Goal: Task Accomplishment & Management: Manage account settings

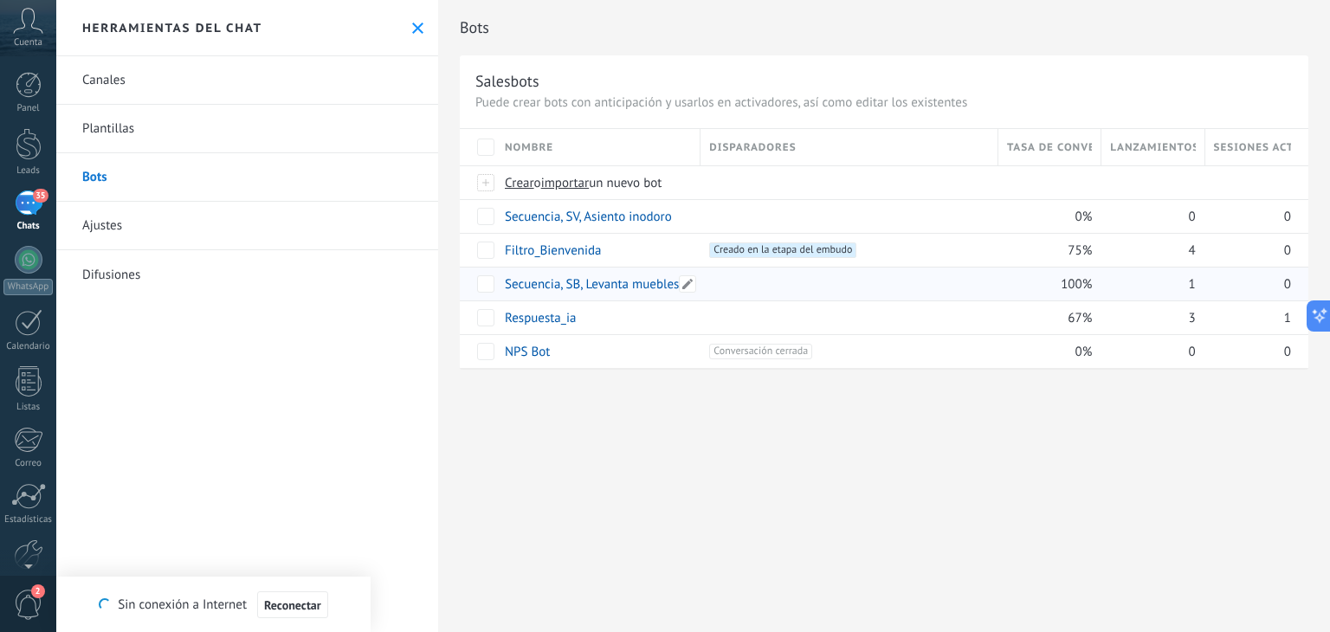
click at [653, 288] on link "Secuencia, SB, Levanta muebles" at bounding box center [592, 284] width 174 height 16
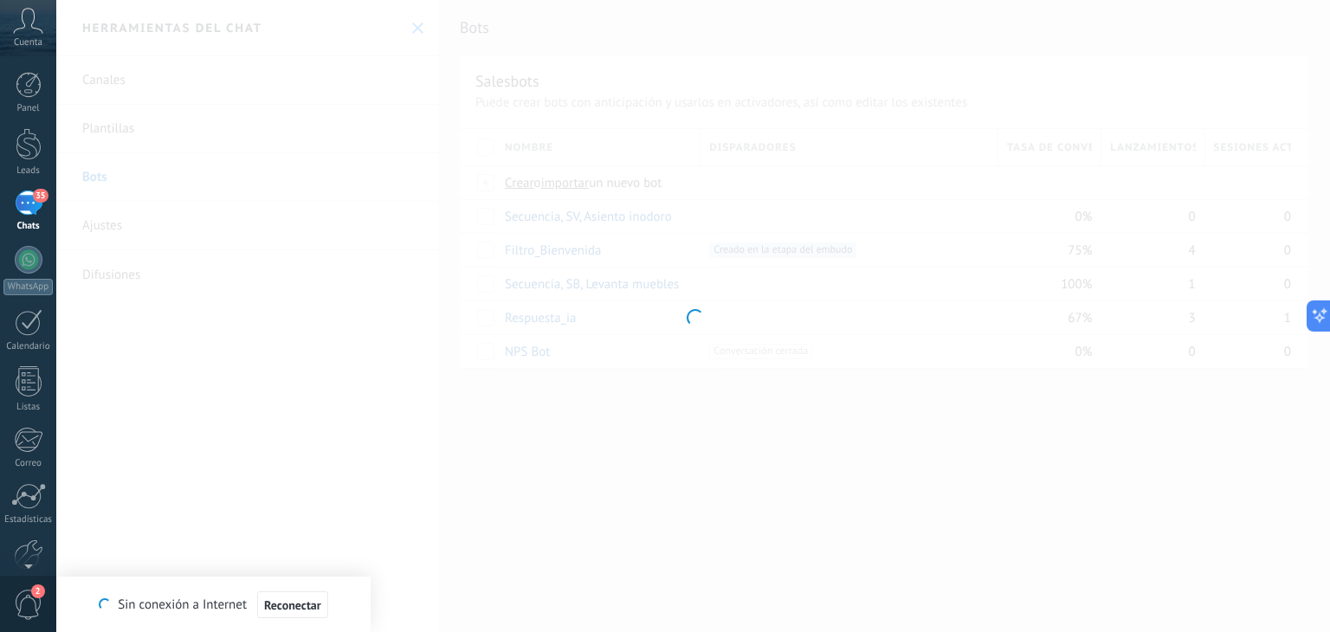
type input "**********"
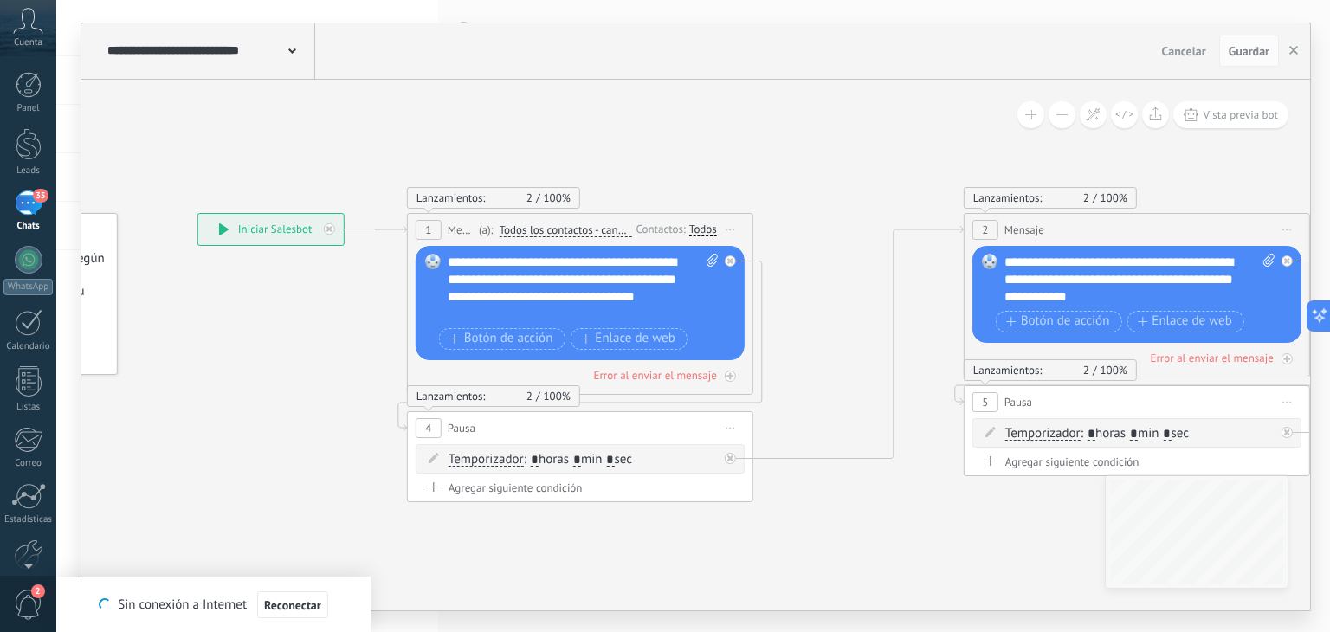
drag, startPoint x: 730, startPoint y: 121, endPoint x: 478, endPoint y: 125, distance: 252.0
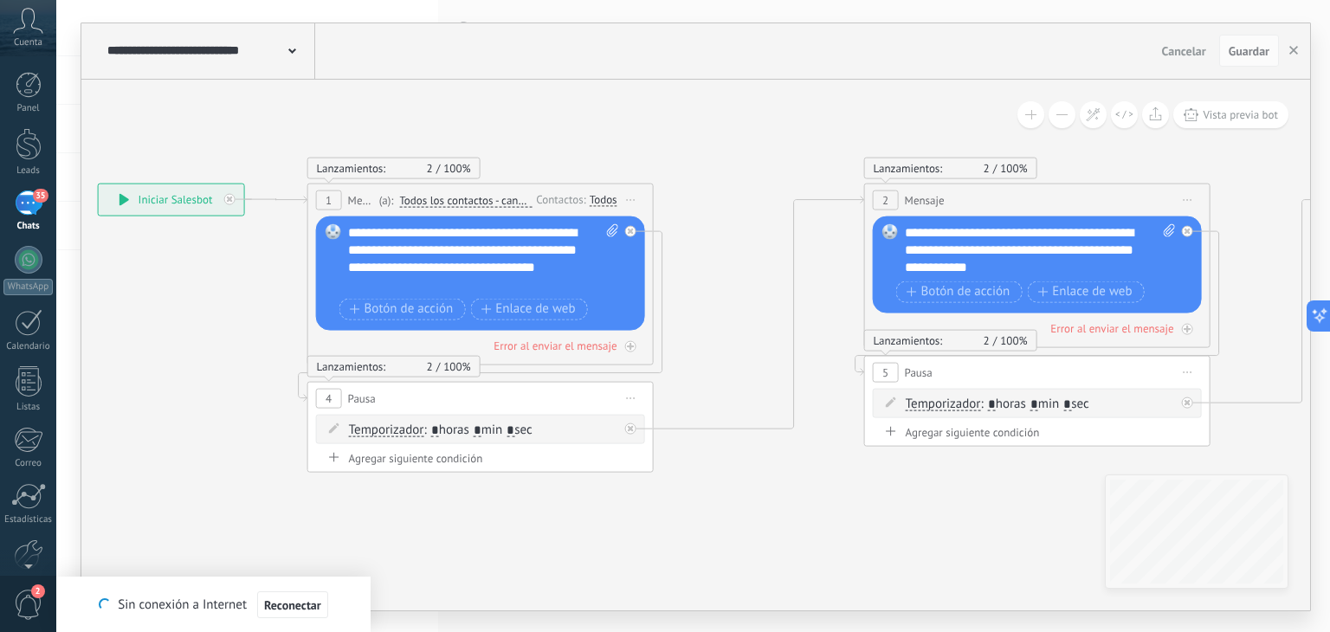
drag, startPoint x: 800, startPoint y: 134, endPoint x: 689, endPoint y: 101, distance: 115.6
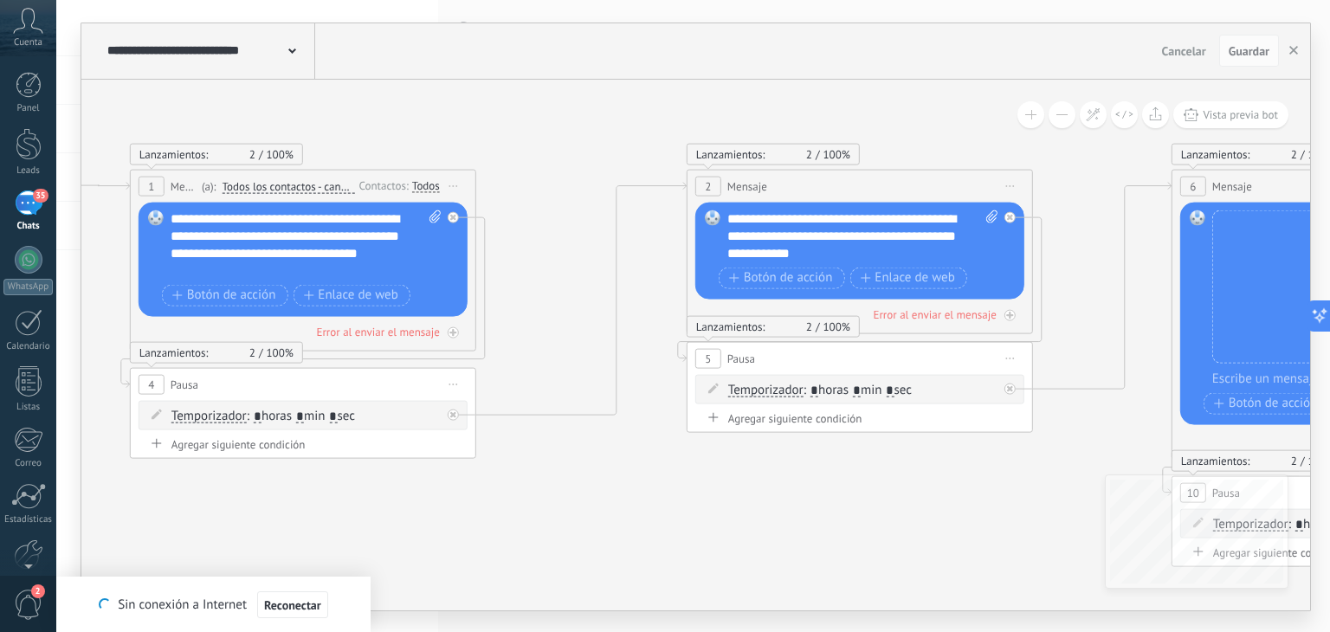
drag, startPoint x: 729, startPoint y: 139, endPoint x: 522, endPoint y: 127, distance: 207.3
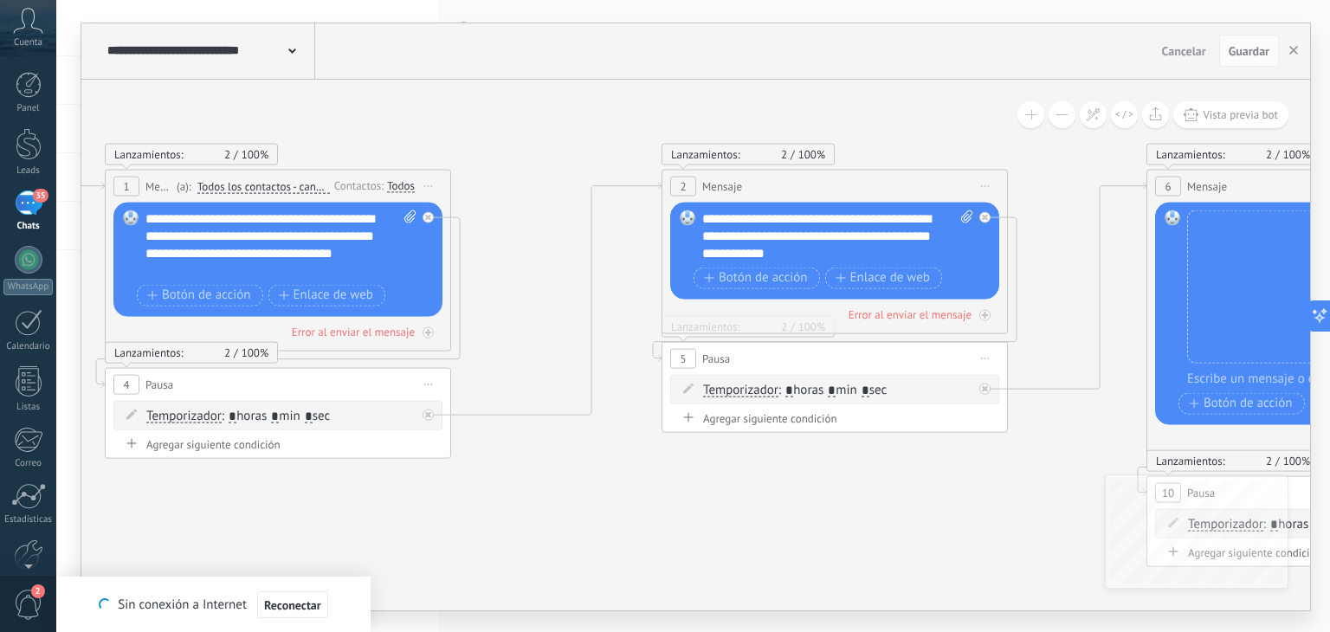
drag, startPoint x: 948, startPoint y: 150, endPoint x: 698, endPoint y: 152, distance: 250.3
click at [698, 152] on div "Lanzamientos: 2 100% Enviados: 2 Leídos: 0" at bounding box center [835, 154] width 346 height 22
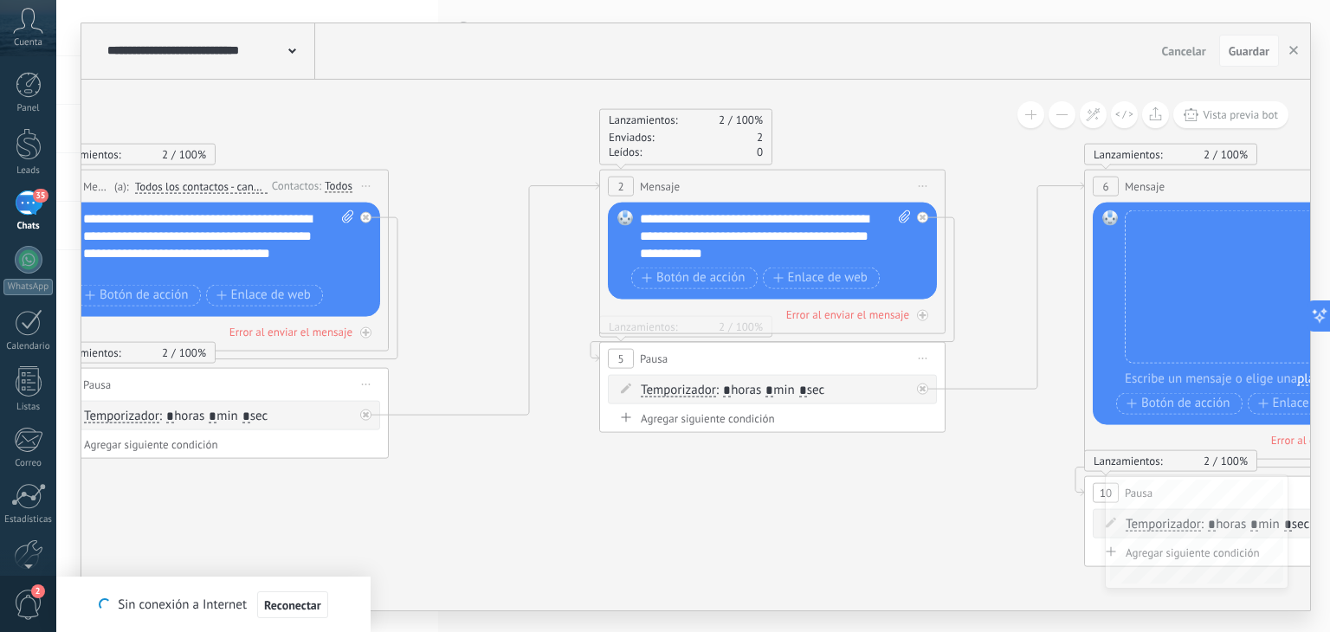
drag, startPoint x: 941, startPoint y: 107, endPoint x: 880, endPoint y: 107, distance: 61.5
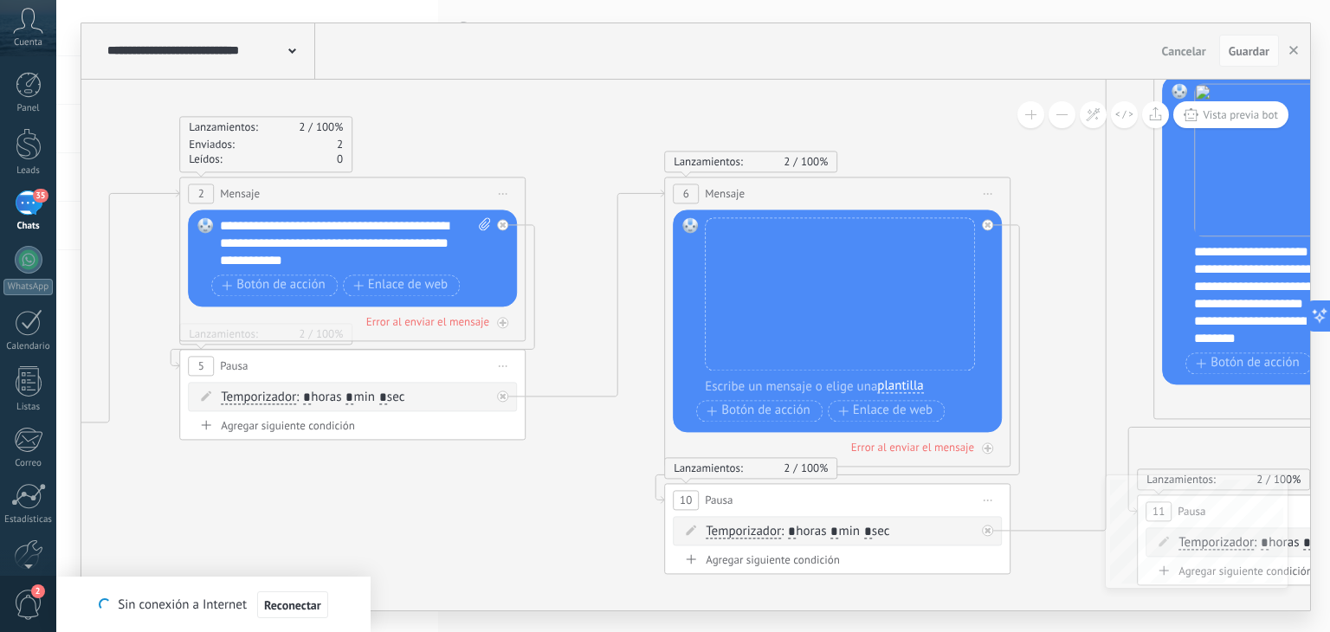
drag, startPoint x: 884, startPoint y: 106, endPoint x: 567, endPoint y: 105, distance: 317.0
click at [417, 113] on icon at bounding box center [1079, 313] width 4199 height 1408
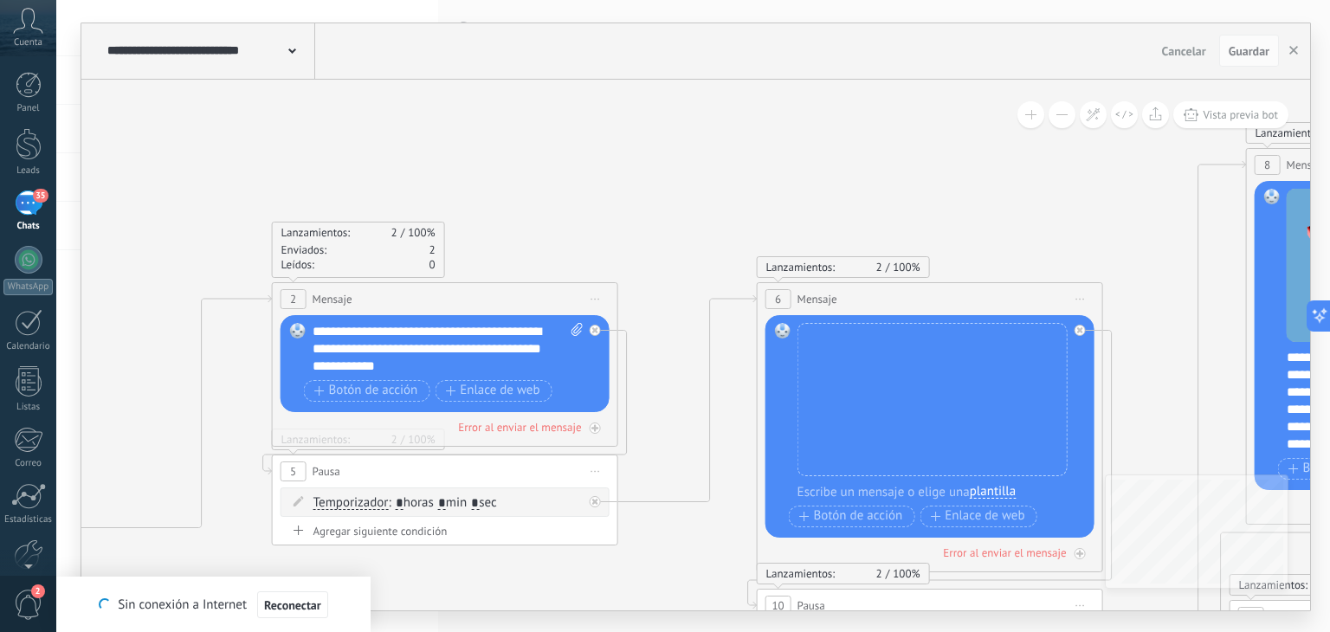
drag, startPoint x: 937, startPoint y: 114, endPoint x: 1119, endPoint y: 210, distance: 205.7
click at [1119, 210] on icon at bounding box center [1171, 419] width 4199 height 1408
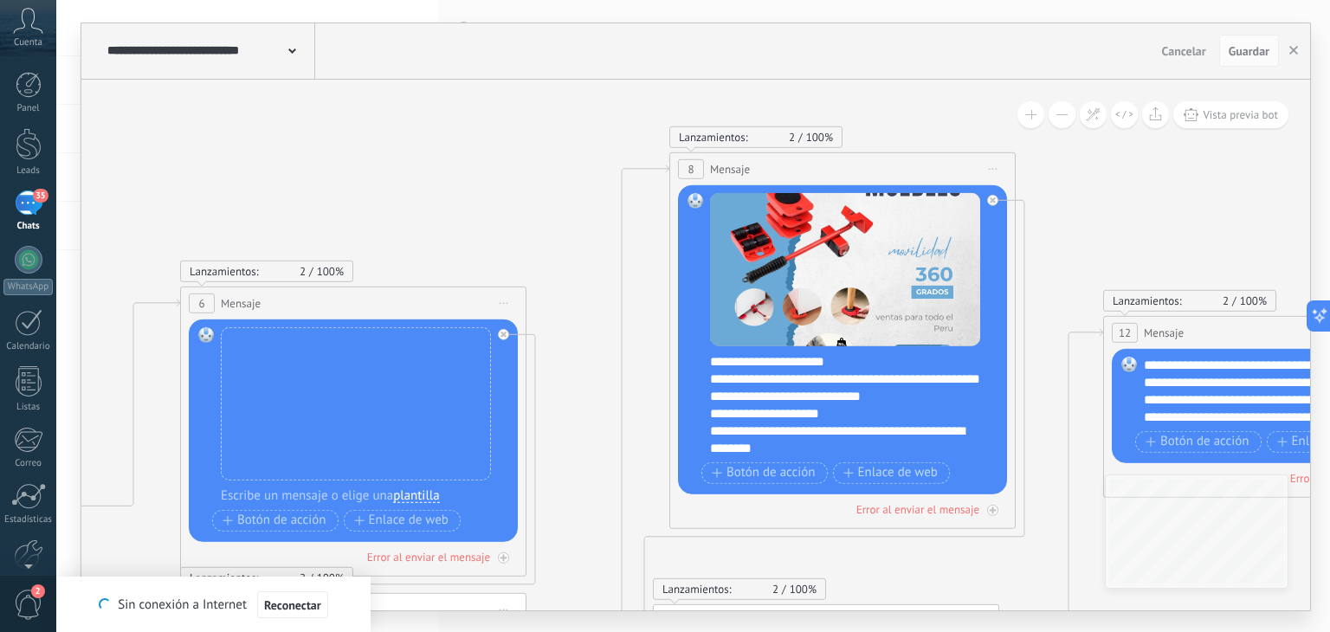
drag, startPoint x: 895, startPoint y: 158, endPoint x: 365, endPoint y: 157, distance: 530.9
click at [308, 166] on icon at bounding box center [595, 423] width 4199 height 1408
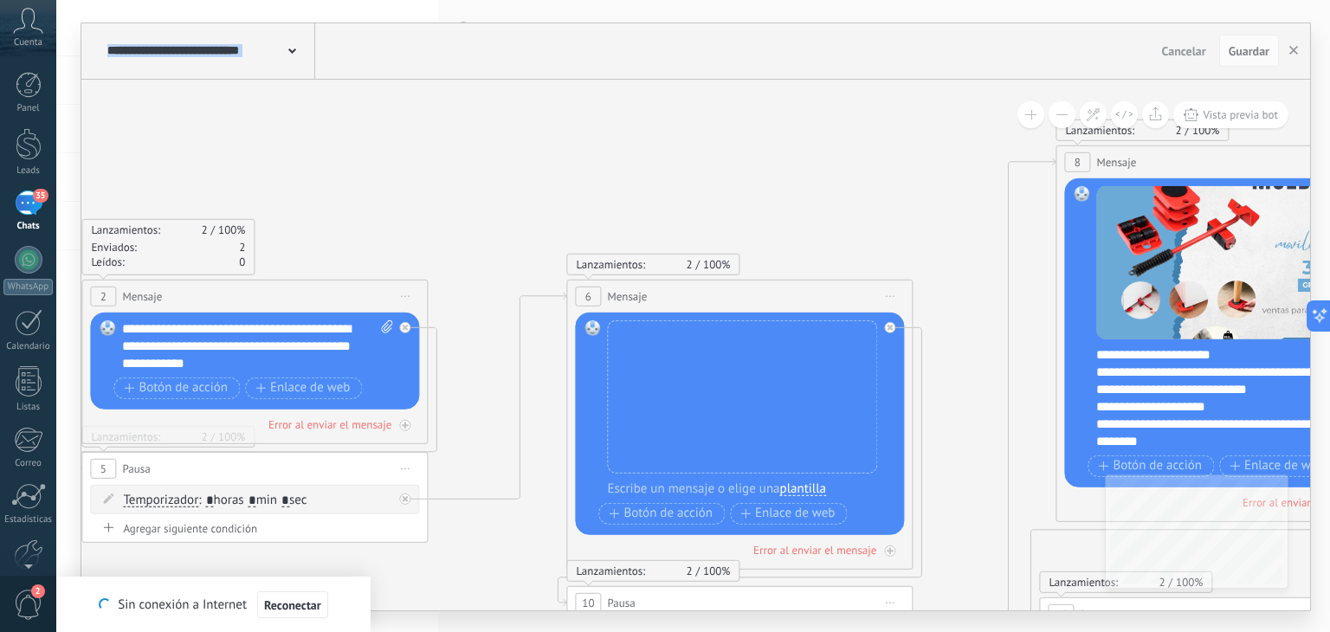
drag, startPoint x: 637, startPoint y: 140, endPoint x: 1090, endPoint y: 126, distance: 454.0
click at [1126, 133] on icon at bounding box center [1057, 416] width 4350 height 1408
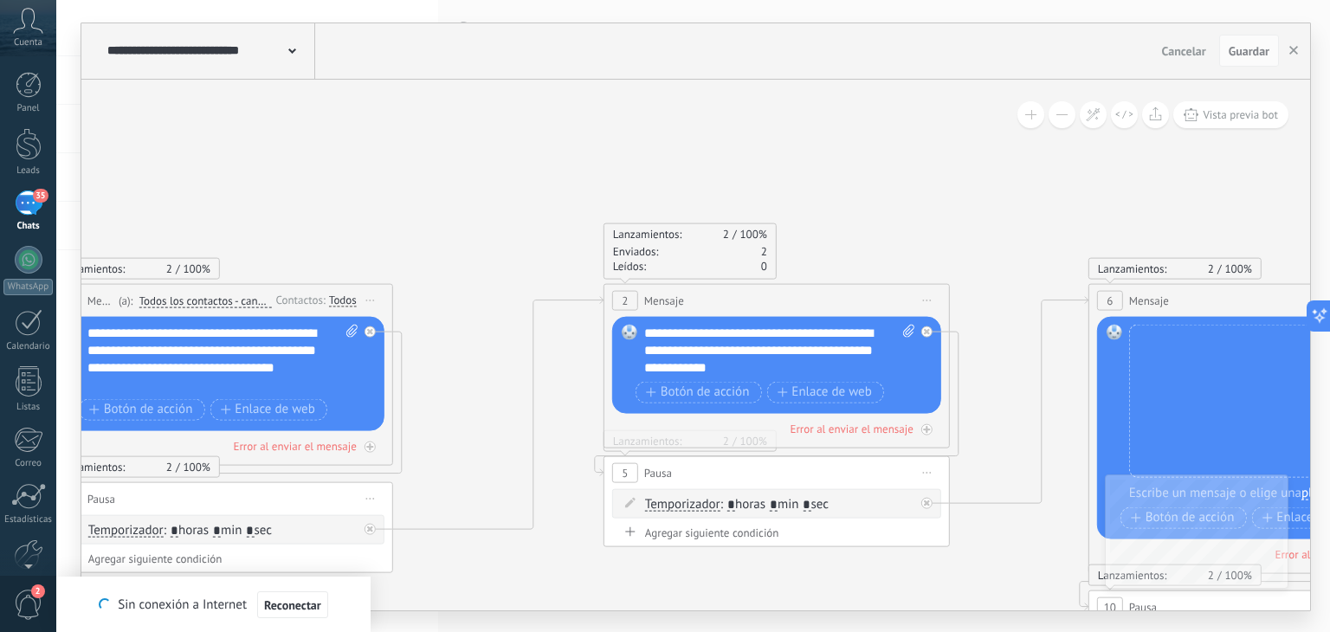
drag, startPoint x: 774, startPoint y: 85, endPoint x: 1110, endPoint y: 87, distance: 336.0
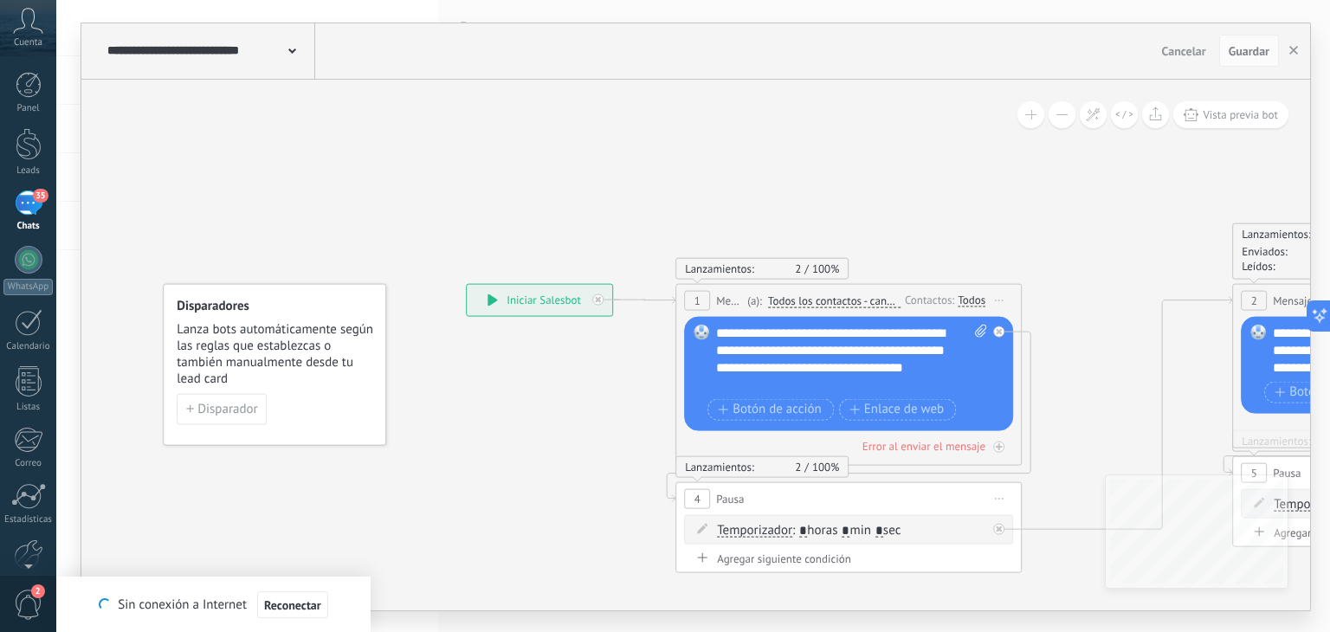
drag, startPoint x: 729, startPoint y: 95, endPoint x: 1006, endPoint y: 95, distance: 277.1
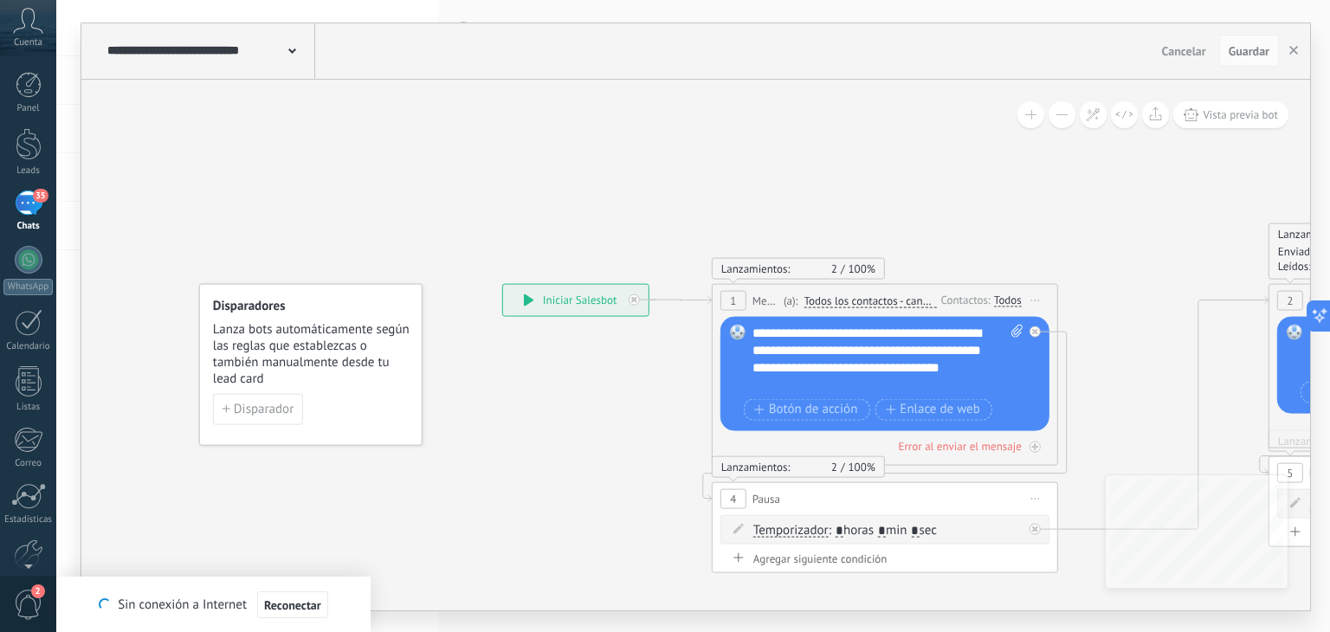
drag, startPoint x: 435, startPoint y: 81, endPoint x: 684, endPoint y: 76, distance: 249.5
click at [689, 77] on div "**********" at bounding box center [695, 316] width 1229 height 587
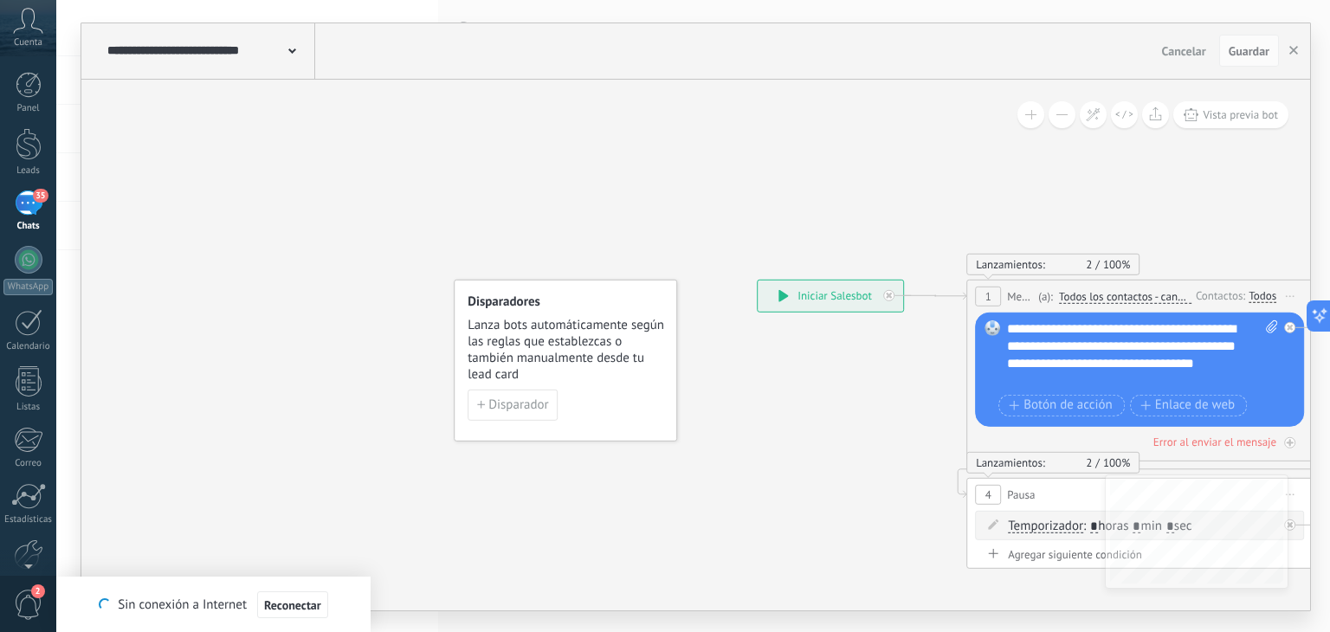
scroll to position [0, 39]
click at [291, 47] on span at bounding box center [292, 50] width 8 height 16
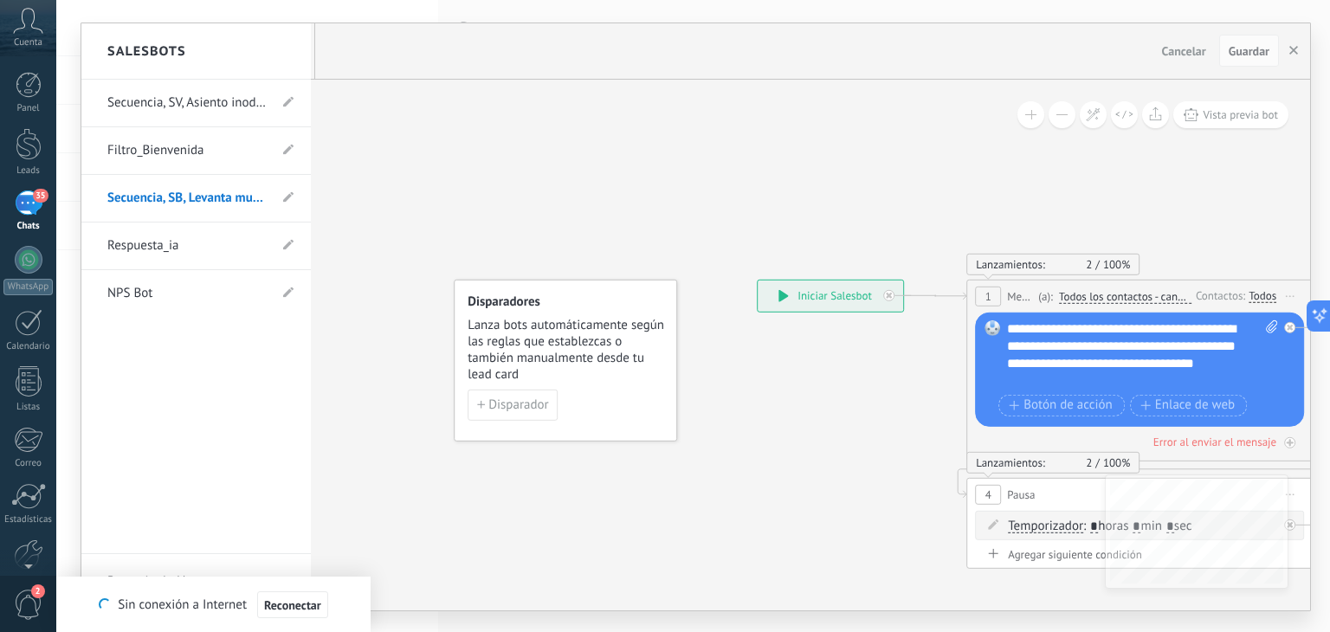
drag, startPoint x: 21, startPoint y: 194, endPoint x: 165, endPoint y: 188, distance: 143.9
click at [21, 194] on div "35" at bounding box center [29, 203] width 28 height 25
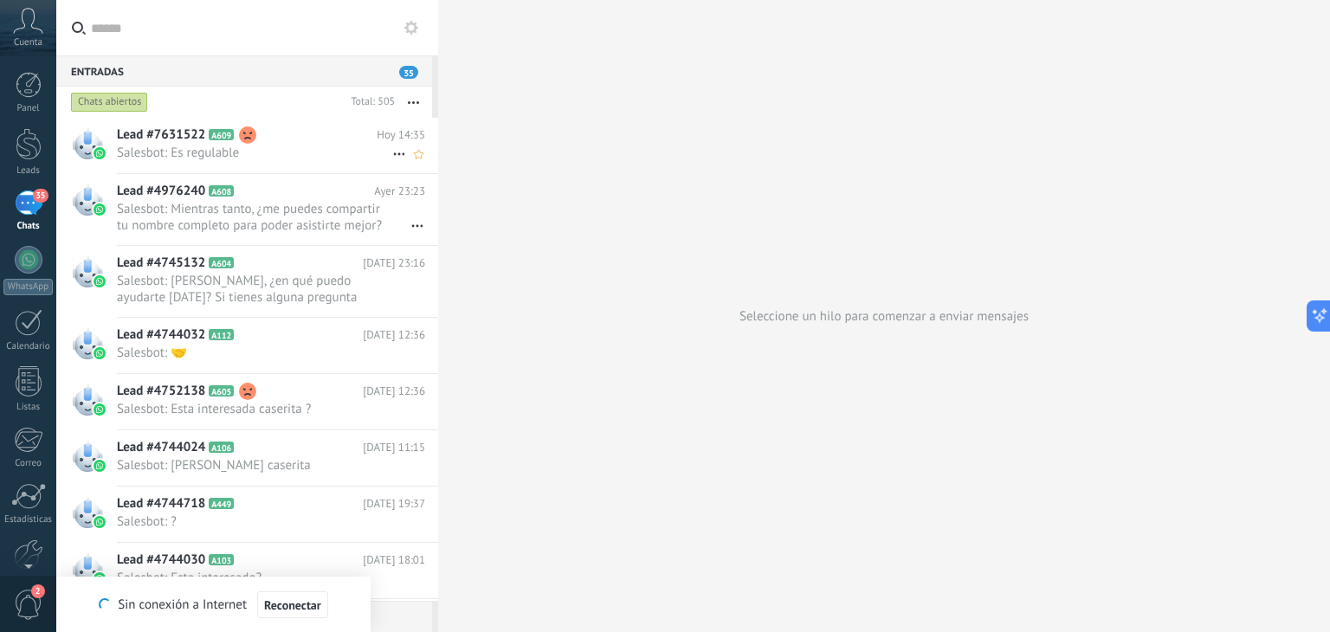
click at [269, 148] on span "Salesbot: Es regulable" at bounding box center [254, 153] width 275 height 16
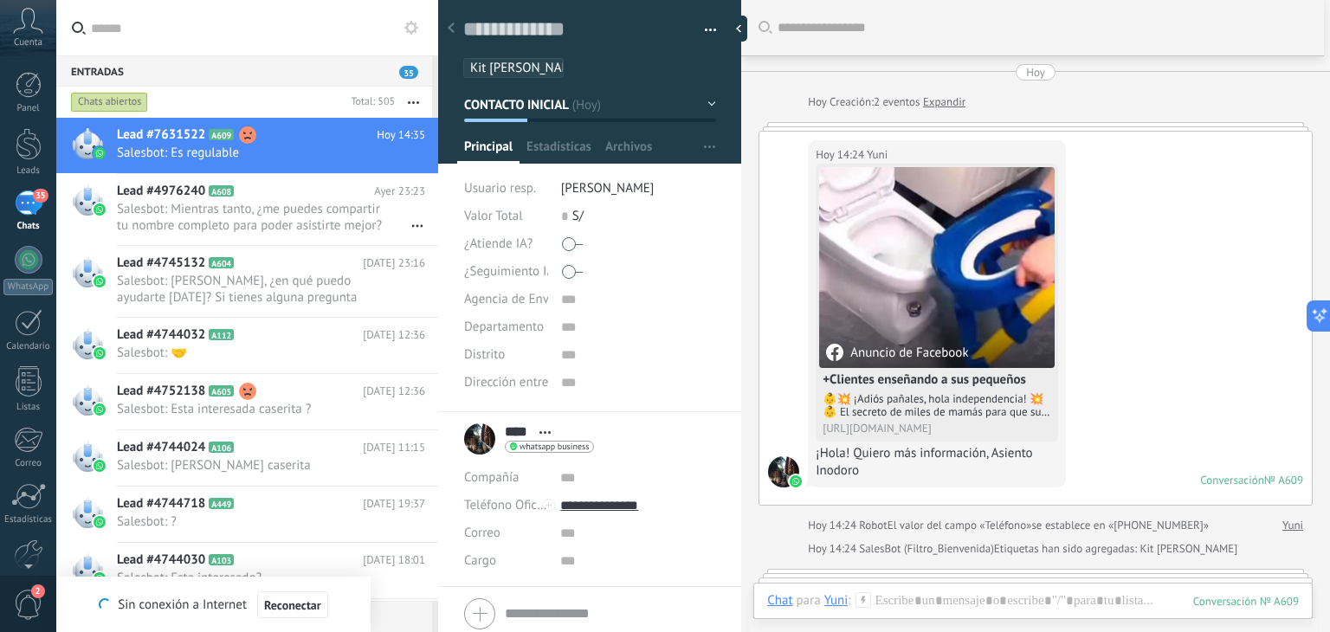
click at [26, 199] on div "35" at bounding box center [29, 203] width 28 height 25
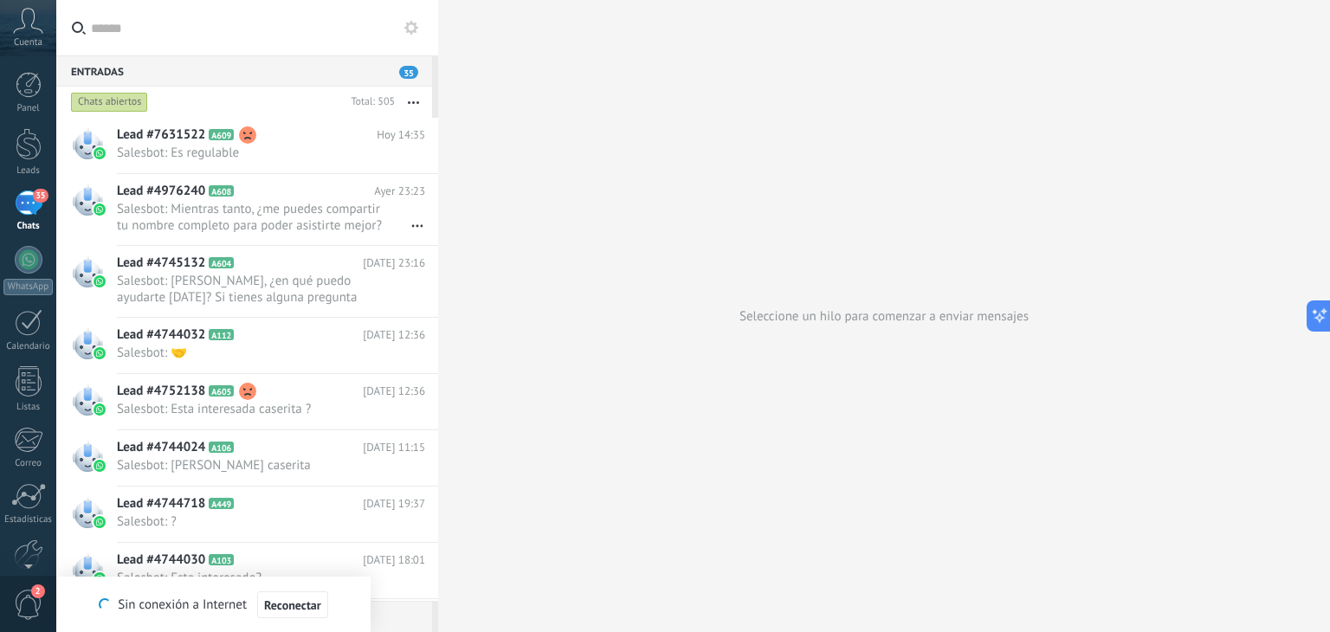
click at [406, 26] on use at bounding box center [411, 28] width 14 height 14
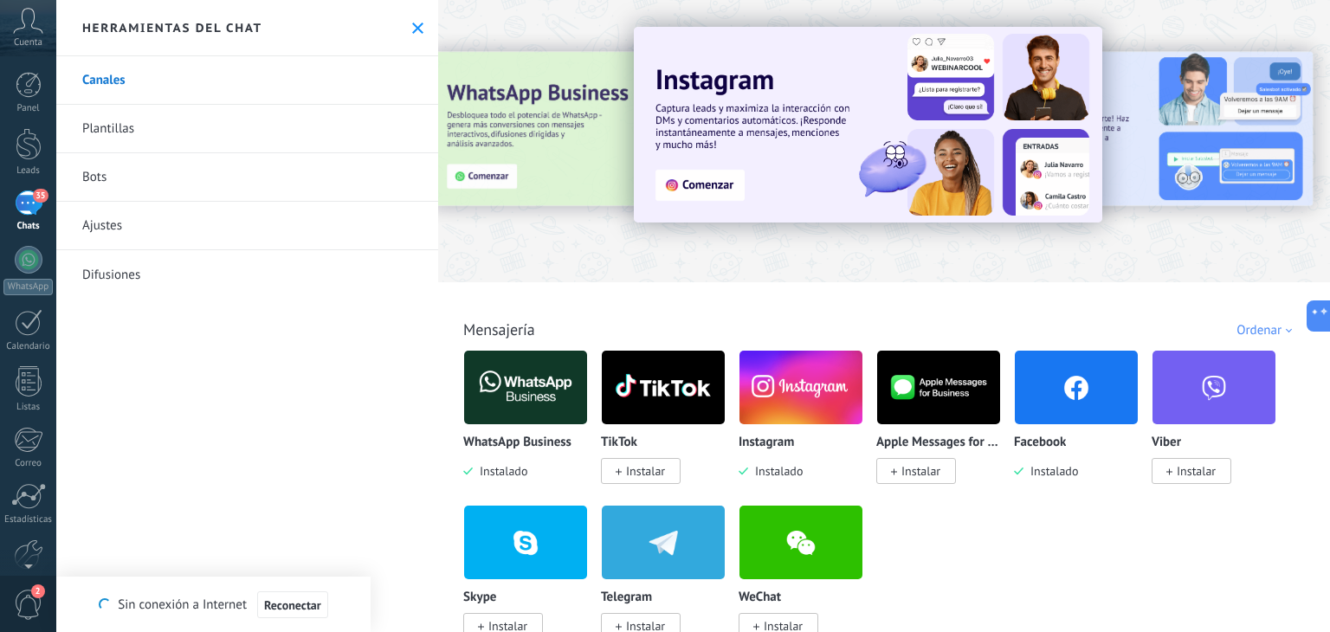
click at [157, 191] on link "Bots" at bounding box center [247, 177] width 382 height 48
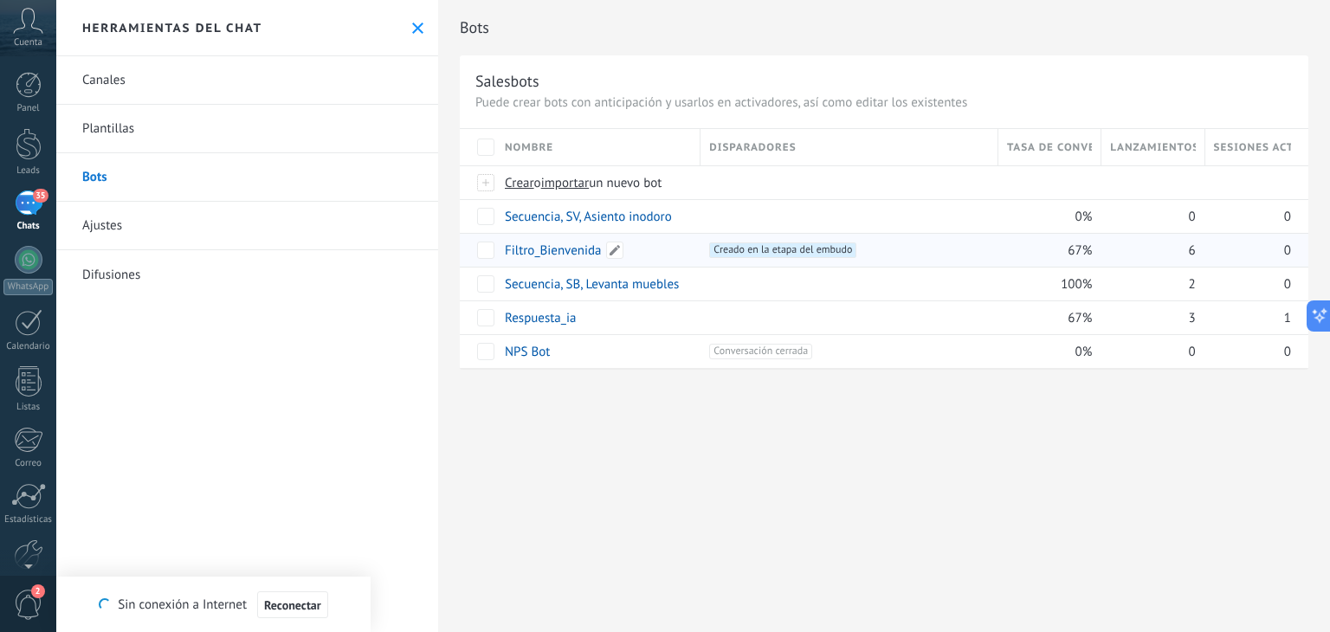
click at [579, 251] on link "Filtro_Bienvenida" at bounding box center [553, 250] width 97 height 16
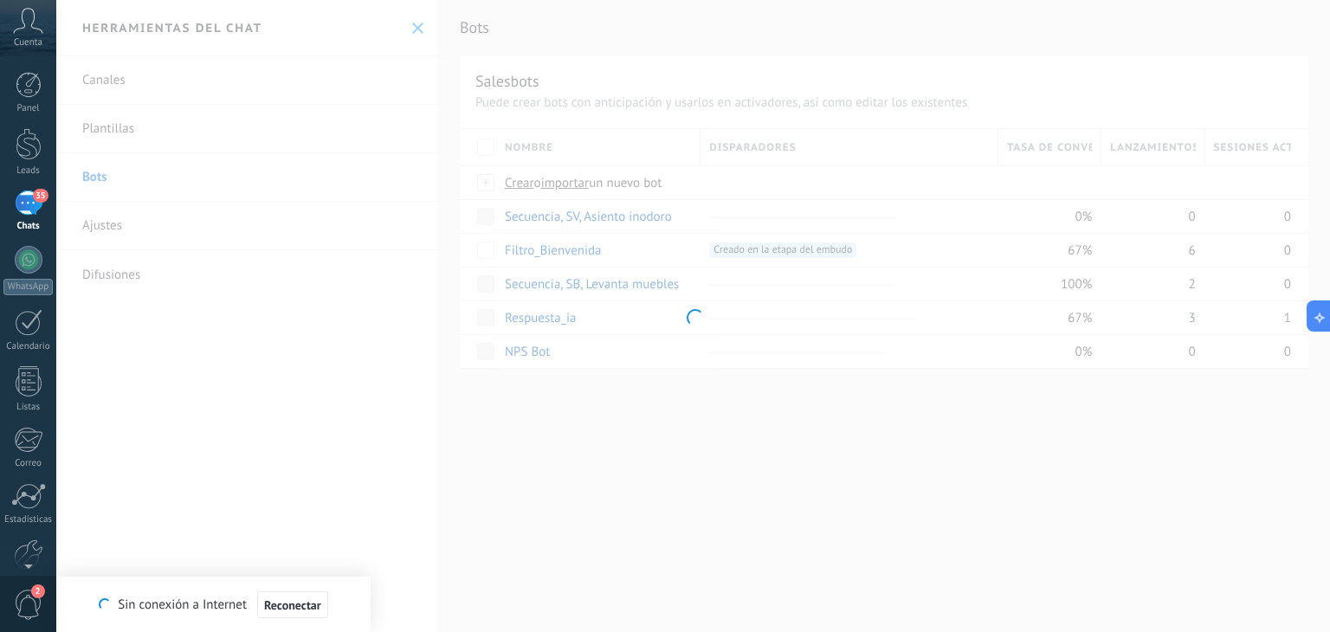
type input "**********"
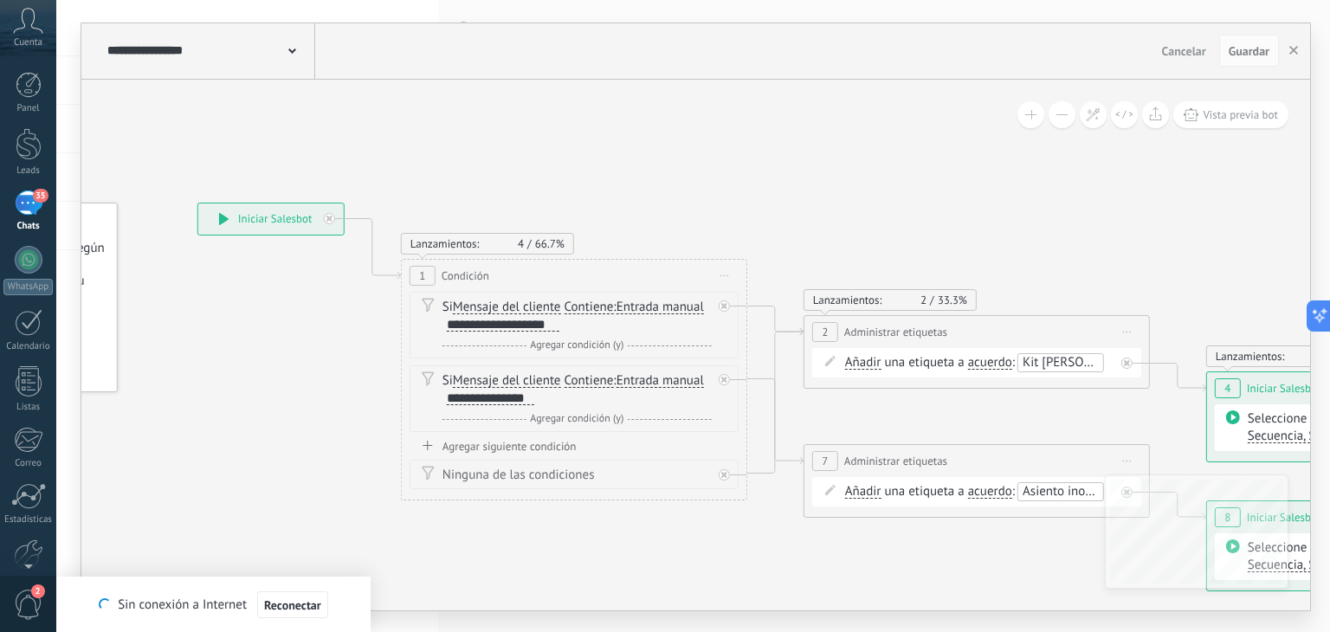
drag, startPoint x: 717, startPoint y: 154, endPoint x: 464, endPoint y: 146, distance: 253.0
click at [464, 146] on icon at bounding box center [950, 396] width 2372 height 1253
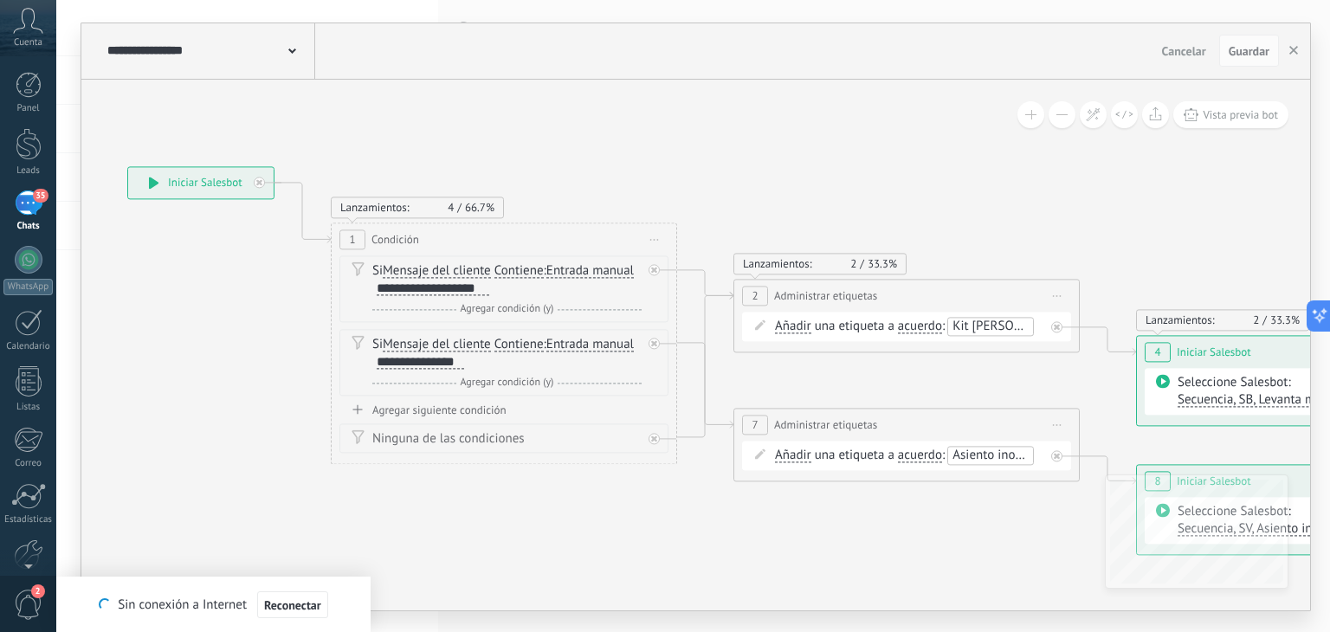
drag, startPoint x: 697, startPoint y: 145, endPoint x: 627, endPoint y: 107, distance: 79.8
click at [627, 107] on icon at bounding box center [880, 359] width 2372 height 1253
click at [154, 178] on icon at bounding box center [152, 179] width 10 height 12
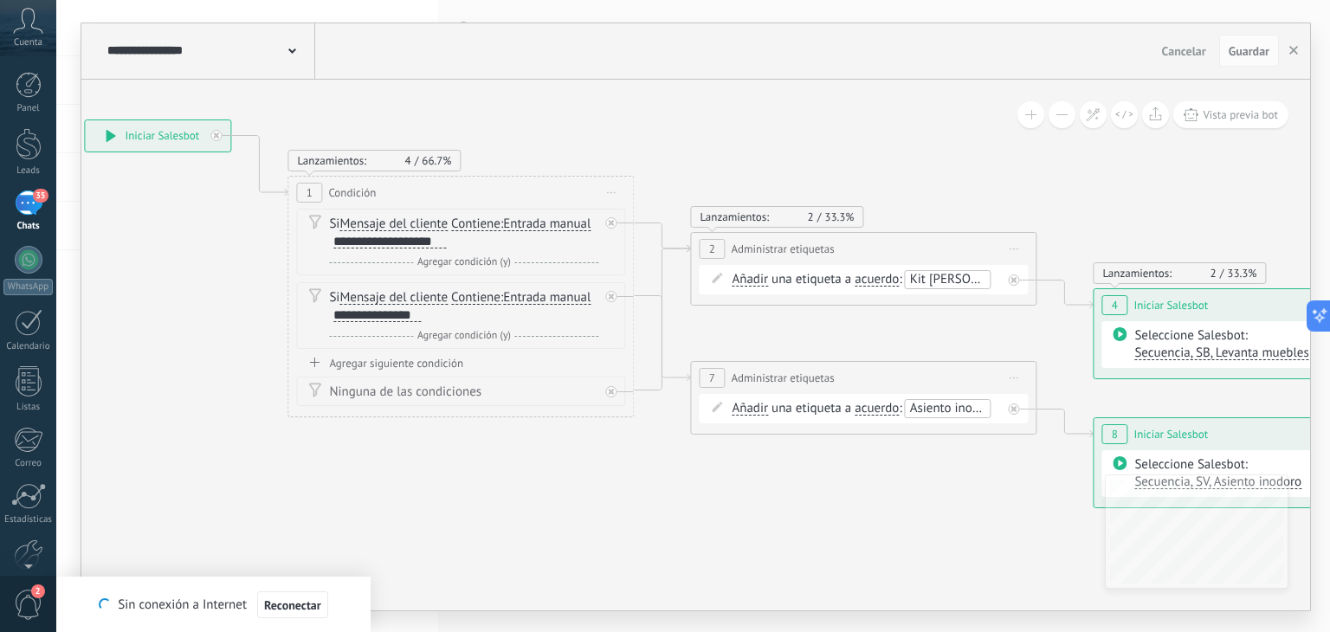
drag, startPoint x: 825, startPoint y: 146, endPoint x: 784, endPoint y: 102, distance: 60.7
click at [784, 102] on icon at bounding box center [837, 312] width 2372 height 1253
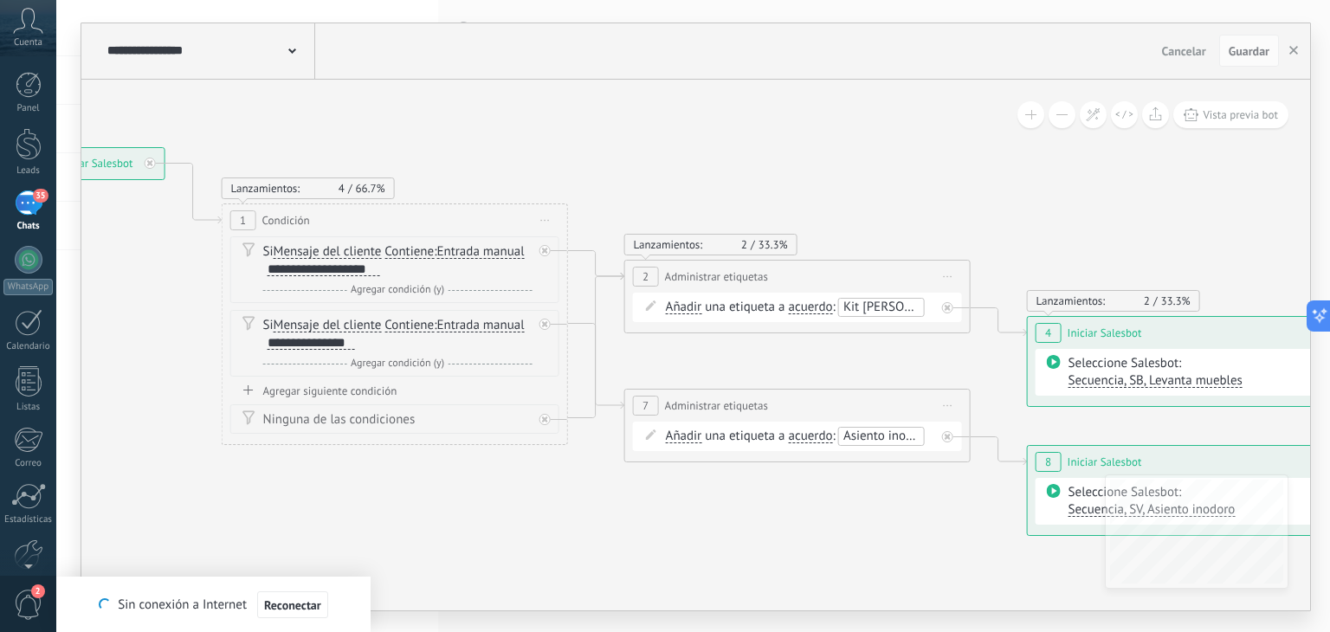
drag, startPoint x: 982, startPoint y: 148, endPoint x: 924, endPoint y: 176, distance: 64.3
click at [924, 176] on icon at bounding box center [771, 340] width 2372 height 1253
click at [554, 321] on icon at bounding box center [553, 324] width 6 height 6
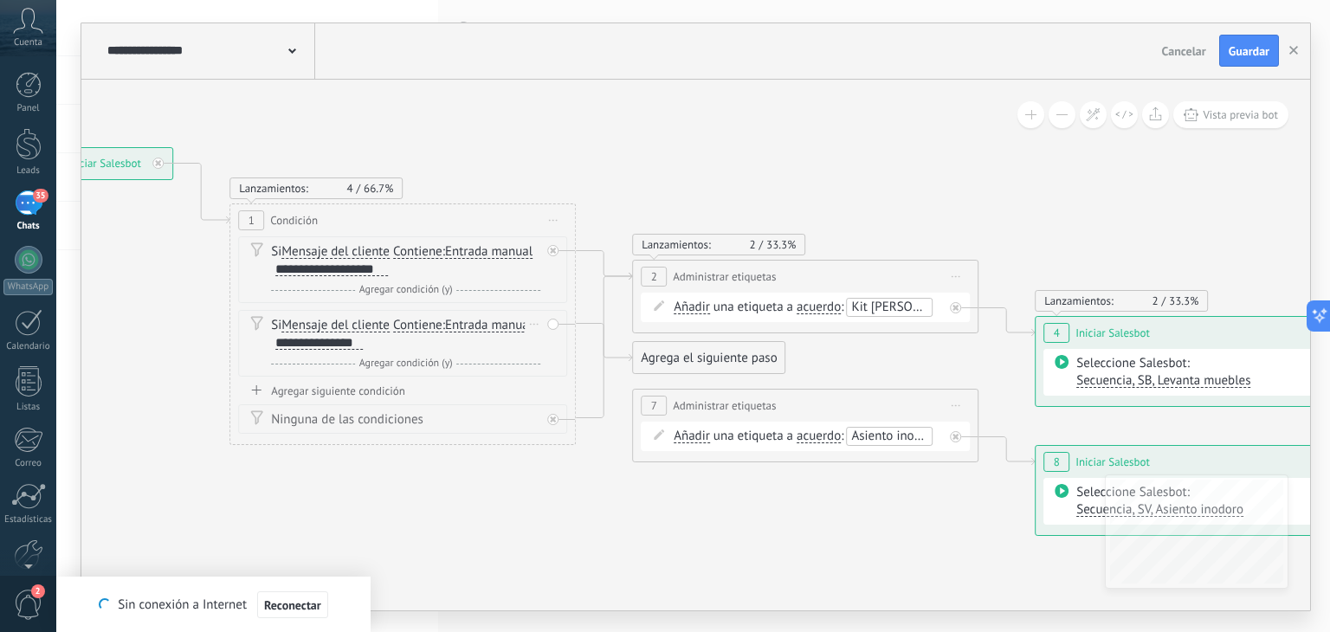
click at [540, 323] on div "Borrar" at bounding box center [534, 324] width 19 height 25
click at [556, 351] on div "Borrar" at bounding box center [561, 348] width 77 height 29
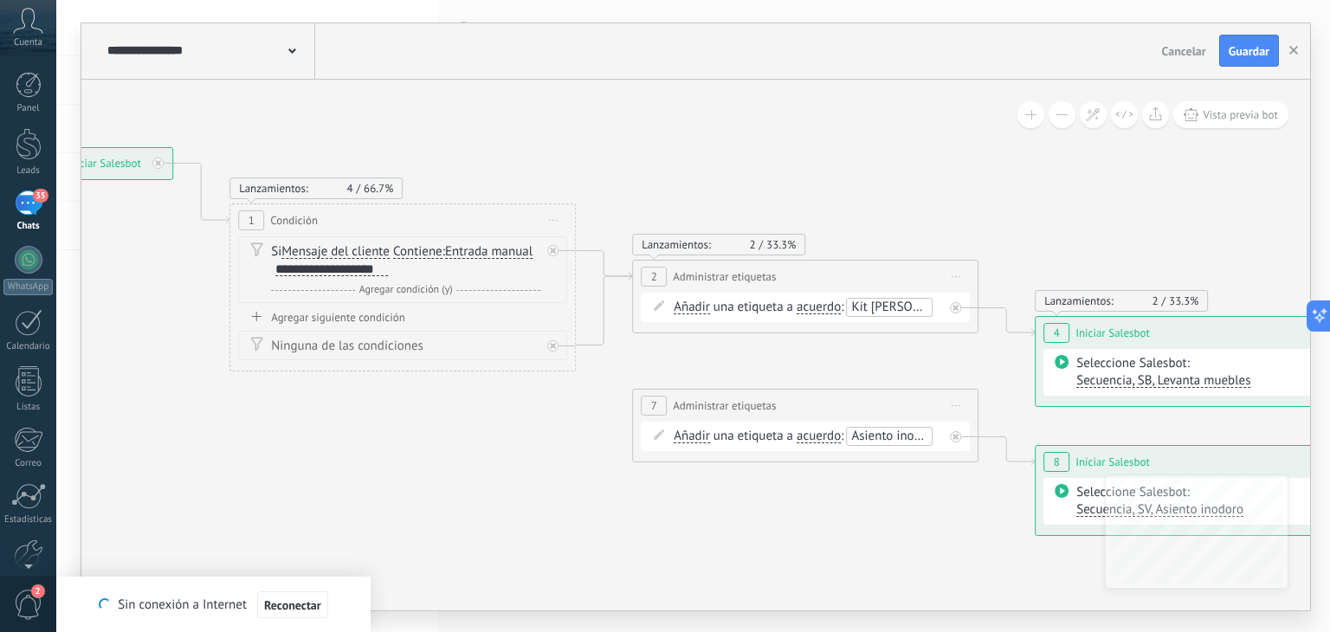
click at [316, 315] on div "Agregar siguiente condición" at bounding box center [402, 317] width 329 height 15
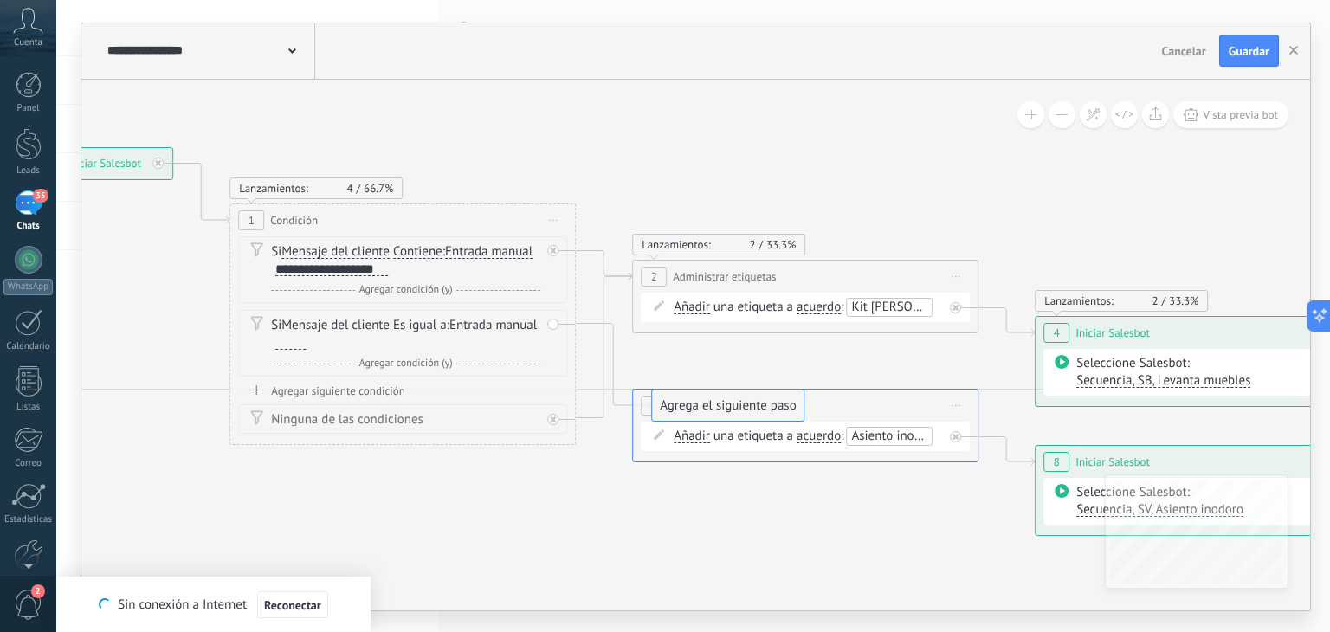
drag, startPoint x: 634, startPoint y: 365, endPoint x: 654, endPoint y: 406, distance: 46.1
click at [24, 204] on div "35" at bounding box center [29, 203] width 28 height 25
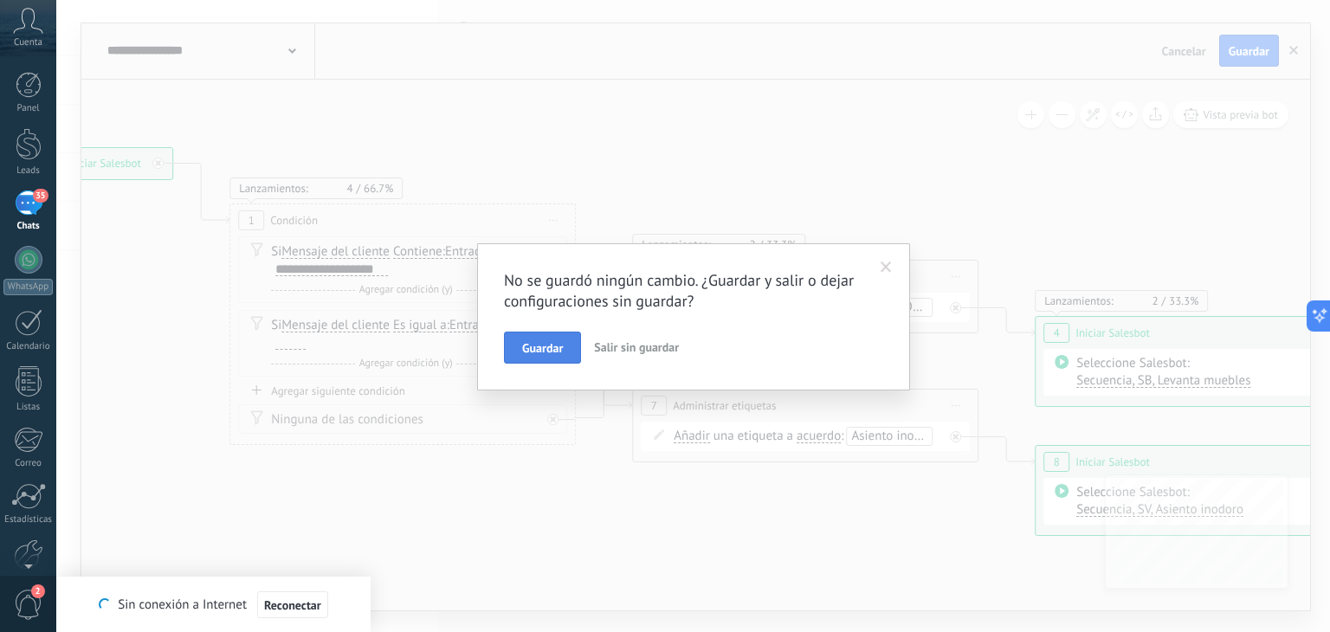
click at [531, 349] on span "Guardar" at bounding box center [542, 348] width 41 height 12
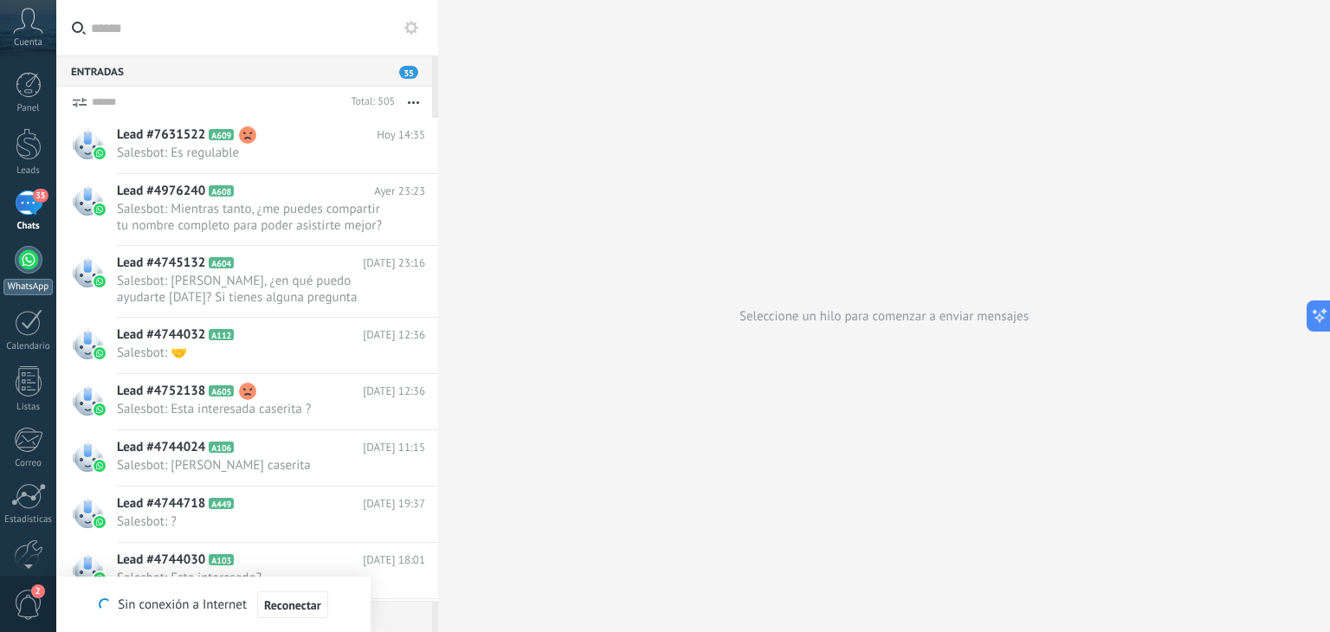
click at [35, 264] on div at bounding box center [29, 260] width 28 height 28
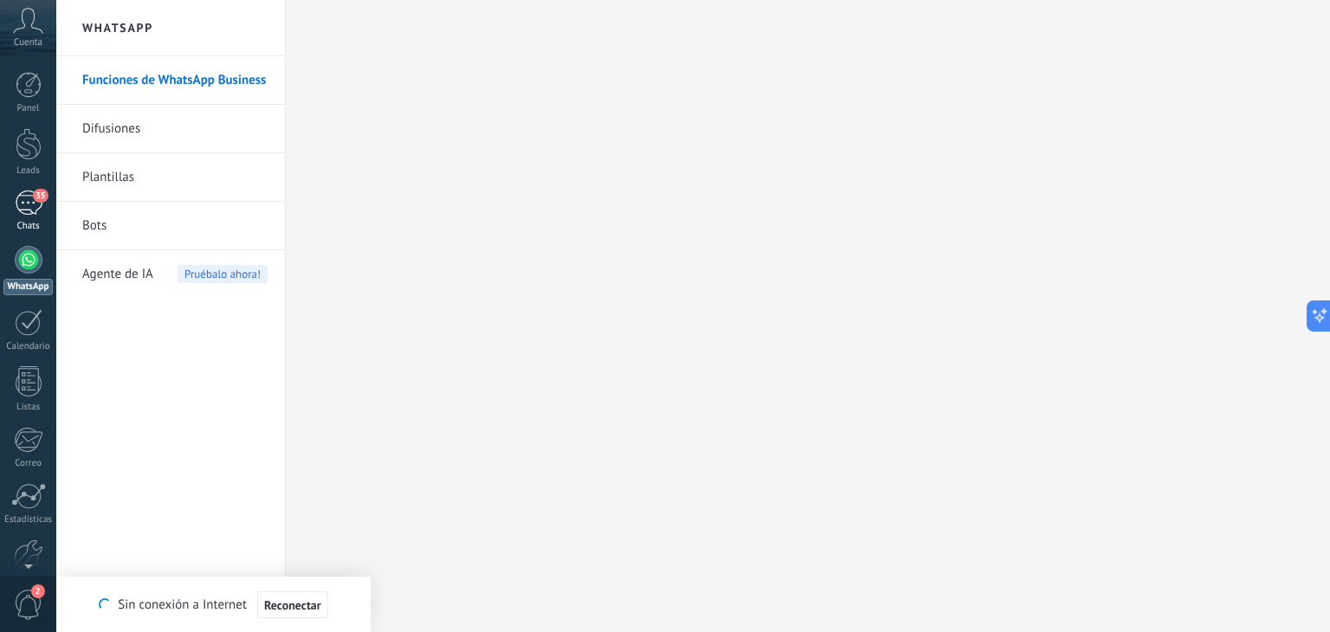
click at [47, 209] on link "35 Chats" at bounding box center [28, 212] width 56 height 42
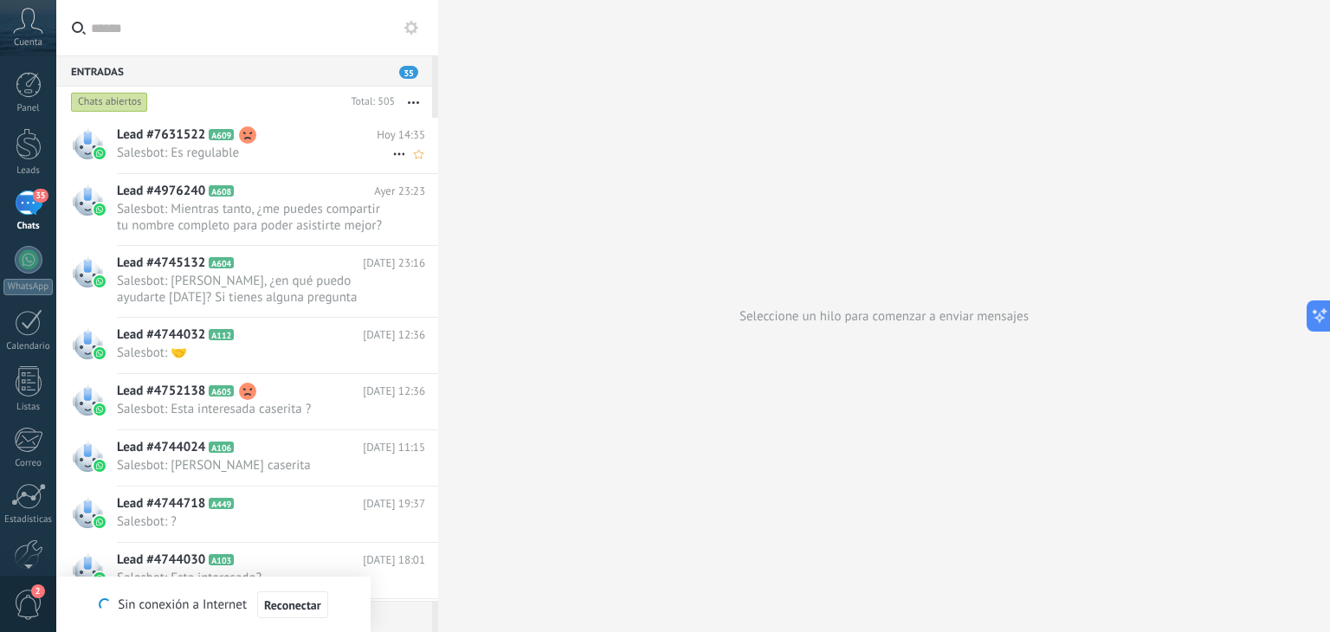
click at [266, 152] on span "Salesbot: Es regulable" at bounding box center [254, 153] width 275 height 16
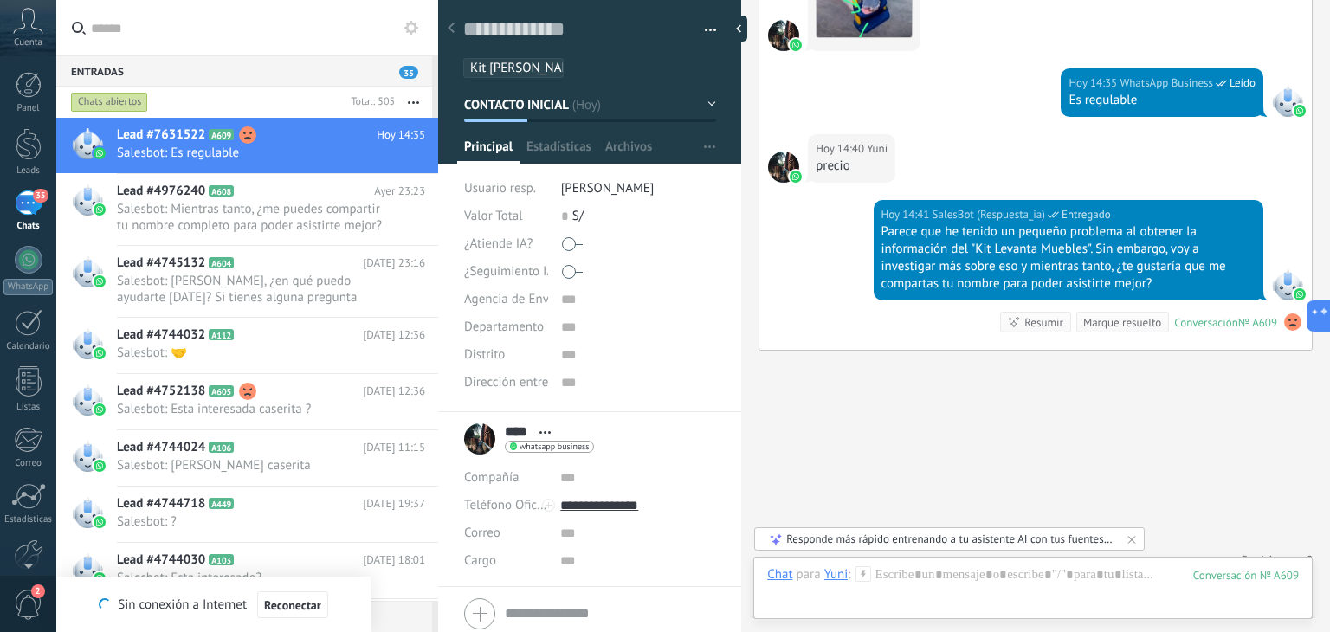
scroll to position [1335, 0]
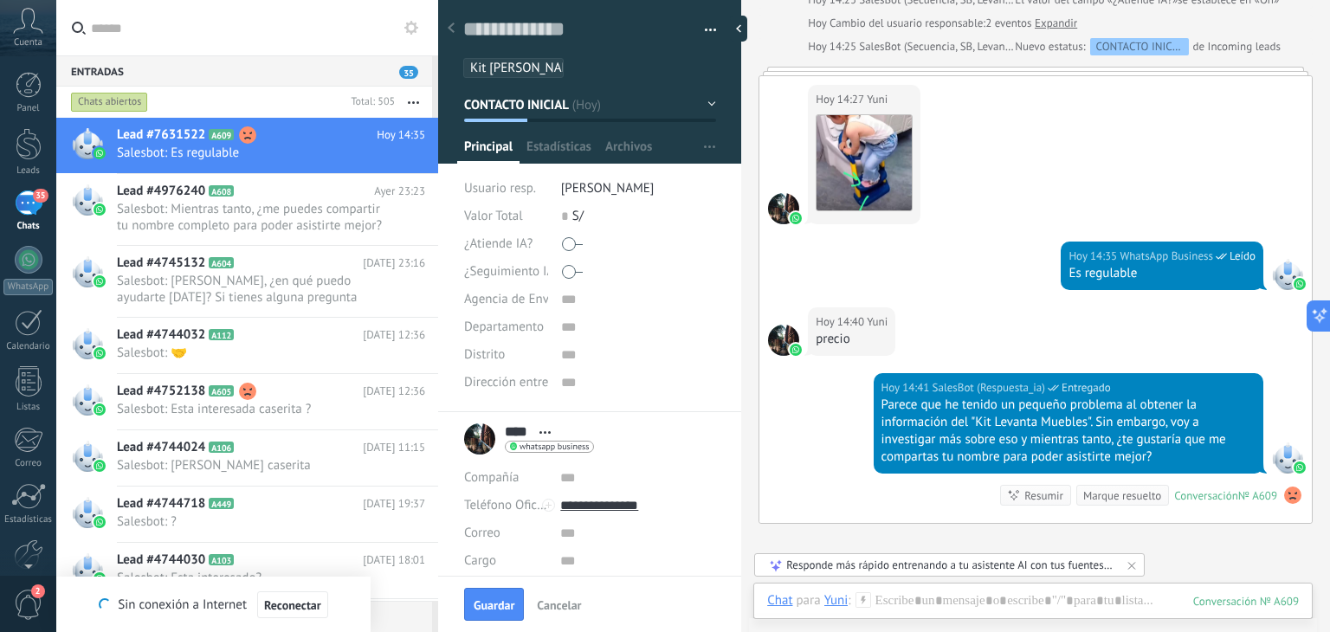
click at [515, 609] on button "Guardar" at bounding box center [494, 604] width 60 height 33
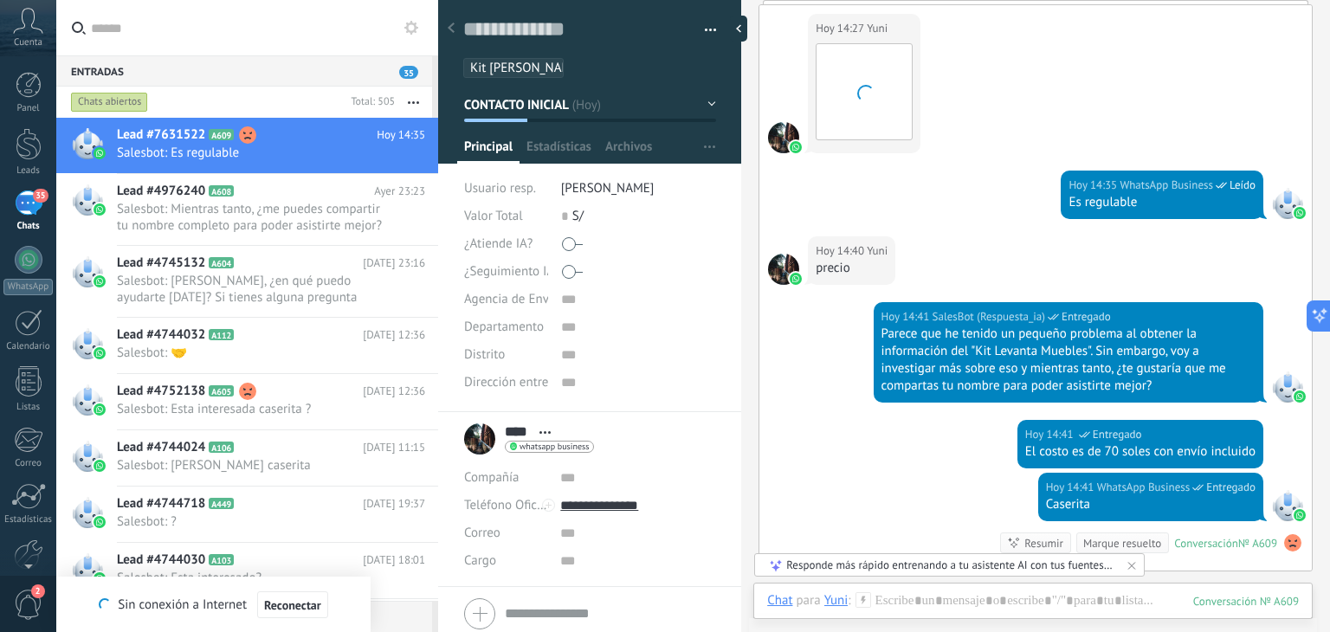
scroll to position [1462, 0]
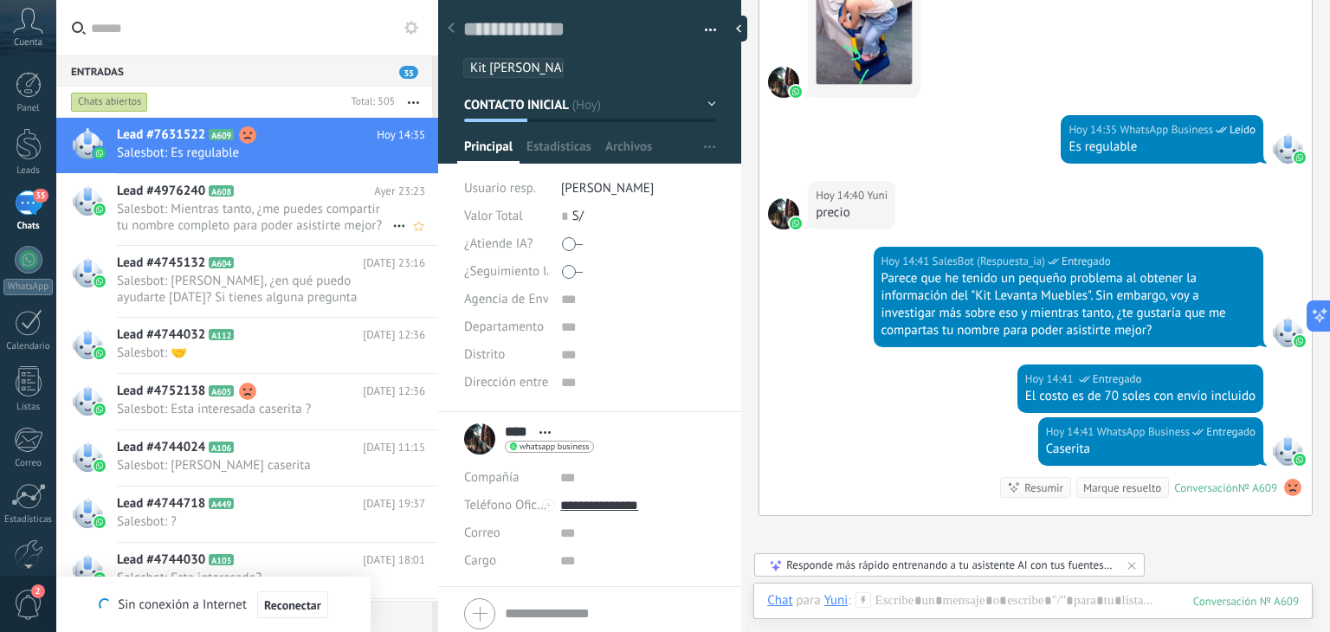
click at [249, 223] on span "Salesbot: Mientras tanto, ¿me puedes compartir tu nombre completo para poder as…" at bounding box center [254, 217] width 275 height 33
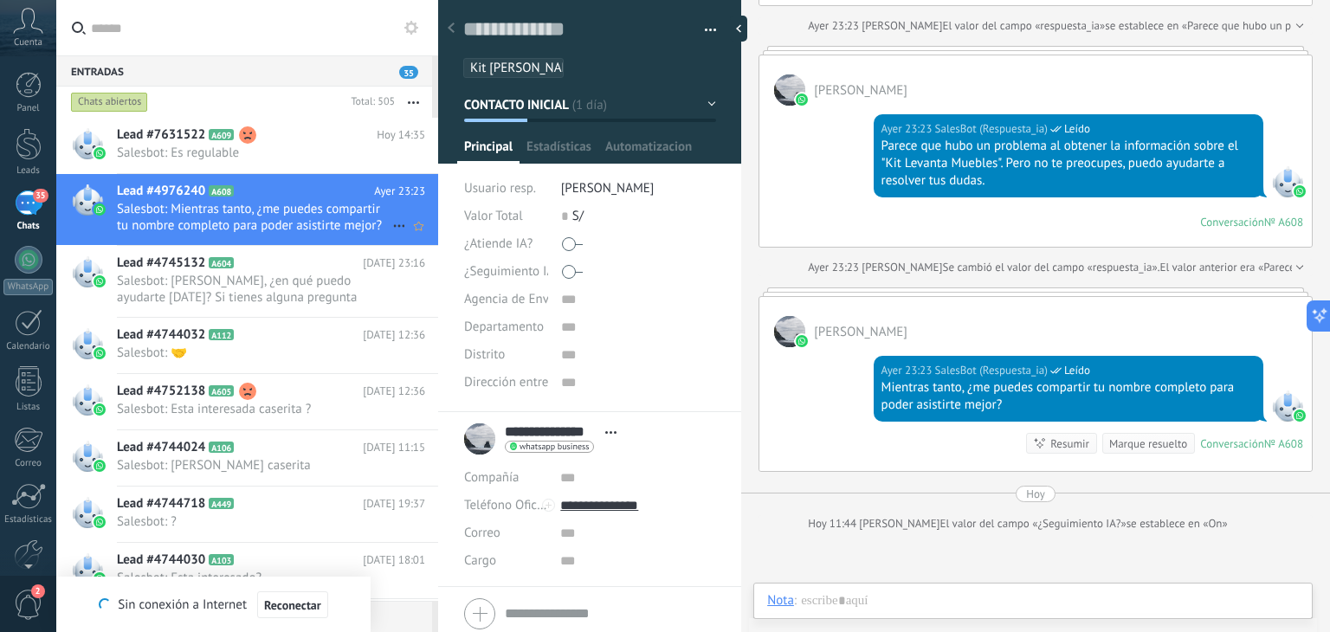
scroll to position [25, 0]
click at [1323, 320] on button at bounding box center [1315, 316] width 31 height 31
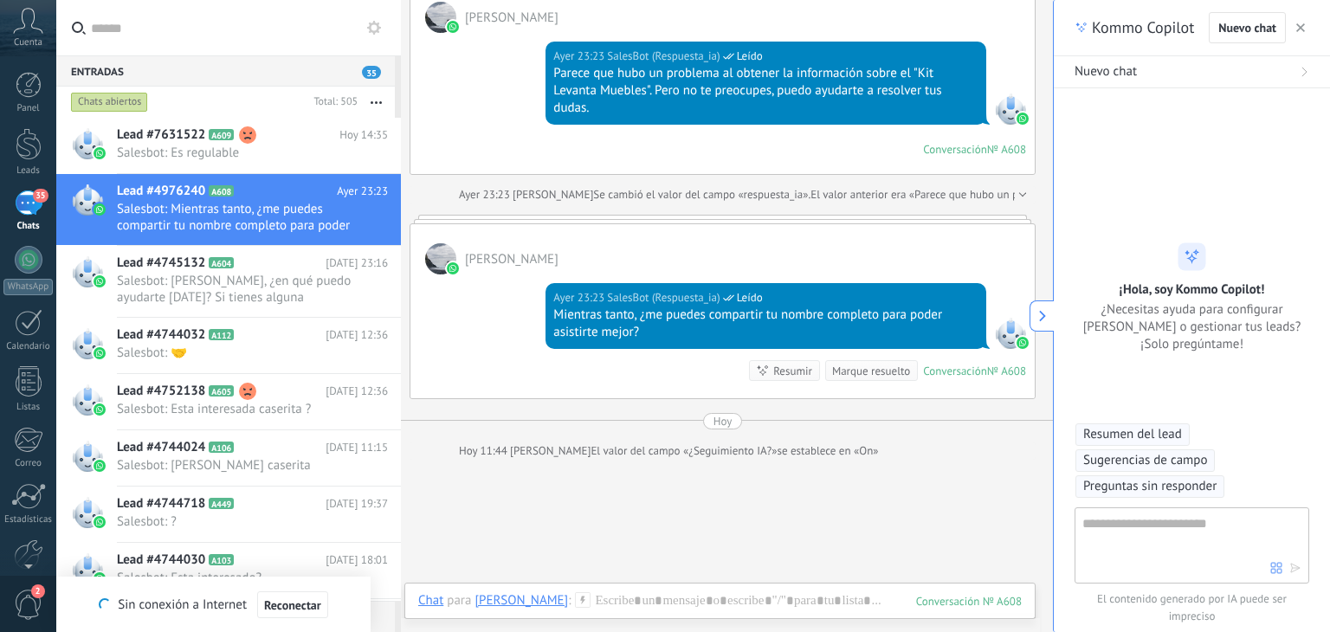
type textarea "**********"
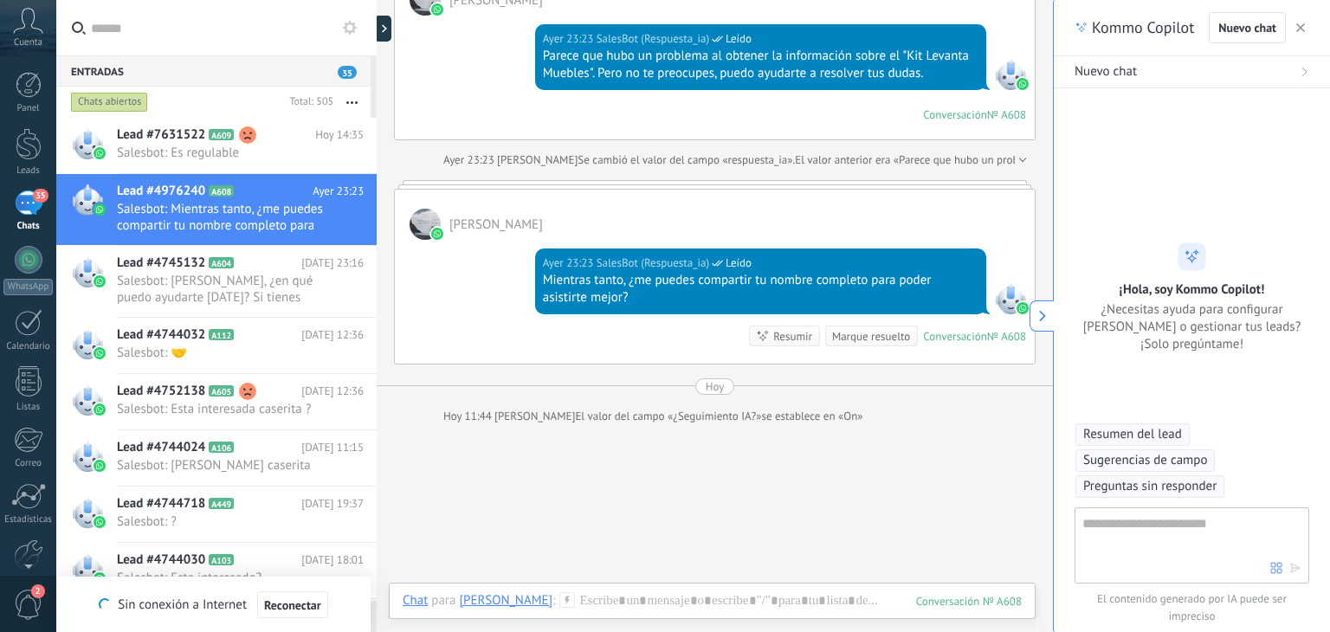
scroll to position [52, 0]
click at [1299, 32] on span "button" at bounding box center [1300, 28] width 9 height 12
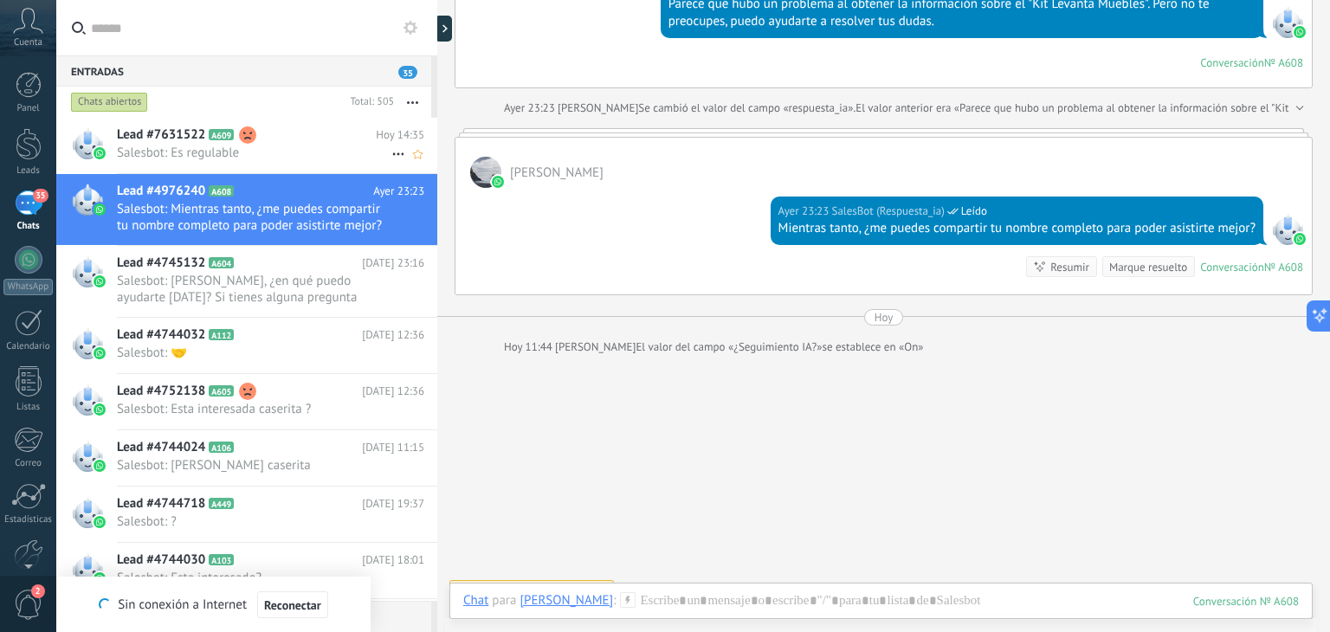
click at [280, 143] on h2 "Lead #7631522 A609" at bounding box center [246, 134] width 259 height 17
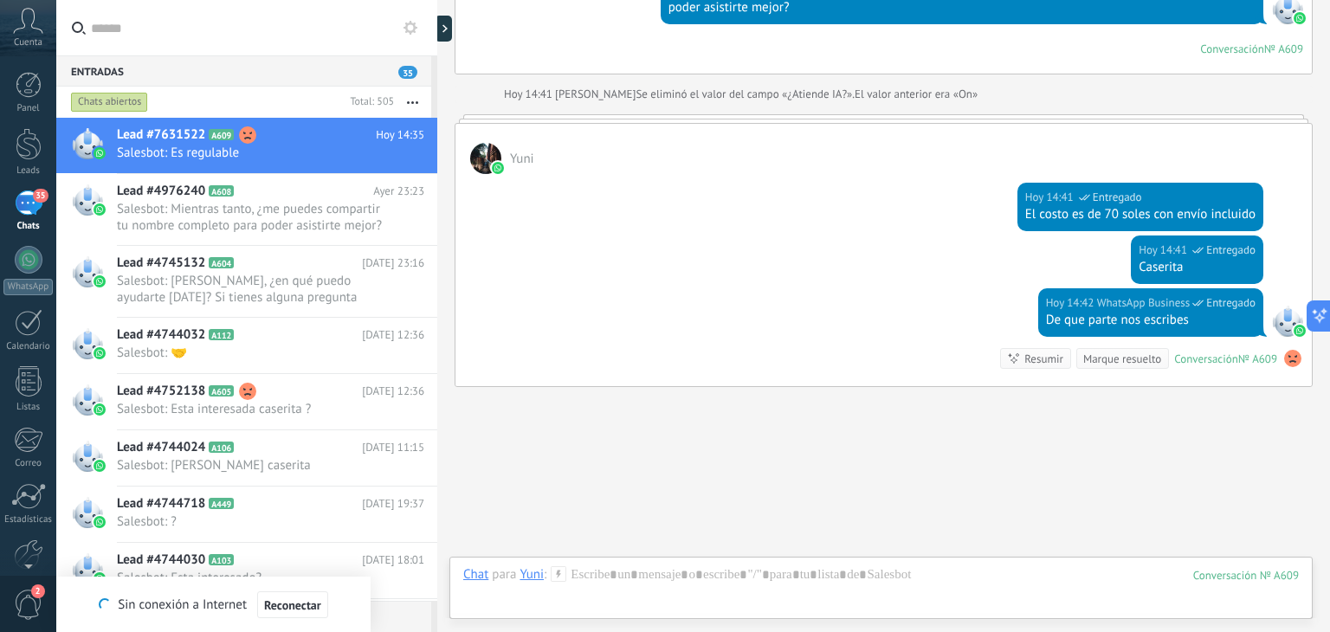
scroll to position [1895, 0]
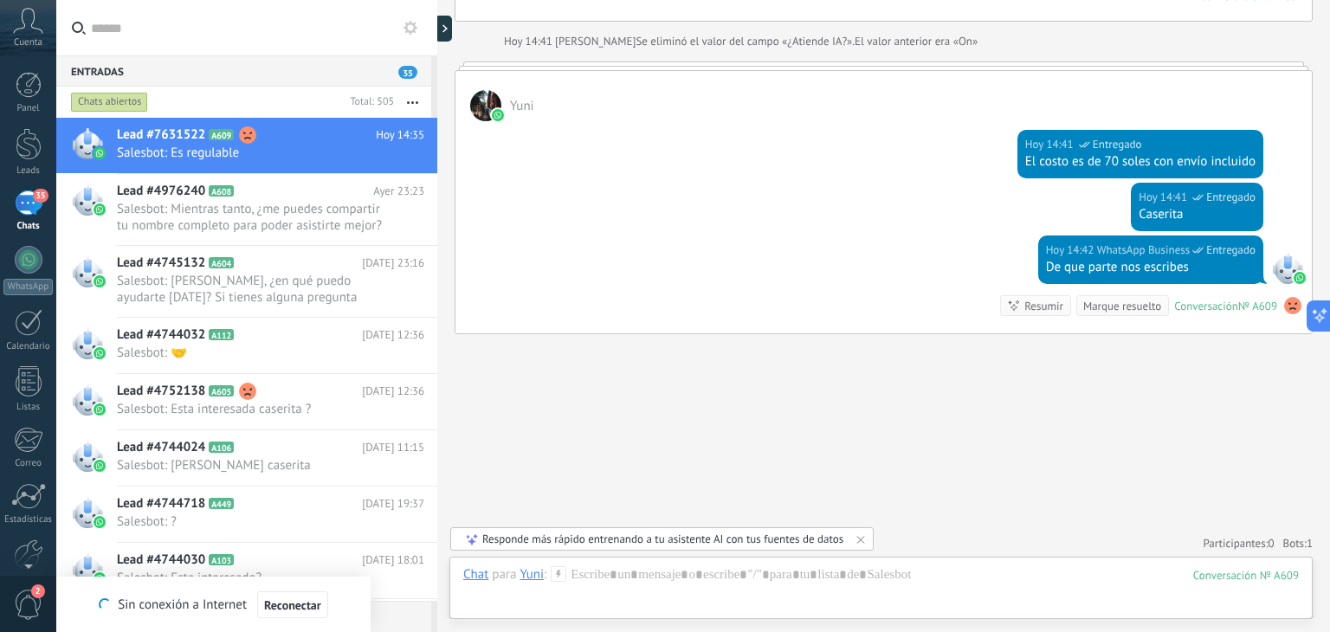
click at [36, 207] on div "35" at bounding box center [29, 203] width 28 height 25
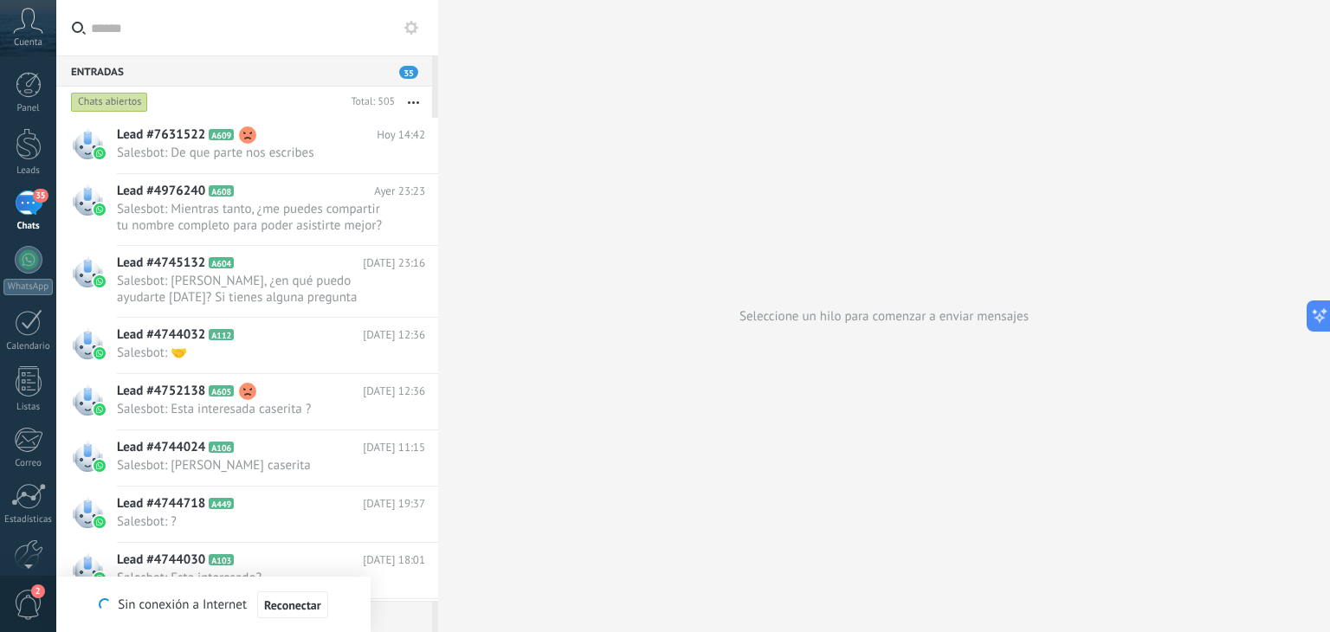
click at [413, 40] on input "text" at bounding box center [257, 27] width 333 height 55
click at [413, 29] on use at bounding box center [411, 28] width 14 height 14
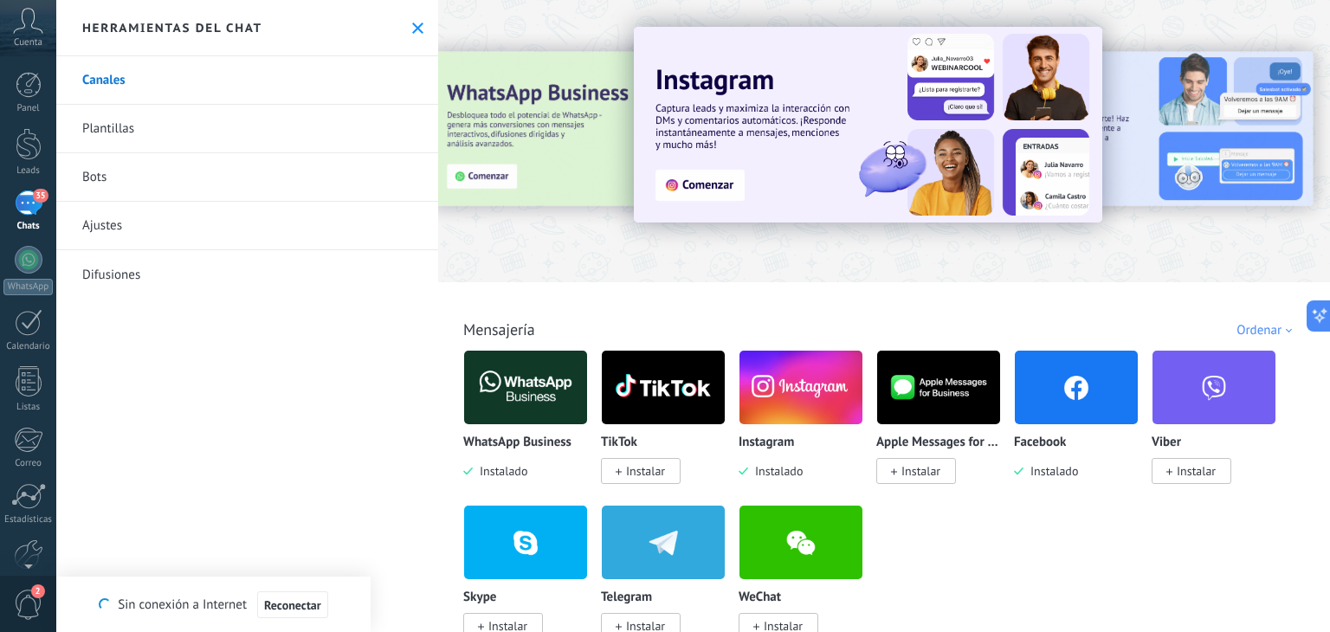
click at [170, 178] on link "Bots" at bounding box center [247, 177] width 382 height 48
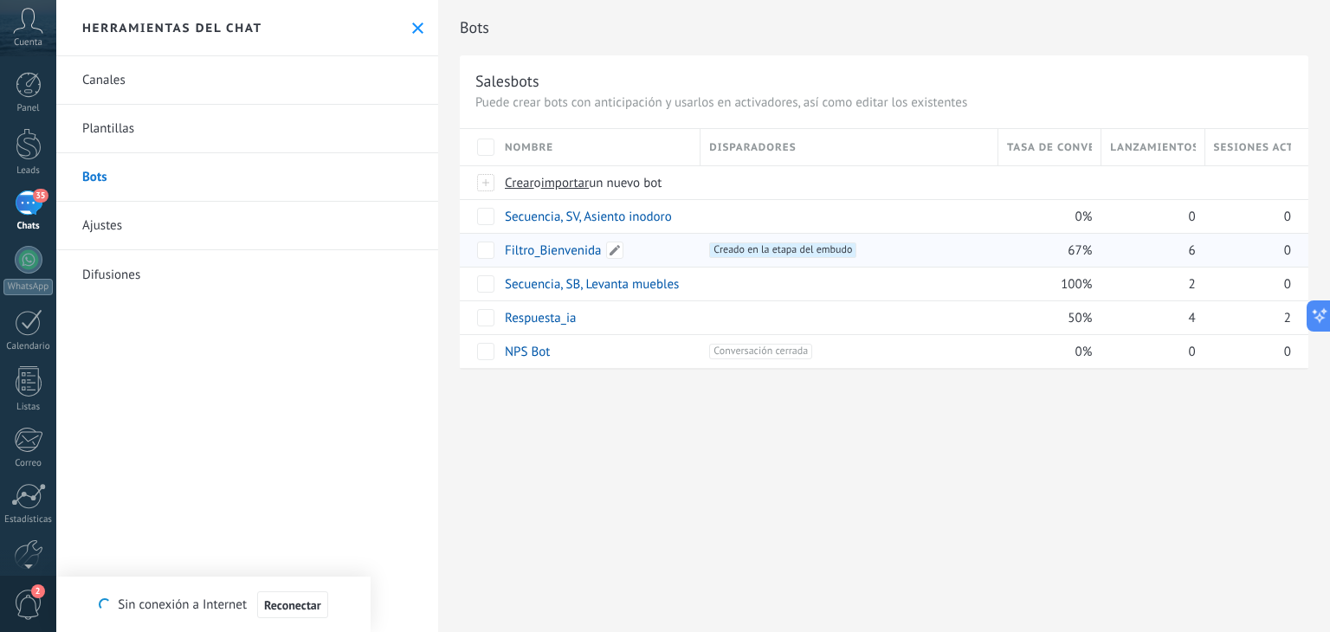
click at [551, 254] on link "Filtro_Bienvenida" at bounding box center [553, 250] width 97 height 16
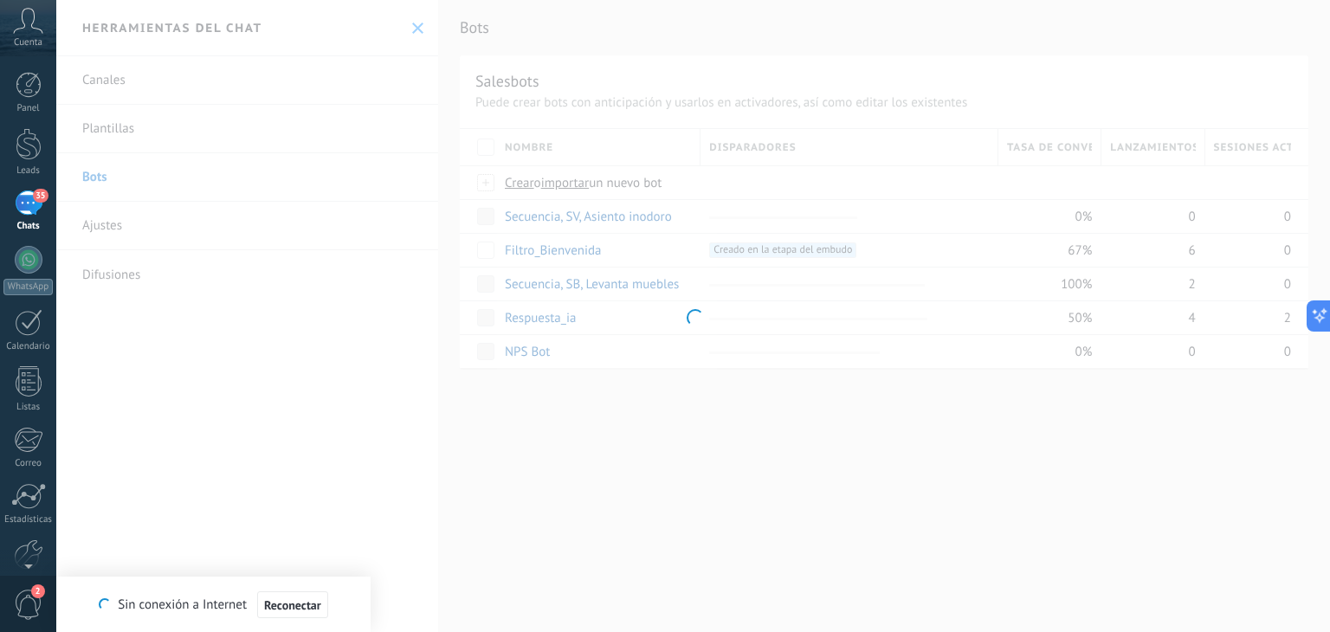
type input "**********"
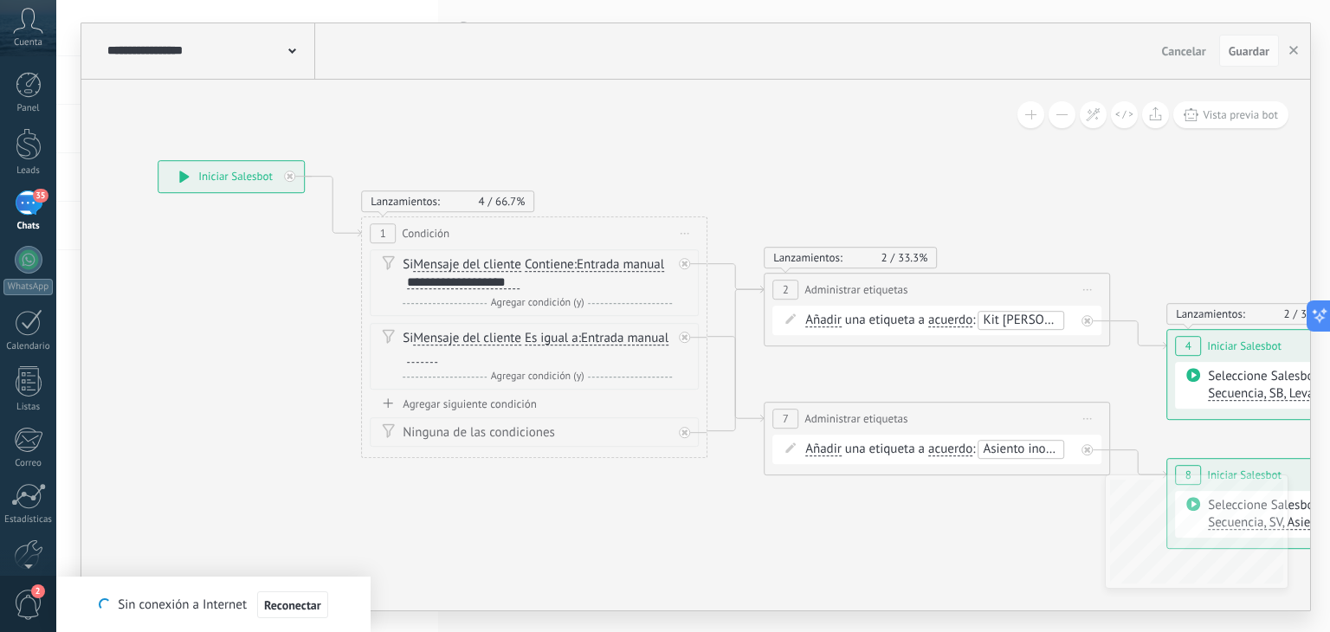
drag, startPoint x: 897, startPoint y: 183, endPoint x: 596, endPoint y: 133, distance: 305.4
click at [600, 133] on icon at bounding box center [911, 353] width 2372 height 1253
click at [1094, 114] on icon at bounding box center [1093, 114] width 15 height 15
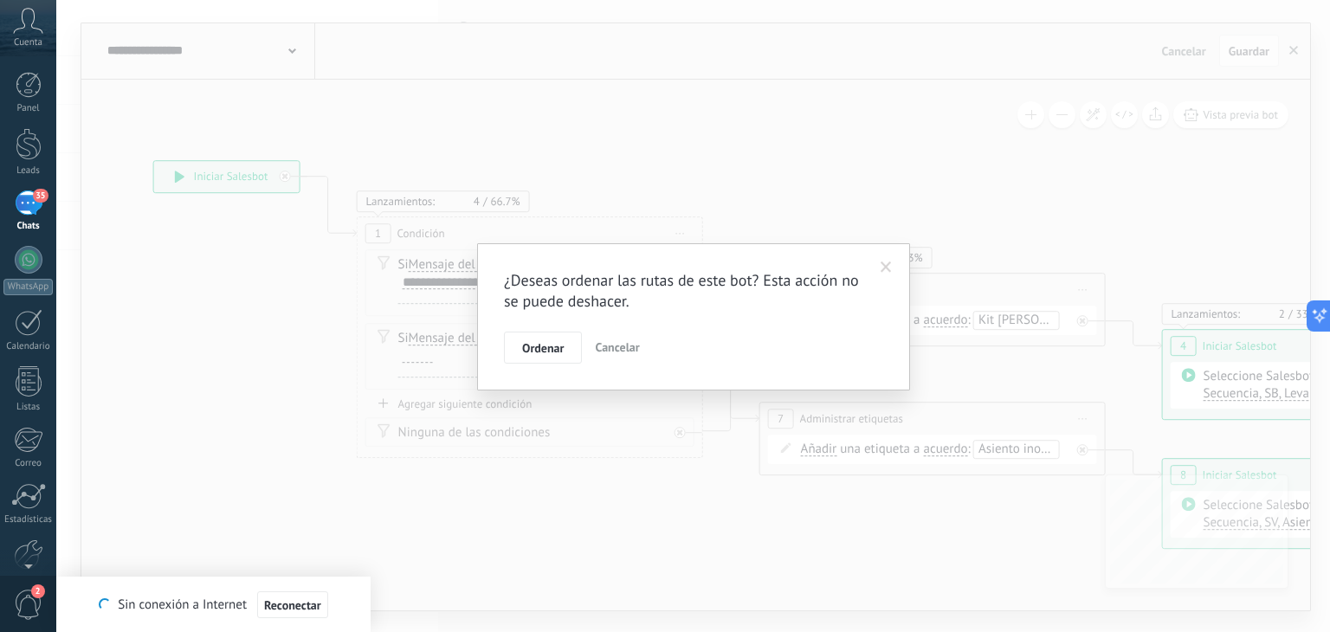
click at [627, 351] on span "Cancelar" at bounding box center [617, 347] width 44 height 16
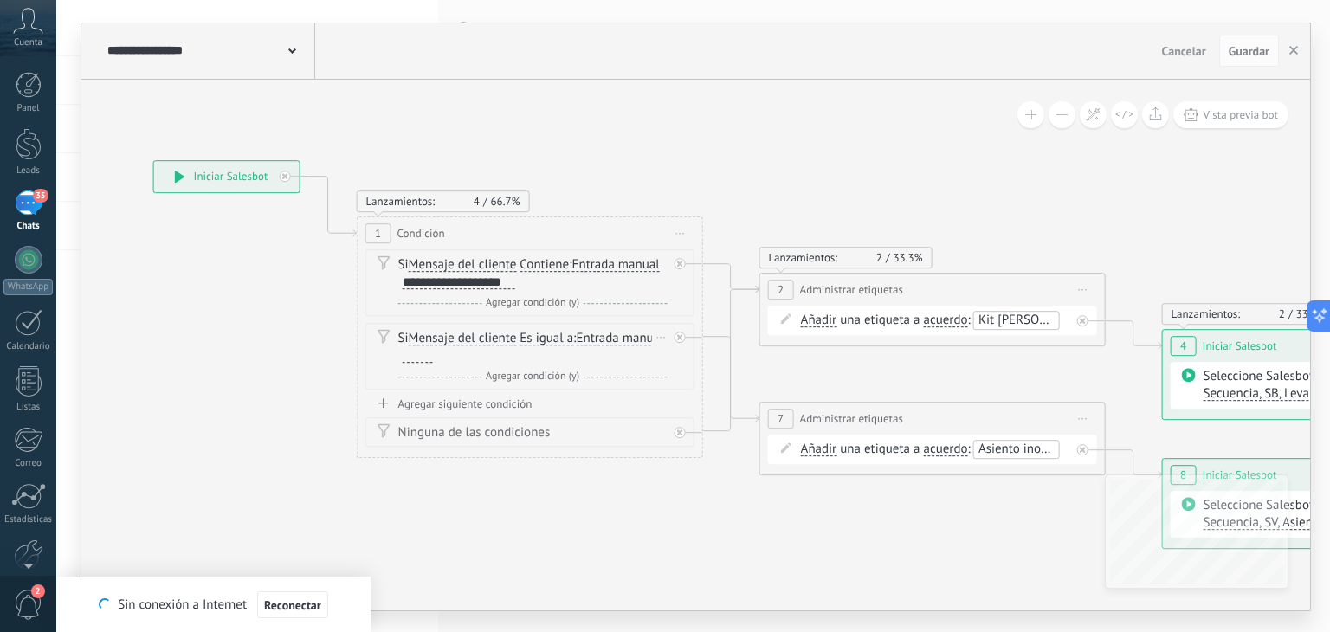
click at [576, 346] on span "Entrada manual" at bounding box center [619, 339] width 87 height 14
click at [567, 354] on button "Entrada manual" at bounding box center [675, 338] width 217 height 31
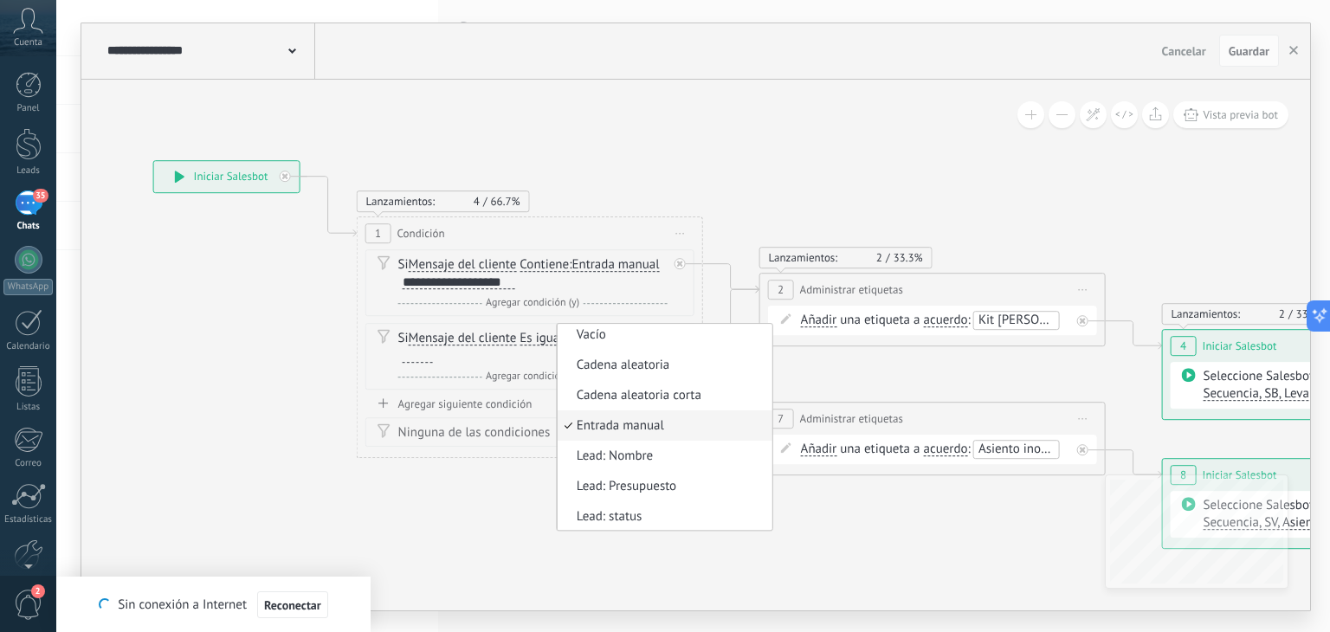
click at [676, 180] on icon at bounding box center [906, 353] width 2372 height 1253
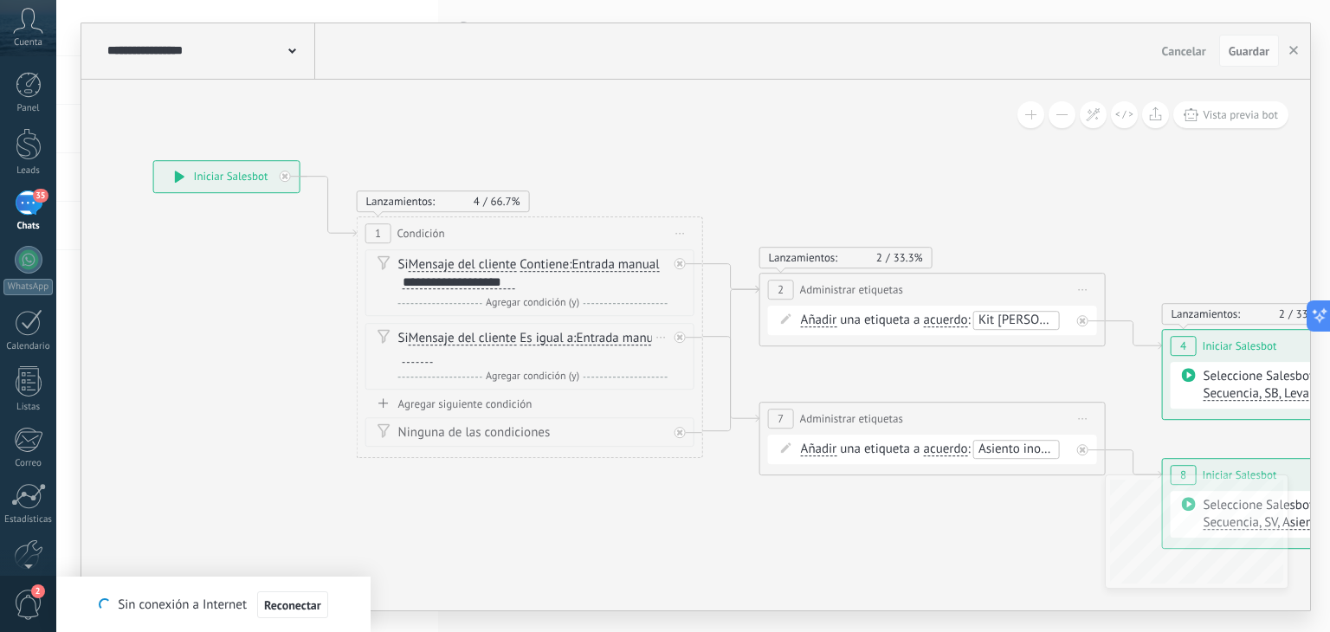
click at [433, 355] on div at bounding box center [418, 356] width 30 height 14
click at [689, 161] on icon at bounding box center [906, 353] width 2372 height 1253
click at [486, 357] on div "**********" at bounding box center [444, 357] width 92 height 16
click at [488, 355] on div "**********" at bounding box center [444, 357] width 92 height 16
click at [489, 354] on div "**********" at bounding box center [446, 356] width 87 height 14
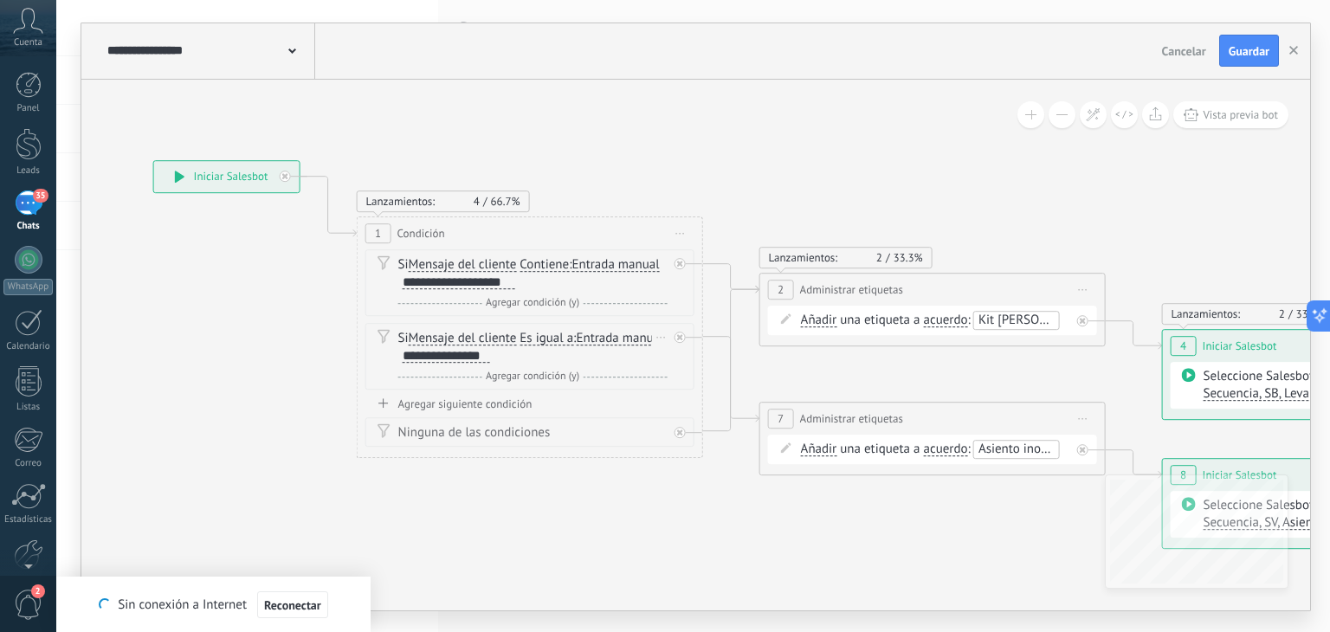
scroll to position [1, 0]
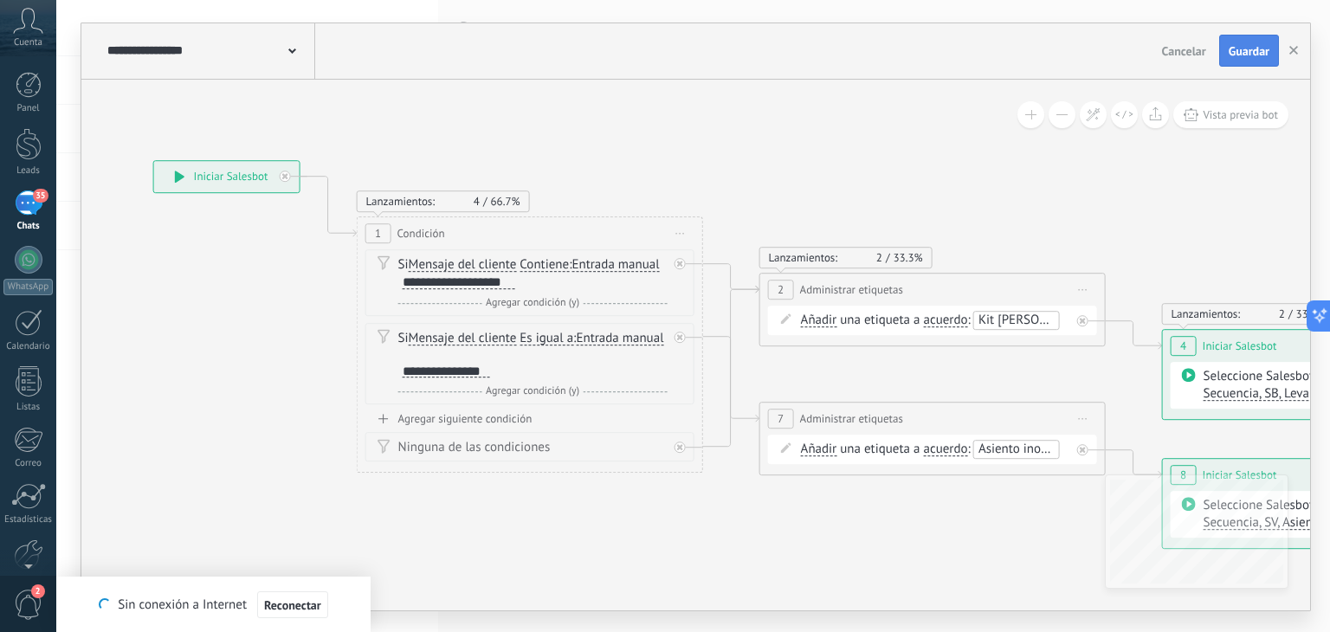
click at [1242, 60] on button "Guardar" at bounding box center [1249, 51] width 60 height 33
click at [1295, 46] on icon "button" at bounding box center [1294, 50] width 9 height 9
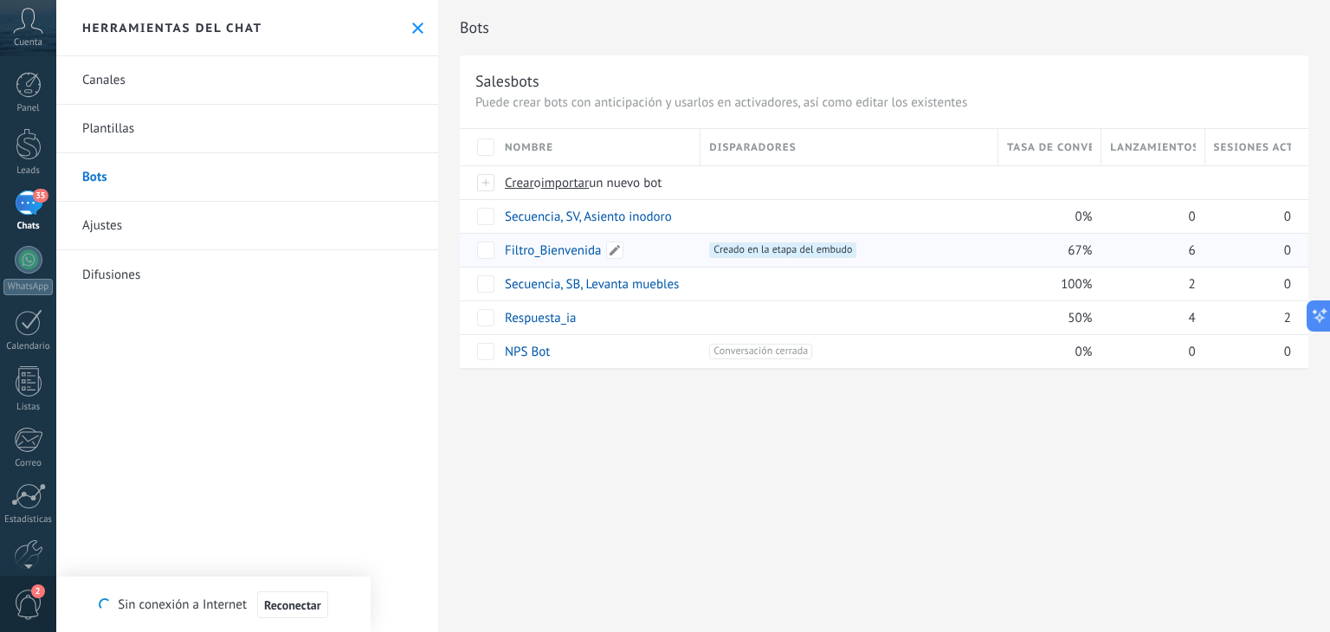
click at [575, 250] on link "Filtro_Bienvenida" at bounding box center [553, 250] width 97 height 16
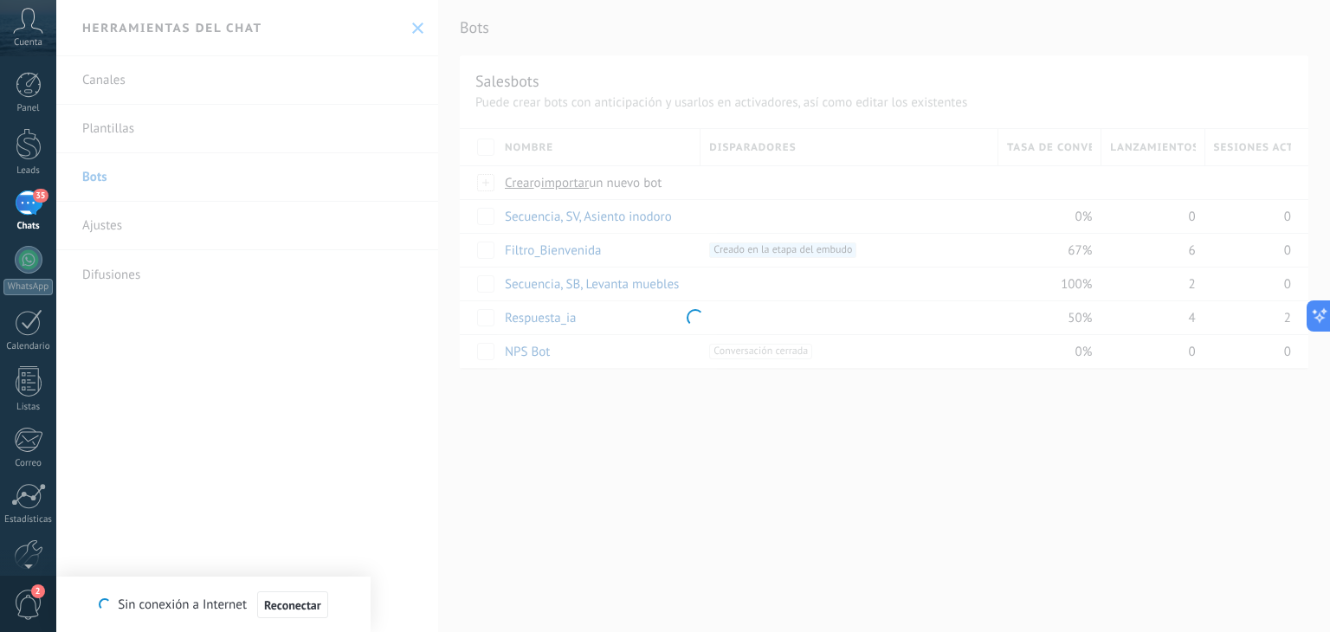
type input "**********"
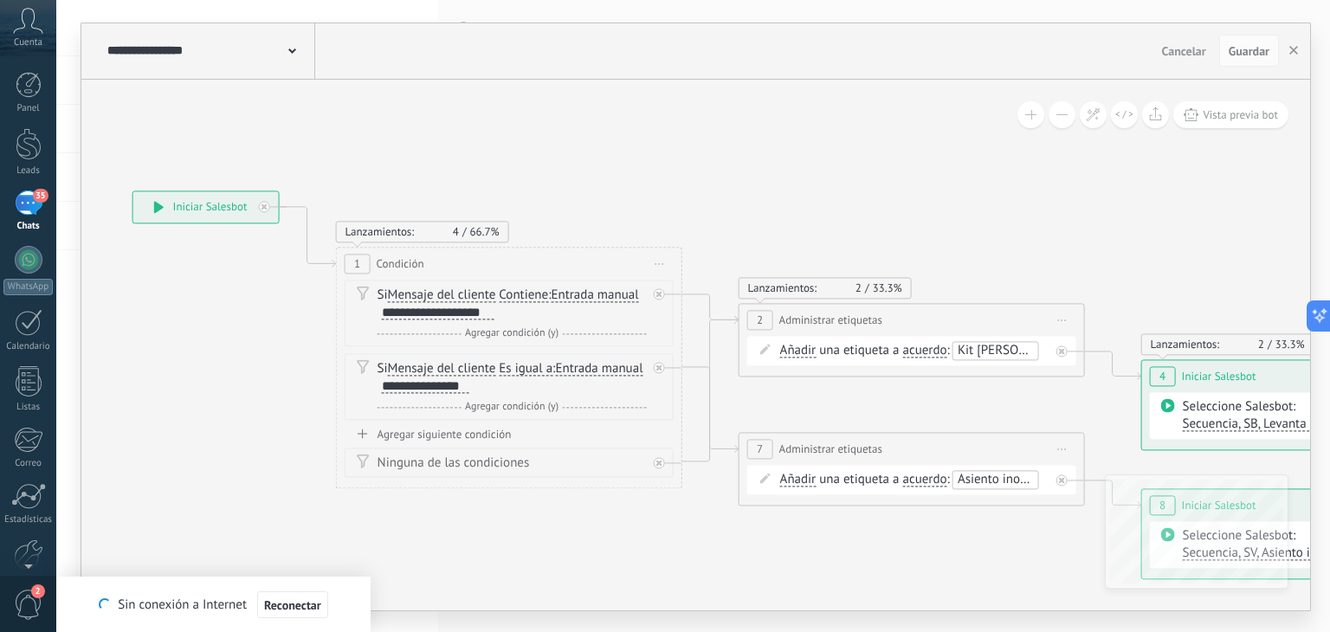
drag, startPoint x: 960, startPoint y: 179, endPoint x: 643, endPoint y: 158, distance: 316.8
click at [643, 158] on icon at bounding box center [885, 384] width 2372 height 1253
click at [1244, 45] on span "Guardar" at bounding box center [1249, 51] width 41 height 12
click at [1299, 45] on button "button" at bounding box center [1294, 51] width 26 height 33
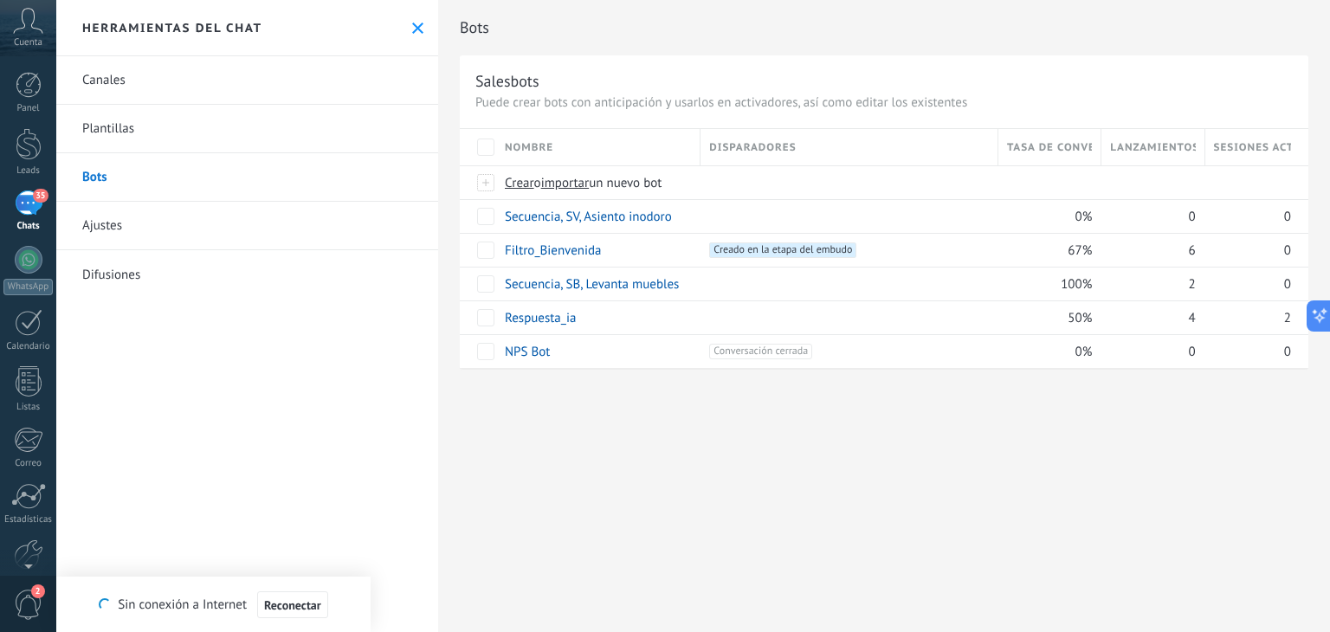
click at [135, 139] on link "Plantillas" at bounding box center [247, 129] width 382 height 48
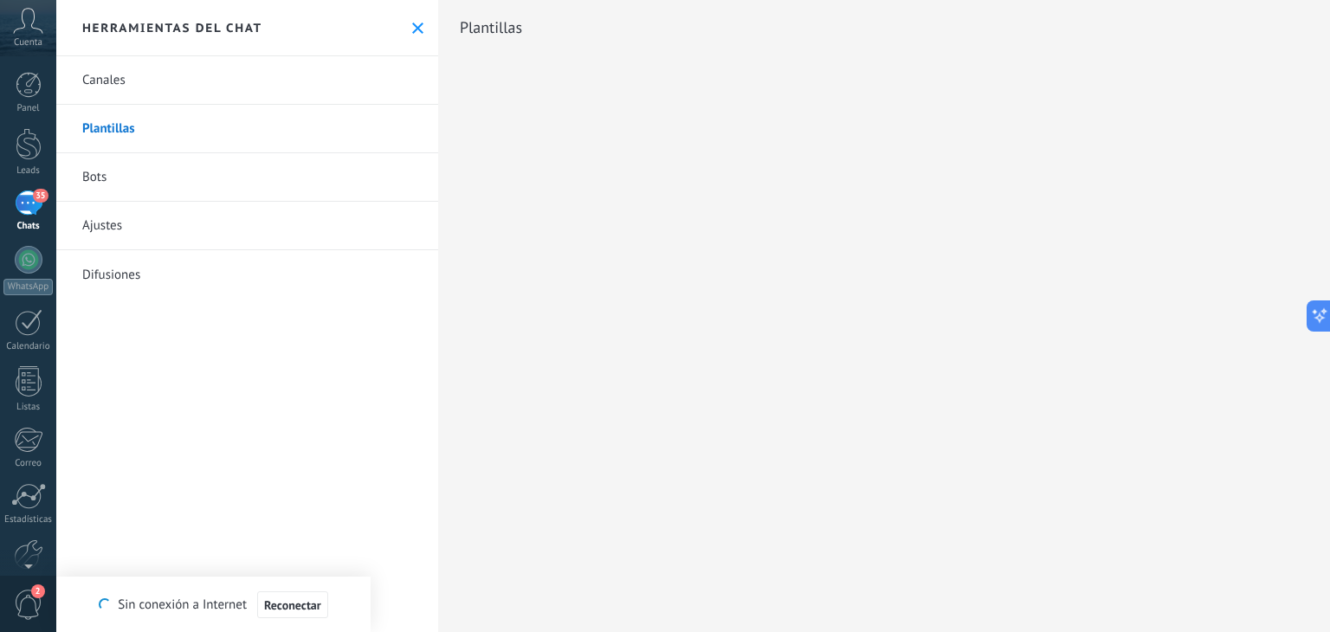
click at [167, 219] on link "Ajustes" at bounding box center [247, 226] width 382 height 48
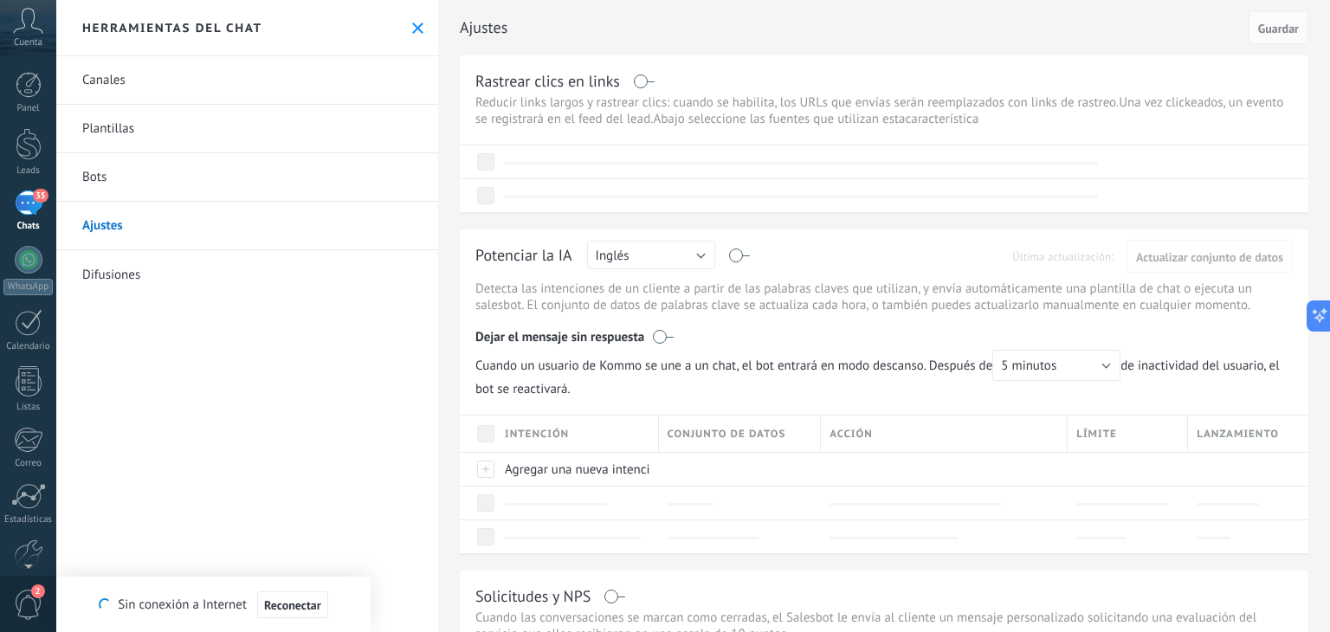
click at [32, 206] on div "35" at bounding box center [29, 203] width 28 height 25
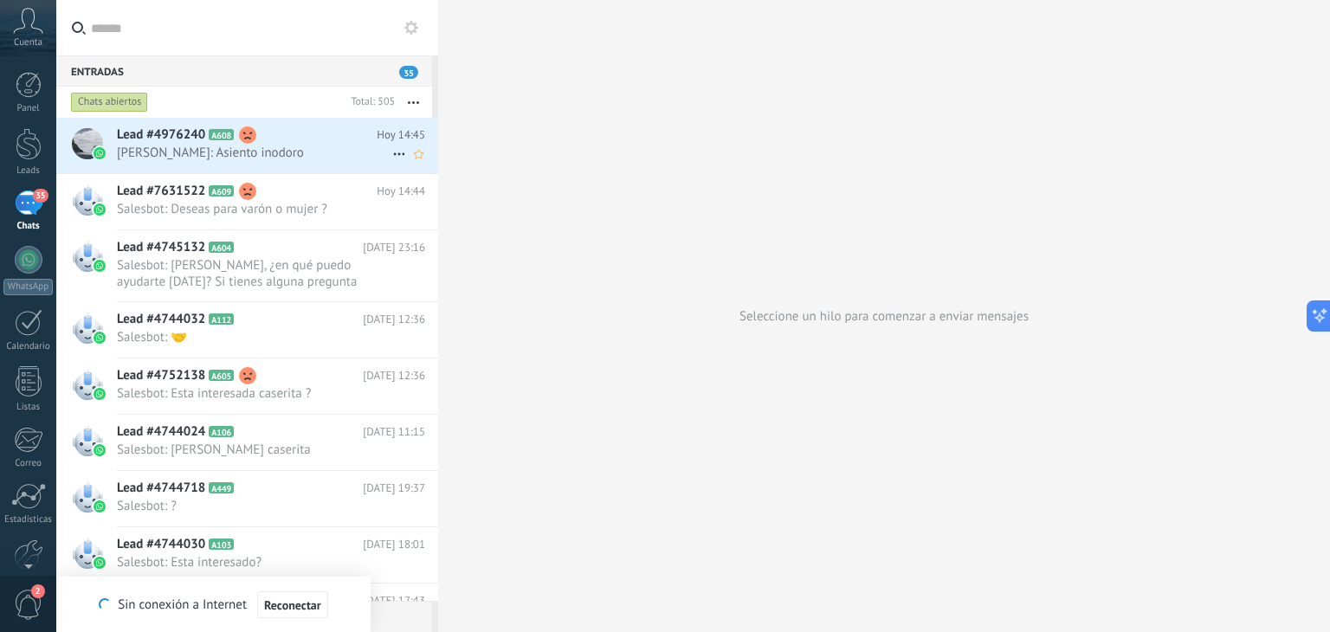
click at [222, 150] on span "Julian Arohuata: Asiento inodoro" at bounding box center [254, 153] width 275 height 16
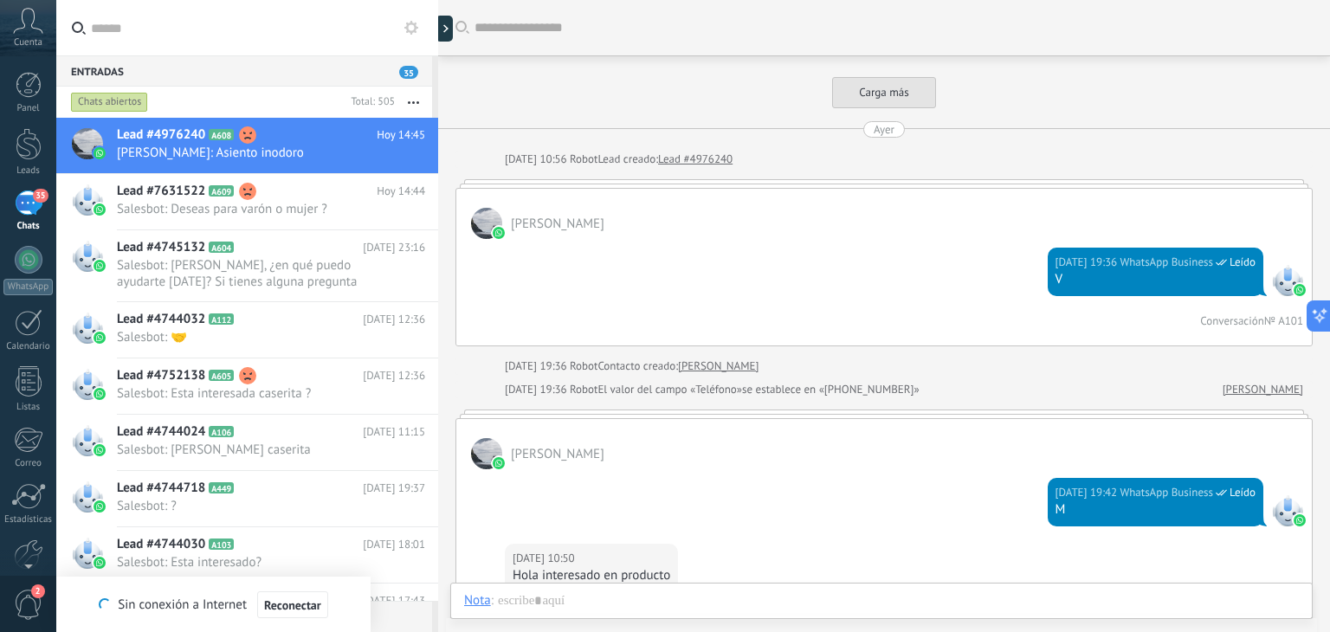
scroll to position [2583, 0]
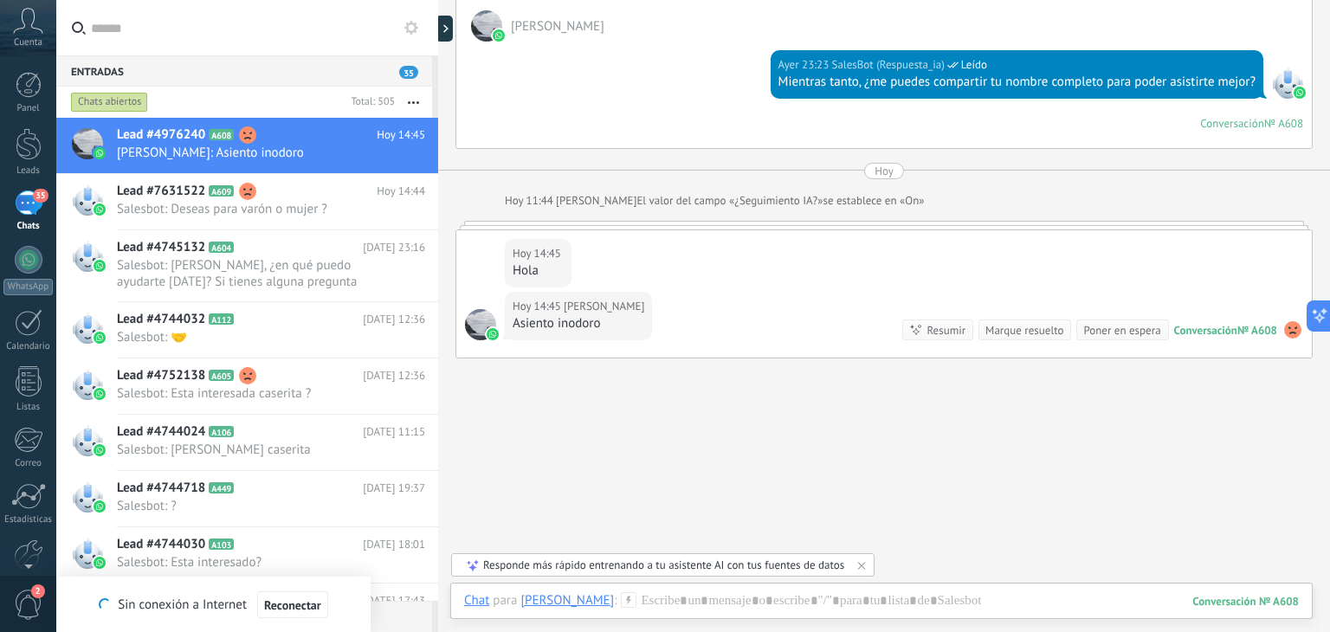
click at [724, 119] on div "Ayer 23:23 SalesBot (Respuesta_ia) Leído Mientras tanto, ¿me puedes compartir t…" at bounding box center [884, 95] width 856 height 107
click at [416, 102] on icon "button" at bounding box center [413, 102] width 11 height 3
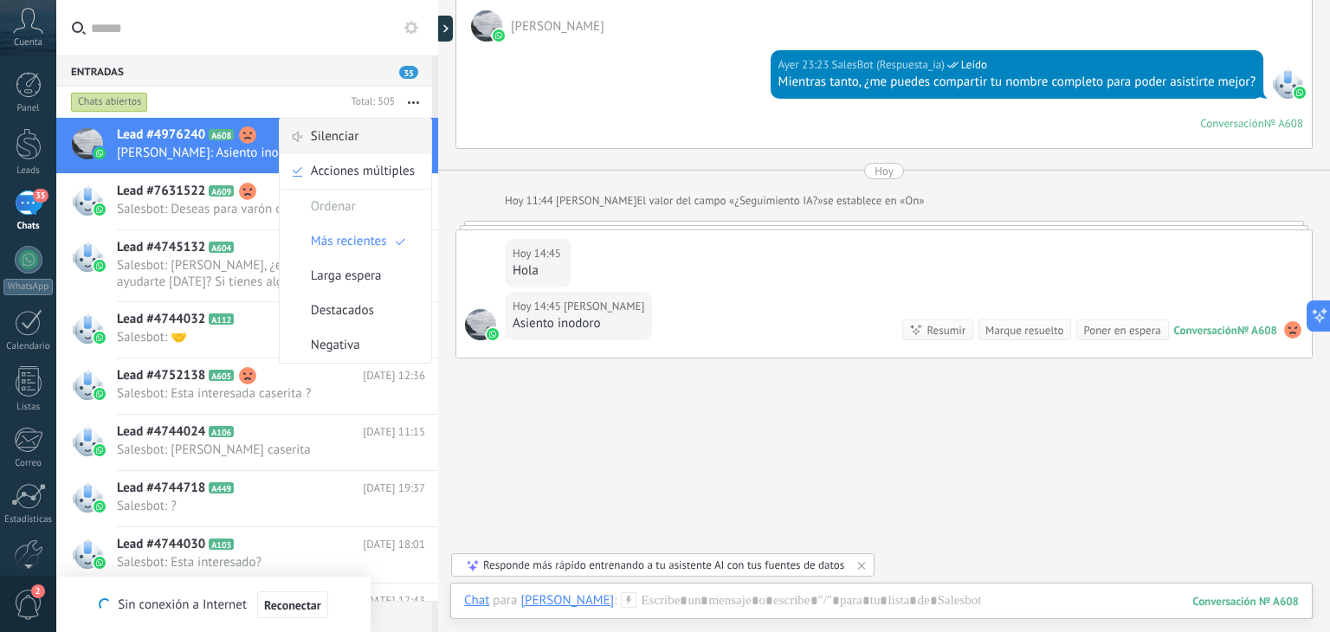
click at [343, 146] on span "Silenciar" at bounding box center [335, 137] width 48 height 35
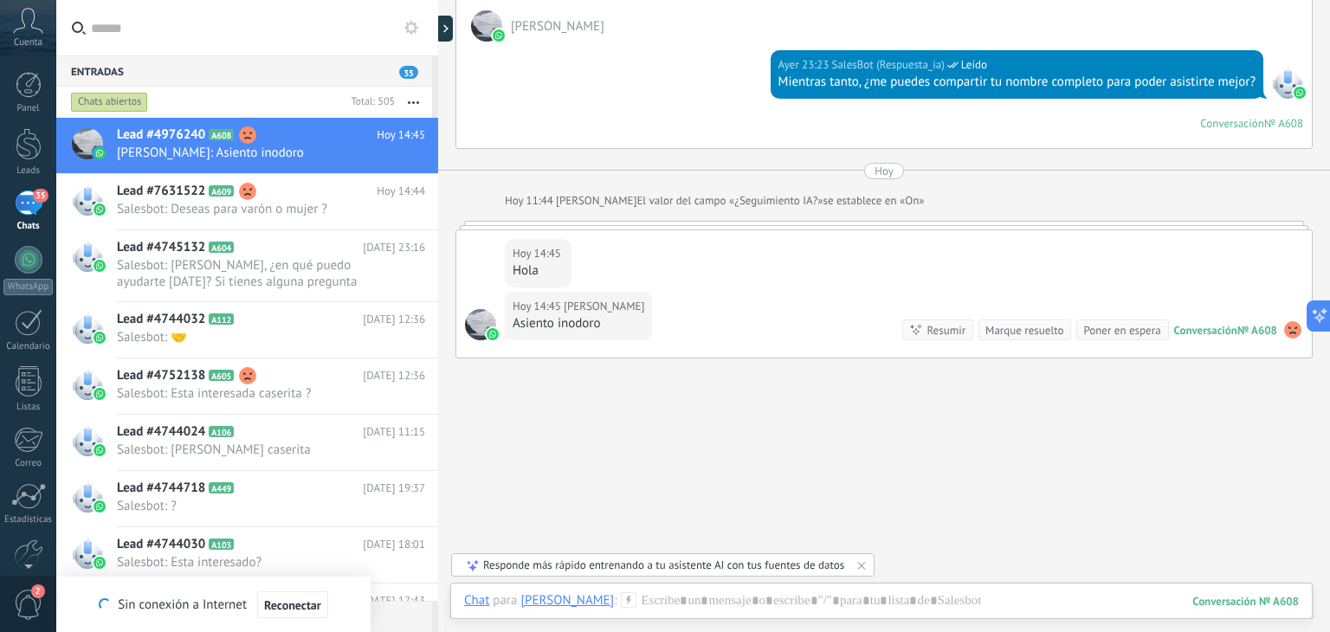
click at [423, 101] on button "button" at bounding box center [413, 102] width 37 height 31
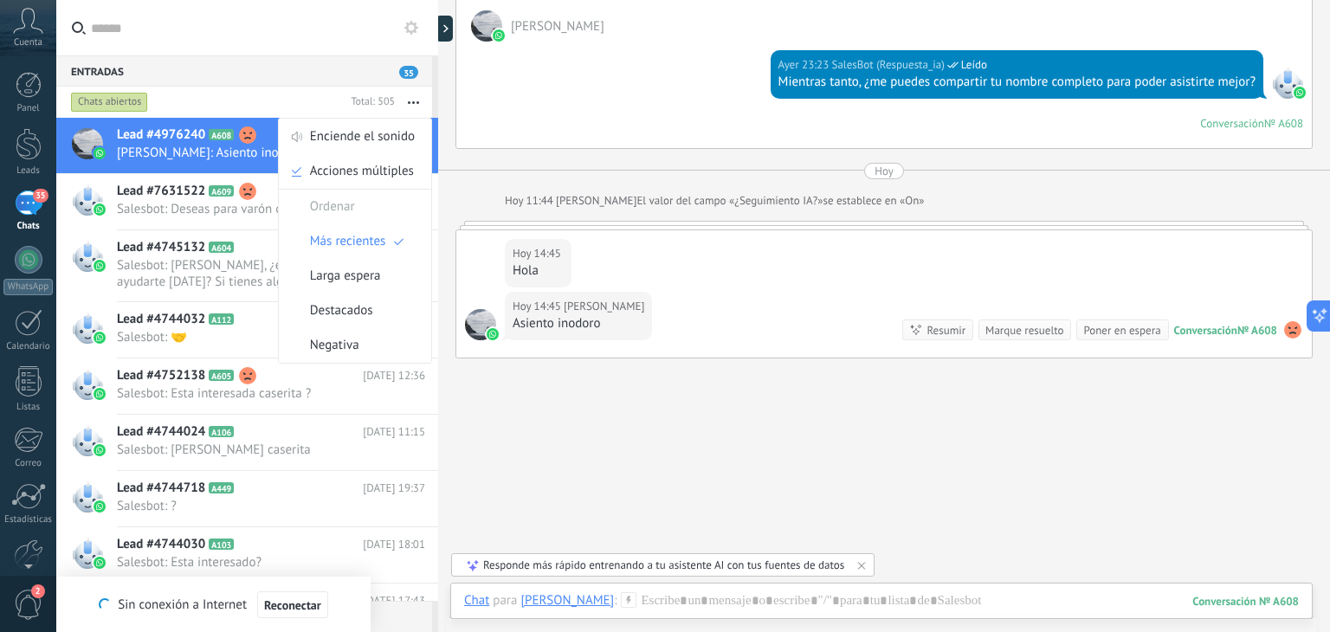
click at [415, 73] on span "35" at bounding box center [408, 72] width 19 height 13
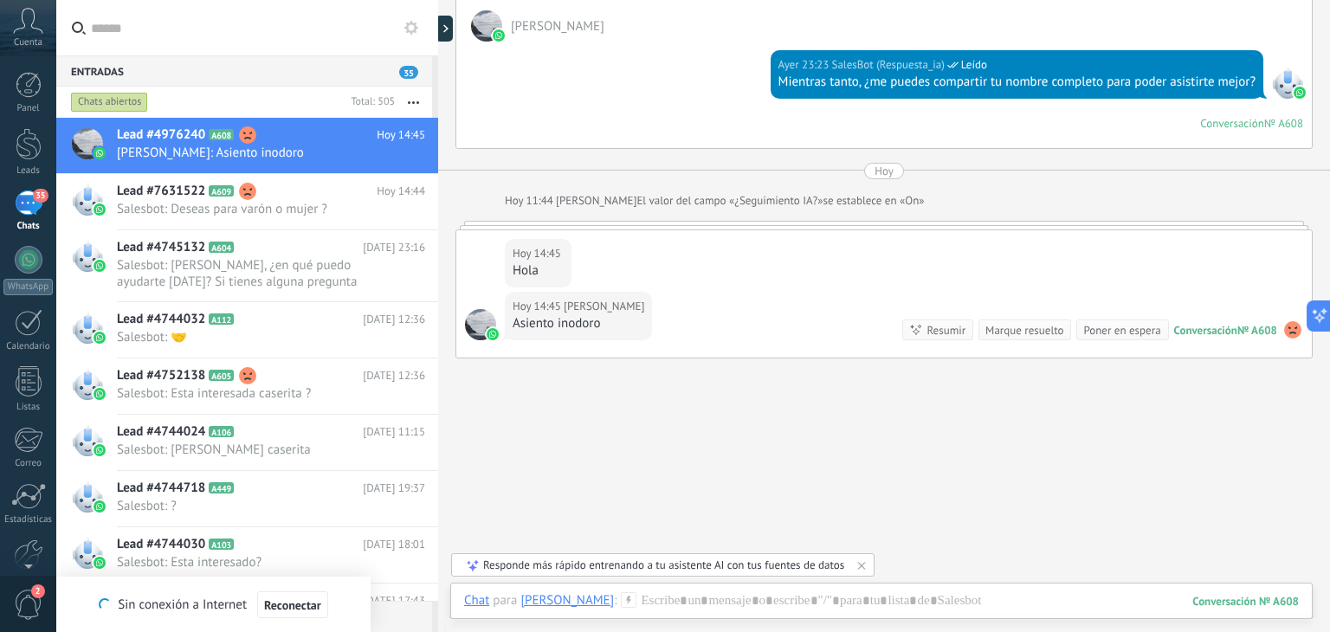
click at [409, 72] on span "35" at bounding box center [408, 72] width 19 height 13
click at [409, 33] on icon at bounding box center [411, 28] width 14 height 14
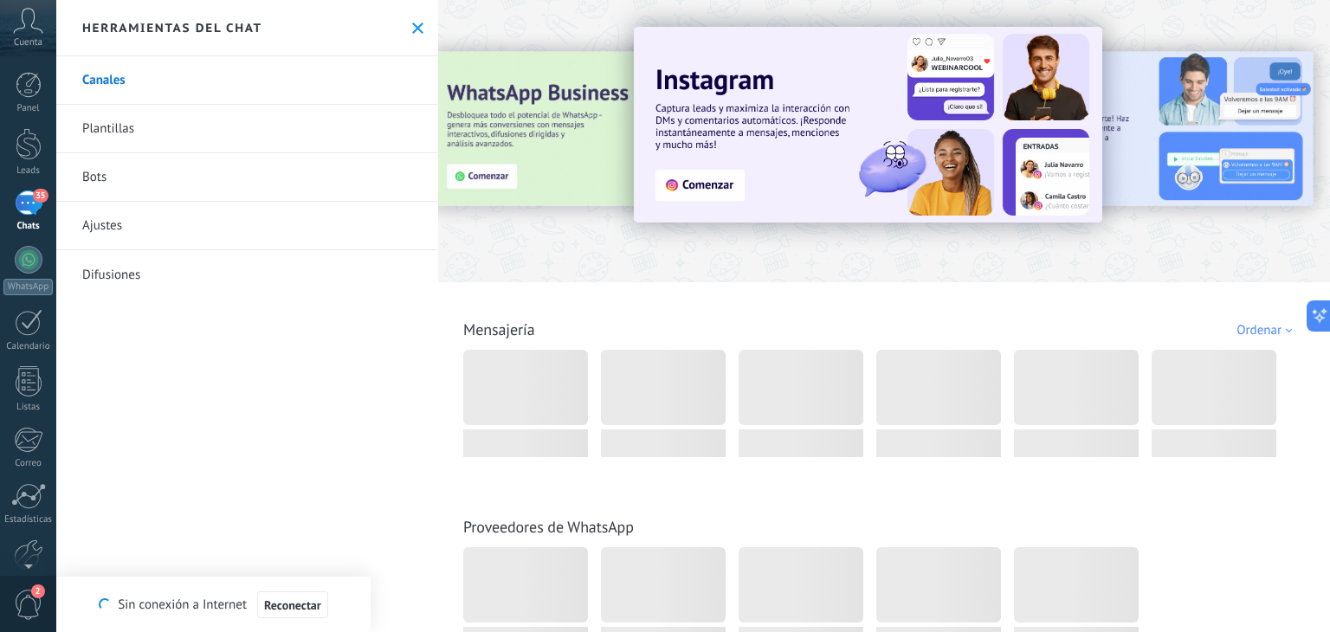
click at [211, 178] on link "Bots" at bounding box center [247, 177] width 382 height 48
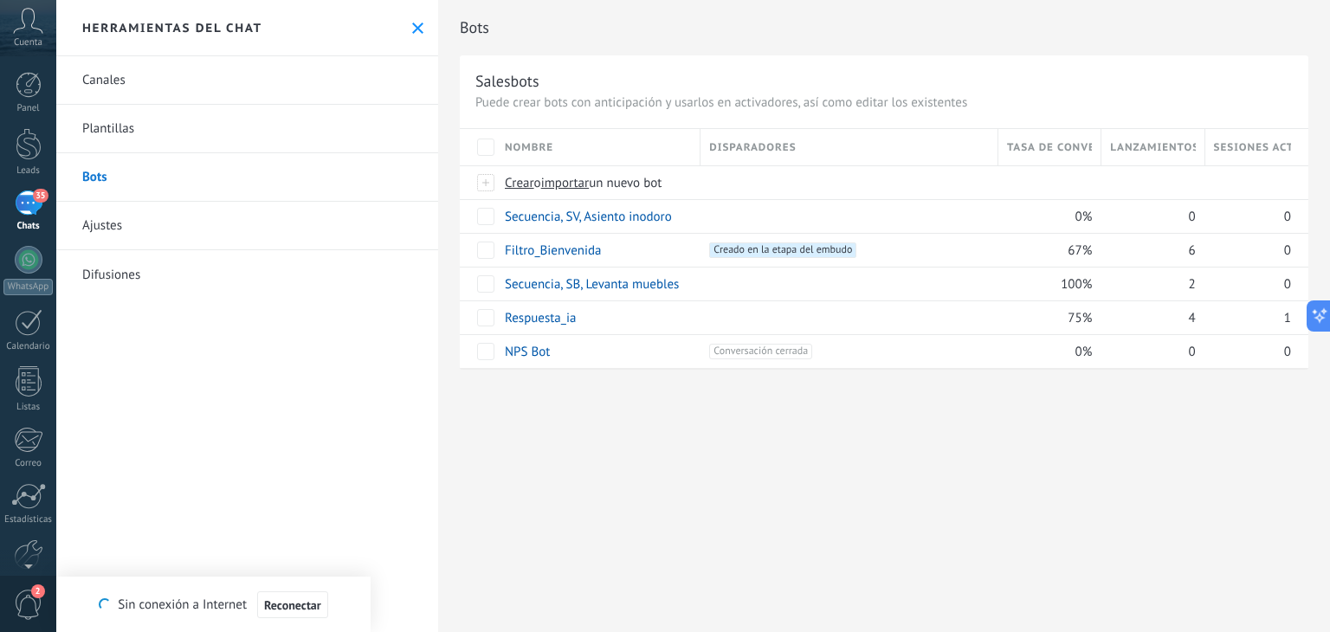
click at [35, 197] on span "35" at bounding box center [40, 196] width 15 height 14
drag, startPoint x: 114, startPoint y: 233, endPoint x: 126, endPoint y: 230, distance: 12.4
click at [115, 233] on link "Ajustes" at bounding box center [247, 226] width 382 height 48
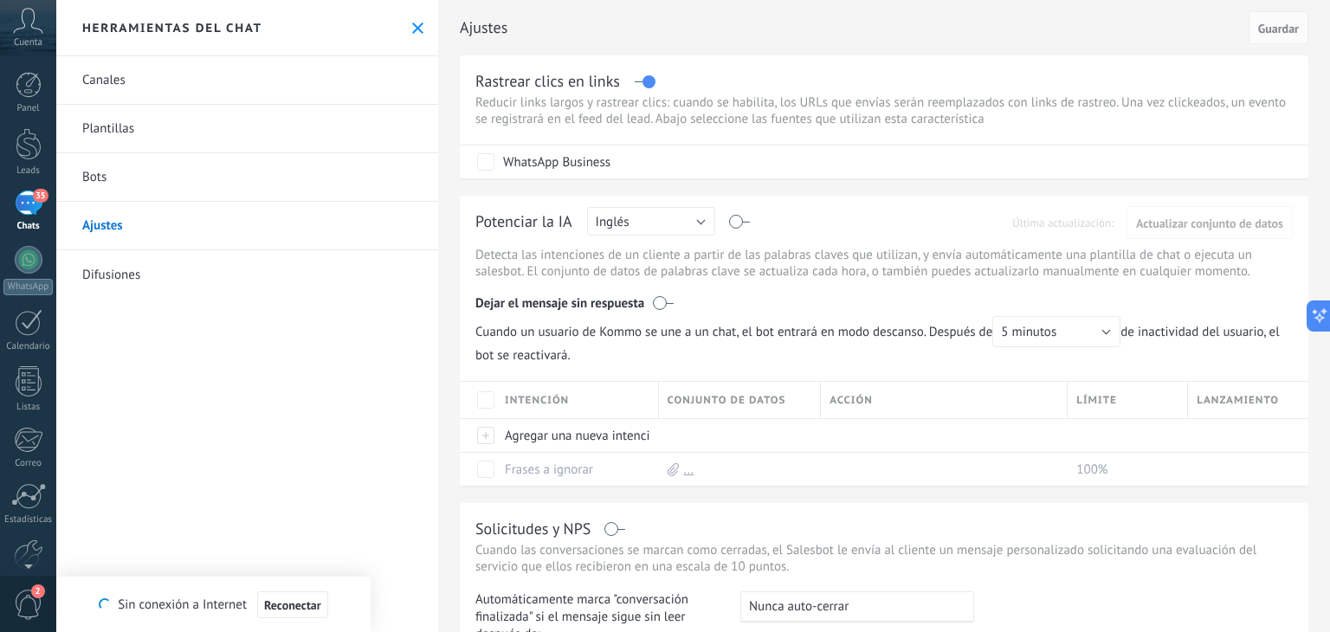
click at [158, 269] on link "Difusiones" at bounding box center [247, 274] width 382 height 48
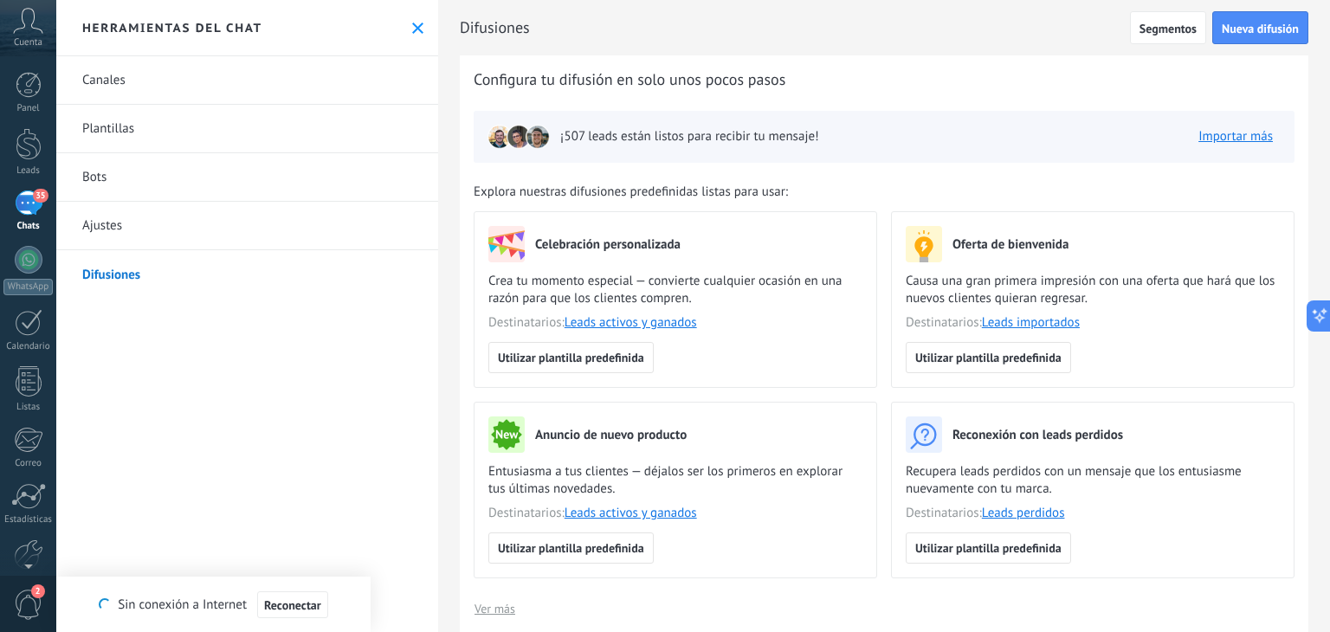
click at [133, 184] on link "Bots" at bounding box center [247, 177] width 382 height 48
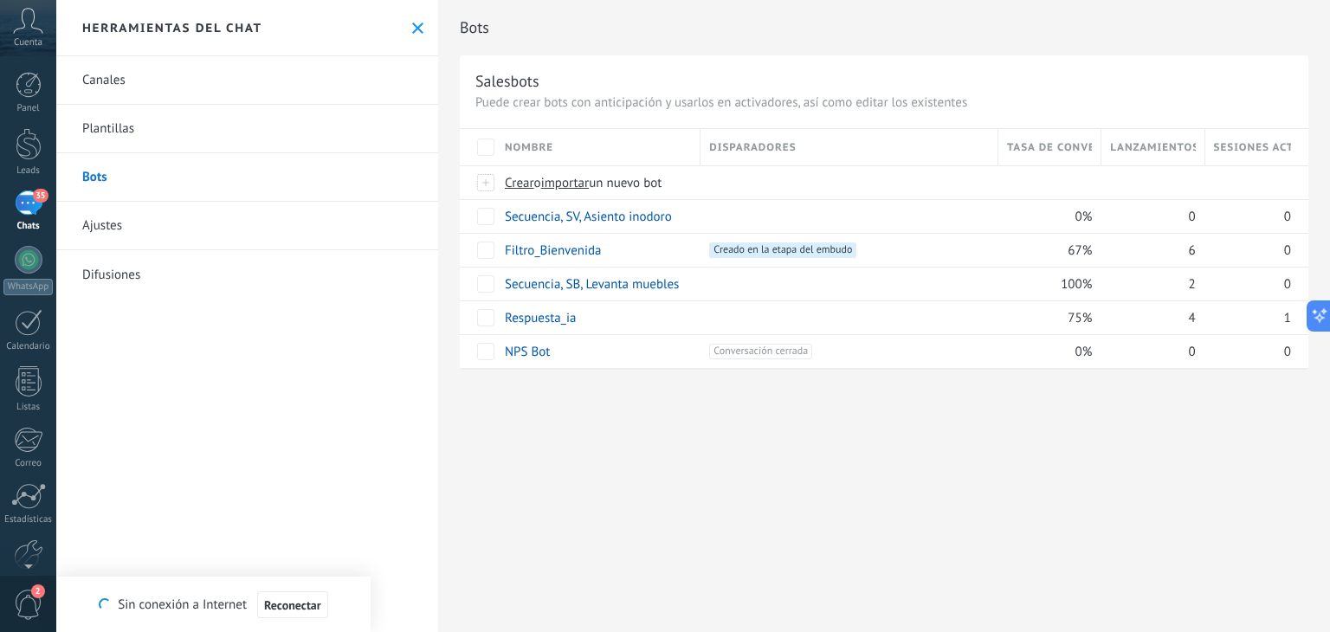
click at [412, 29] on use at bounding box center [417, 28] width 11 height 11
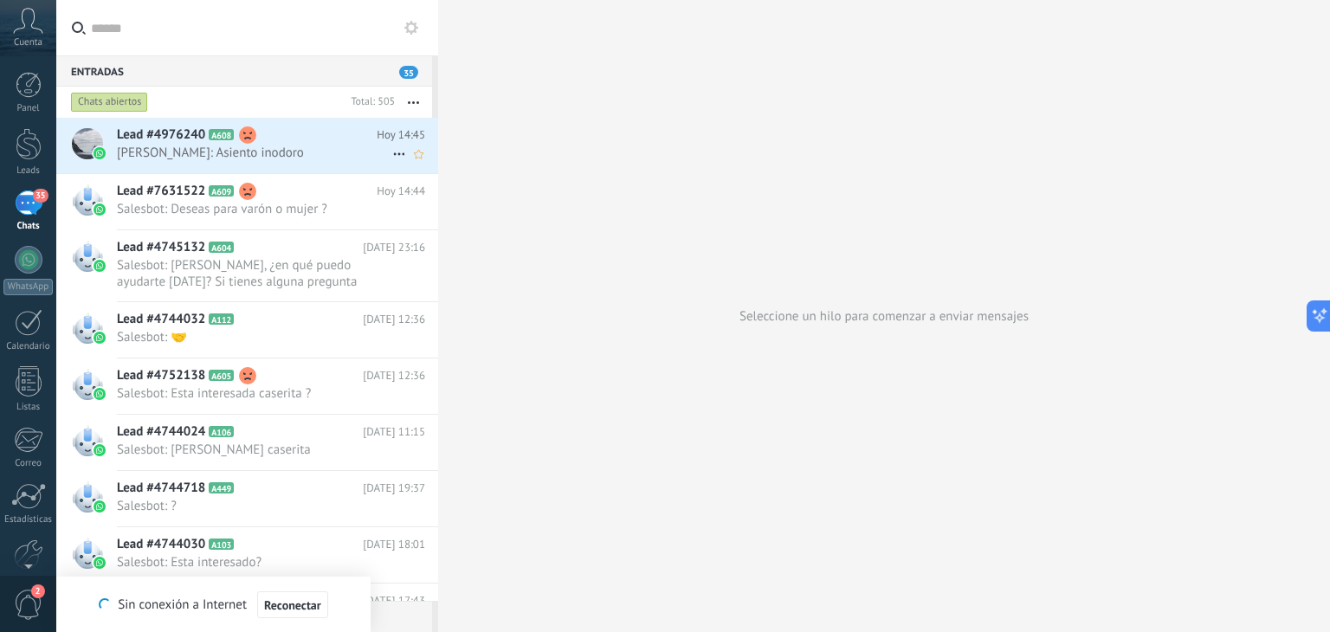
click at [290, 151] on span "Julian Arohuata: Asiento inodoro" at bounding box center [254, 153] width 275 height 16
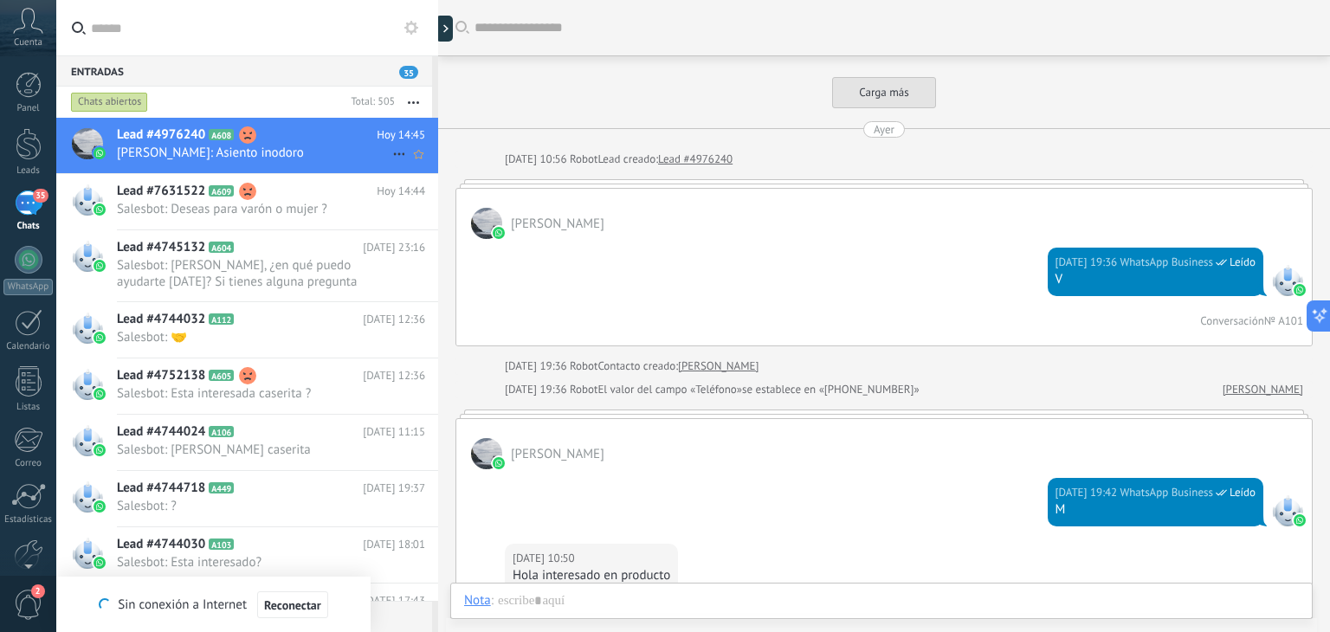
click at [264, 152] on span "Julian Arohuata: Asiento inodoro" at bounding box center [254, 153] width 275 height 16
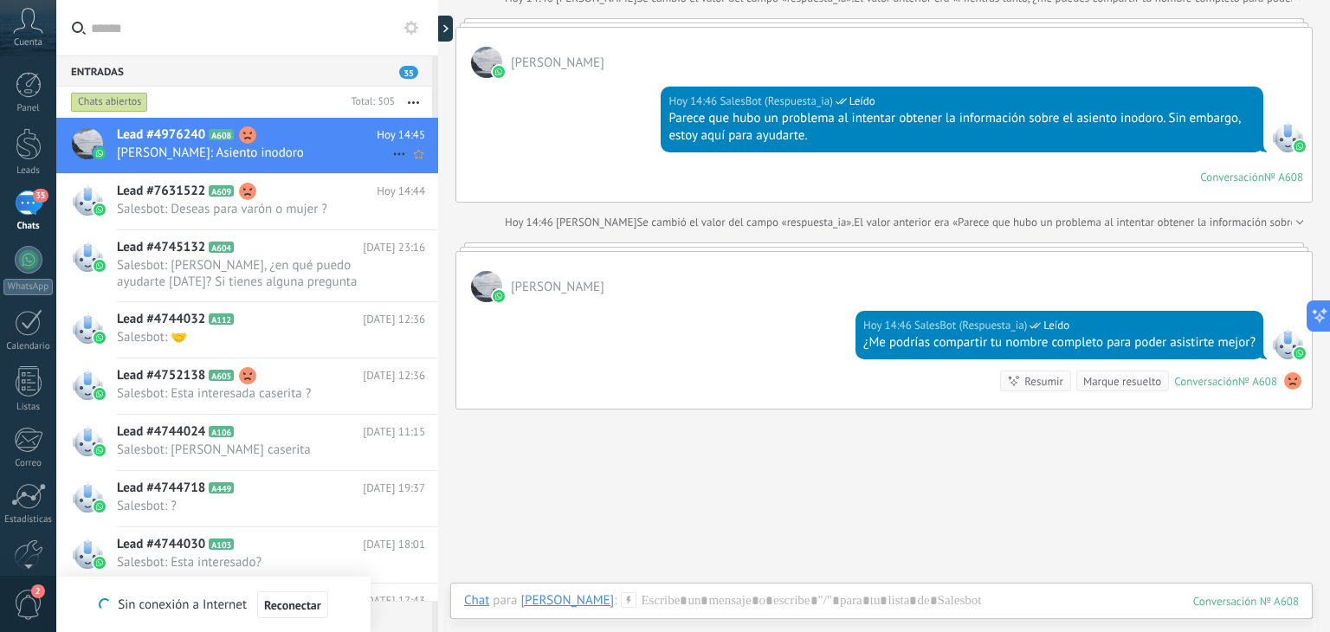
click at [391, 152] on icon at bounding box center [399, 154] width 21 height 21
click at [359, 46] on div at bounding box center [665, 316] width 1330 height 632
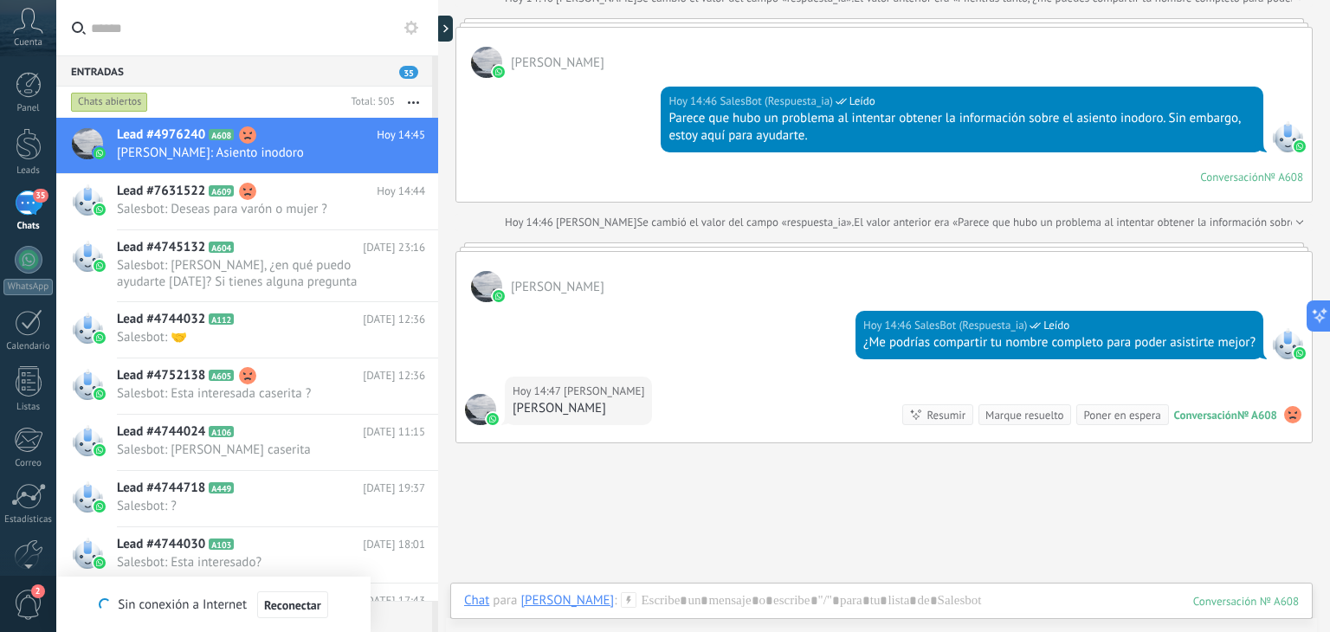
scroll to position [2927, 0]
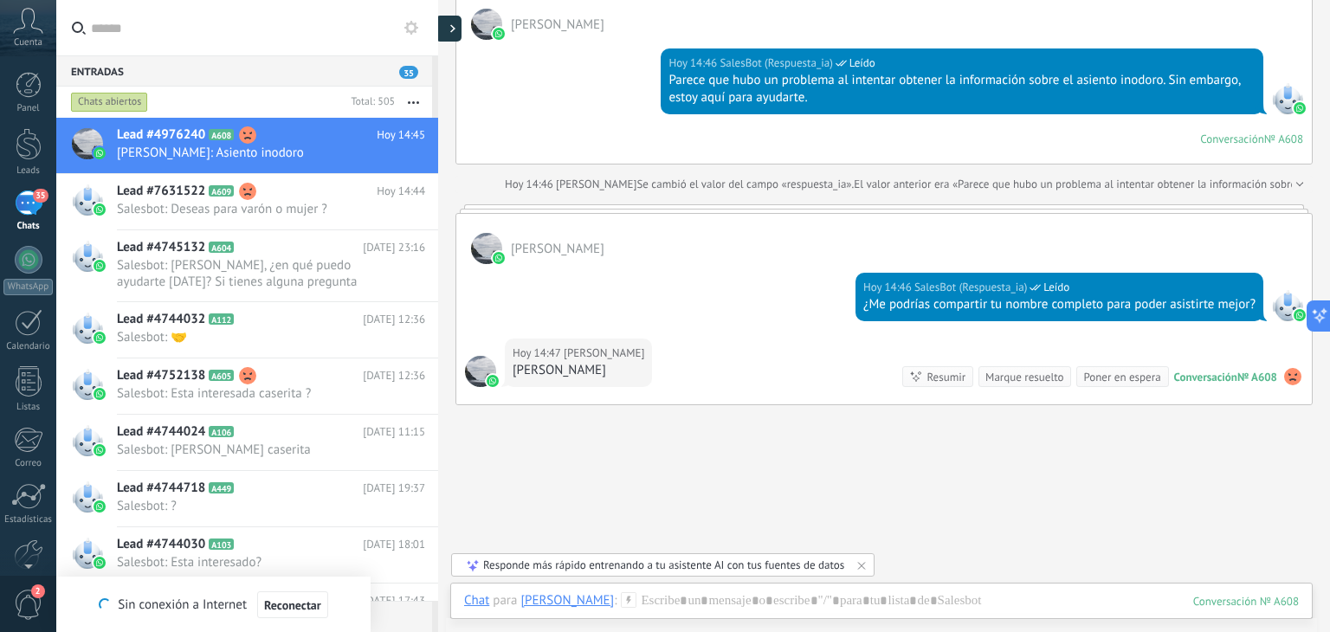
click at [449, 34] on div at bounding box center [449, 29] width 26 height 26
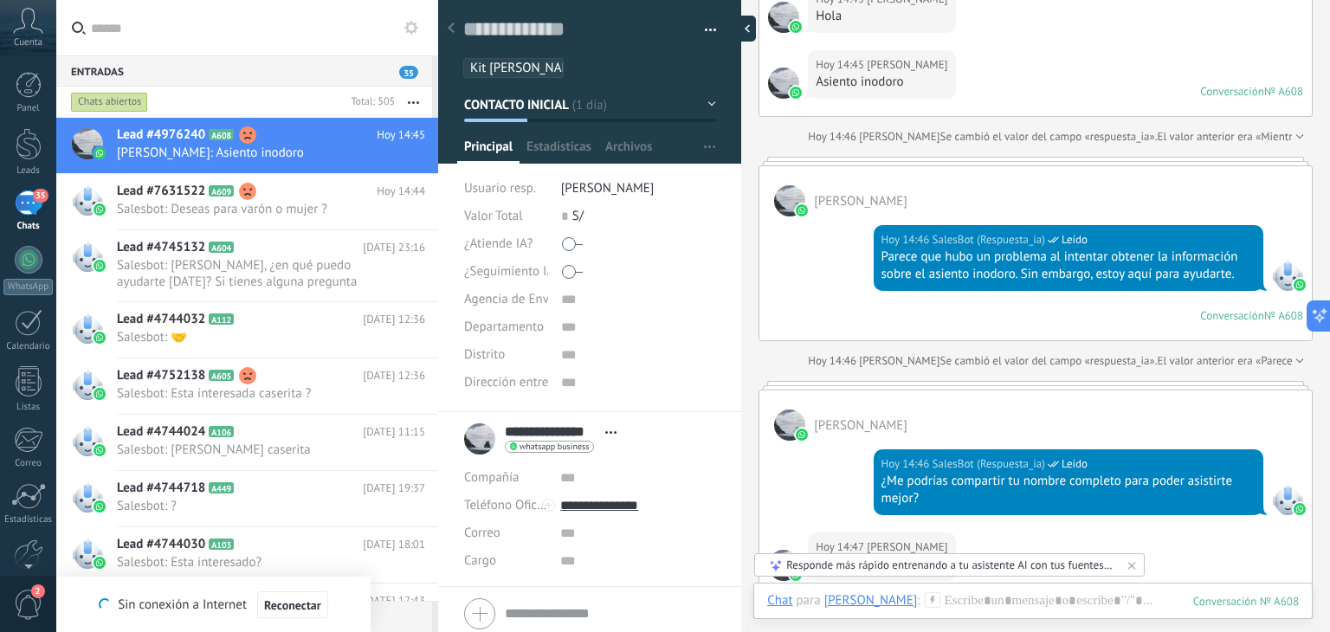
scroll to position [25, 0]
click at [637, 150] on span "Archivos" at bounding box center [628, 151] width 47 height 25
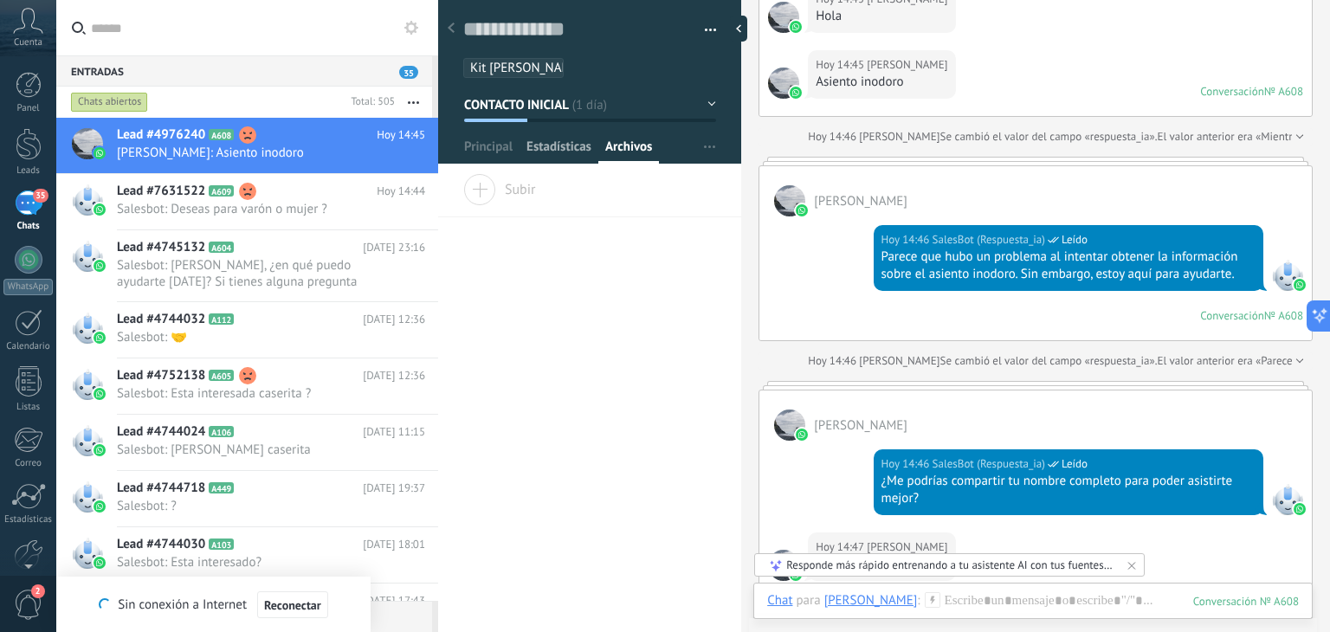
drag, startPoint x: 576, startPoint y: 150, endPoint x: 565, endPoint y: 150, distance: 11.3
click at [576, 150] on span "Estadísticas" at bounding box center [559, 151] width 65 height 25
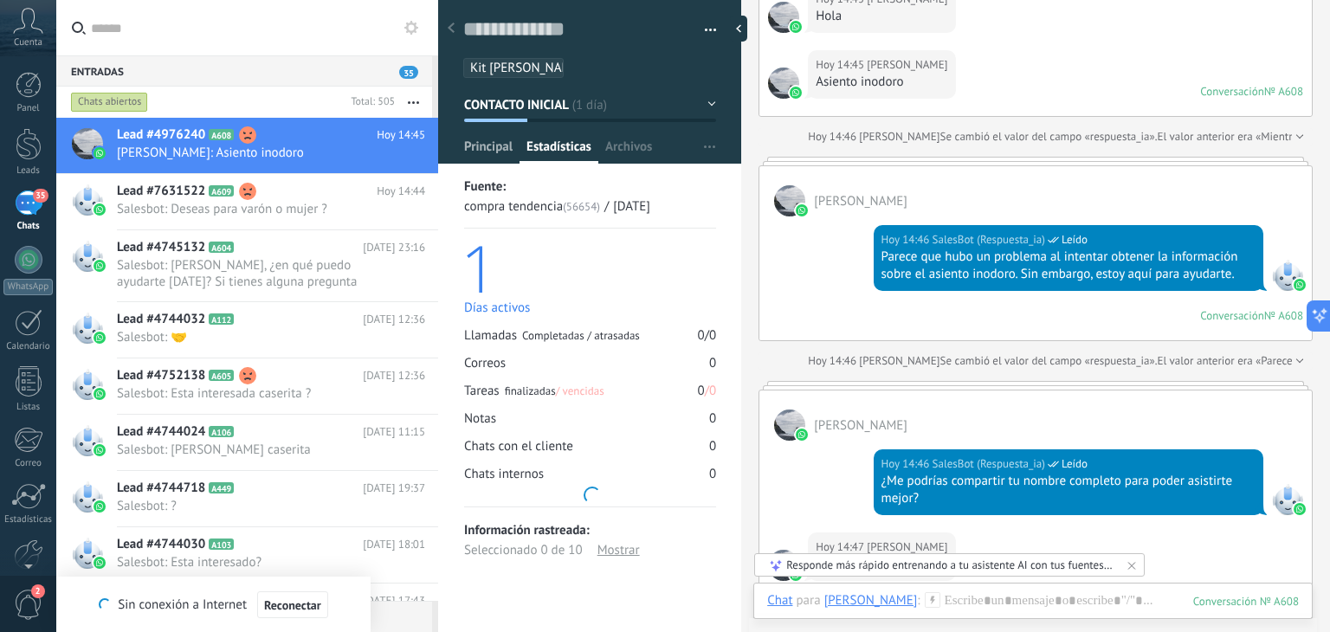
click at [495, 150] on span "Principal" at bounding box center [488, 151] width 48 height 25
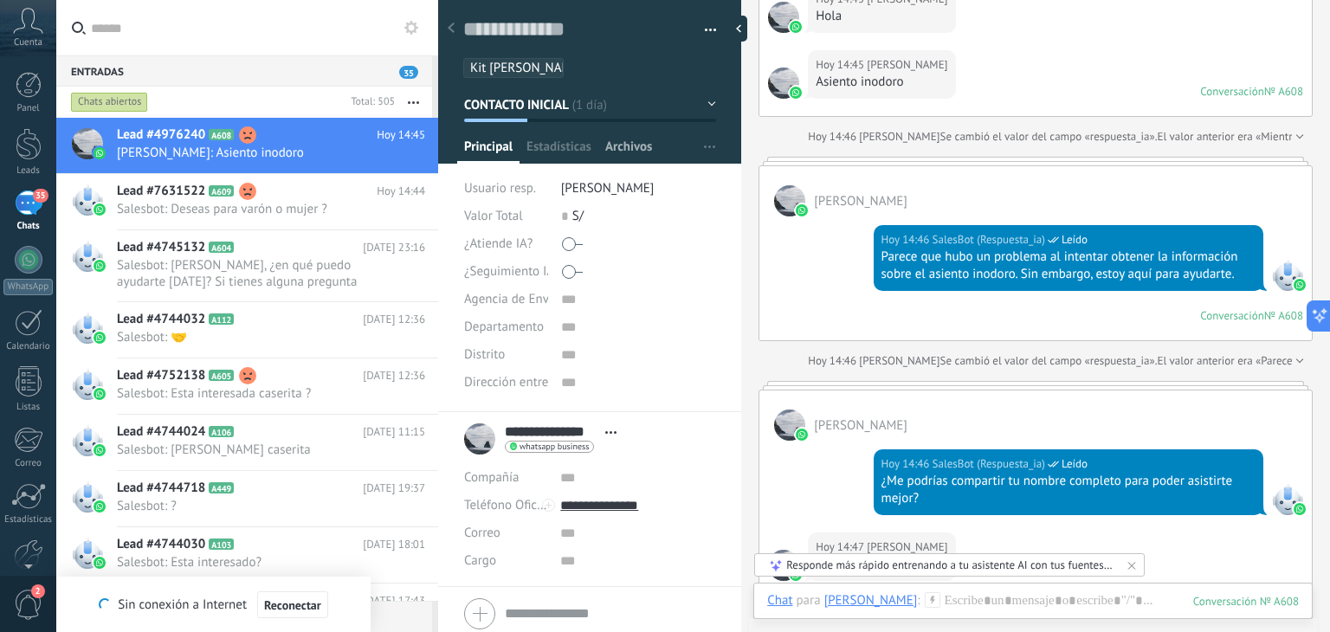
click at [609, 144] on span "Archivos" at bounding box center [628, 151] width 47 height 25
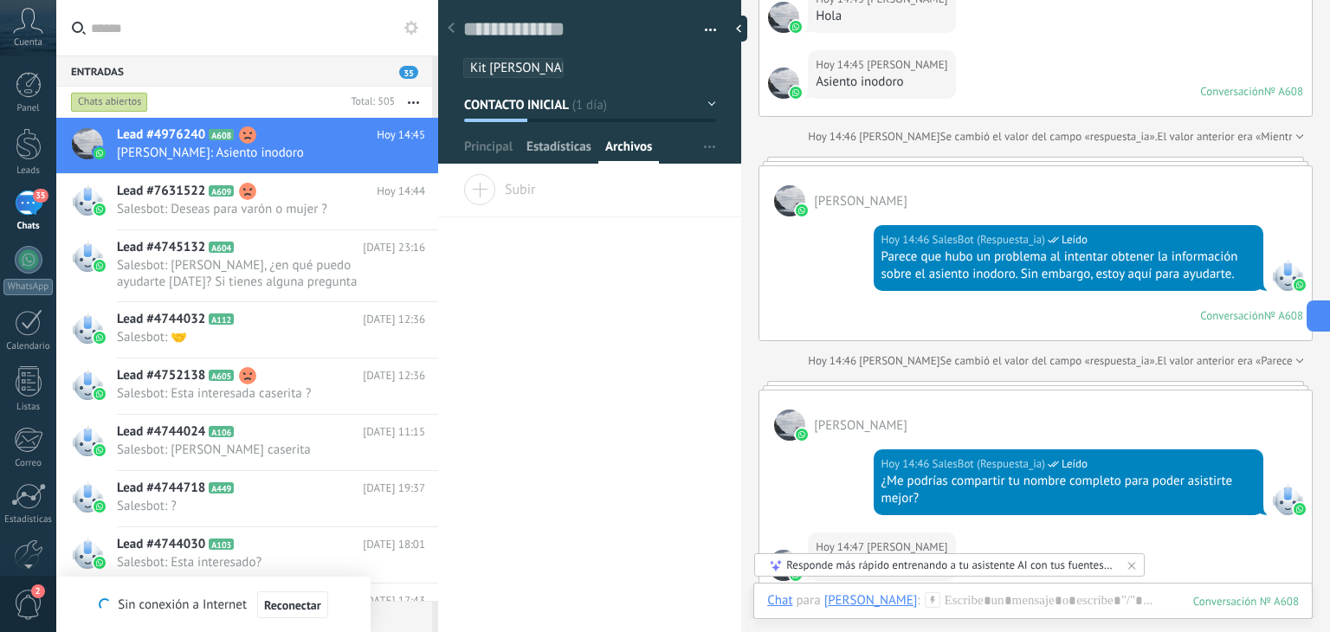
click at [572, 139] on span "Estadísticas" at bounding box center [559, 151] width 65 height 25
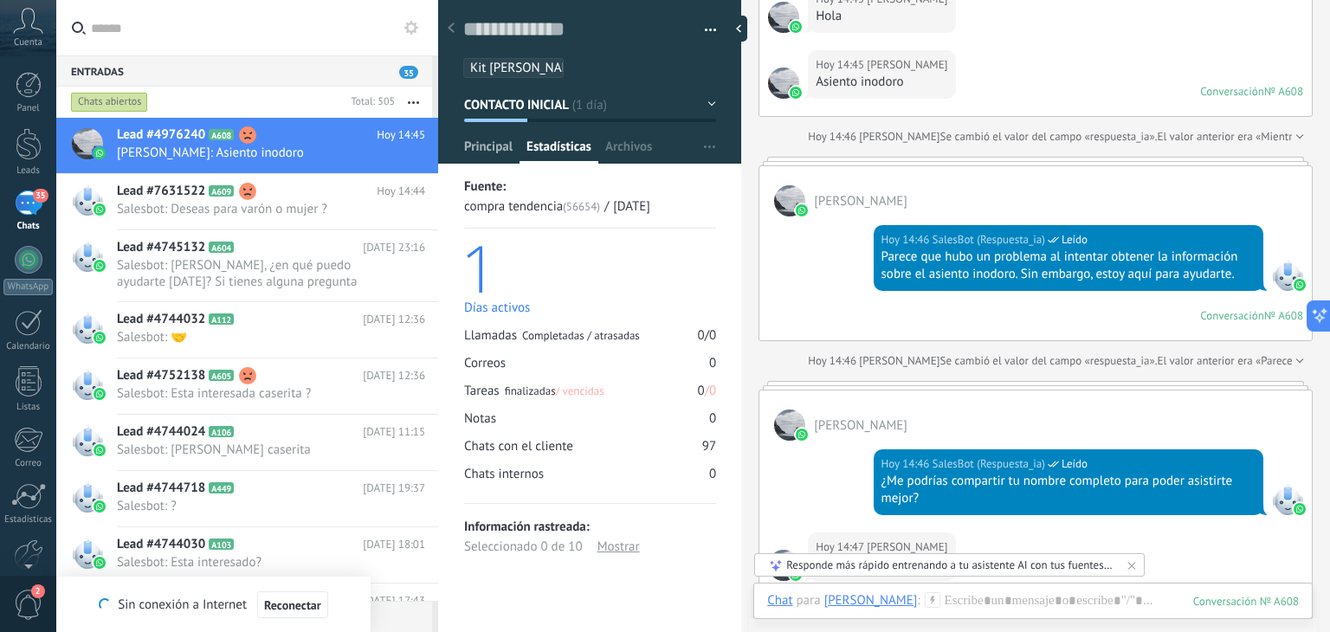
click at [493, 145] on span "Principal" at bounding box center [488, 151] width 48 height 25
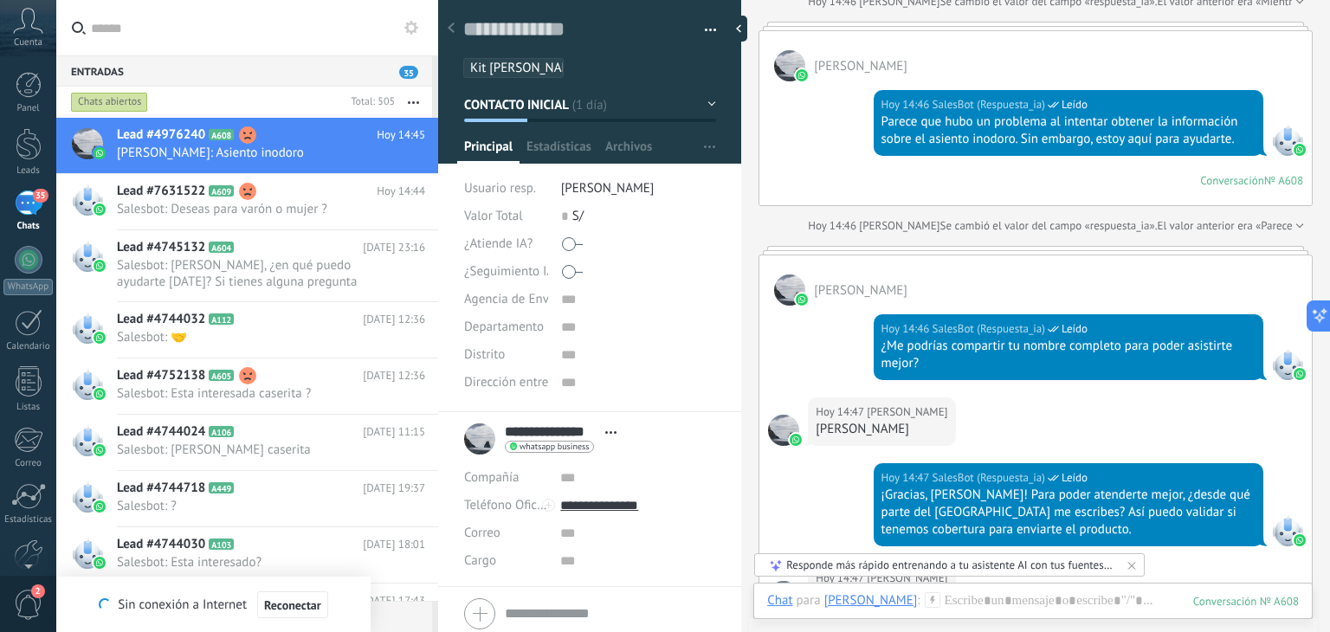
scroll to position [3138, 0]
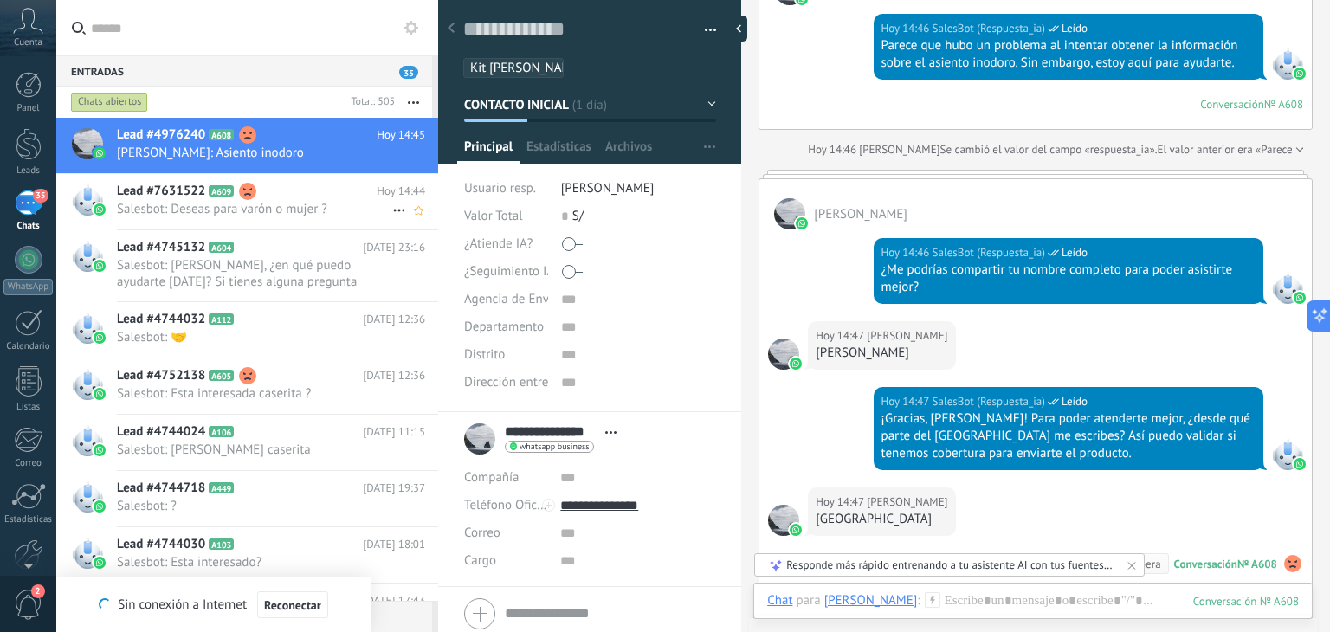
click at [211, 187] on span "A609" at bounding box center [221, 190] width 25 height 11
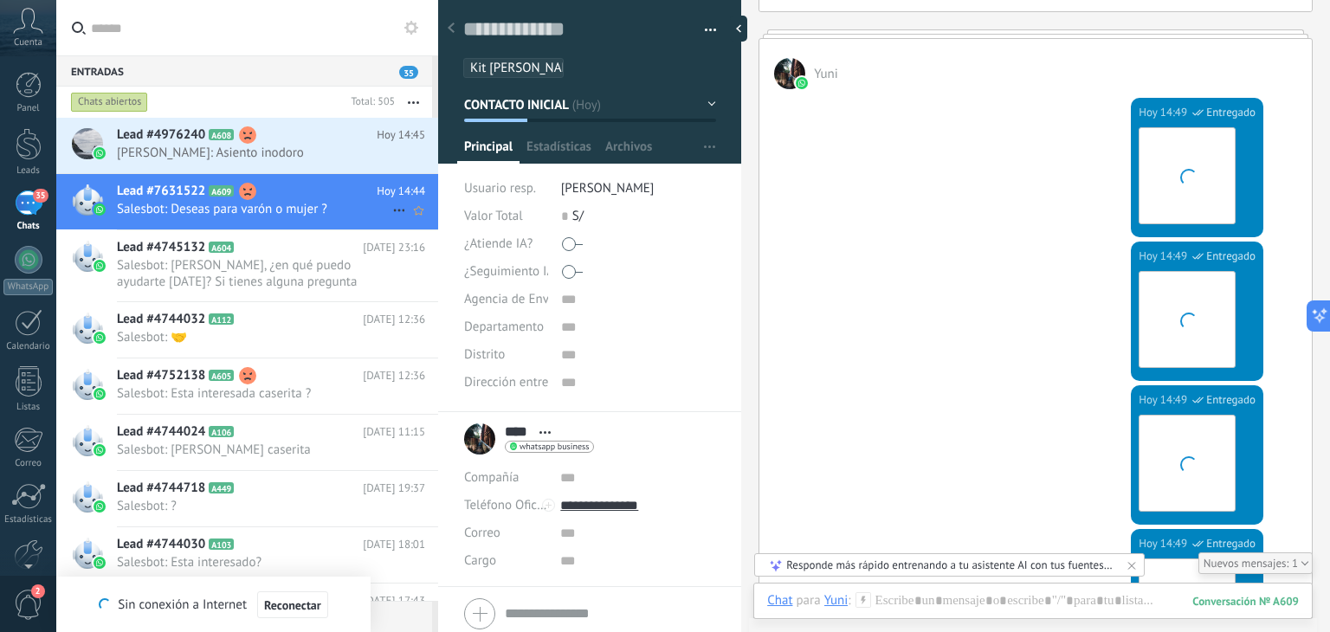
scroll to position [3211, 0]
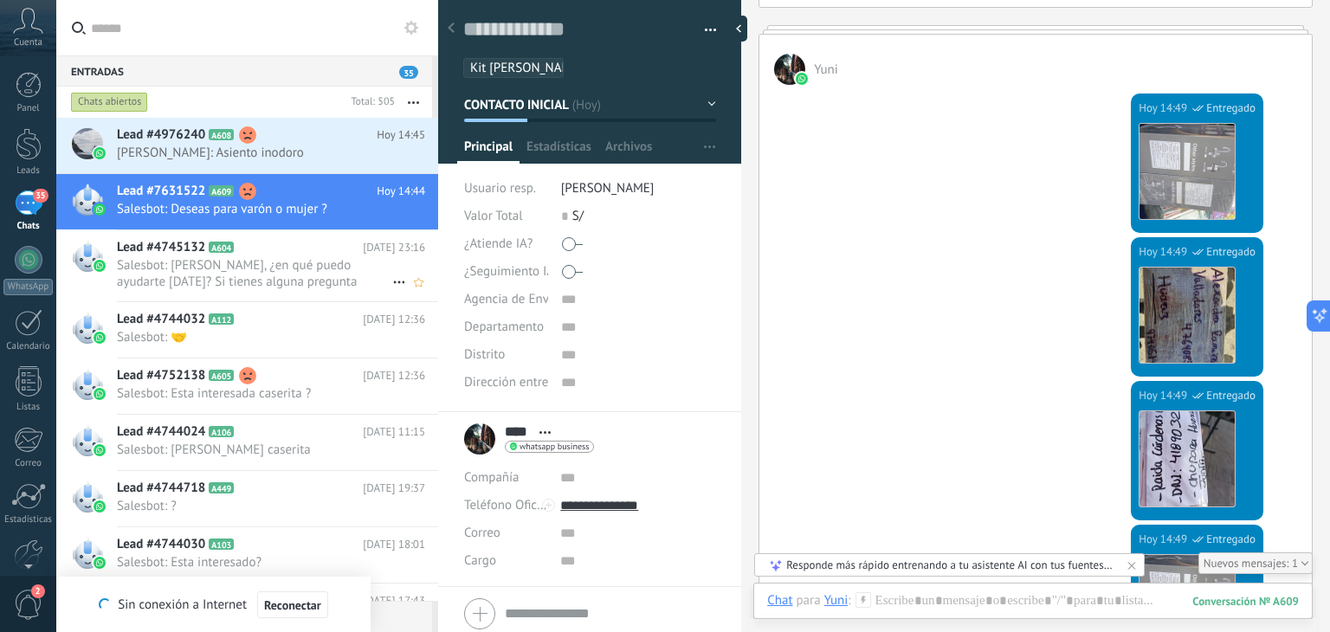
click at [223, 242] on span "A604" at bounding box center [221, 247] width 25 height 11
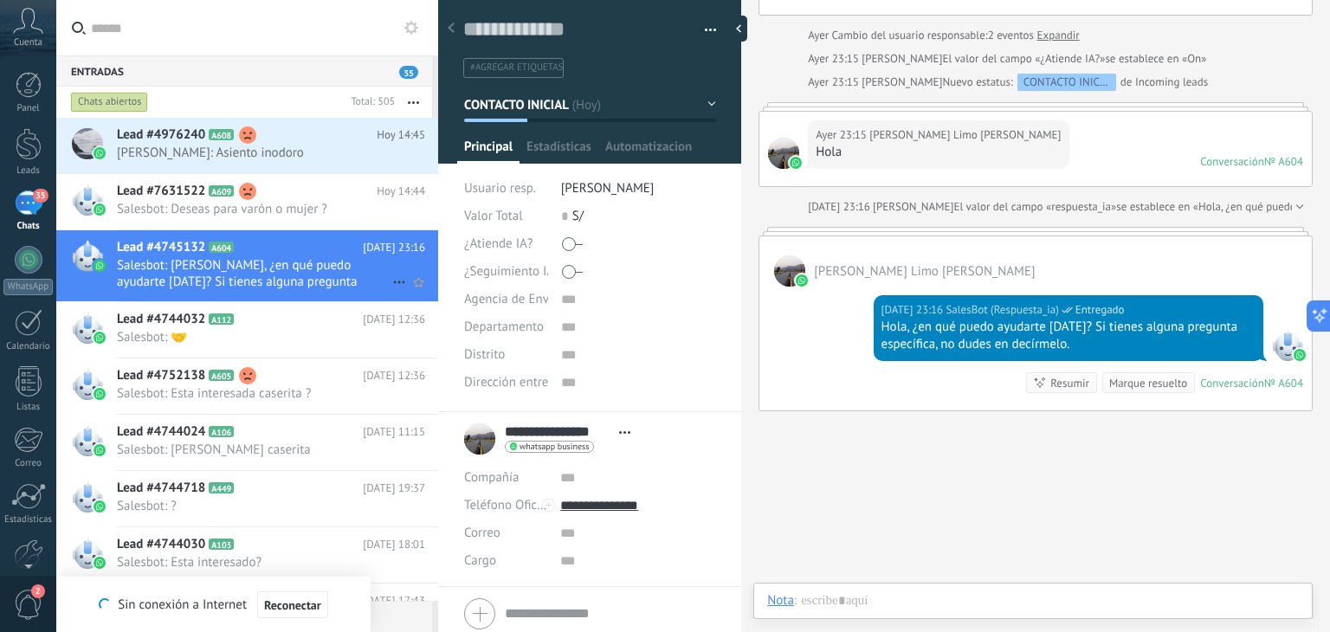
scroll to position [25, 0]
click at [256, 201] on span "Salesbot: Deseas para varón o mujer ?" at bounding box center [254, 209] width 275 height 16
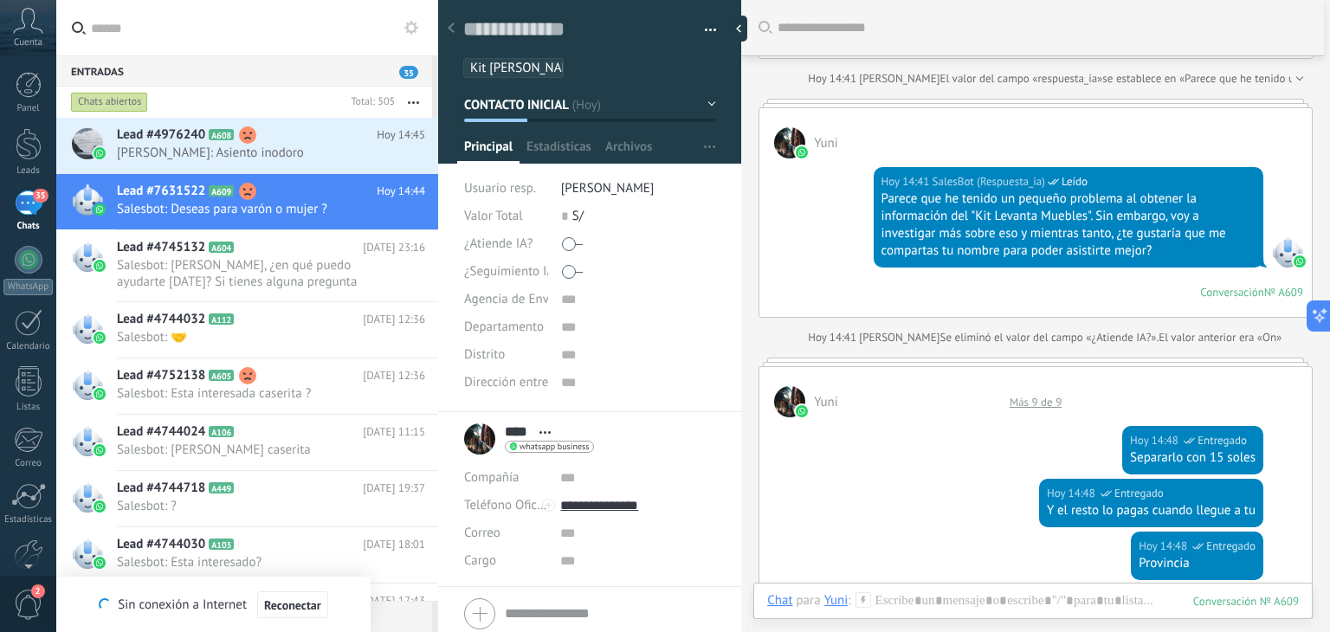
scroll to position [1649, 0]
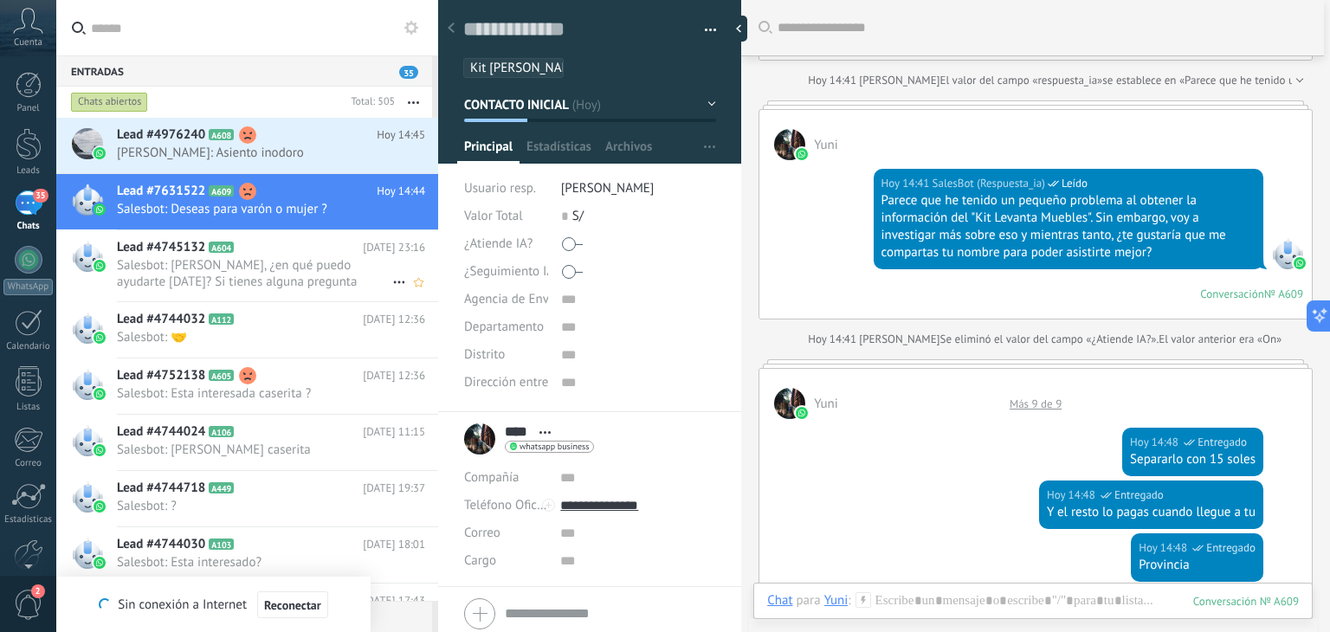
click at [264, 272] on span "Salesbot: [PERSON_NAME], ¿en qué puedo ayudarte [DATE]? Si tienes alguna pregun…" at bounding box center [254, 273] width 275 height 33
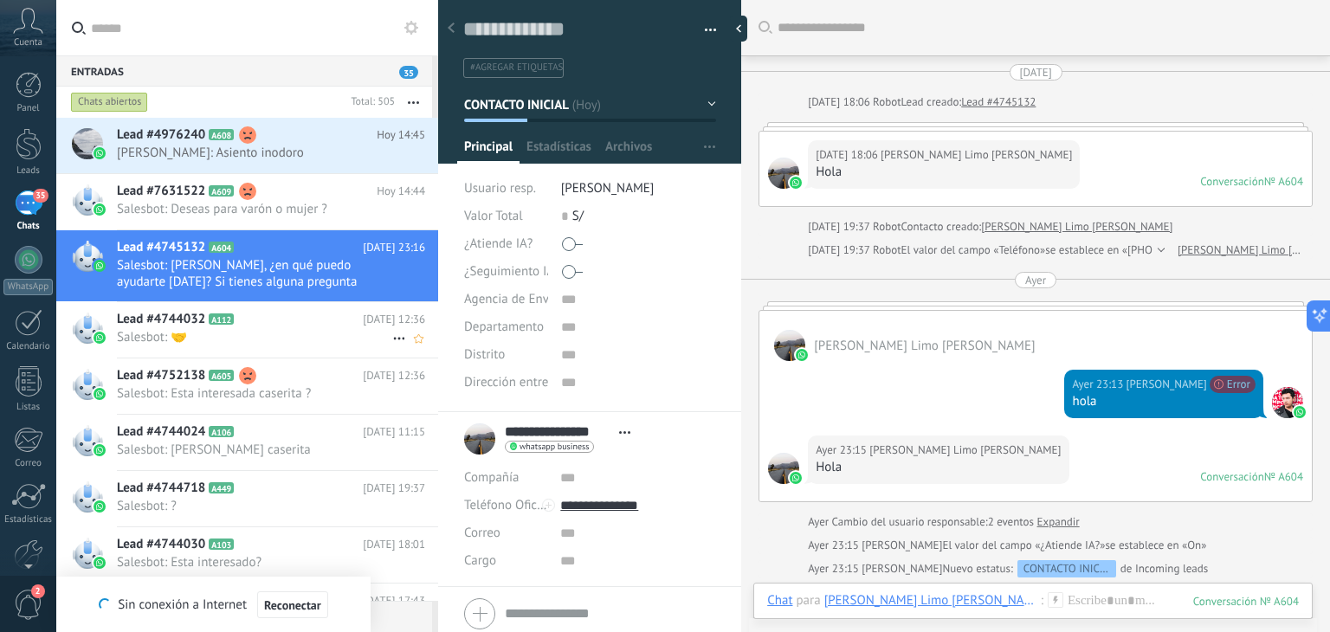
click at [201, 318] on span "Lead #4744032" at bounding box center [161, 319] width 88 height 17
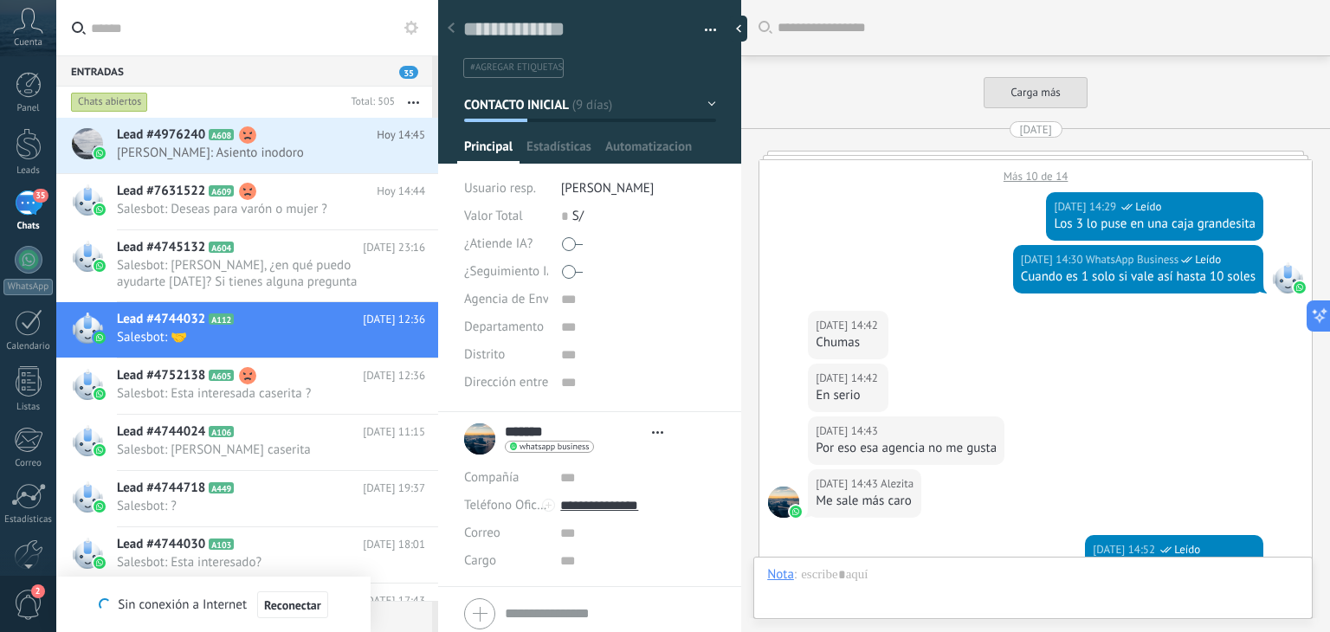
type textarea "**********"
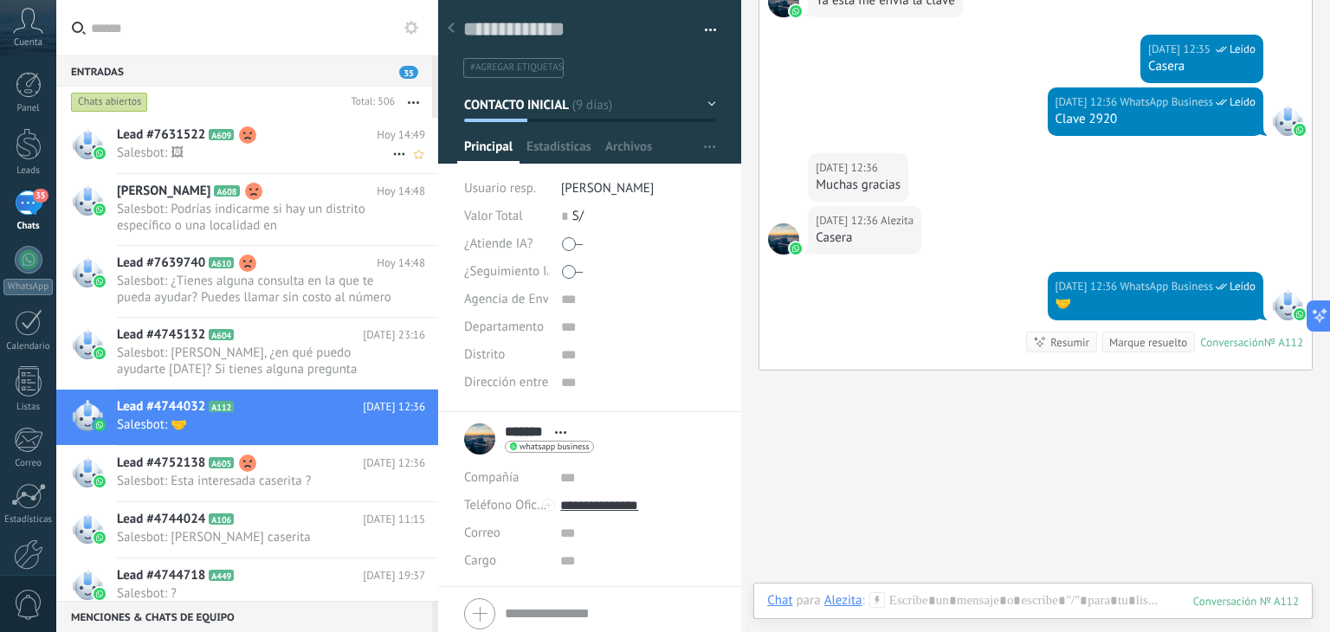
click at [222, 140] on h2 "Lead #7631522 A609" at bounding box center [247, 134] width 260 height 17
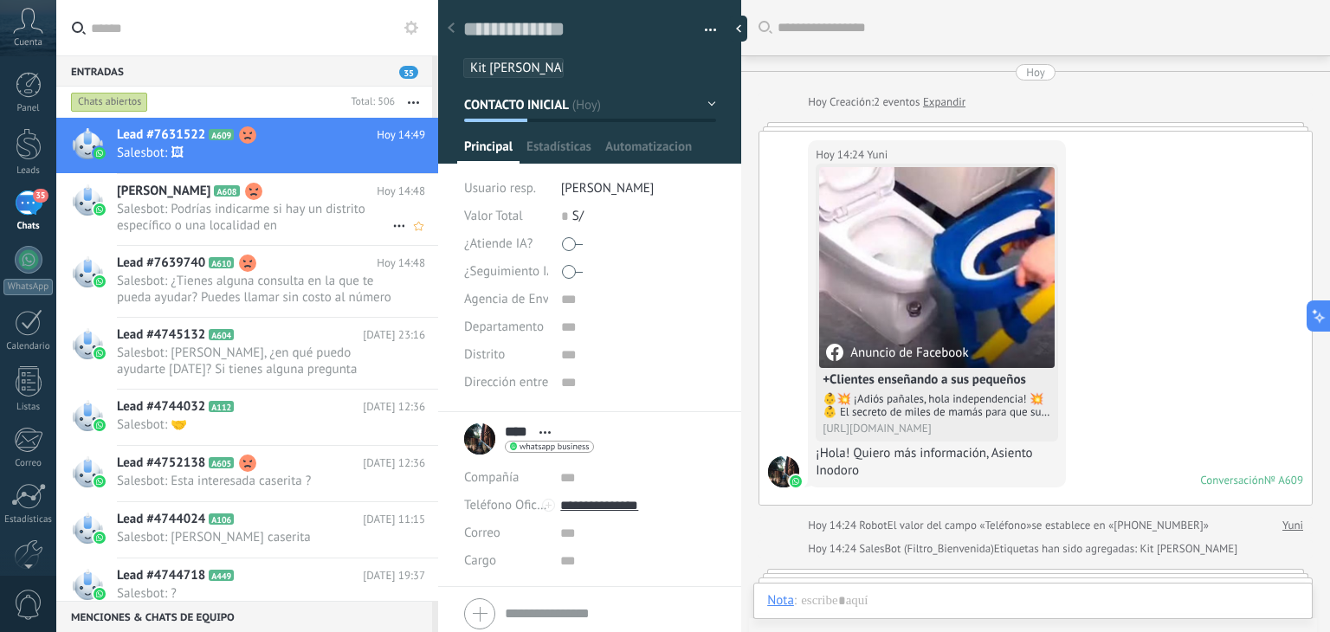
scroll to position [2688, 0]
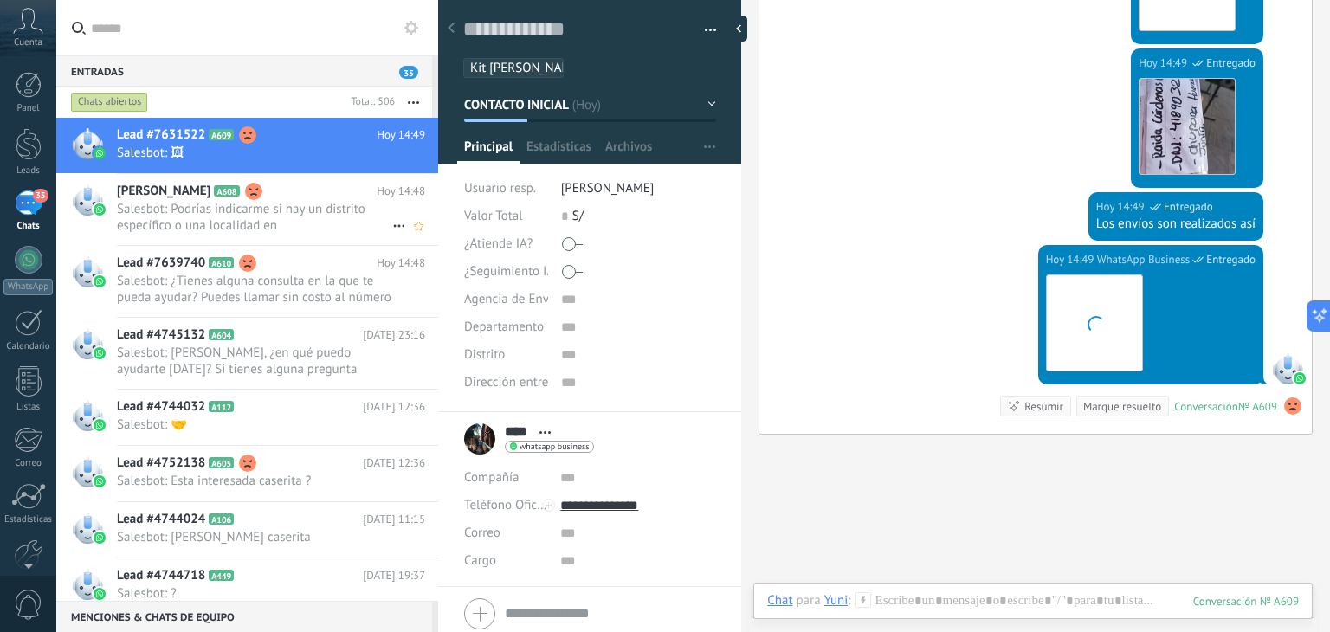
click at [232, 234] on div "Julio cesar A608 Hoy 14:48 Salesbot: Podrías indicarme si hay un distrito espec…" at bounding box center [277, 209] width 321 height 71
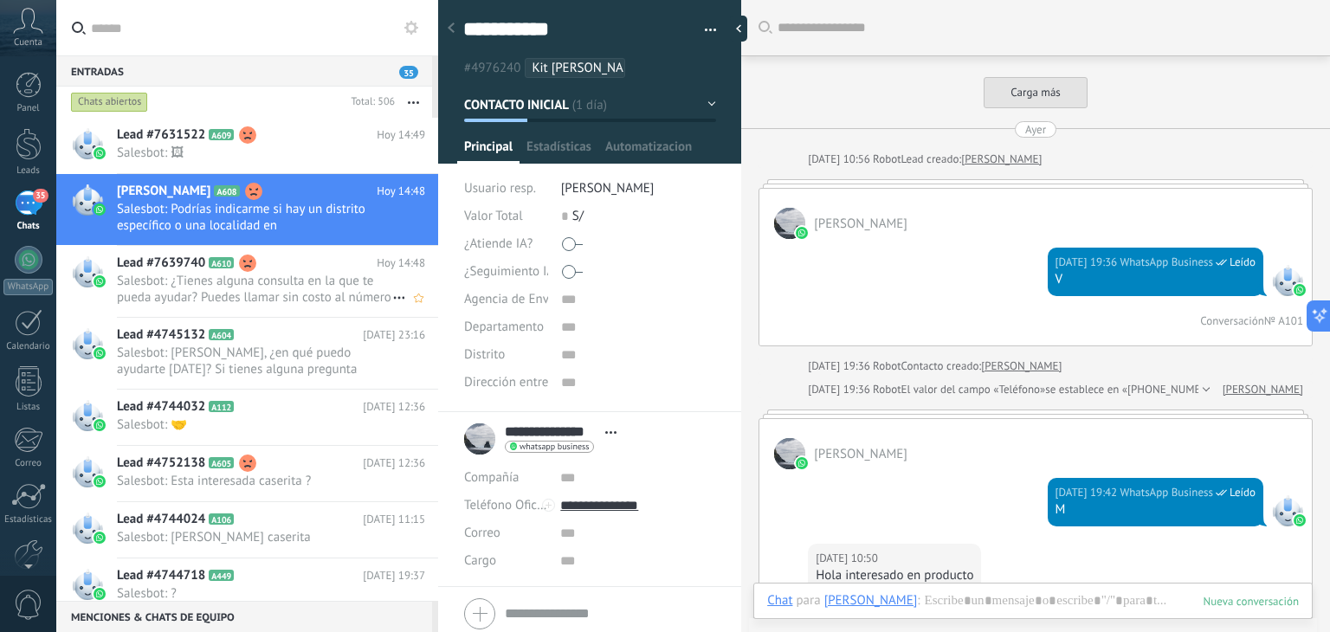
scroll to position [3699, 0]
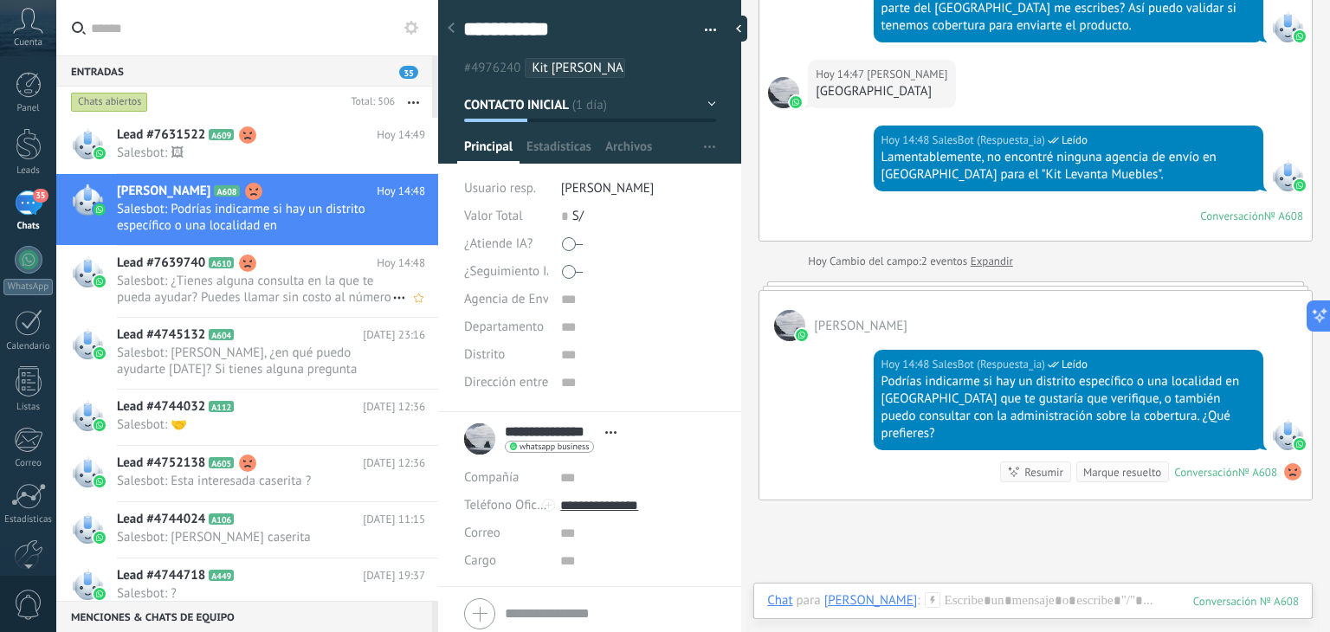
click at [228, 275] on span "Salesbot: ¿Tienes alguna consulta en la que te pueda ayudar? Puedes llamar sin …" at bounding box center [254, 289] width 275 height 33
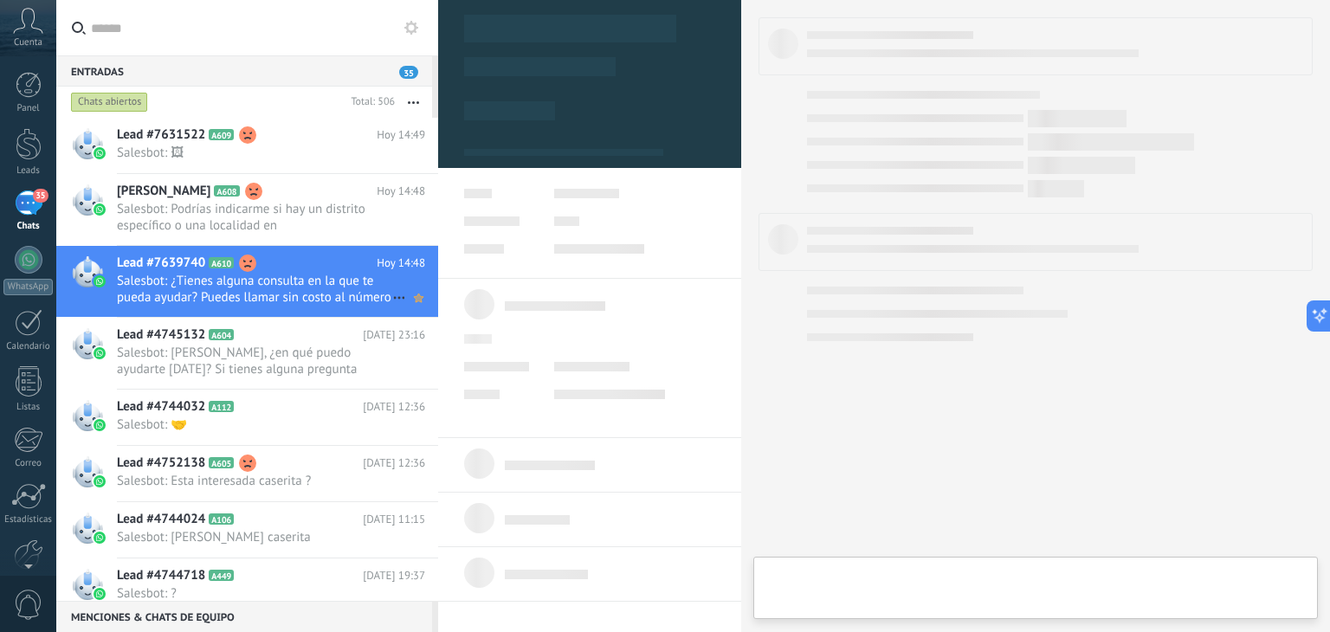
type textarea "**********"
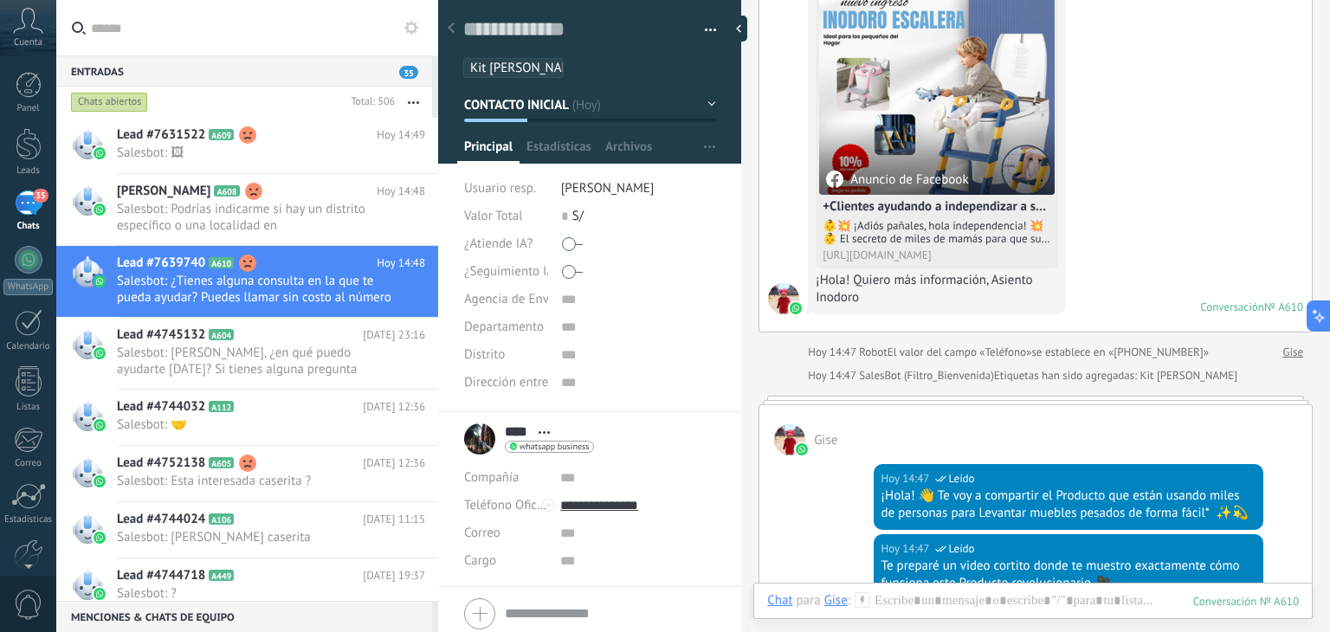
scroll to position [346, 0]
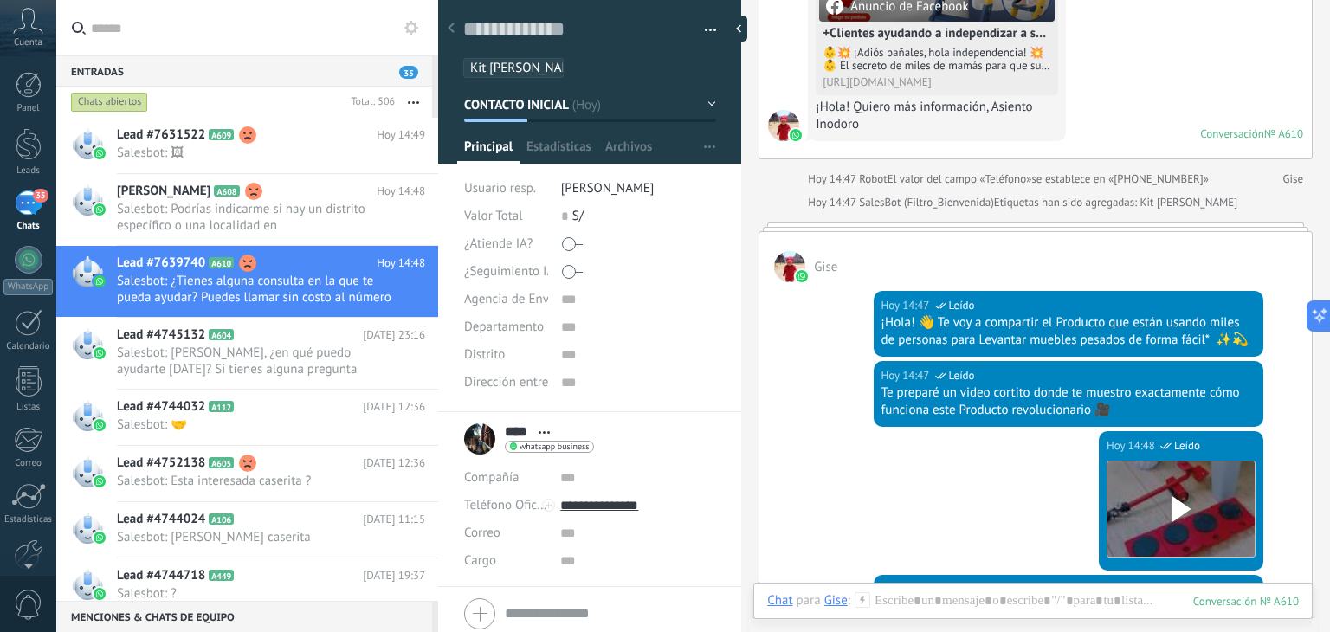
click at [414, 30] on use at bounding box center [411, 28] width 14 height 14
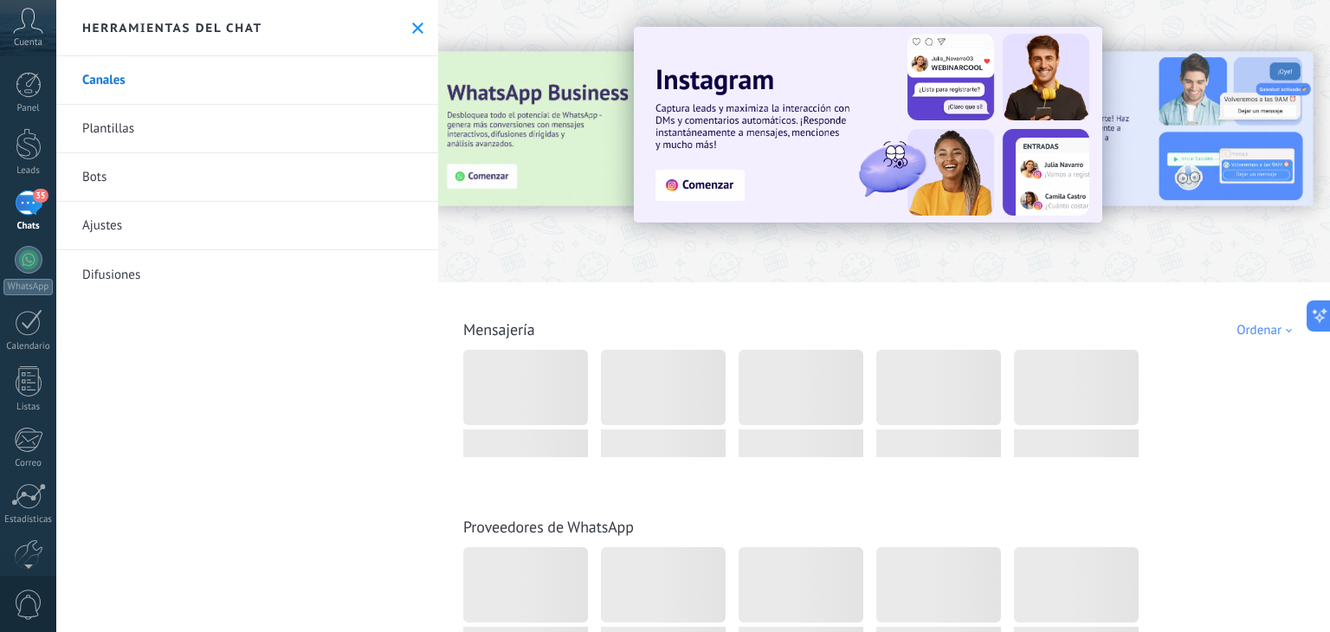
click at [135, 188] on link "Bots" at bounding box center [247, 177] width 382 height 48
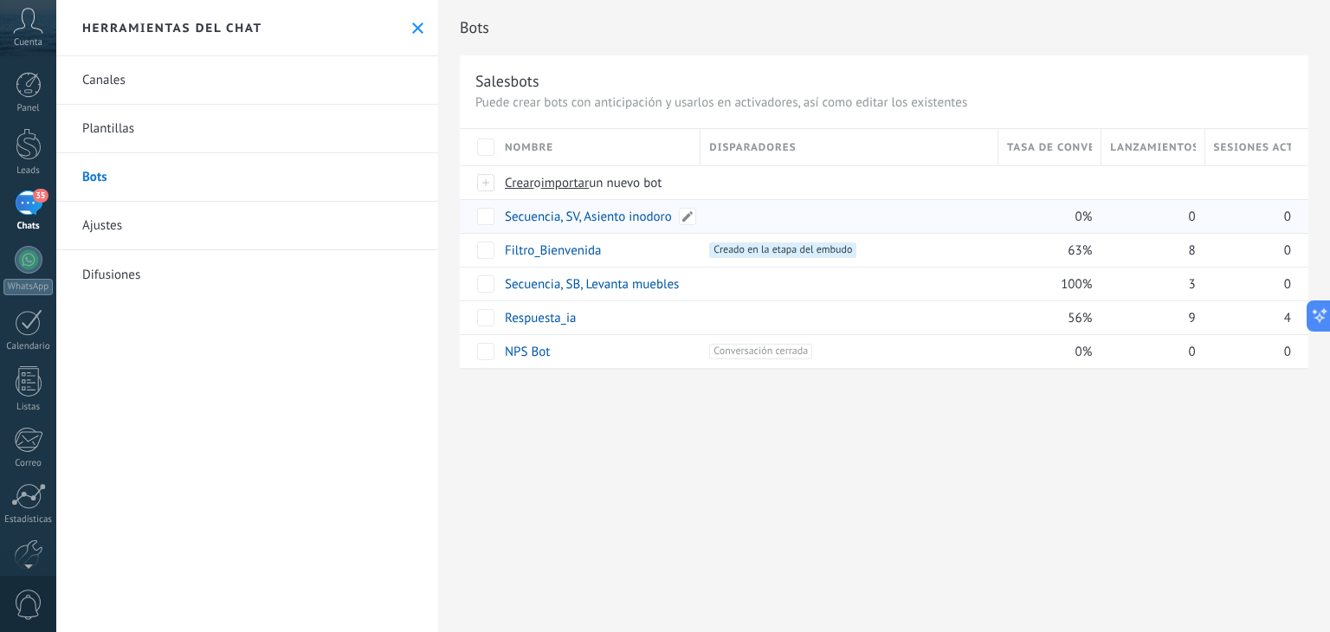
click at [603, 216] on link "Secuencia, SV, Asiento inodoro" at bounding box center [588, 217] width 167 height 16
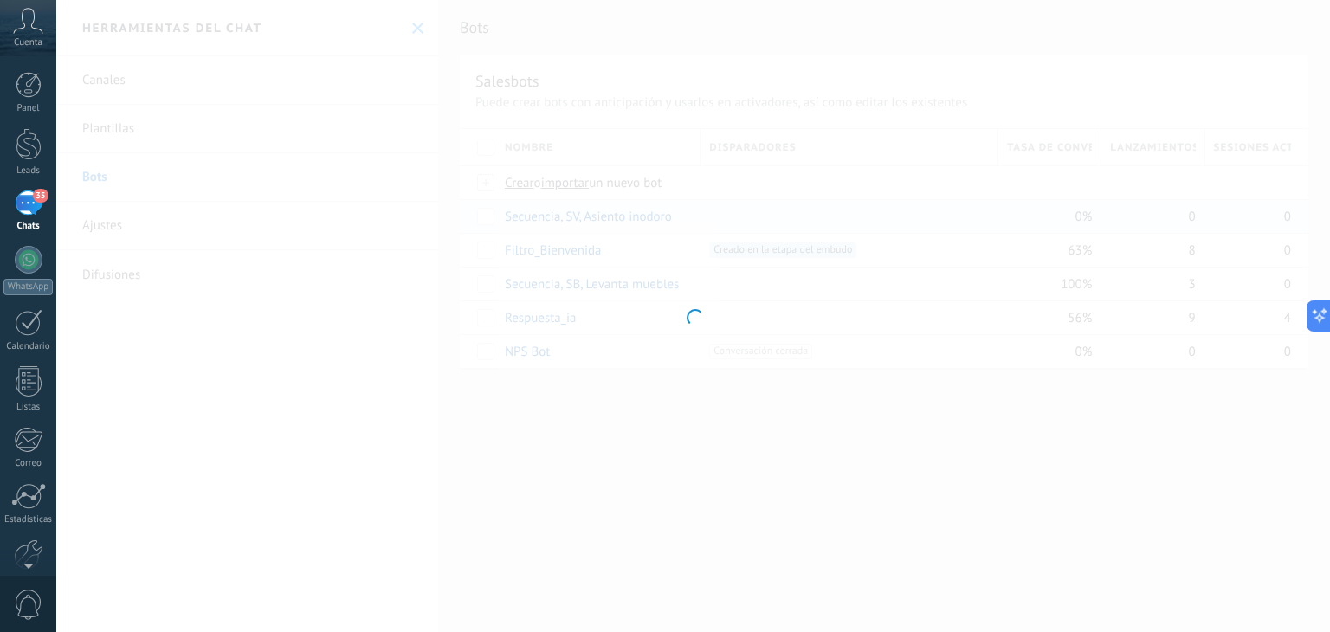
type input "**********"
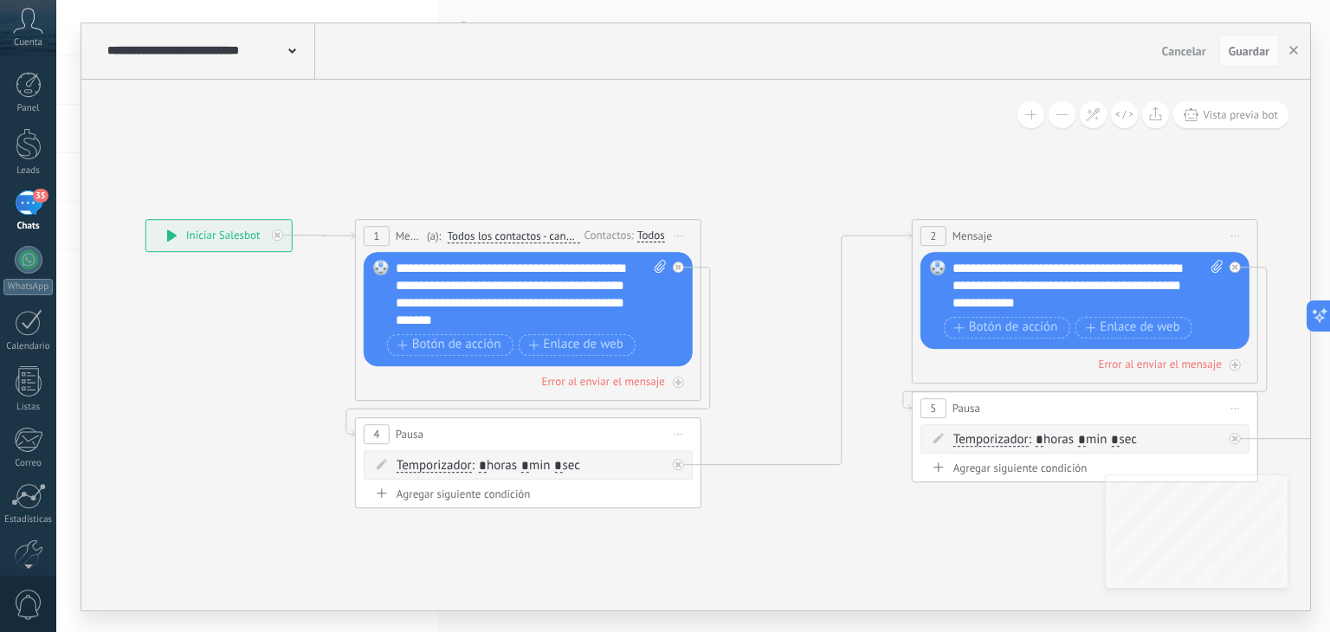
drag, startPoint x: 969, startPoint y: 163, endPoint x: 645, endPoint y: 166, distance: 323.9
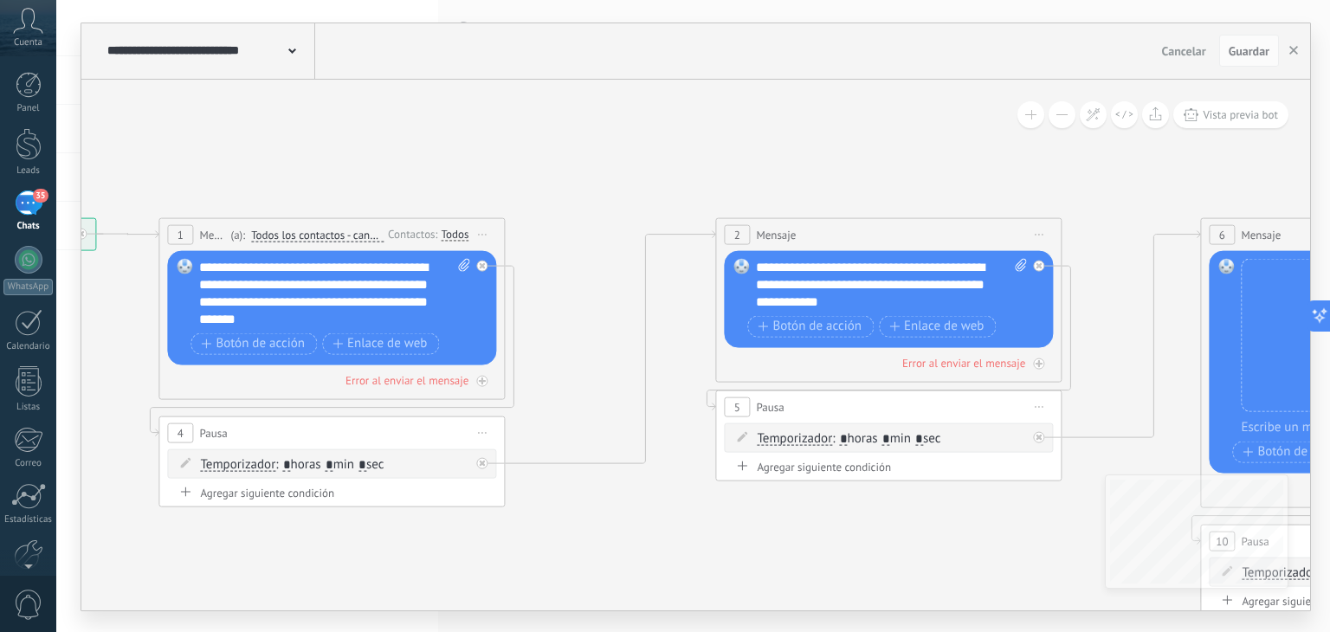
drag, startPoint x: 982, startPoint y: 150, endPoint x: 558, endPoint y: 151, distance: 424.4
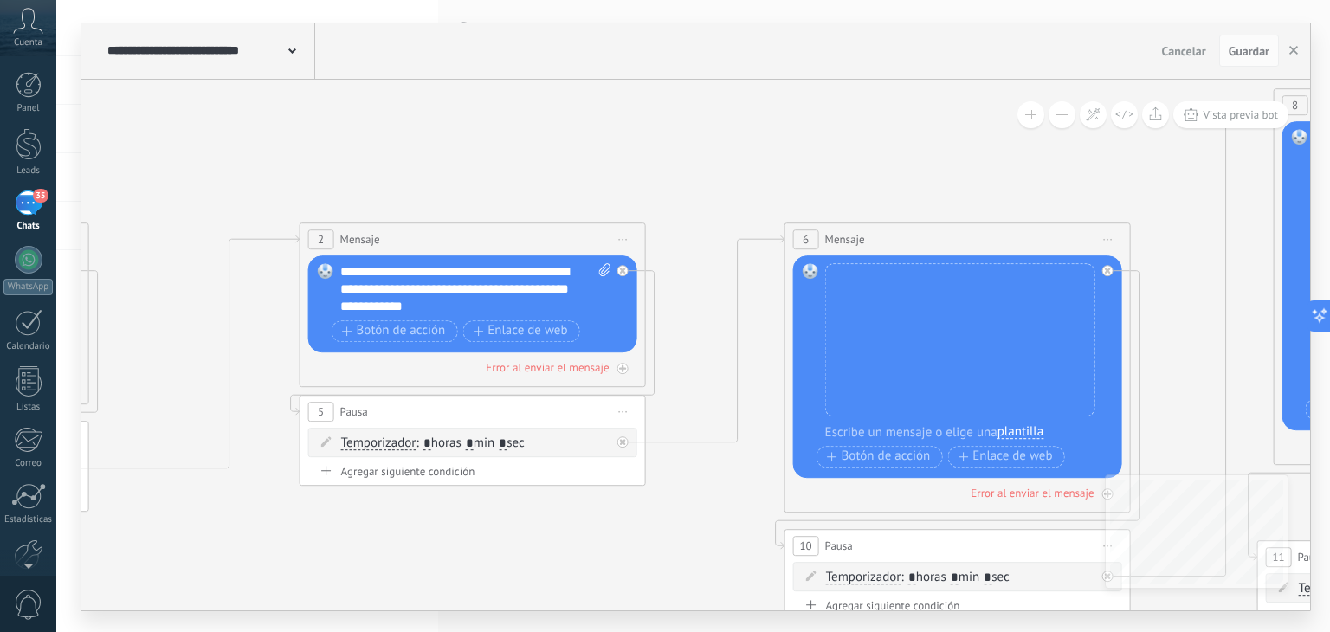
drag, startPoint x: 1028, startPoint y: 160, endPoint x: 591, endPoint y: 161, distance: 436.5
click at [599, 164] on icon at bounding box center [1199, 353] width 4199 height 1397
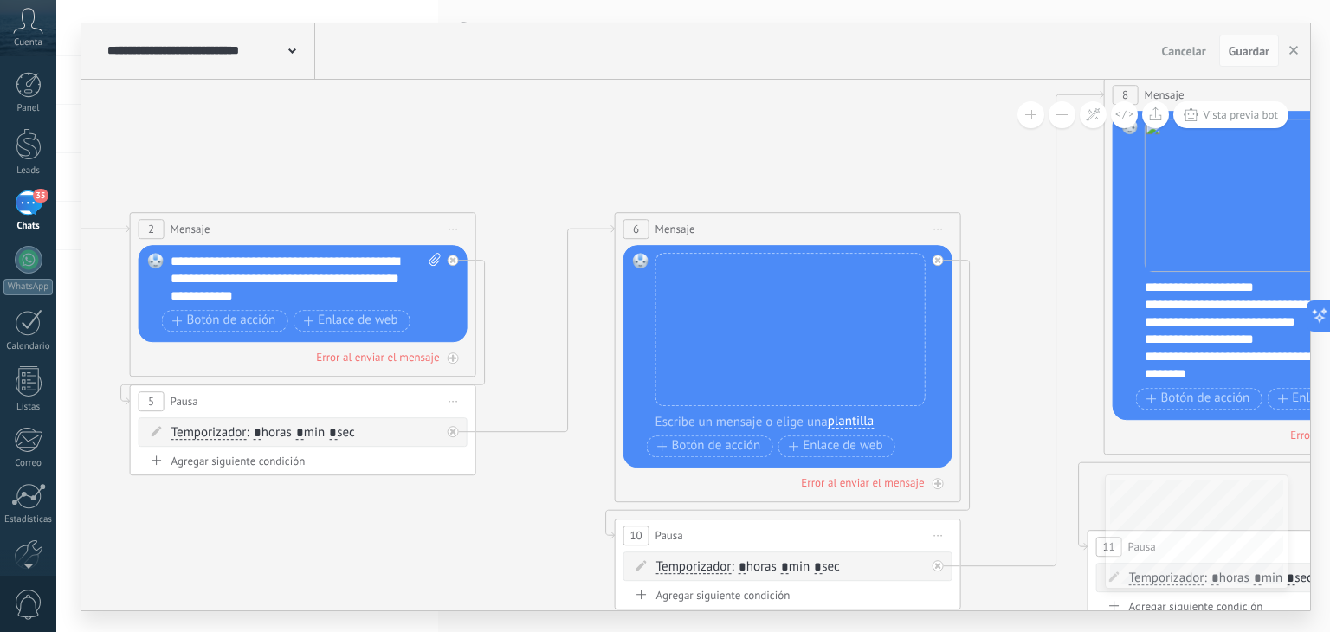
drag, startPoint x: 545, startPoint y: 152, endPoint x: 970, endPoint y: 150, distance: 425.2
click at [1042, 150] on icon at bounding box center [1029, 349] width 4199 height 1408
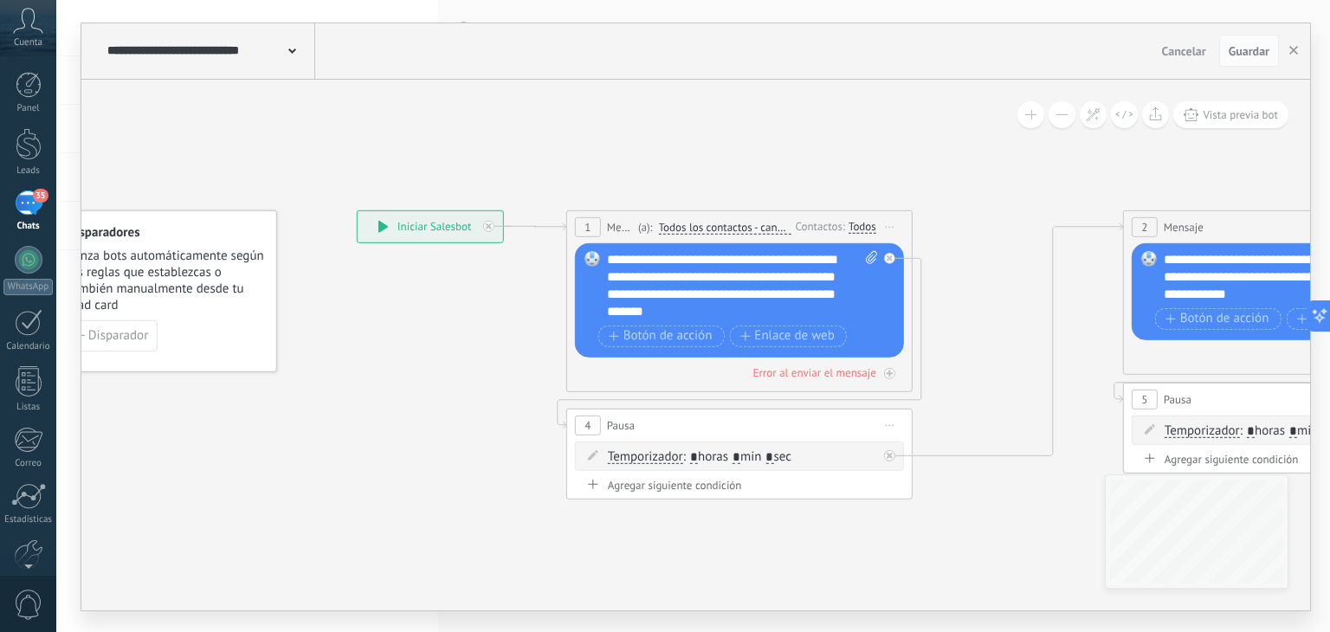
drag, startPoint x: 529, startPoint y: 150, endPoint x: 979, endPoint y: 149, distance: 449.5
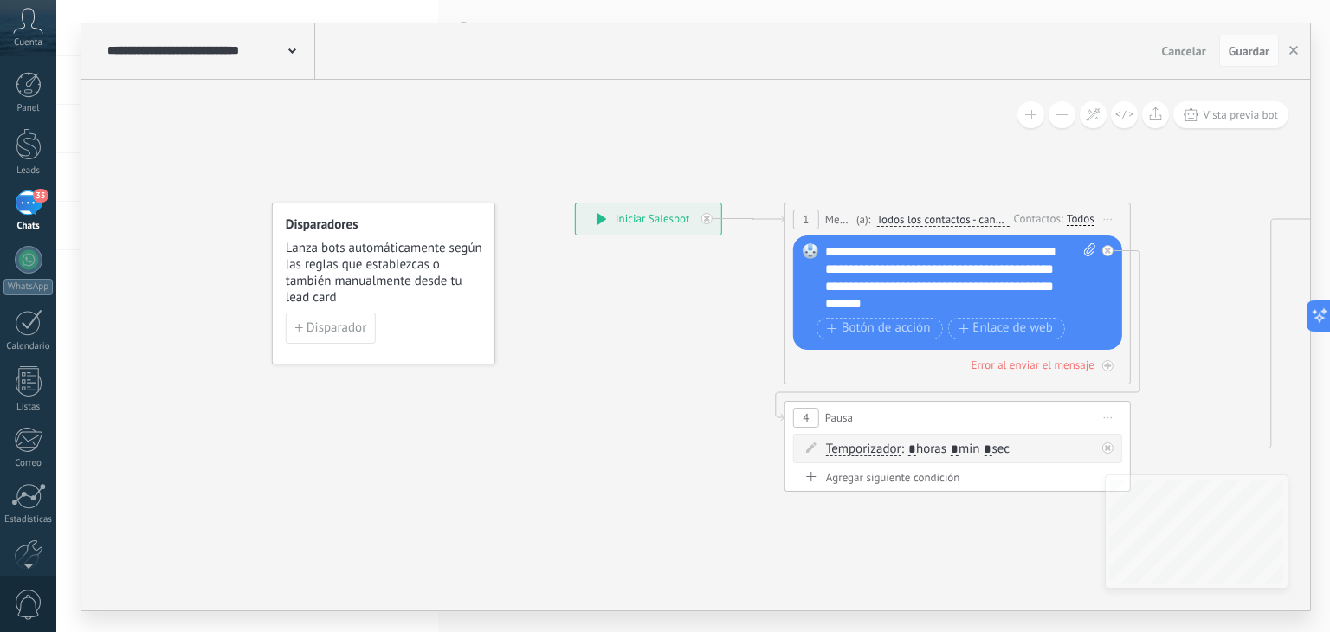
drag, startPoint x: 708, startPoint y: 142, endPoint x: 838, endPoint y: 137, distance: 130.9
click at [294, 47] on span at bounding box center [292, 50] width 8 height 16
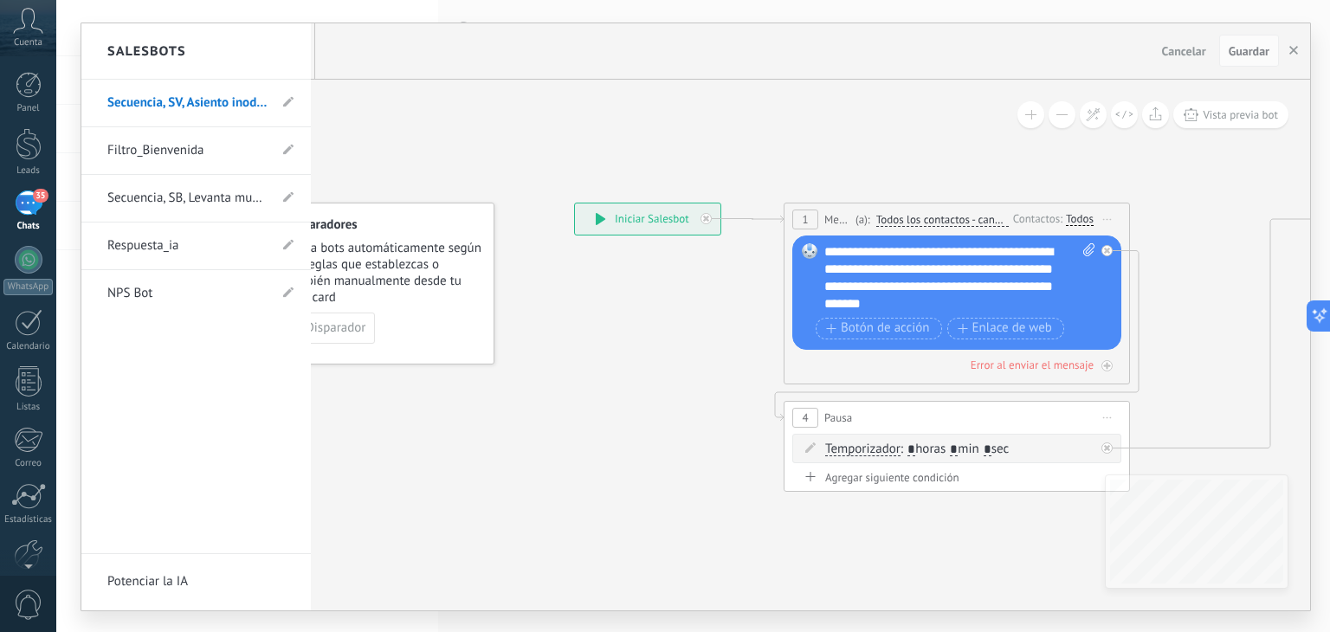
click at [508, 115] on div at bounding box center [695, 316] width 1229 height 587
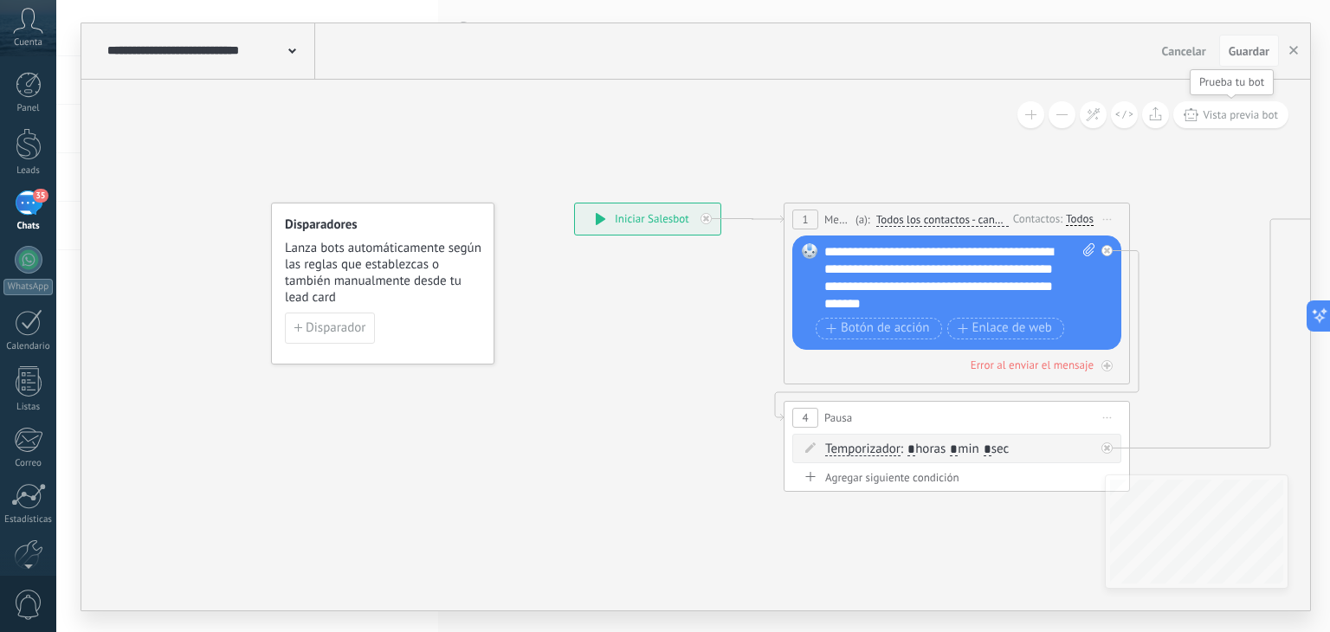
click at [1256, 122] on button "Vista previa bot" at bounding box center [1230, 114] width 115 height 27
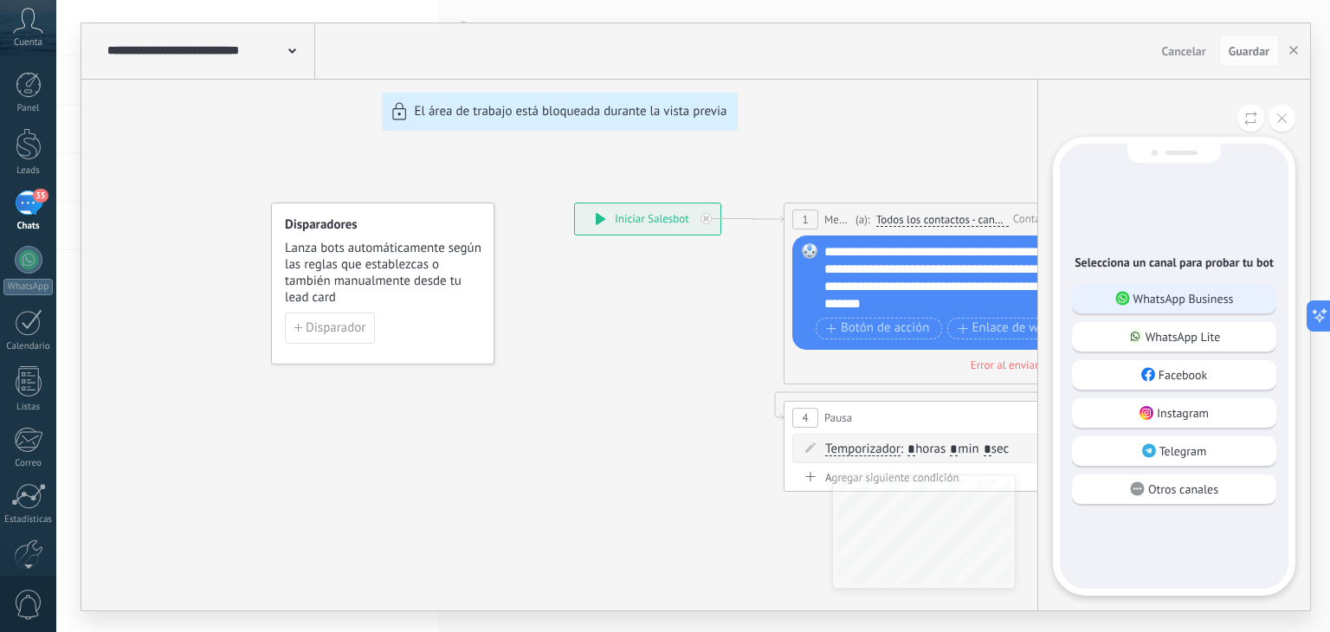
click at [1179, 291] on p "WhatsApp Business" at bounding box center [1184, 299] width 100 height 16
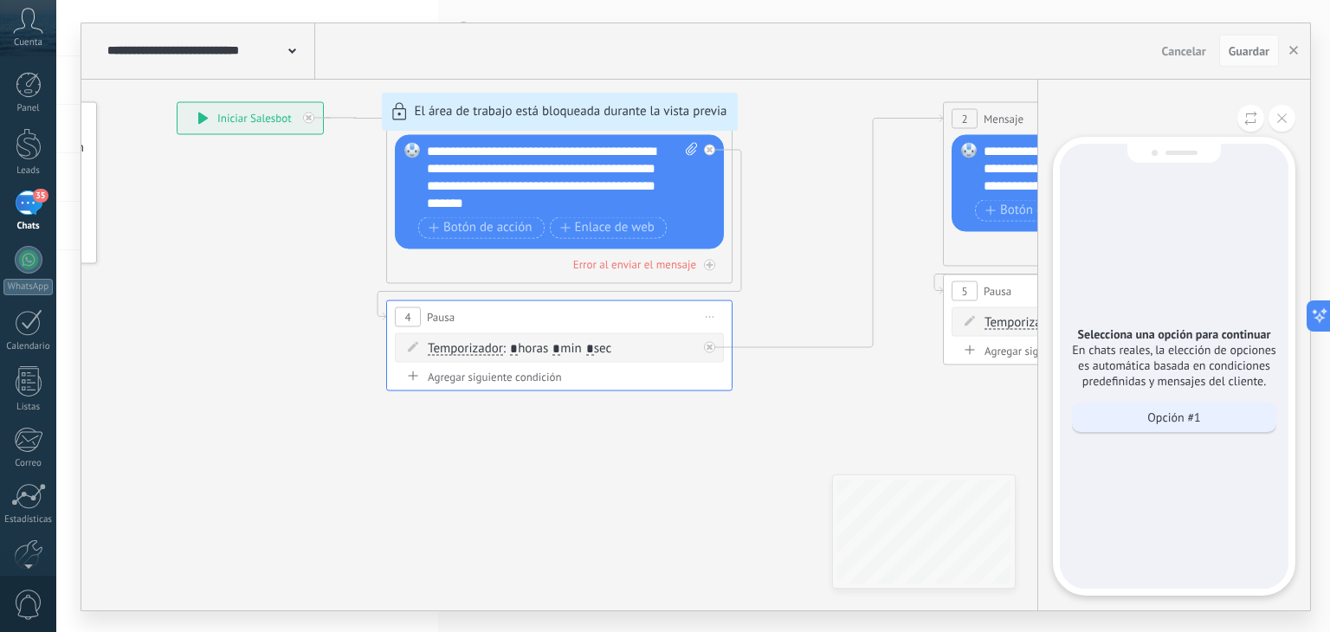
click at [1183, 419] on p "Opción #1" at bounding box center [1173, 418] width 53 height 16
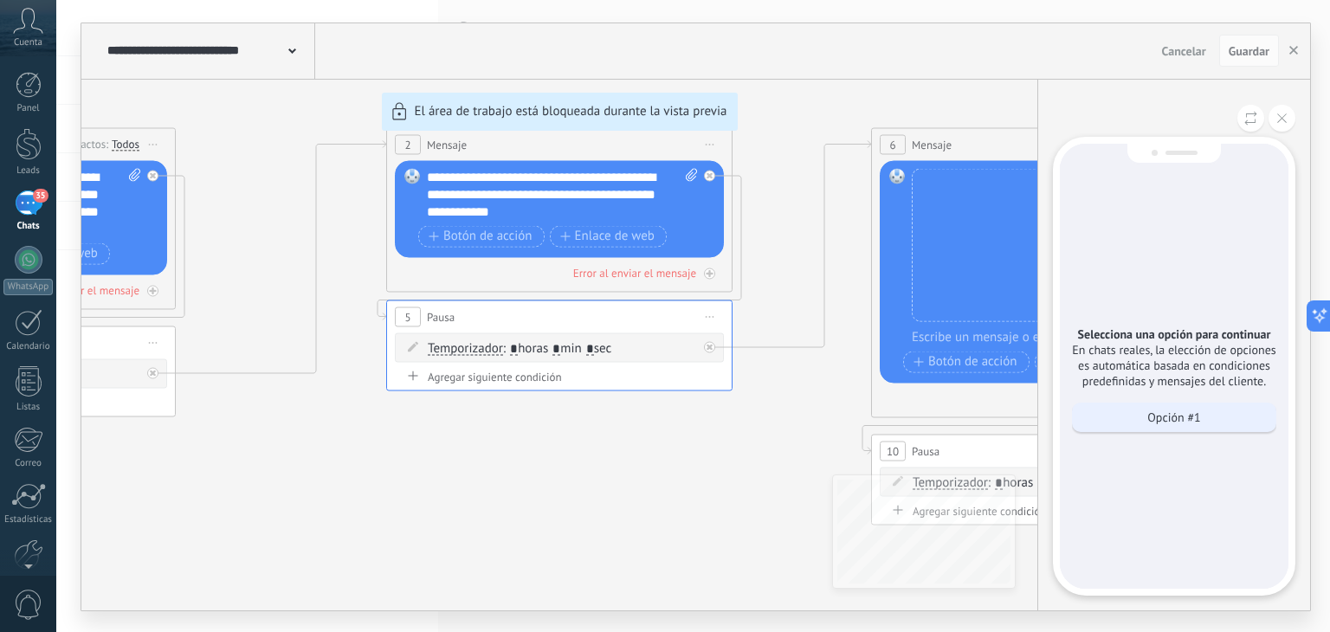
click at [1149, 407] on div "Opción #1" at bounding box center [1174, 417] width 204 height 29
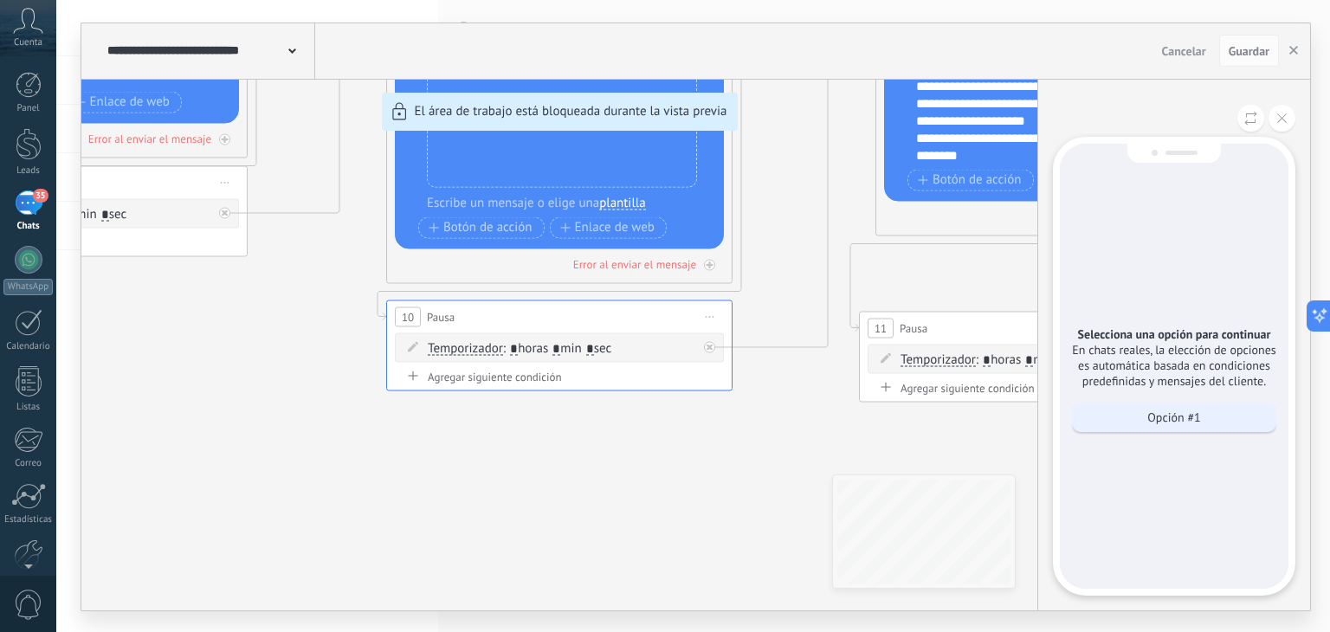
click at [1164, 405] on div "Opción #1" at bounding box center [1174, 417] width 204 height 29
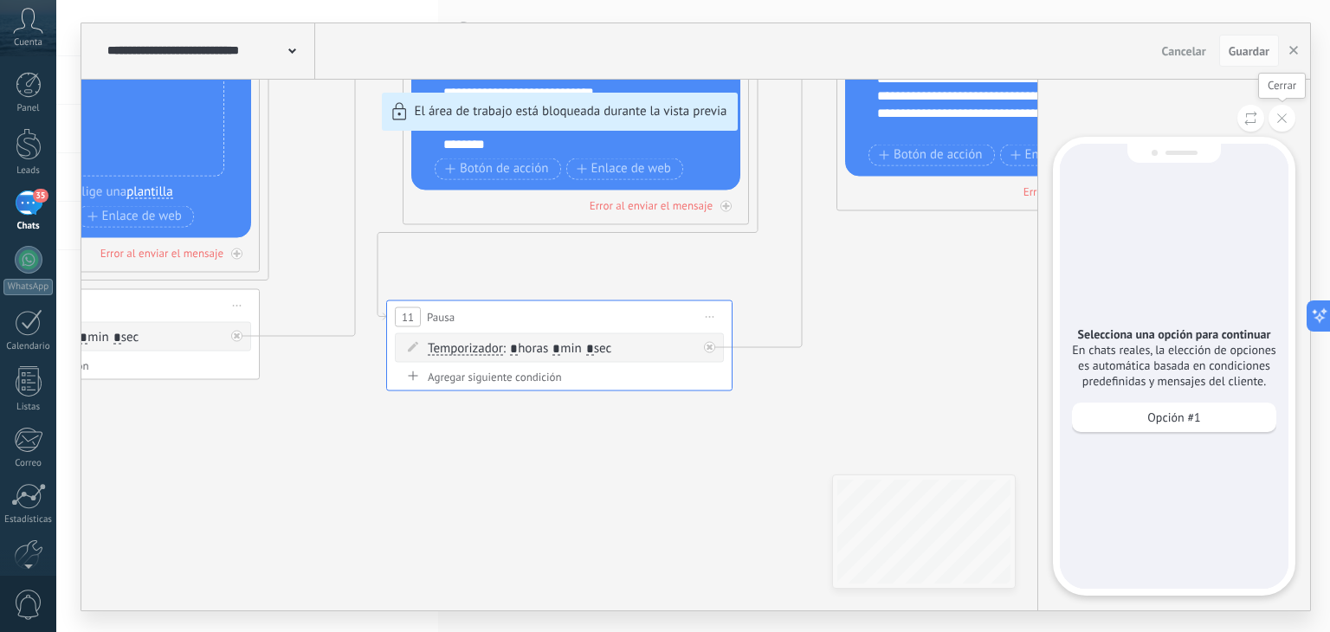
click at [1278, 122] on button at bounding box center [1282, 118] width 27 height 27
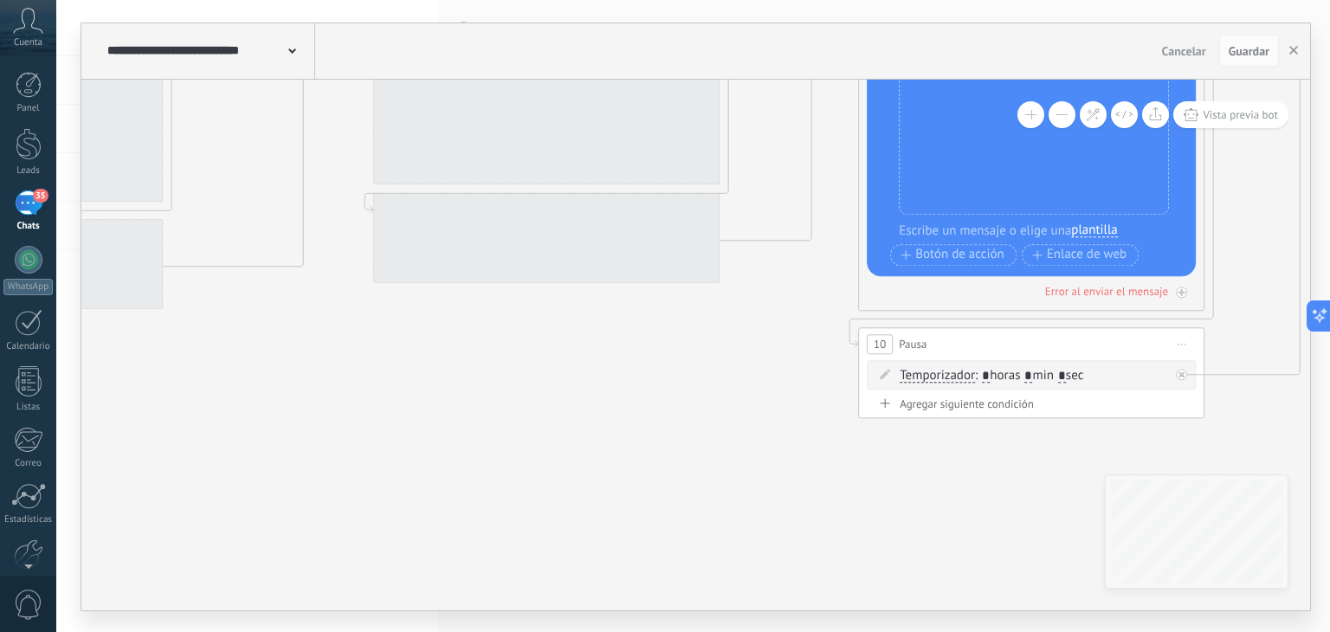
drag, startPoint x: 388, startPoint y: 456, endPoint x: 1267, endPoint y: 449, distance: 879.0
click at [1329, 492] on div "**********" at bounding box center [693, 316] width 1274 height 632
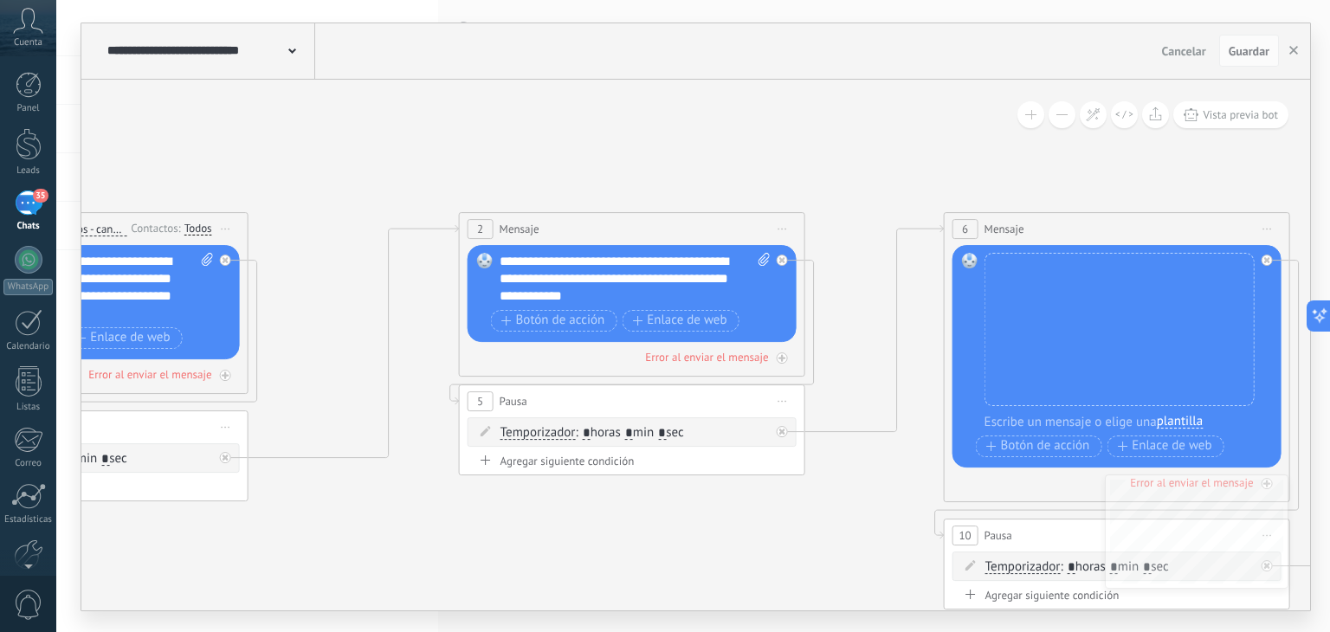
drag, startPoint x: 800, startPoint y: 202, endPoint x: 859, endPoint y: 453, distance: 258.0
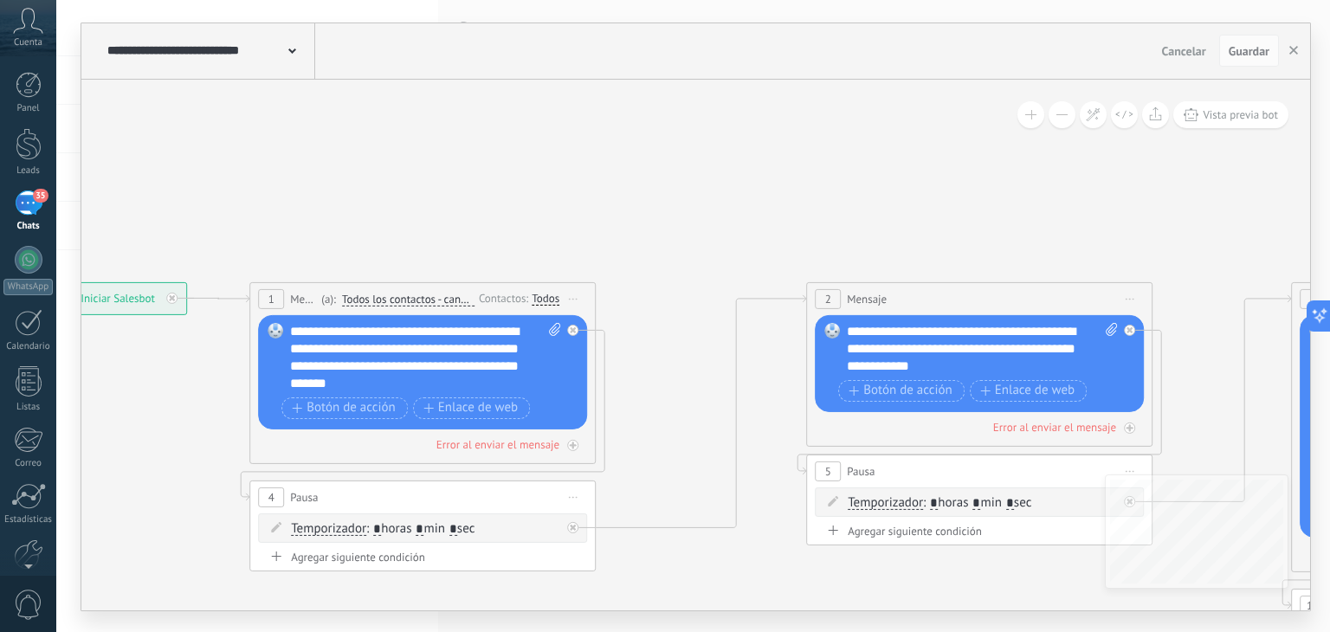
drag, startPoint x: 874, startPoint y: 202, endPoint x: 1053, endPoint y: 167, distance: 182.6
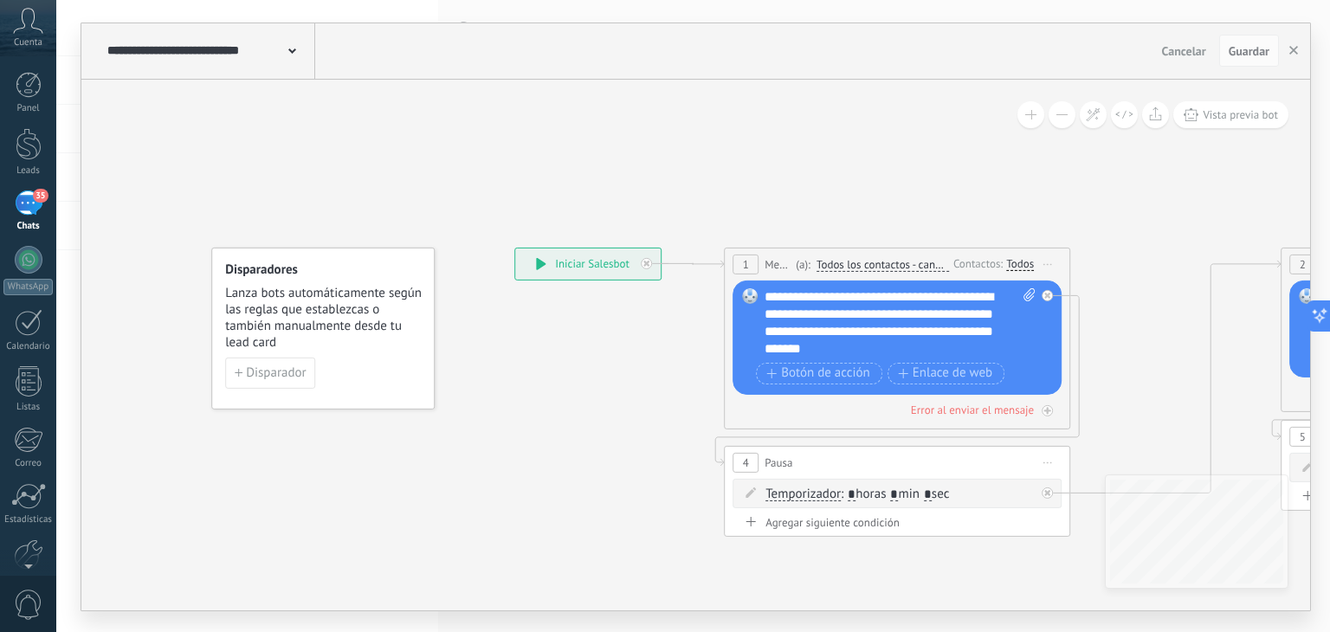
drag, startPoint x: 574, startPoint y: 154, endPoint x: 840, endPoint y: 162, distance: 266.0
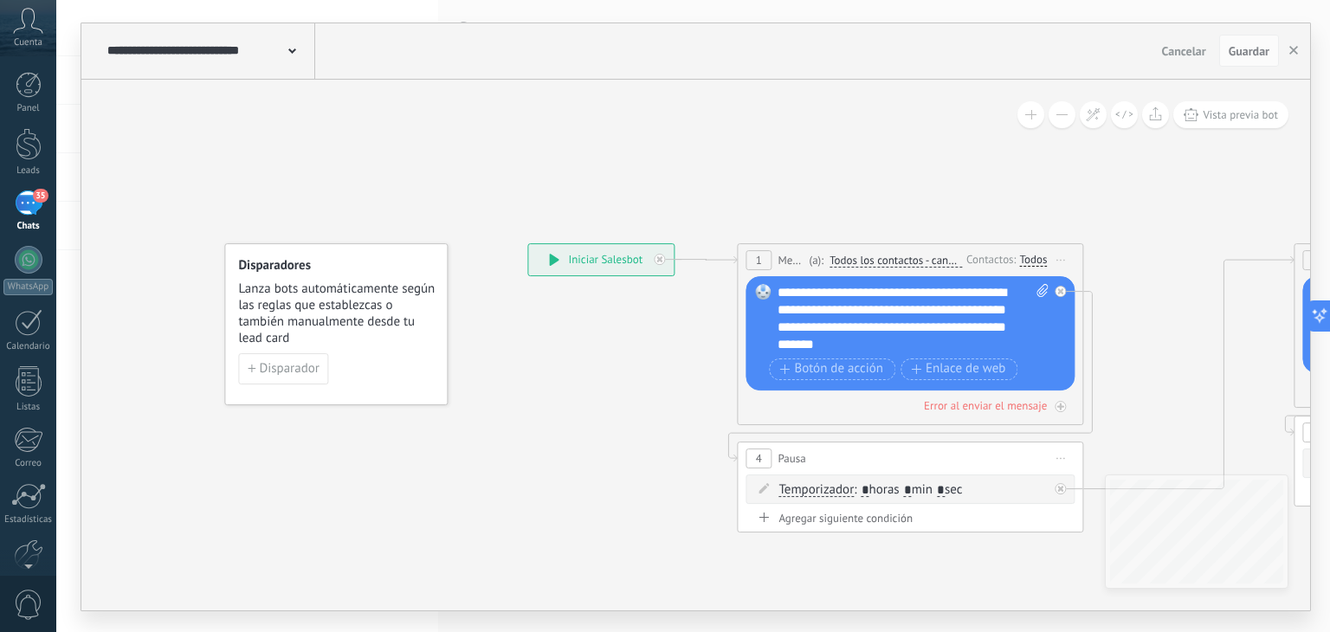
click at [545, 259] on div "**********" at bounding box center [600, 259] width 145 height 31
click at [1251, 49] on span "Guardar" at bounding box center [1249, 51] width 41 height 12
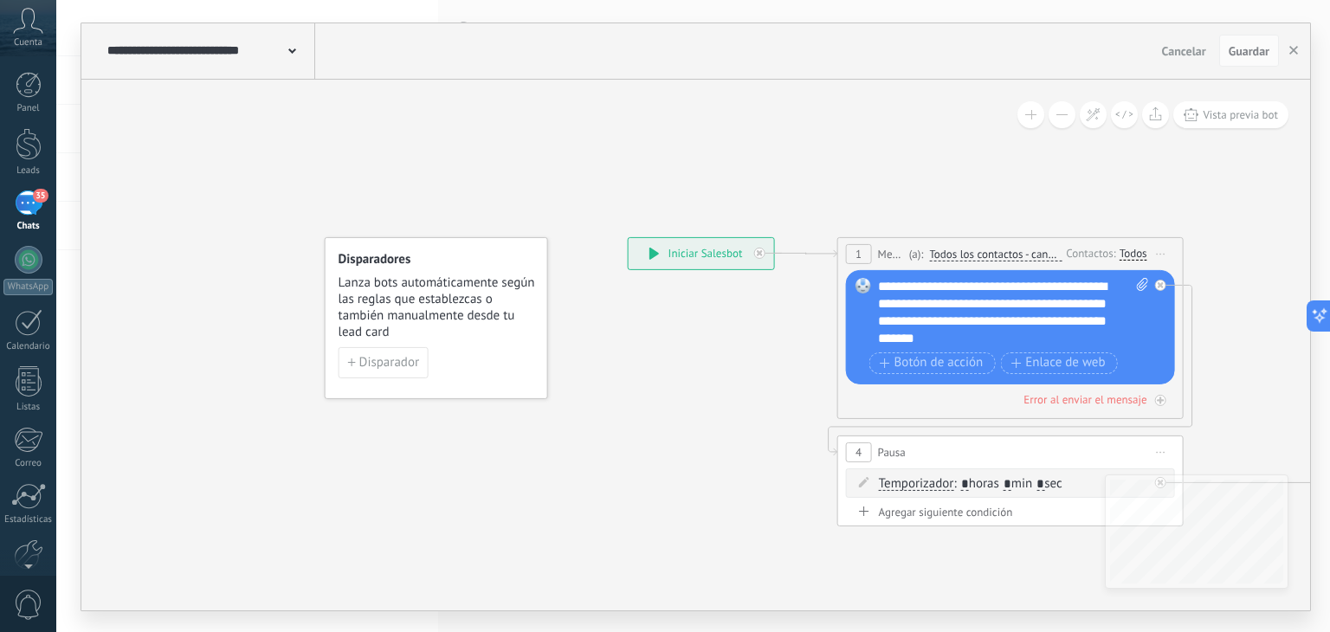
drag, startPoint x: 629, startPoint y: 97, endPoint x: 703, endPoint y: 90, distance: 74.8
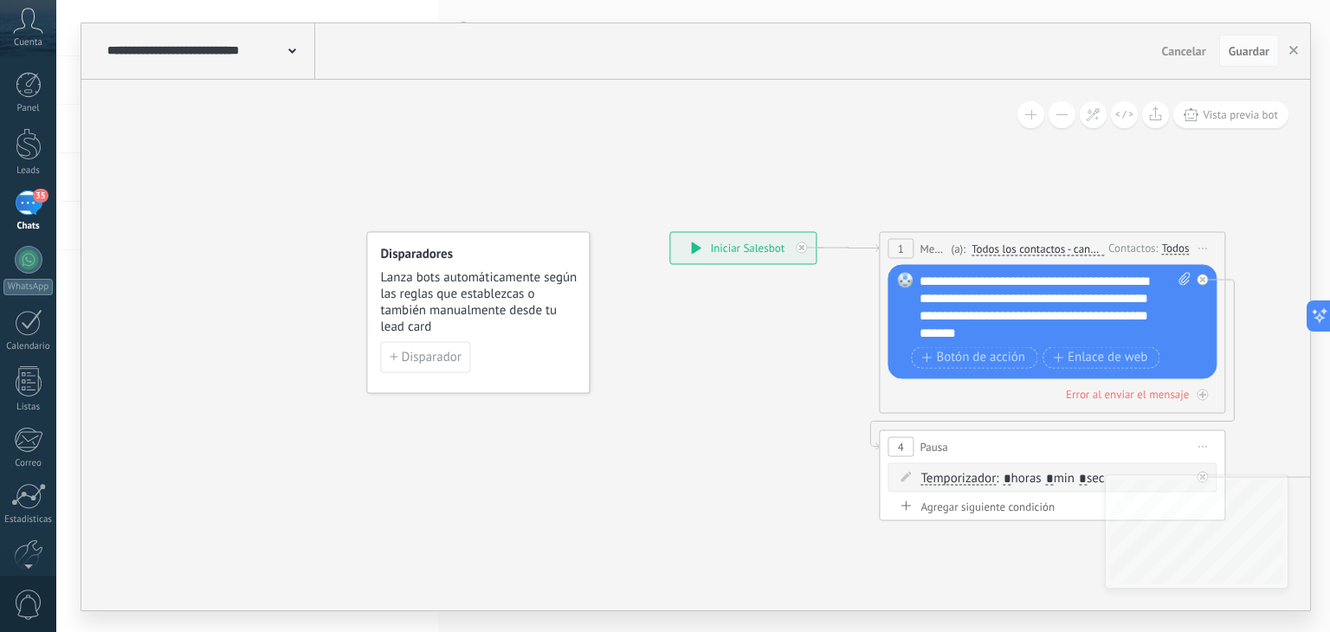
click at [31, 207] on div "35" at bounding box center [29, 203] width 28 height 25
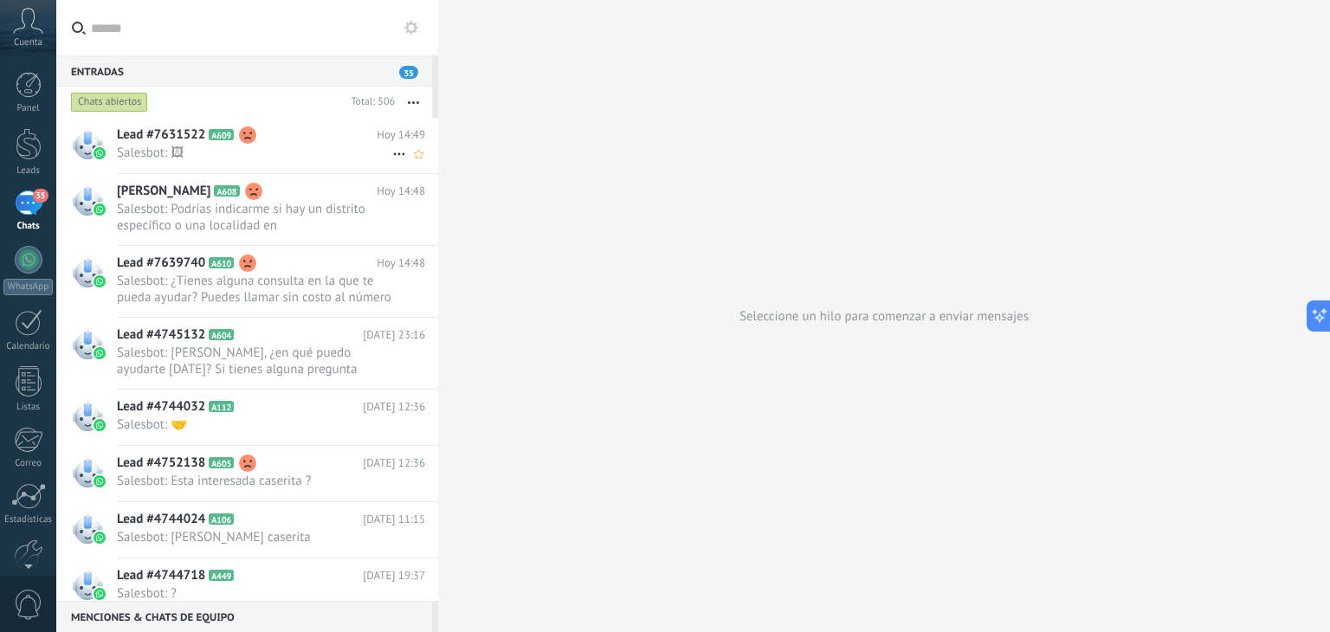
click at [246, 145] on span "Salesbot: 🖼" at bounding box center [254, 153] width 275 height 16
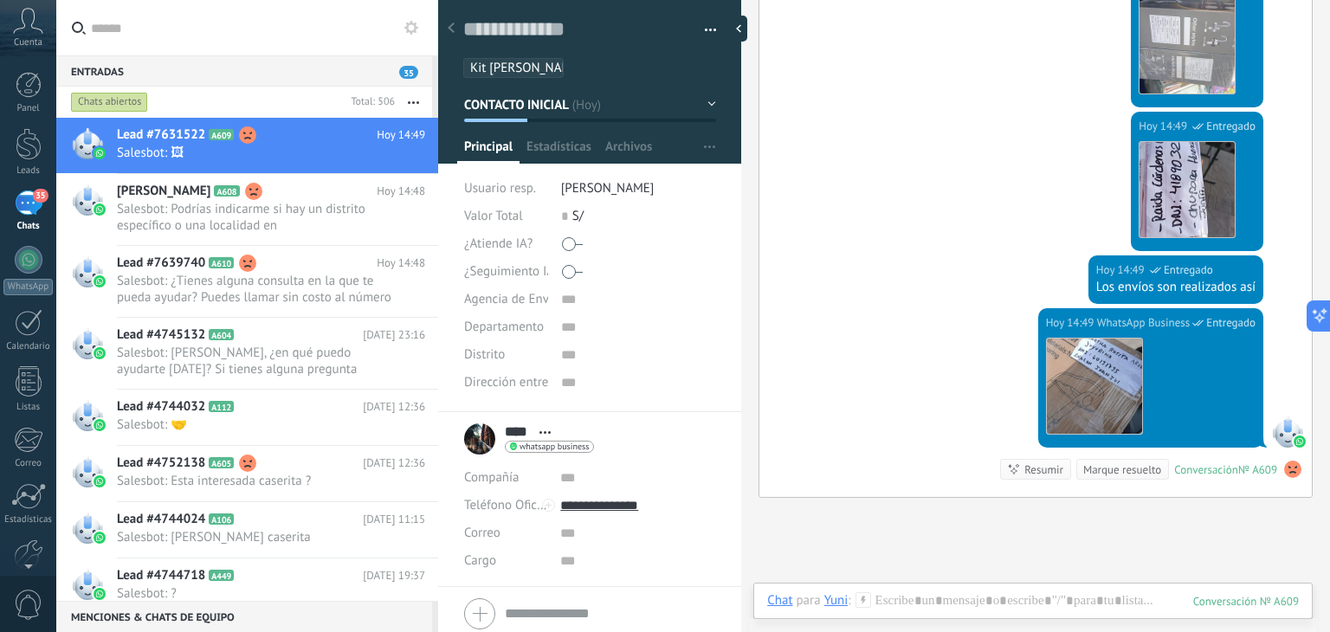
scroll to position [2770, 0]
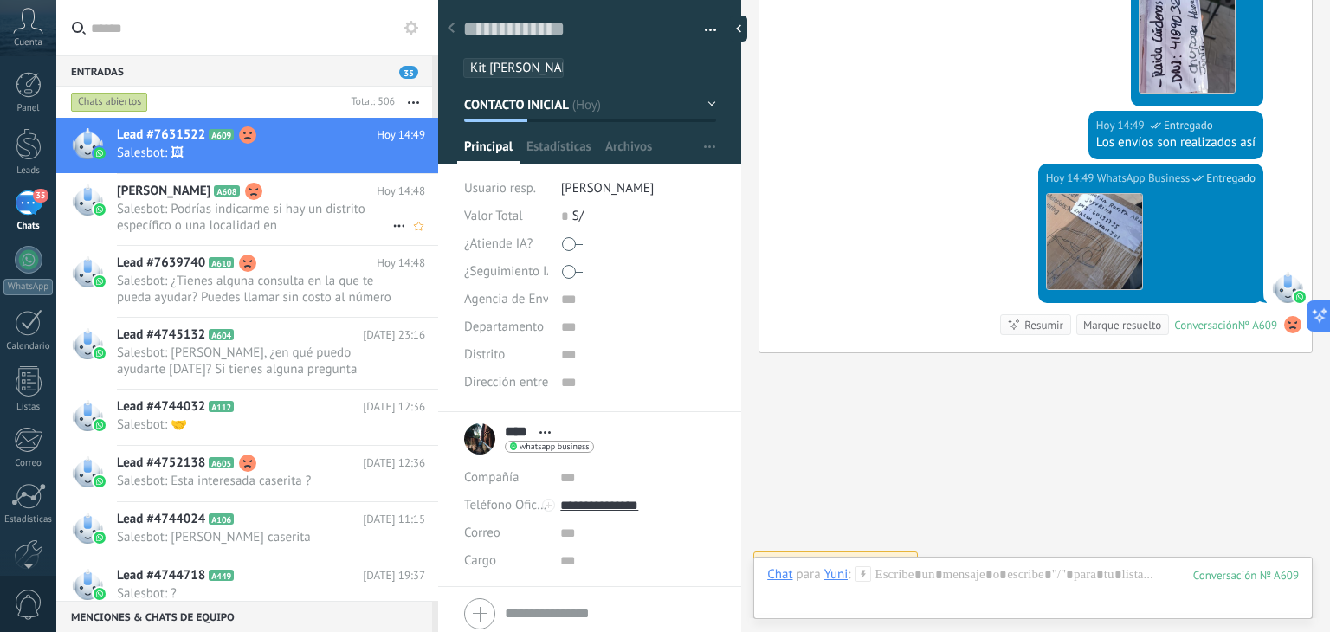
click at [249, 222] on span "Salesbot: Podrías indicarme si hay un distrito específico o una localidad en Ar…" at bounding box center [254, 217] width 275 height 33
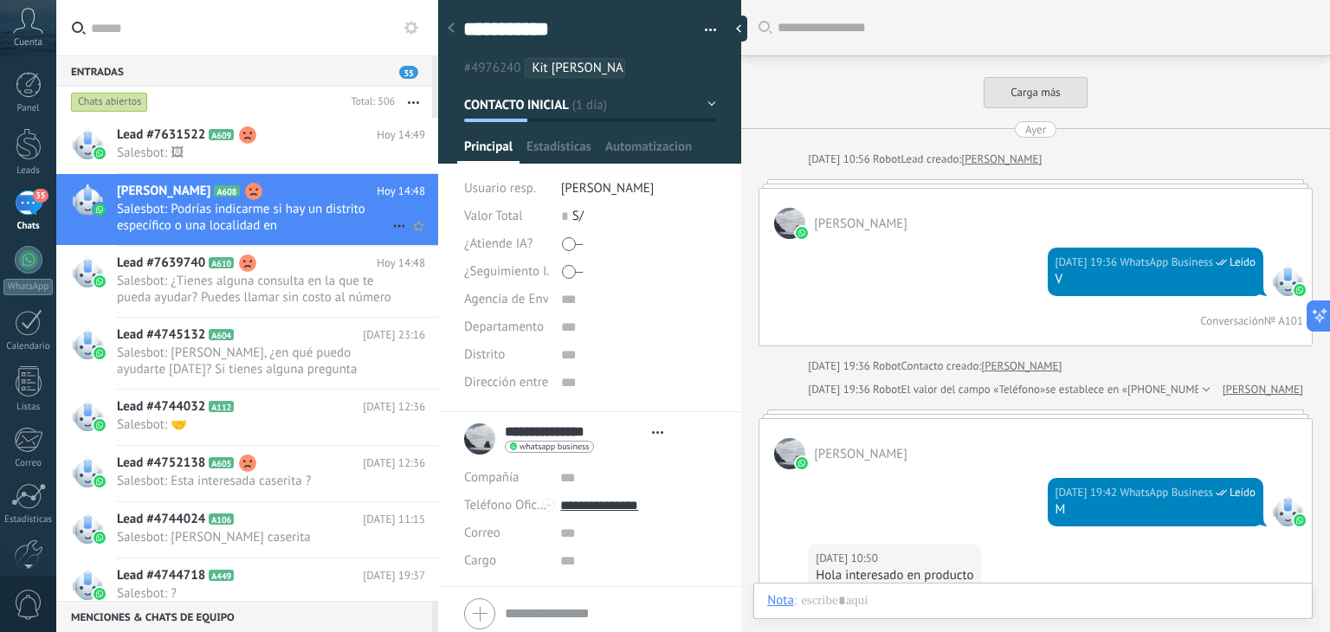
type textarea "**********"
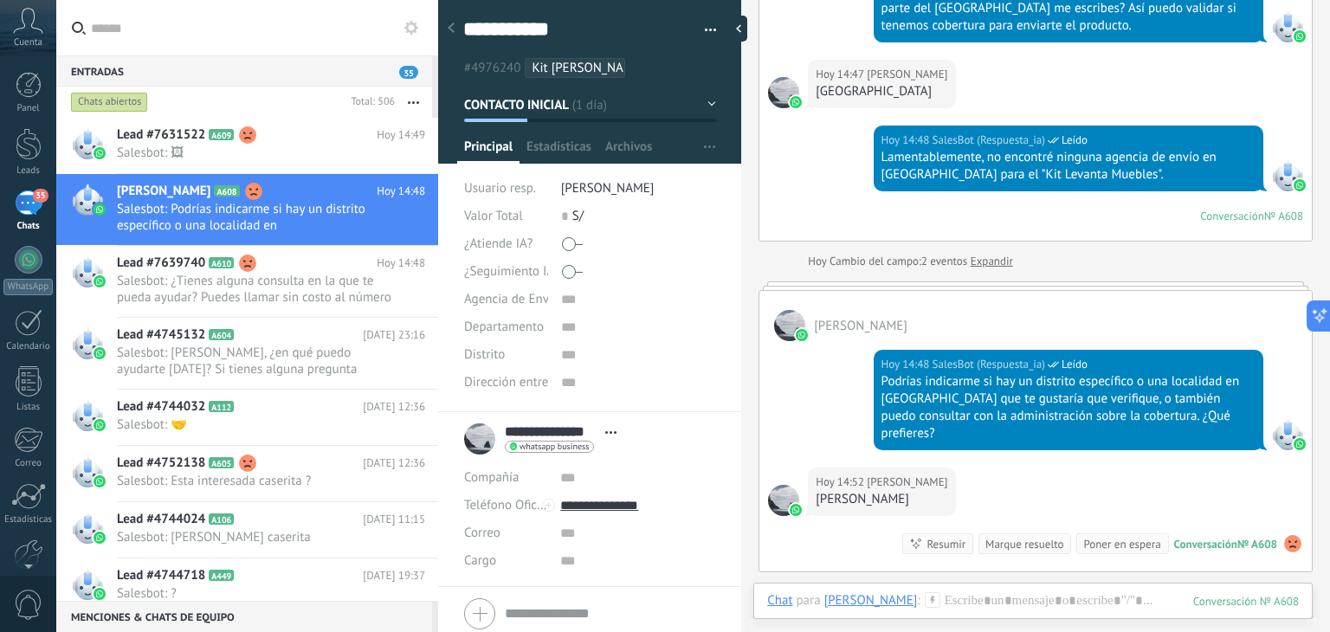
scroll to position [3775, 0]
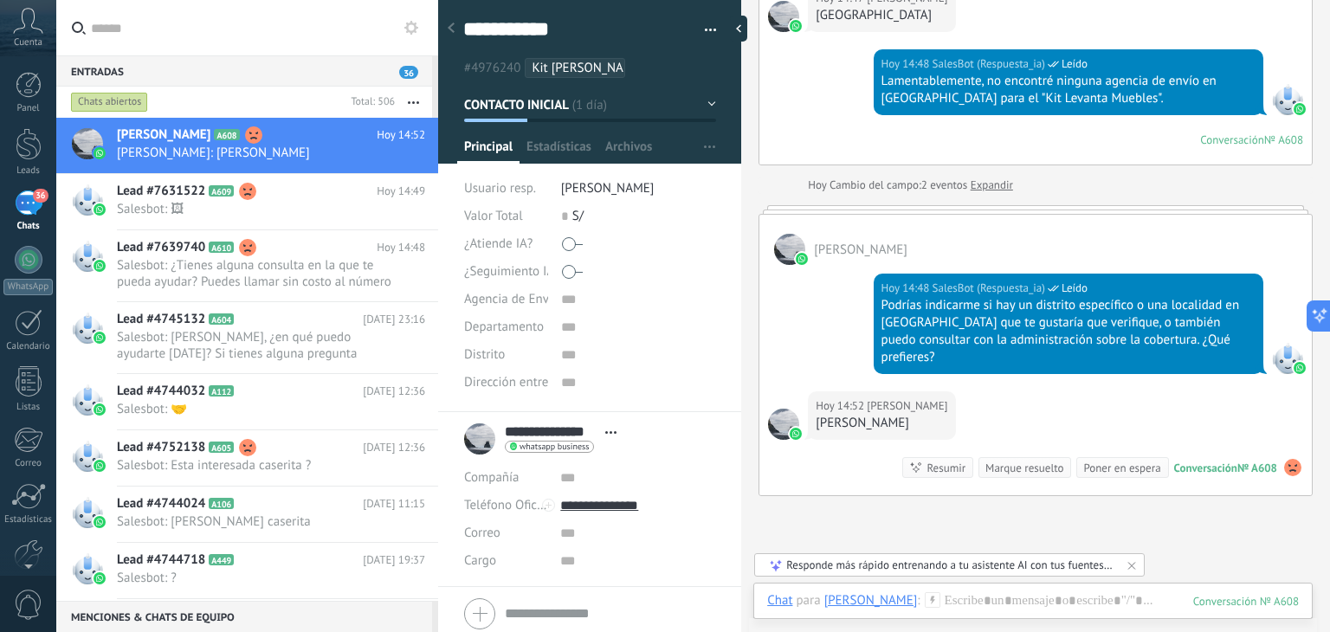
click at [416, 21] on icon at bounding box center [411, 28] width 14 height 14
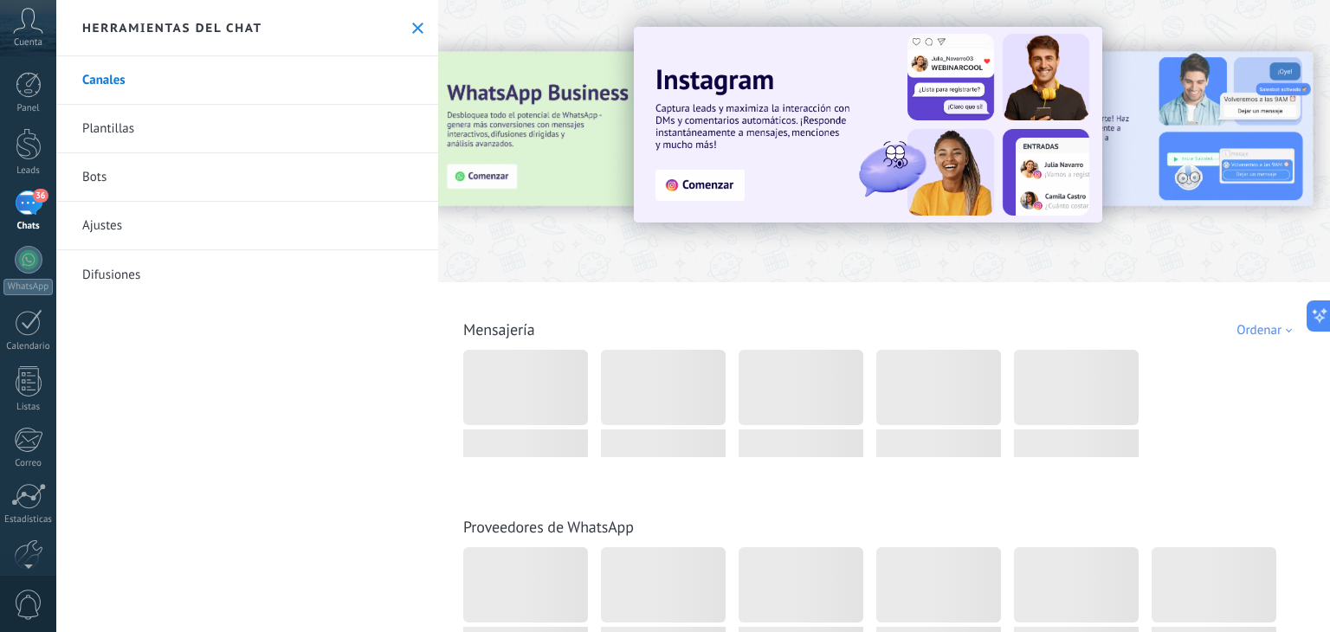
click at [170, 168] on link "Bots" at bounding box center [247, 177] width 382 height 48
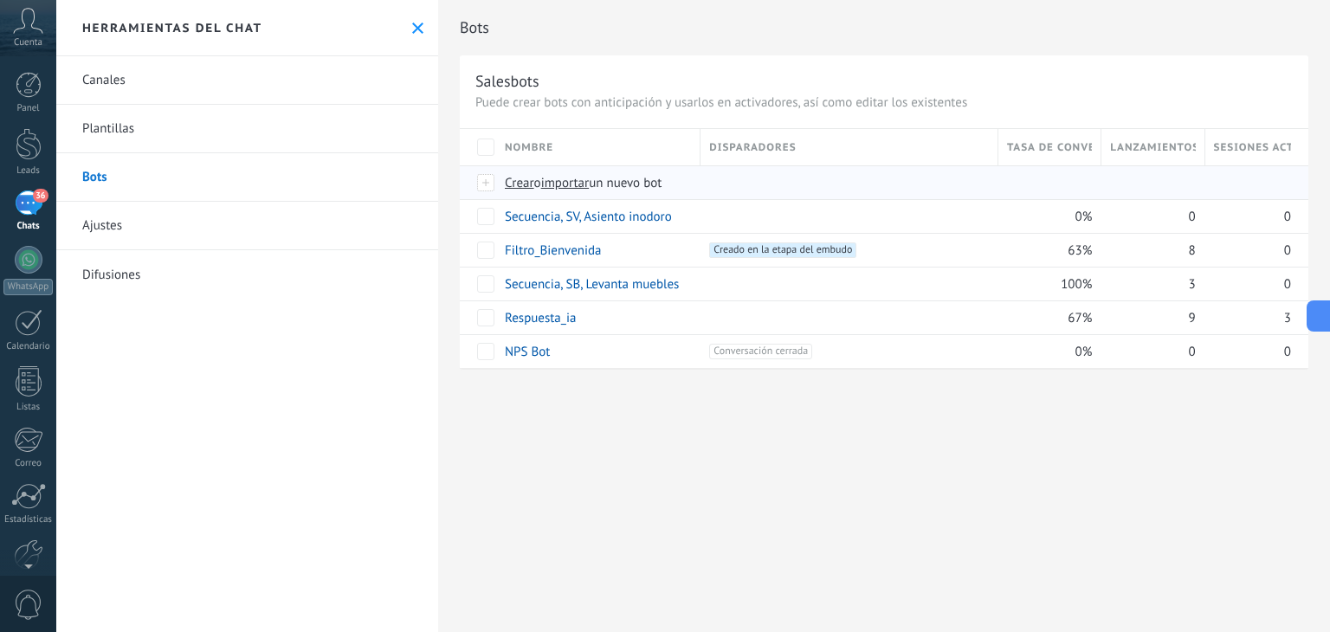
click at [576, 184] on span "importar" at bounding box center [565, 183] width 48 height 16
click at [0, 0] on input "importar un nuevo bot" at bounding box center [0, 0] width 0 height 0
click at [579, 216] on link "Secuencia, SV, Asiento inodoro" at bounding box center [588, 217] width 167 height 16
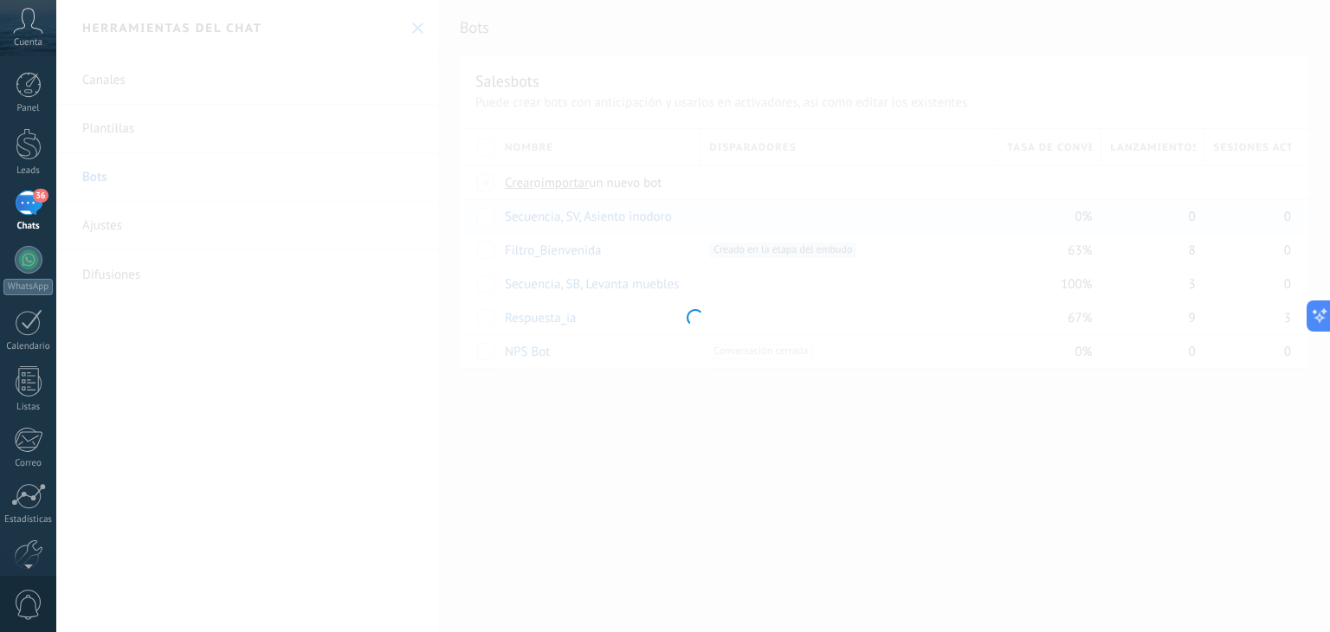
type input "**********"
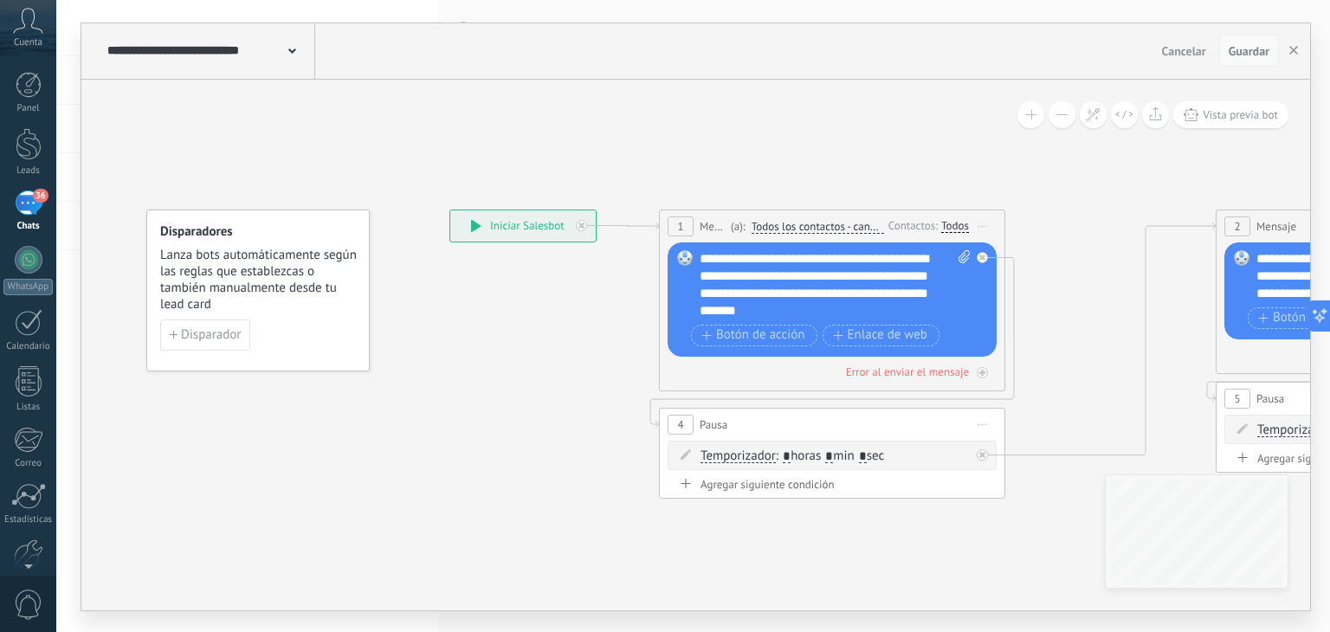
click at [1237, 55] on span "Guardar" at bounding box center [1249, 51] width 41 height 12
click at [1238, 55] on span "Guardar" at bounding box center [1249, 51] width 41 height 12
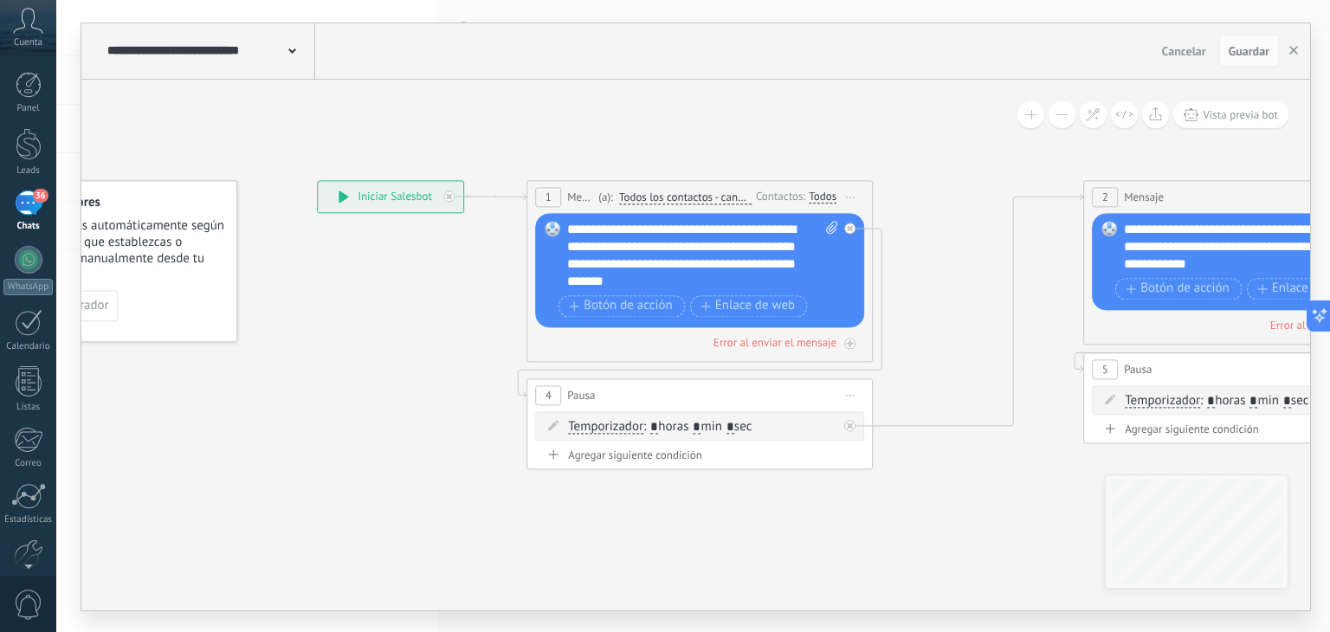
drag, startPoint x: 879, startPoint y: 158, endPoint x: 519, endPoint y: 137, distance: 360.9
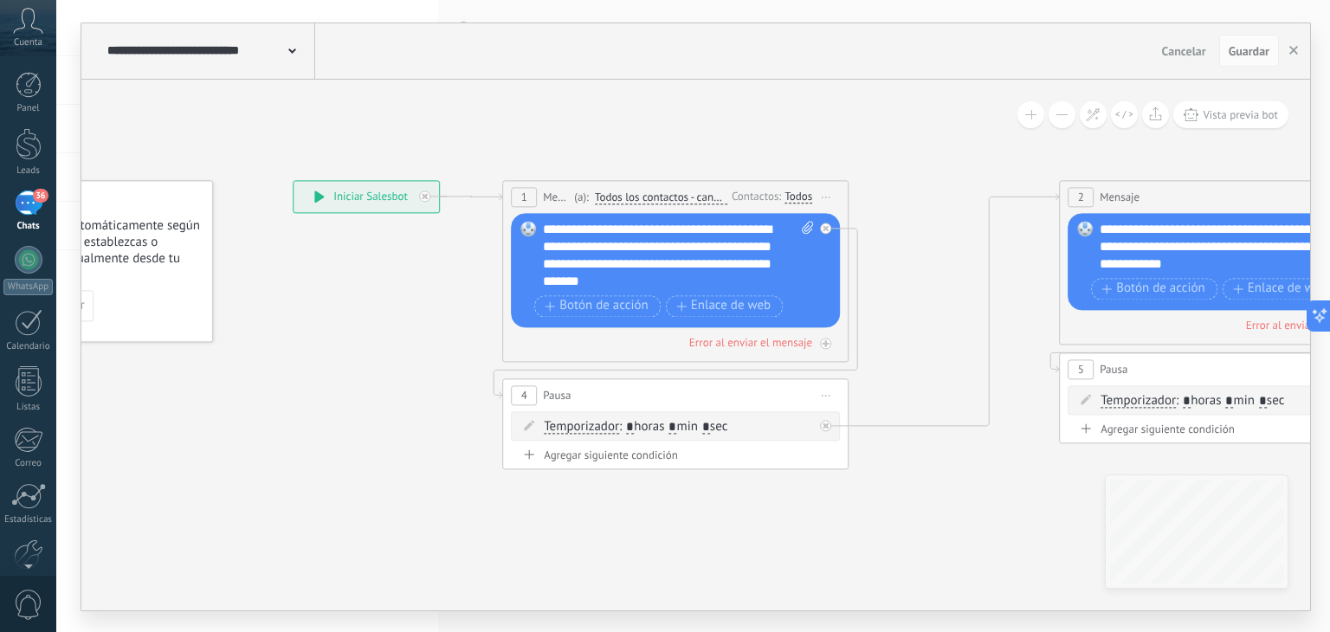
click at [333, 191] on div "**********" at bounding box center [366, 196] width 145 height 31
click at [310, 199] on div "**********" at bounding box center [366, 196] width 145 height 31
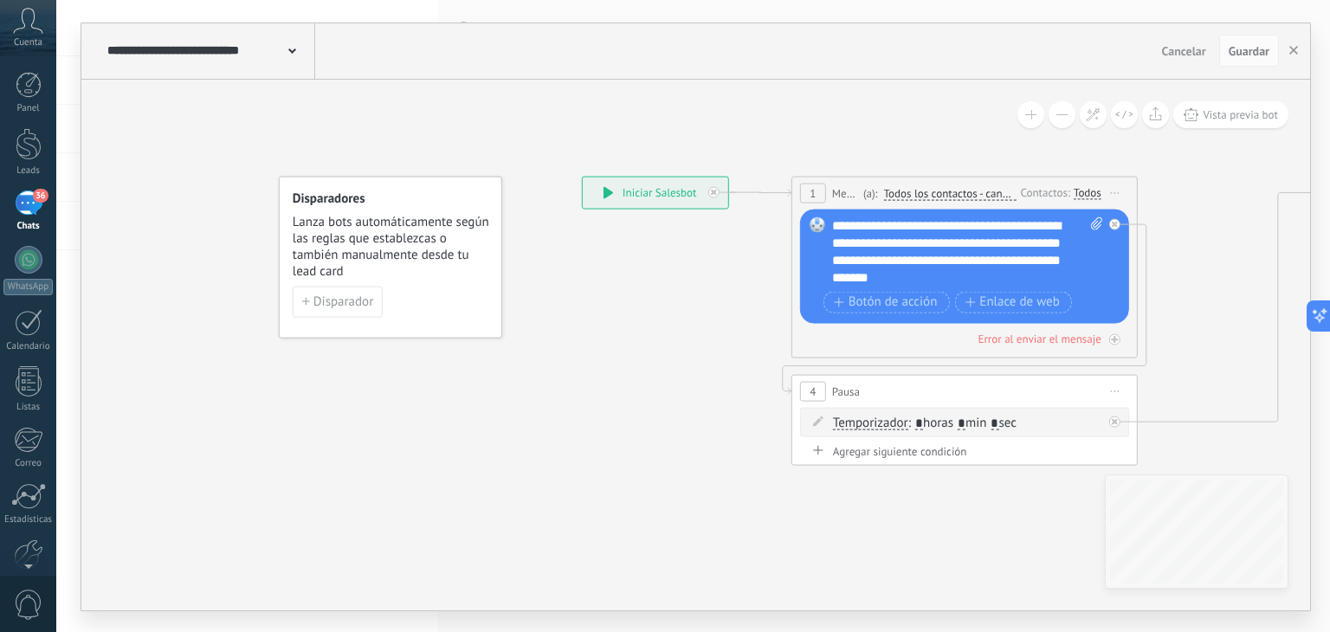
drag, startPoint x: 264, startPoint y: 167, endPoint x: 450, endPoint y: 140, distance: 188.1
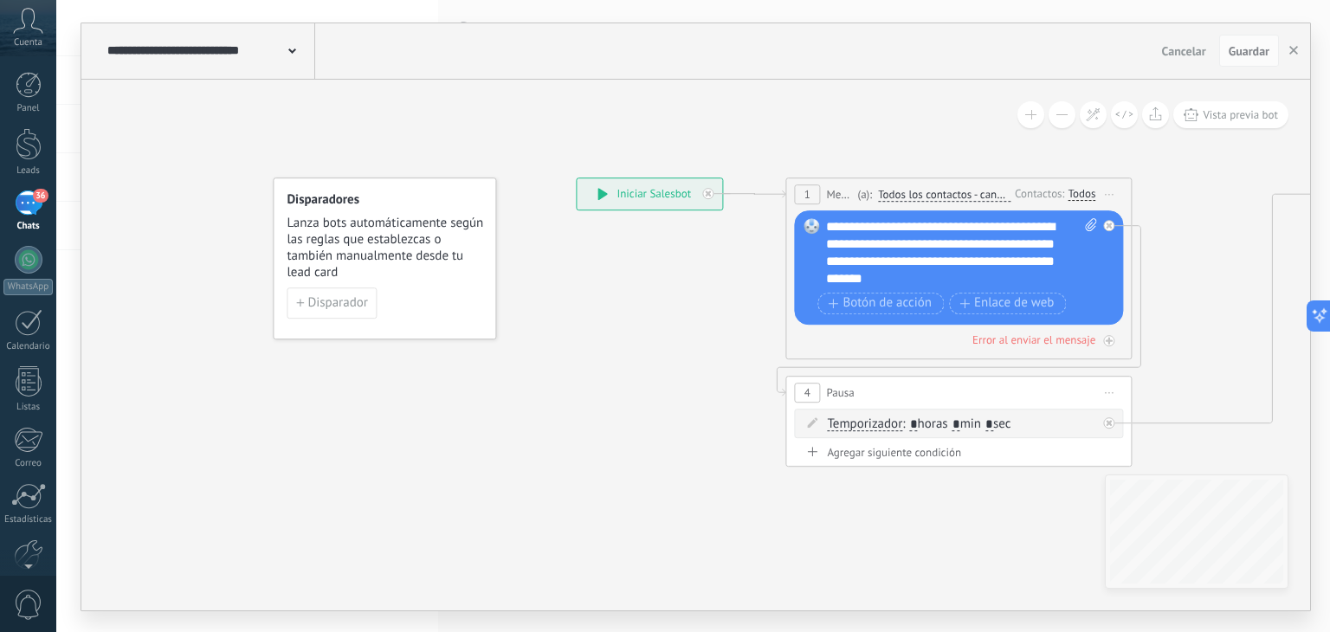
click at [294, 50] on use at bounding box center [292, 50] width 8 height 5
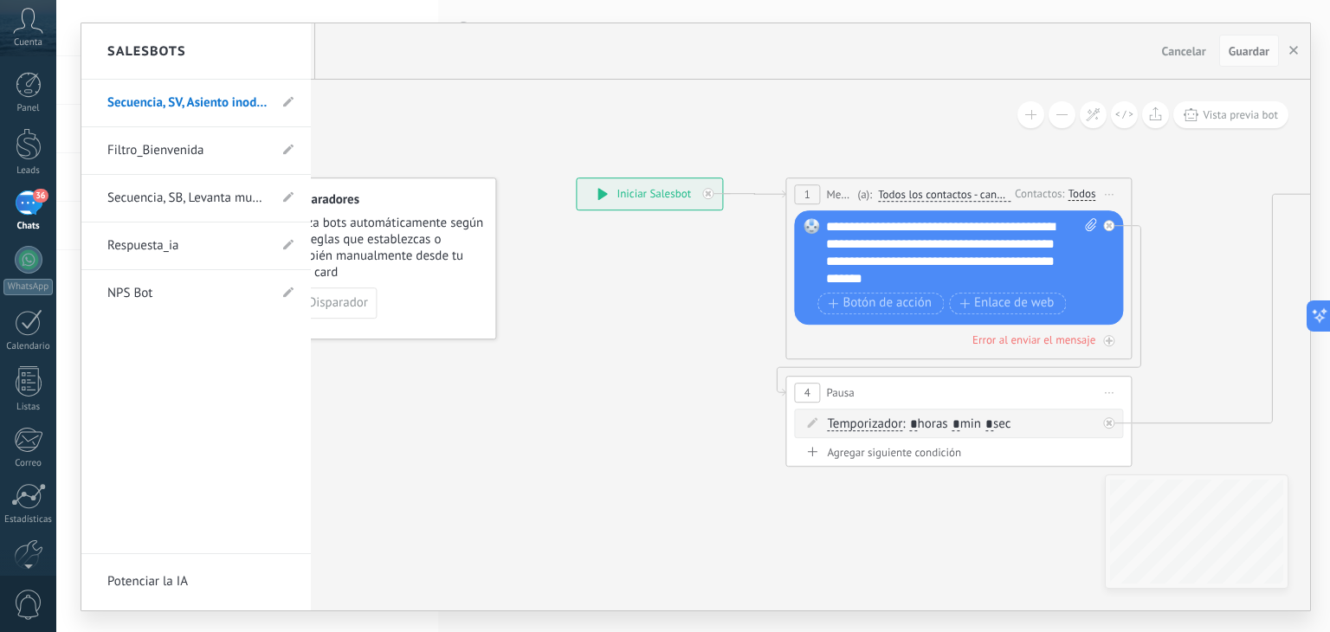
click at [178, 97] on link "Secuencia, SV, Asiento inodoro" at bounding box center [187, 103] width 160 height 48
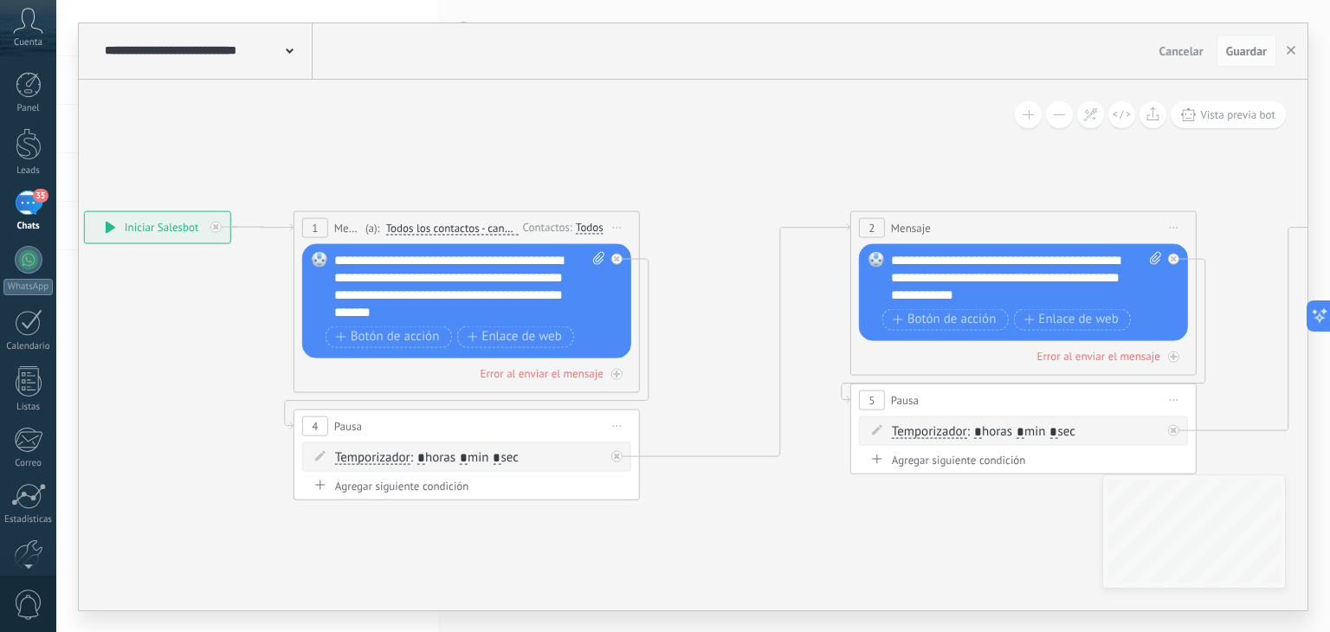
drag, startPoint x: 892, startPoint y: 152, endPoint x: 526, endPoint y: 152, distance: 366.3
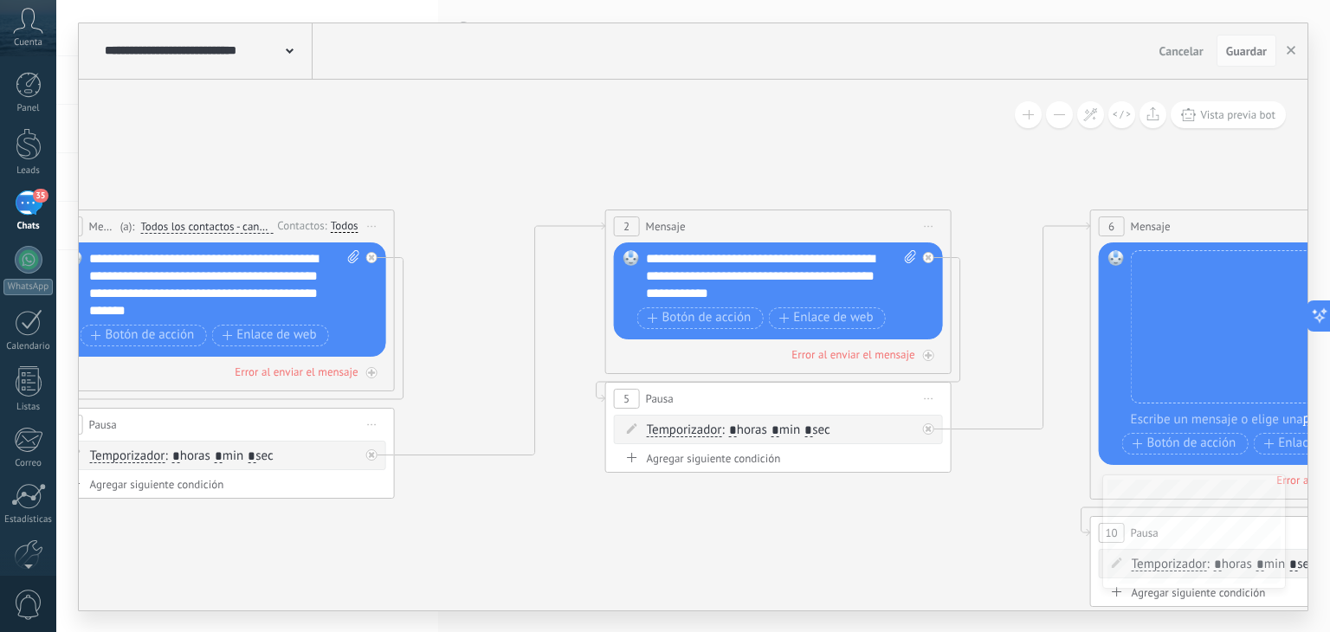
drag, startPoint x: 760, startPoint y: 155, endPoint x: 424, endPoint y: 156, distance: 336.0
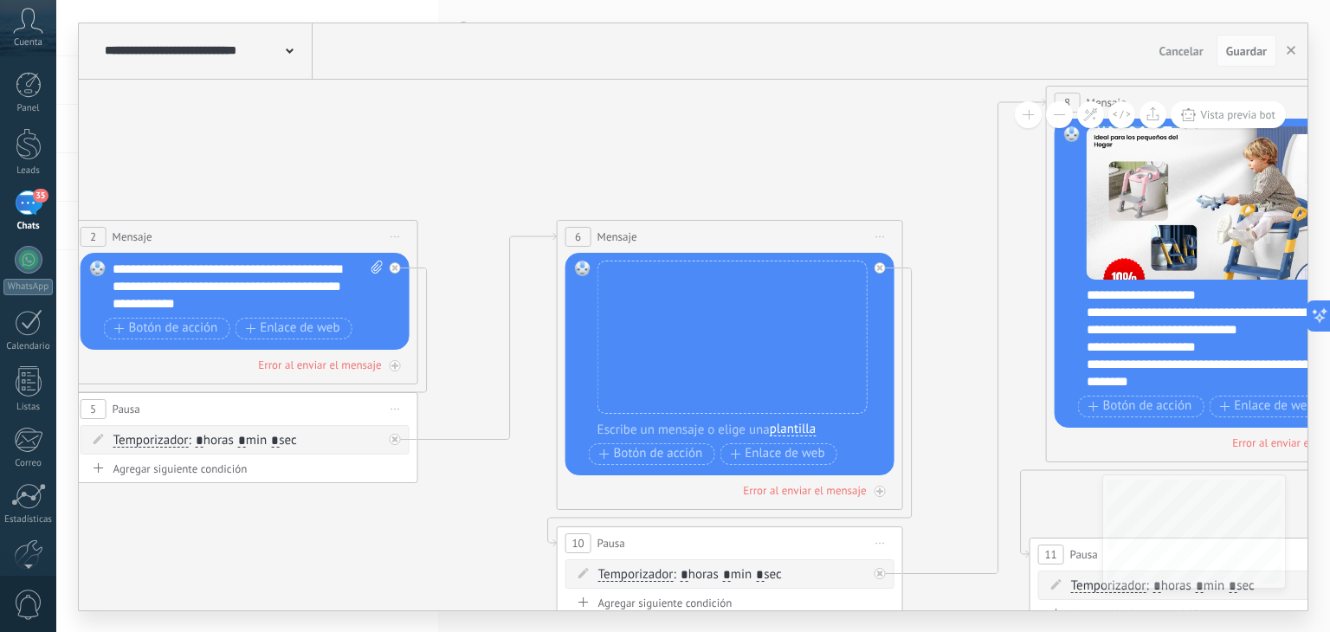
drag, startPoint x: 863, startPoint y: 142, endPoint x: 495, endPoint y: 139, distance: 368.1
click at [378, 152] on icon at bounding box center [971, 351] width 4199 height 1397
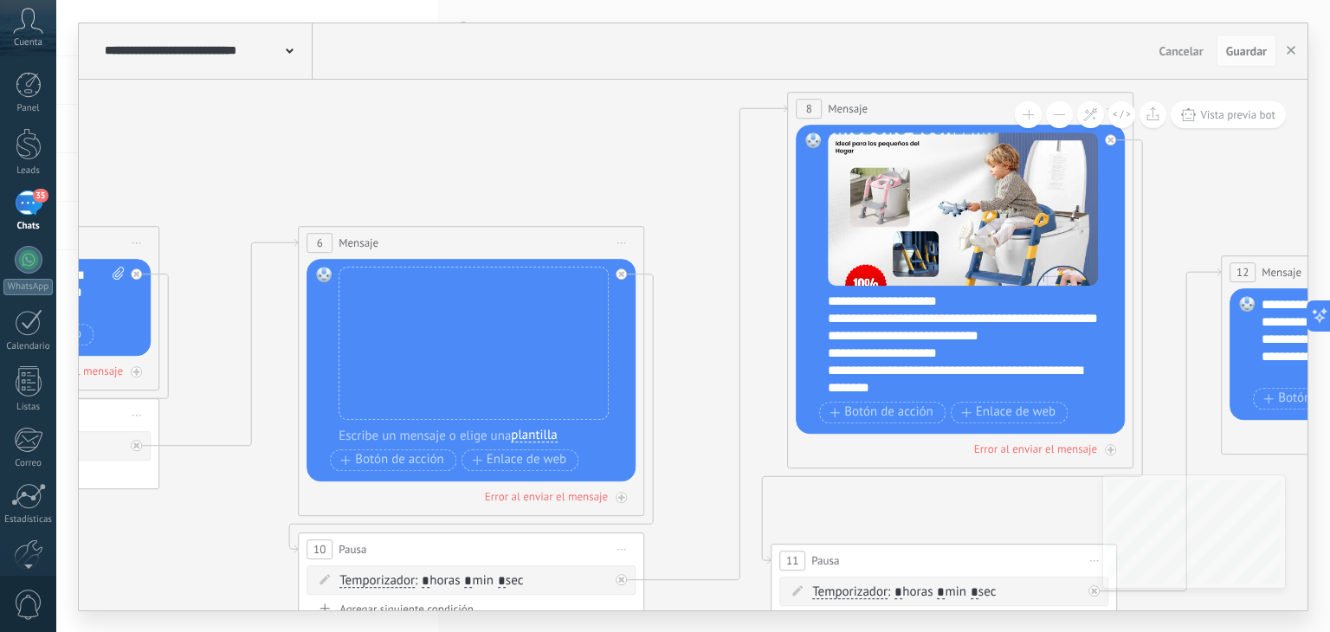
drag, startPoint x: 824, startPoint y: 141, endPoint x: 437, endPoint y: 152, distance: 387.3
click at [436, 153] on icon at bounding box center [712, 363] width 4199 height 1408
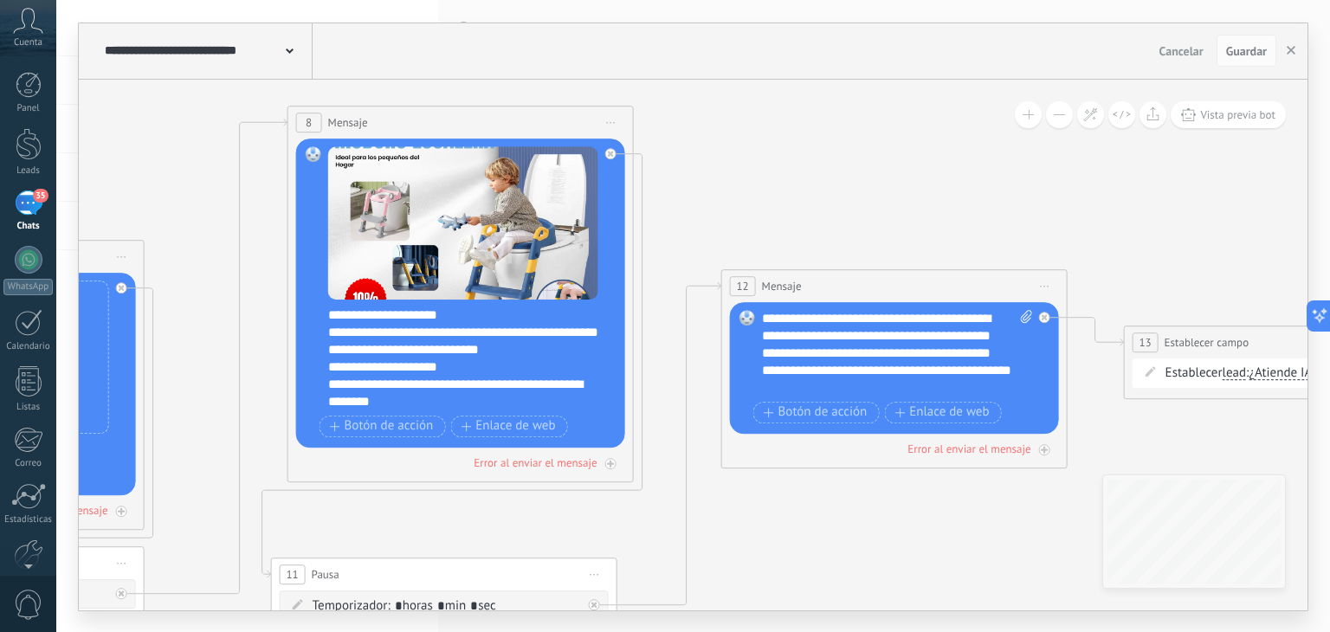
drag, startPoint x: 1094, startPoint y: 146, endPoint x: 603, endPoint y: 146, distance: 491.0
click at [603, 150] on icon at bounding box center [213, 377] width 4199 height 1408
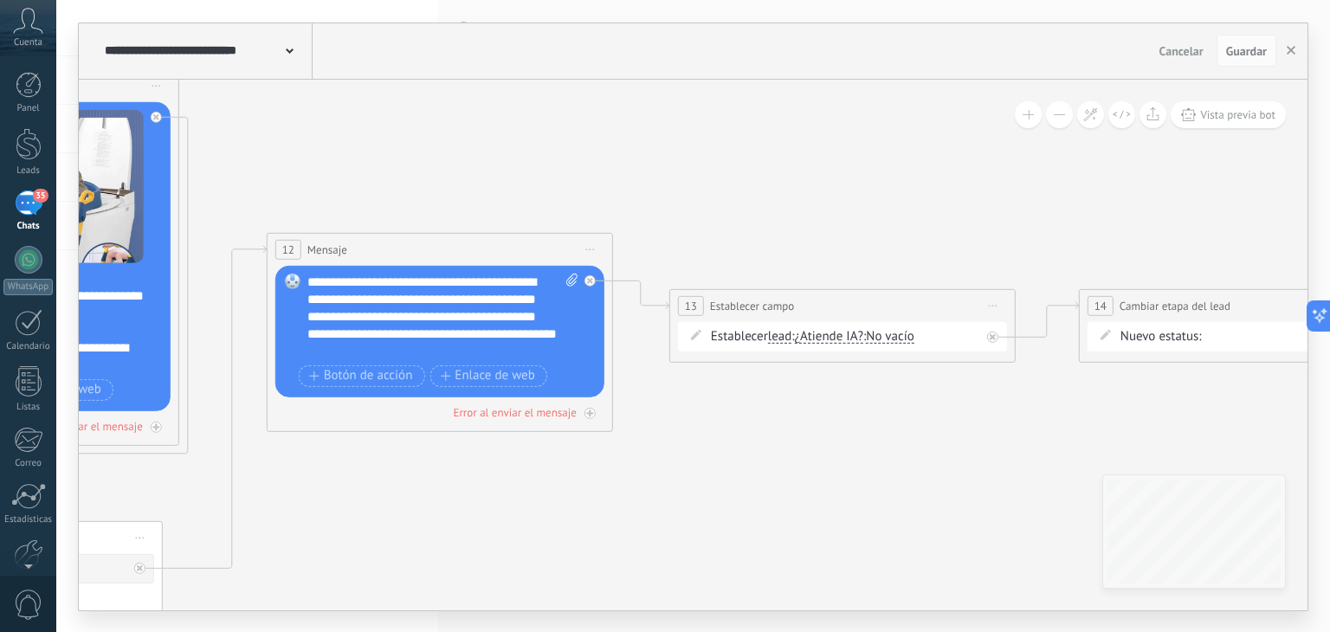
drag, startPoint x: 1095, startPoint y: 166, endPoint x: 798, endPoint y: 127, distance: 298.7
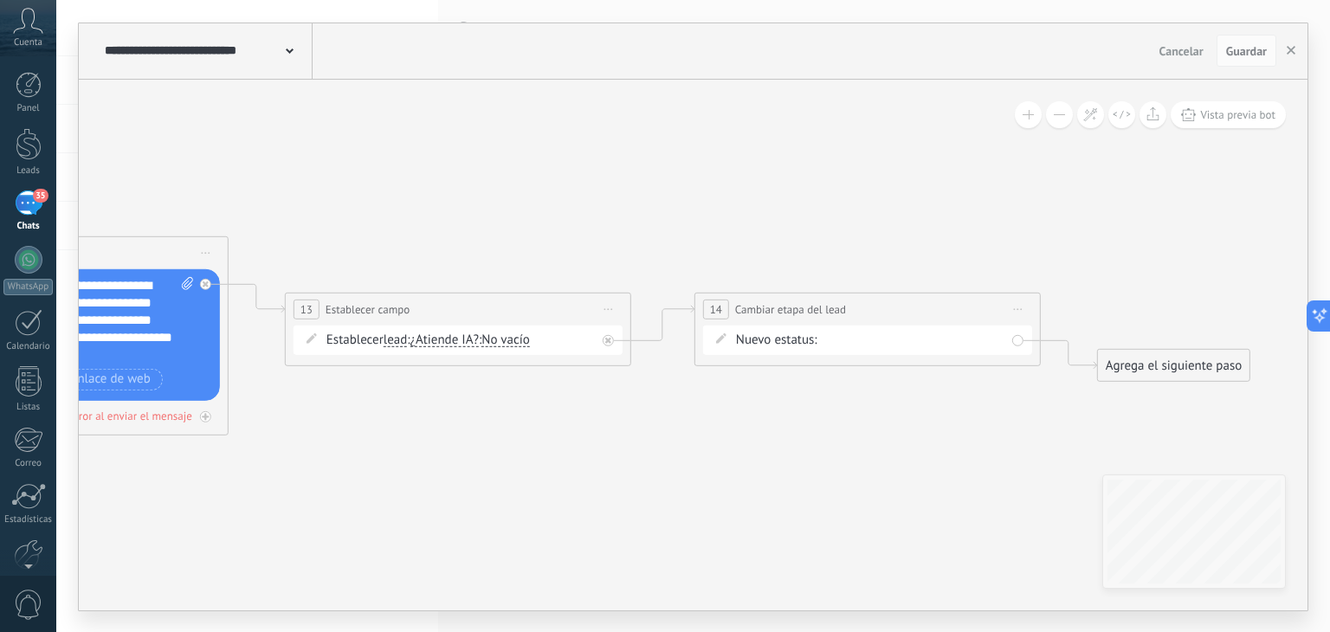
drag, startPoint x: 1000, startPoint y: 152, endPoint x: 619, endPoint y: 157, distance: 381.1
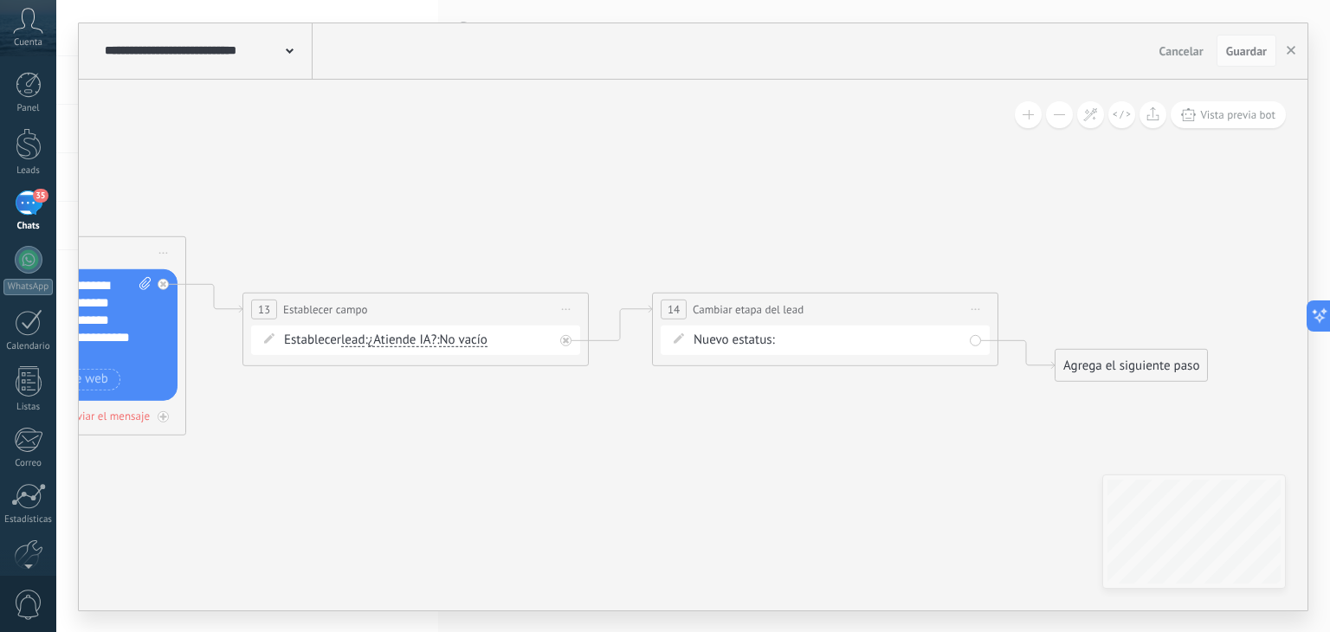
drag, startPoint x: 887, startPoint y: 151, endPoint x: 1323, endPoint y: 149, distance: 436.5
click at [1329, 150] on div "**********" at bounding box center [693, 316] width 1274 height 632
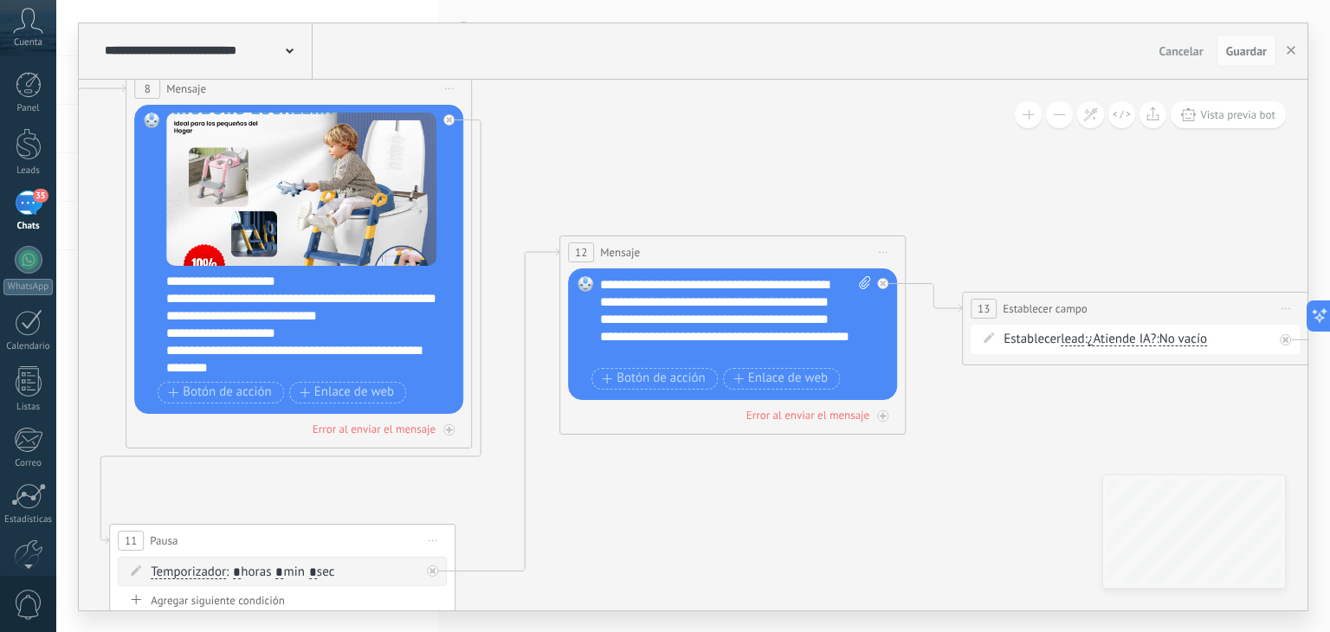
drag, startPoint x: 513, startPoint y: 139, endPoint x: 871, endPoint y: 133, distance: 358.6
click at [1155, 139] on icon at bounding box center [127, 343] width 4350 height 1408
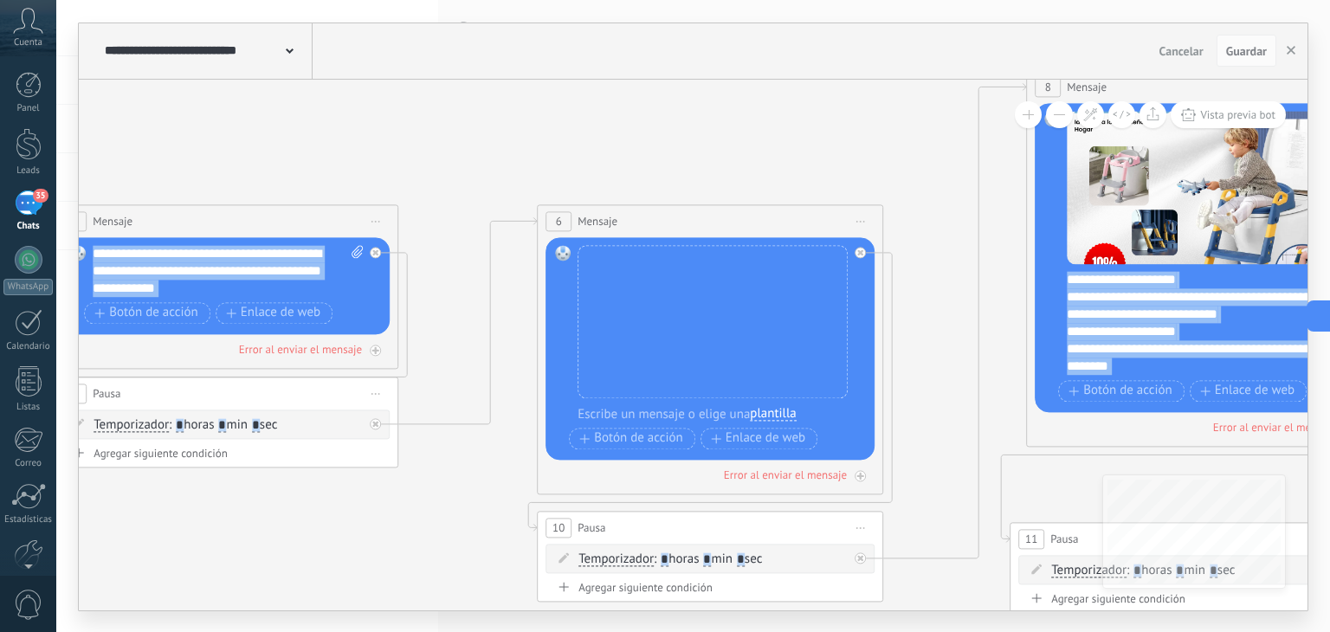
drag, startPoint x: 764, startPoint y: 126, endPoint x: 1127, endPoint y: 126, distance: 362.9
click at [1229, 126] on div "**********" at bounding box center [693, 345] width 1229 height 531
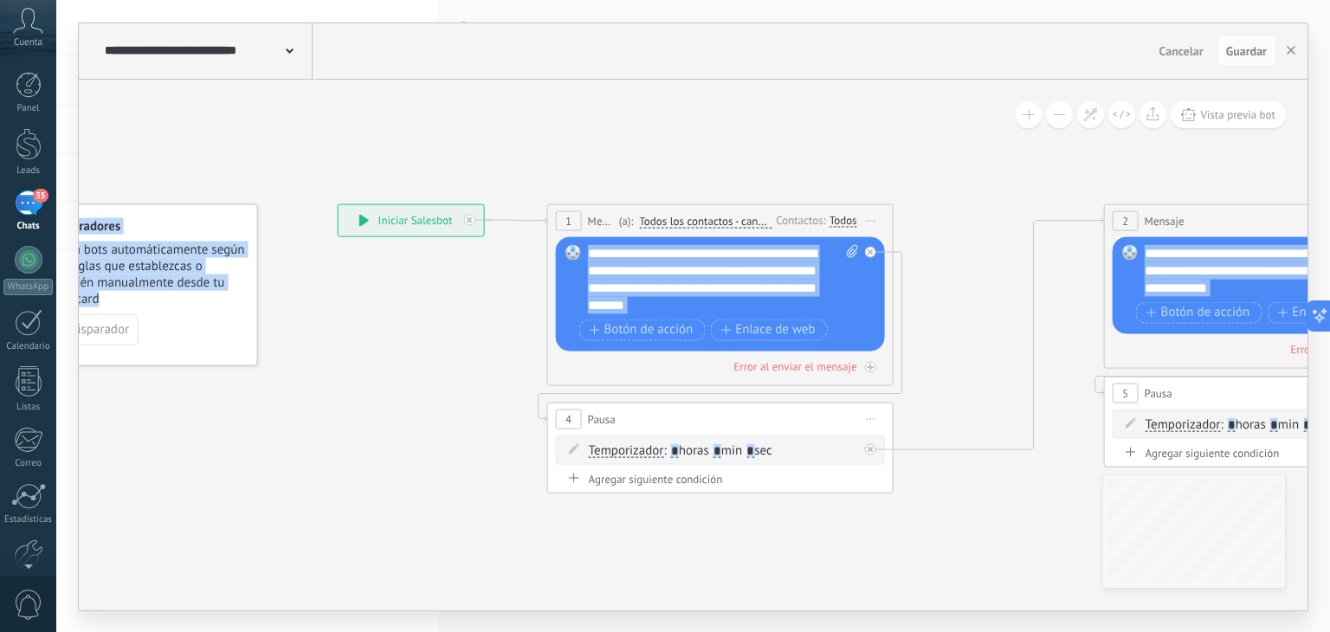
drag, startPoint x: 475, startPoint y: 120, endPoint x: 1008, endPoint y: 126, distance: 532.6
click at [1132, 120] on div "**********" at bounding box center [693, 345] width 1229 height 531
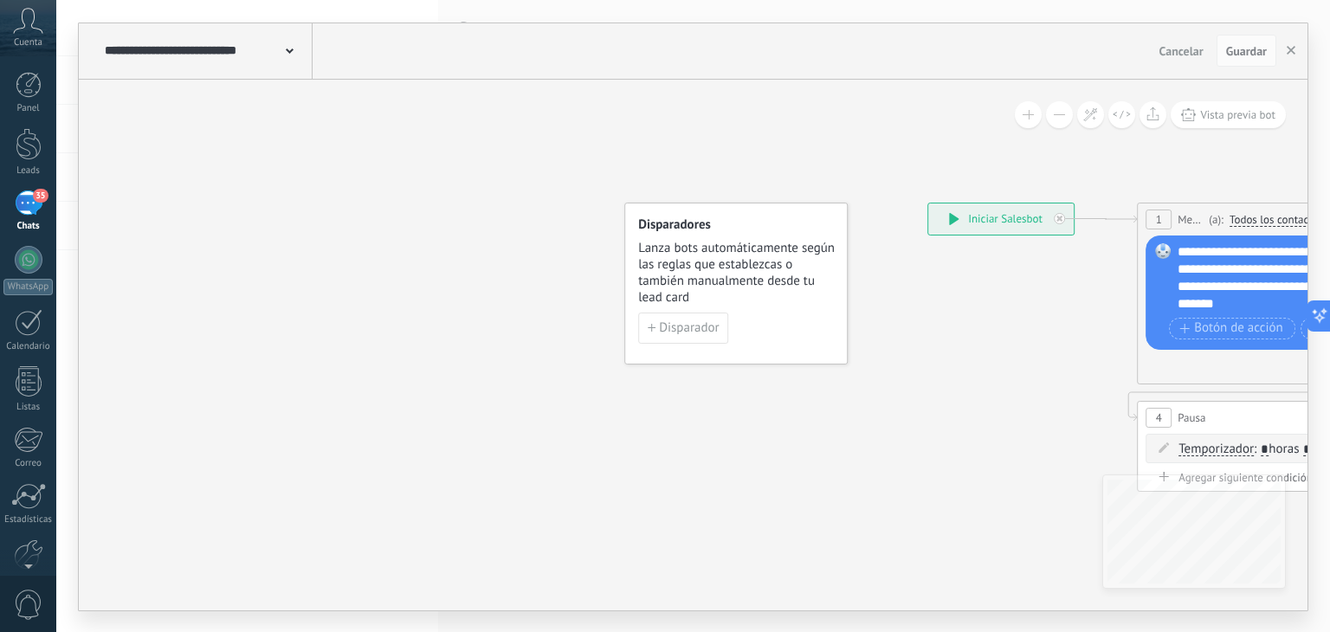
drag, startPoint x: 986, startPoint y: 129, endPoint x: 1098, endPoint y: 129, distance: 112.6
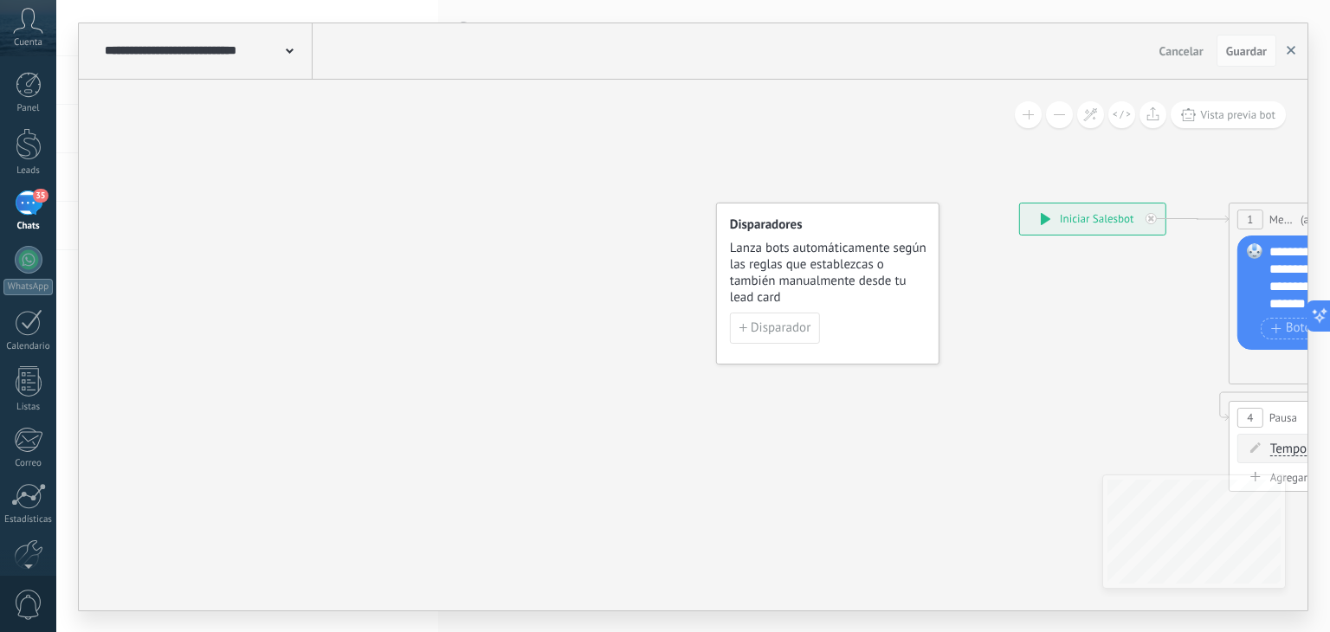
click at [1299, 53] on button "button" at bounding box center [1291, 51] width 26 height 33
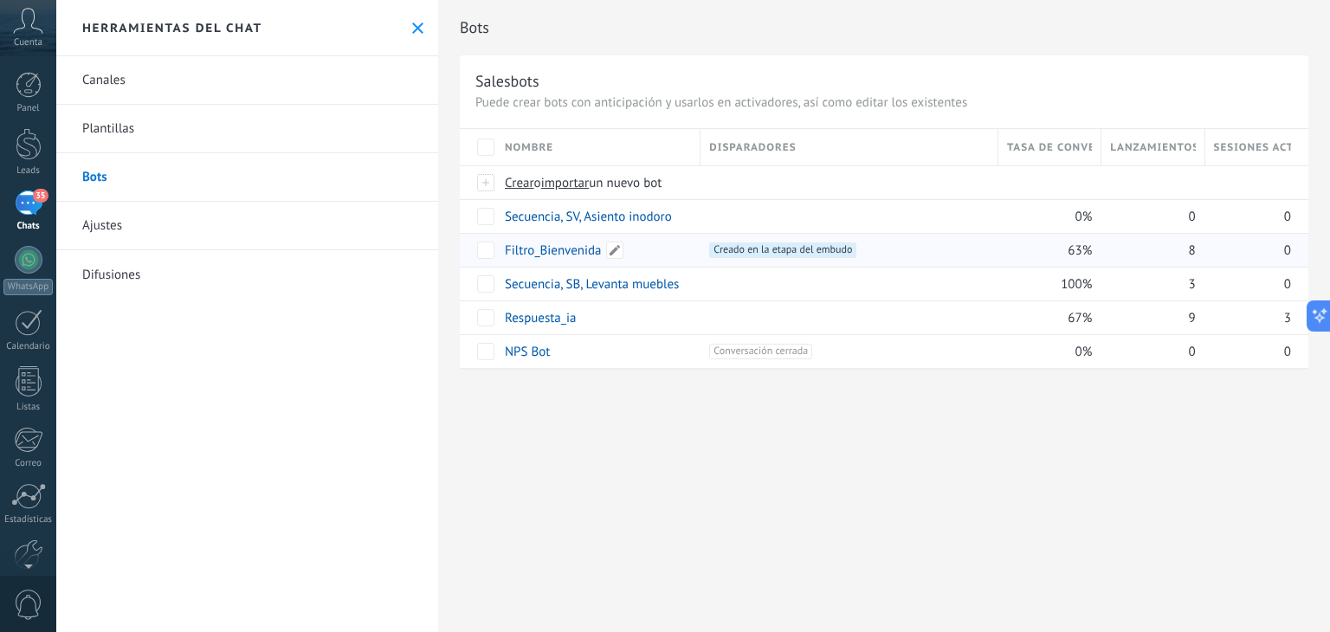
click at [540, 247] on link "Filtro_Bienvenida" at bounding box center [553, 250] width 97 height 16
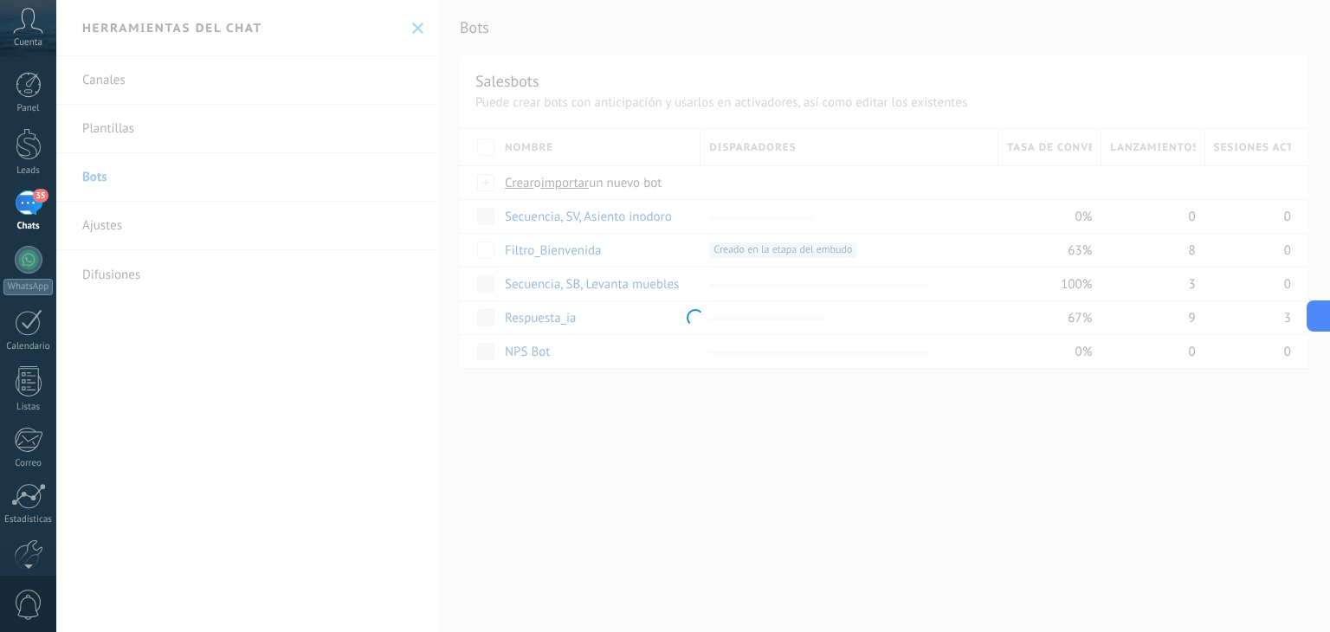
type input "**********"
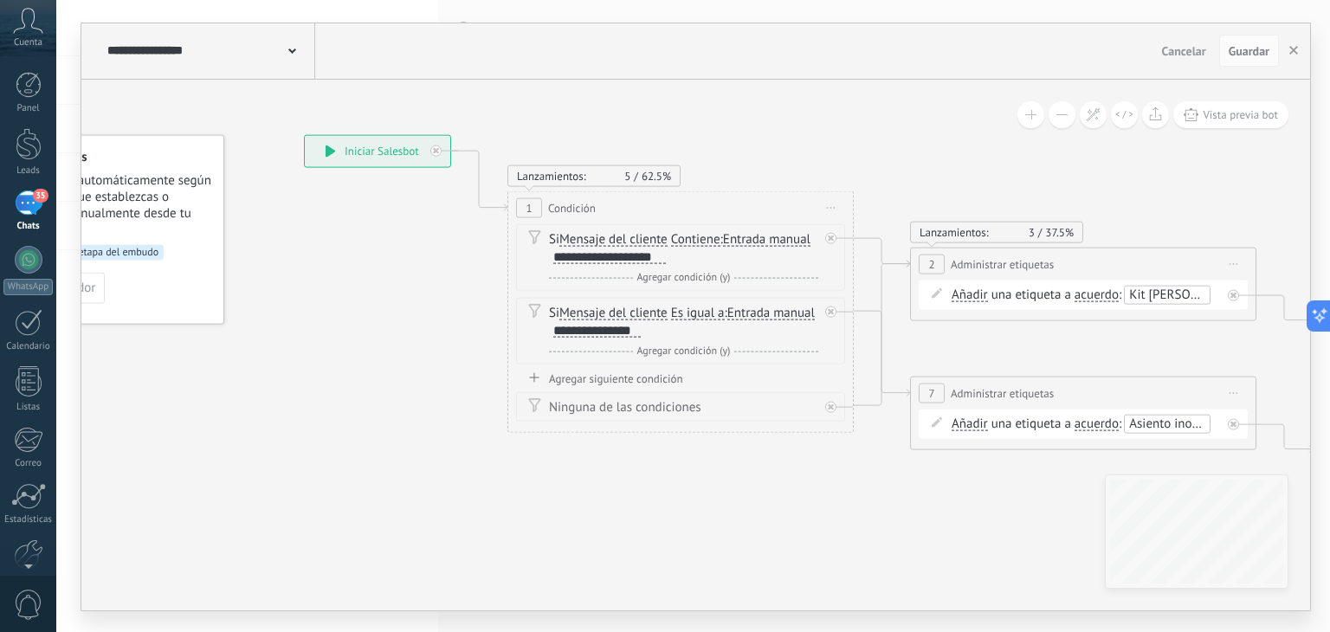
drag, startPoint x: 836, startPoint y: 136, endPoint x: 687, endPoint y: 60, distance: 167.3
click at [689, 60] on div "**********" at bounding box center [695, 316] width 1229 height 587
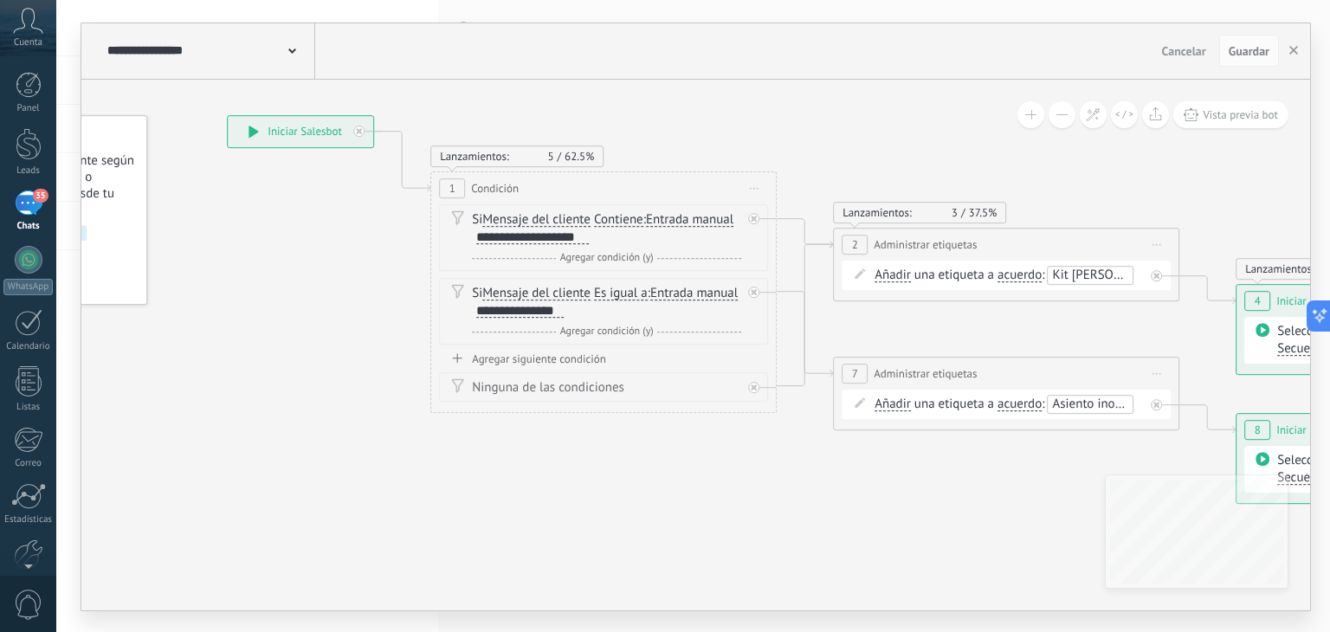
drag, startPoint x: 785, startPoint y: 160, endPoint x: 709, endPoint y: 142, distance: 77.5
click at [709, 142] on icon at bounding box center [980, 308] width 2372 height 1253
click at [755, 385] on icon at bounding box center [754, 387] width 6 height 6
click at [1235, 54] on span "Guardar" at bounding box center [1249, 51] width 41 height 12
click at [1243, 42] on button "Guardar" at bounding box center [1249, 51] width 60 height 33
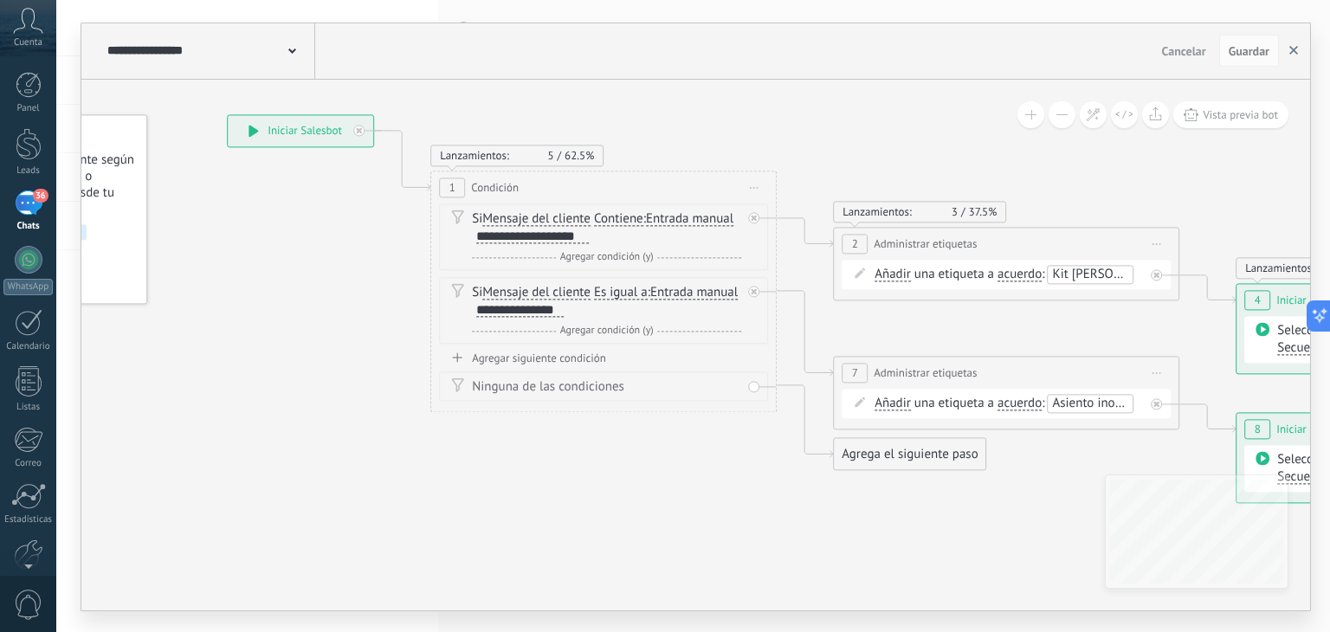
click at [1299, 47] on button "button" at bounding box center [1294, 51] width 26 height 33
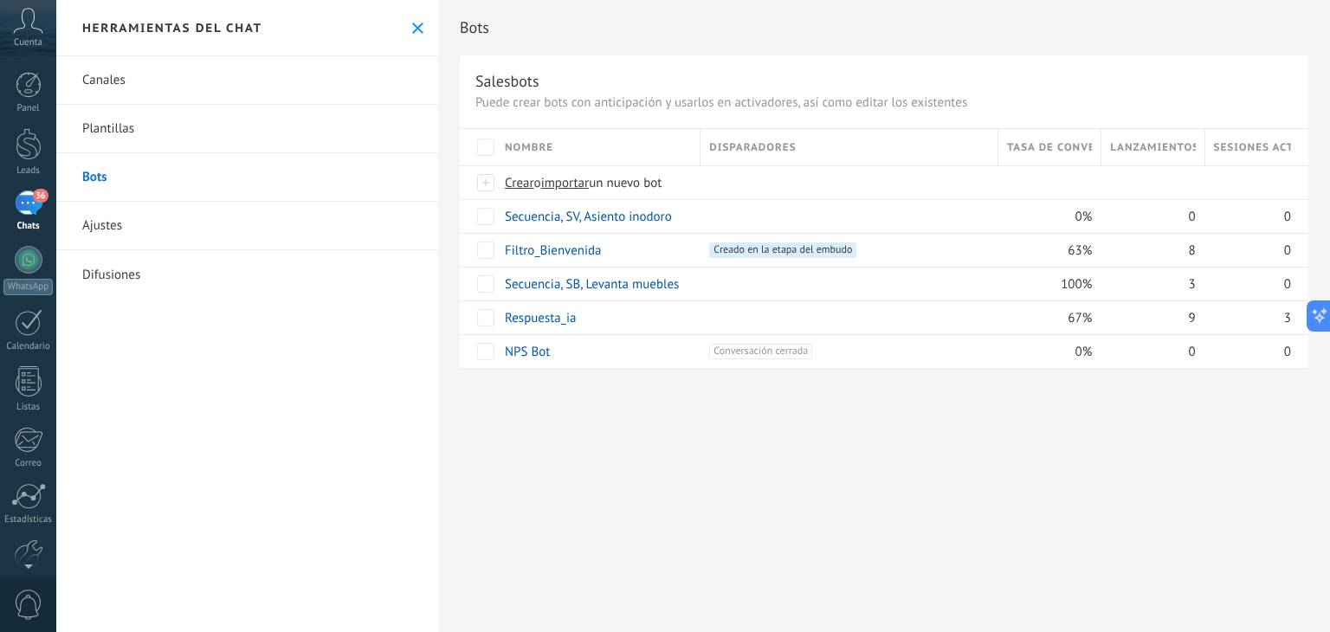
click at [46, 201] on link "36 Chats" at bounding box center [28, 212] width 56 height 42
click at [31, 203] on div "36" at bounding box center [29, 203] width 28 height 25
click at [31, 207] on div "36" at bounding box center [29, 203] width 28 height 25
click at [30, 262] on div at bounding box center [29, 260] width 28 height 28
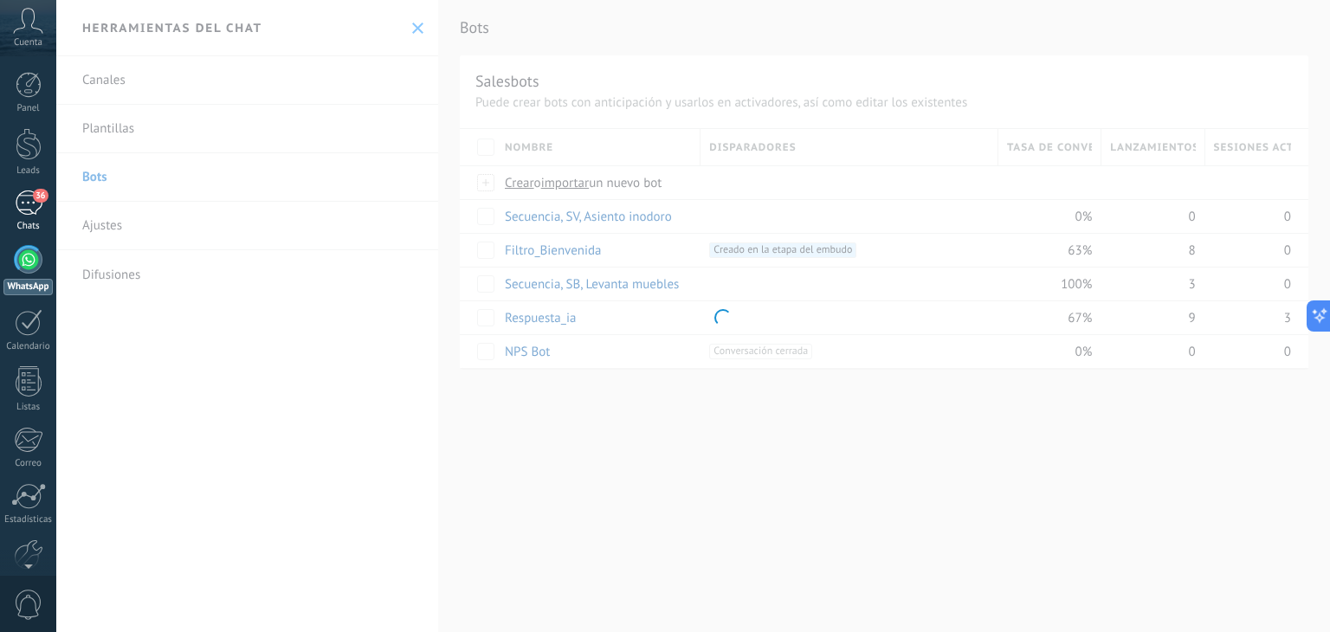
click at [36, 205] on div "36" at bounding box center [29, 203] width 28 height 25
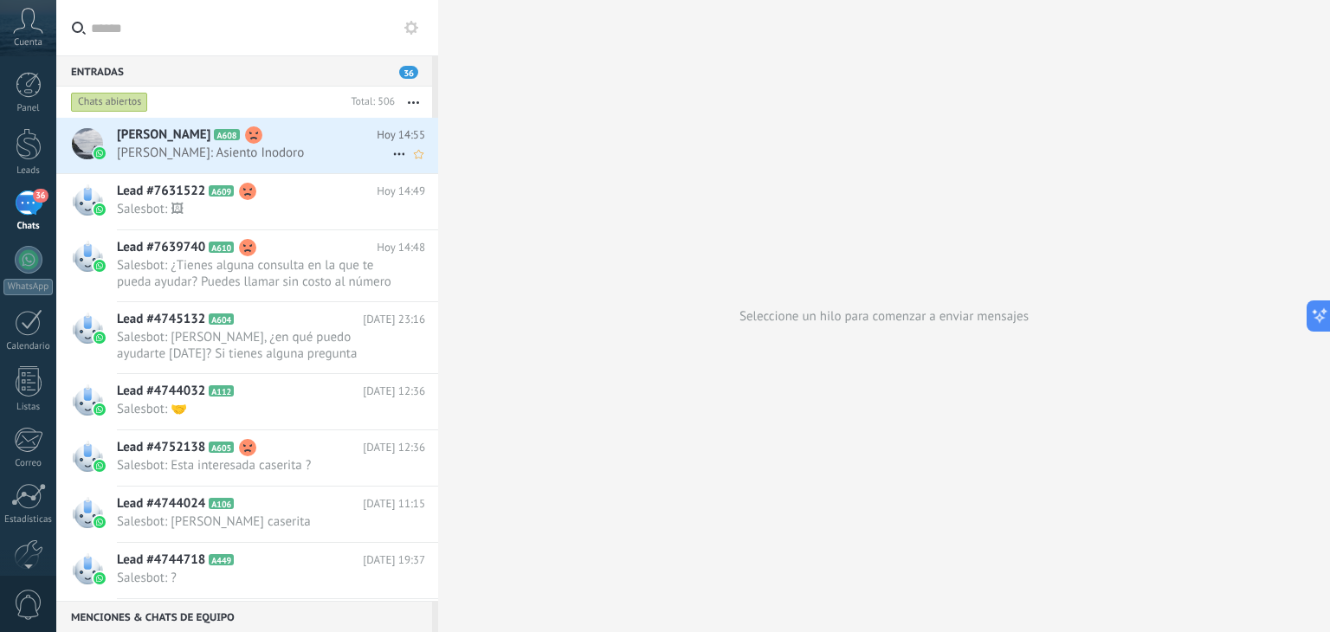
click at [280, 164] on div "Julio cesar A608 Hoy 14:55 Julian Arohuata: Asiento Inodoro" at bounding box center [277, 145] width 321 height 55
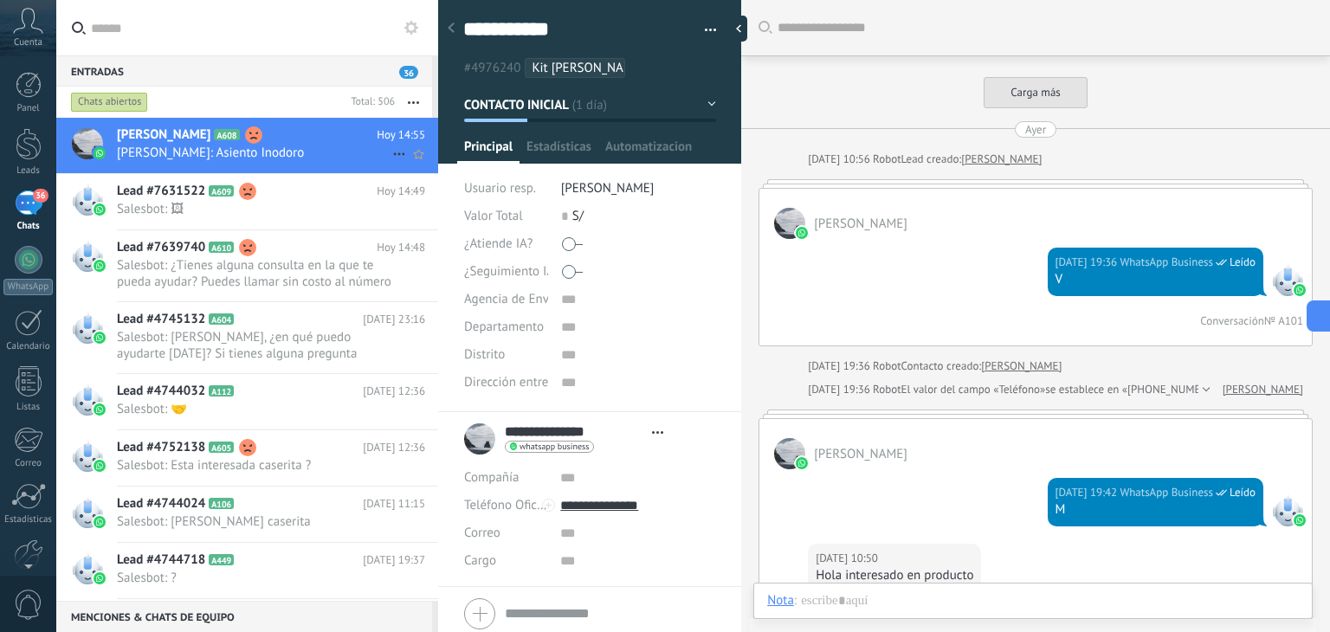
type textarea "**********"
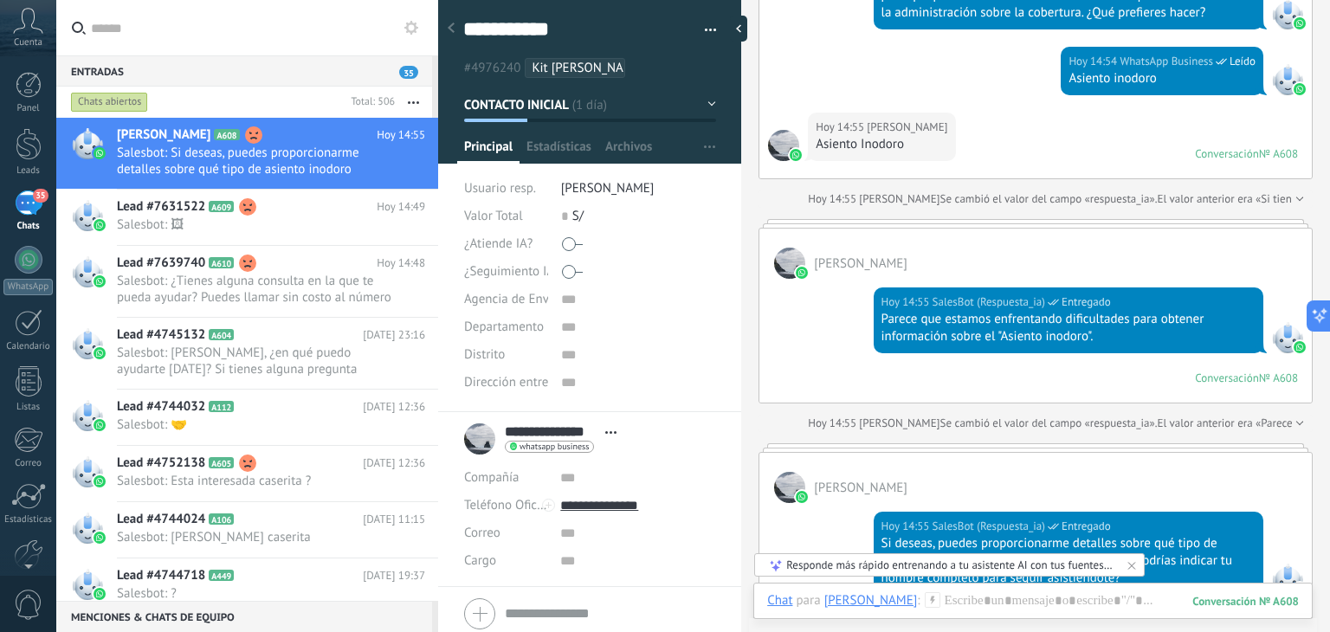
scroll to position [4848, 0]
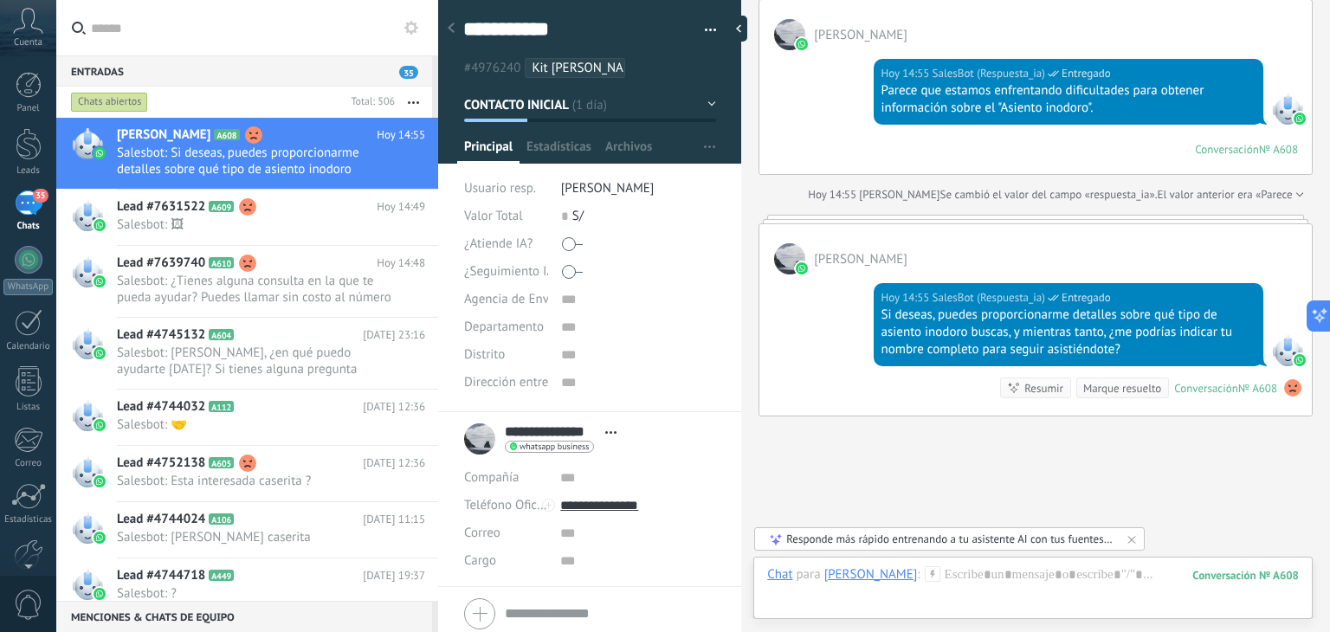
click at [409, 25] on use at bounding box center [411, 28] width 14 height 14
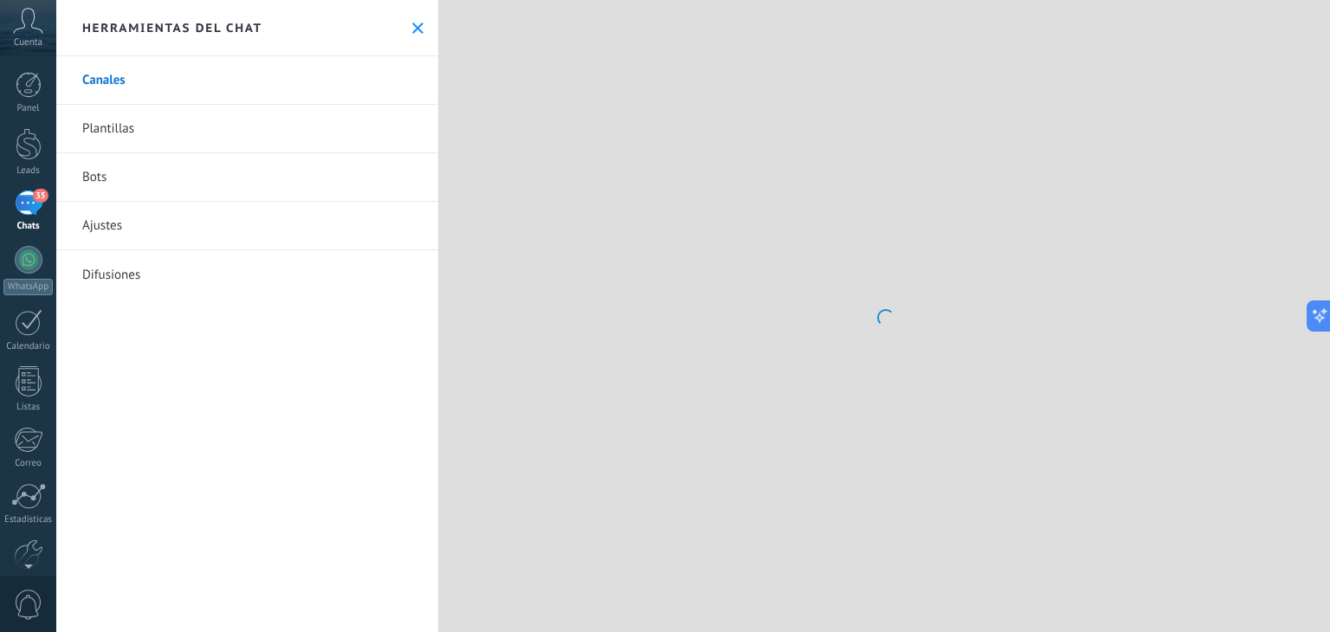
click at [171, 178] on link "Bots" at bounding box center [247, 177] width 382 height 48
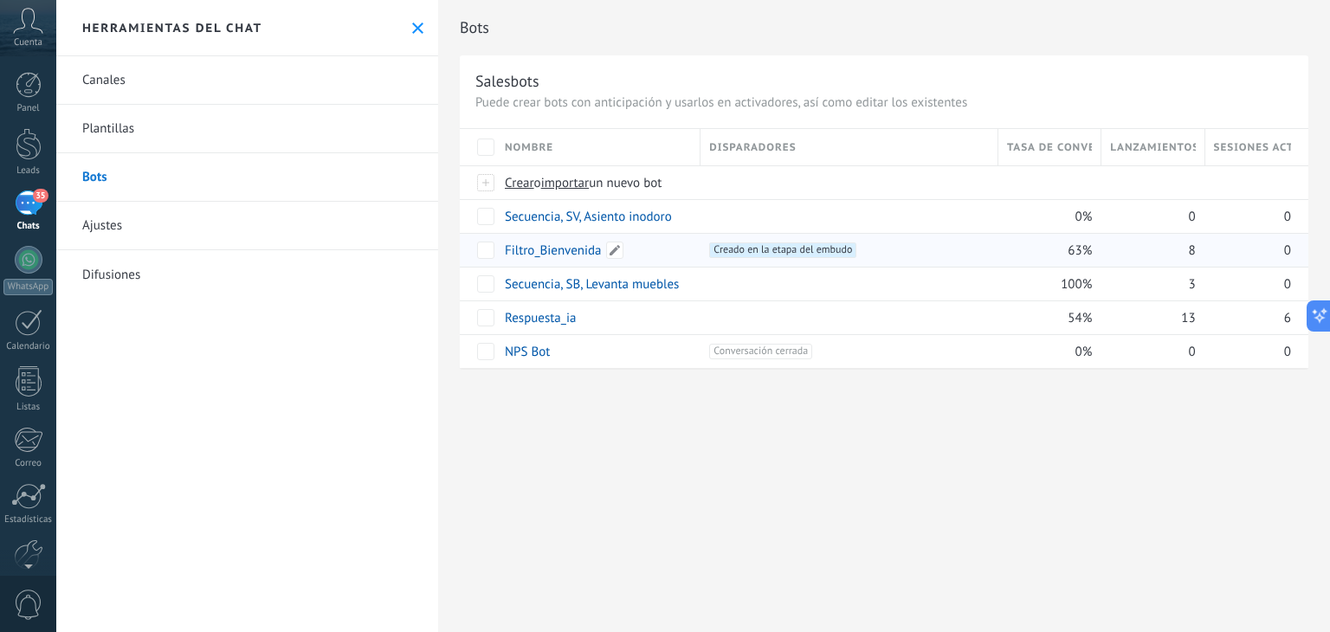
click at [547, 249] on link "Filtro_Bienvenida" at bounding box center [553, 250] width 97 height 16
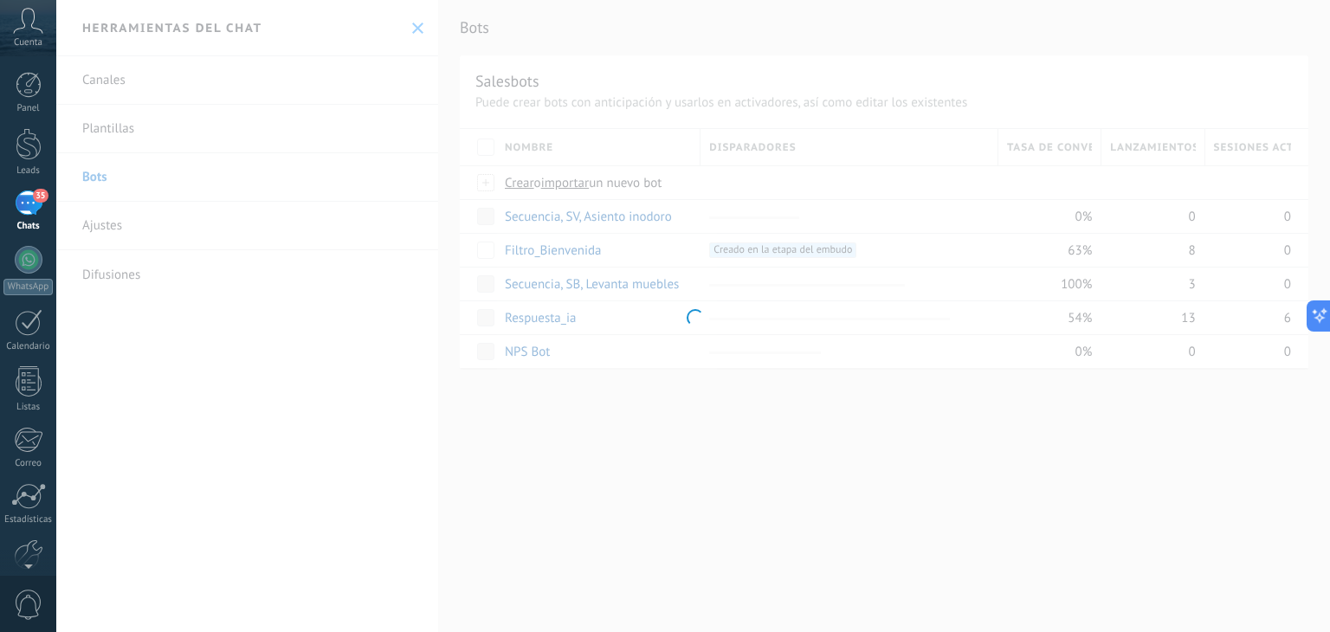
type input "**********"
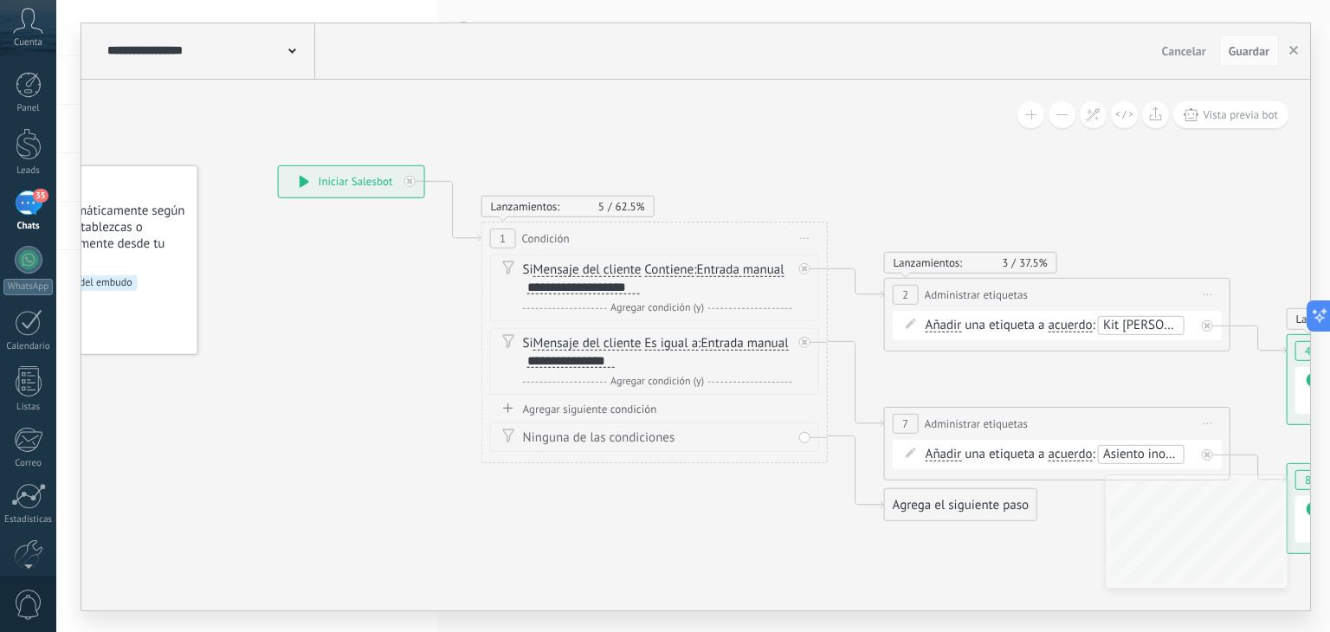
drag, startPoint x: 920, startPoint y: 209, endPoint x: 697, endPoint y: 138, distance: 233.6
click at [697, 138] on icon at bounding box center [1031, 359] width 2372 height 1254
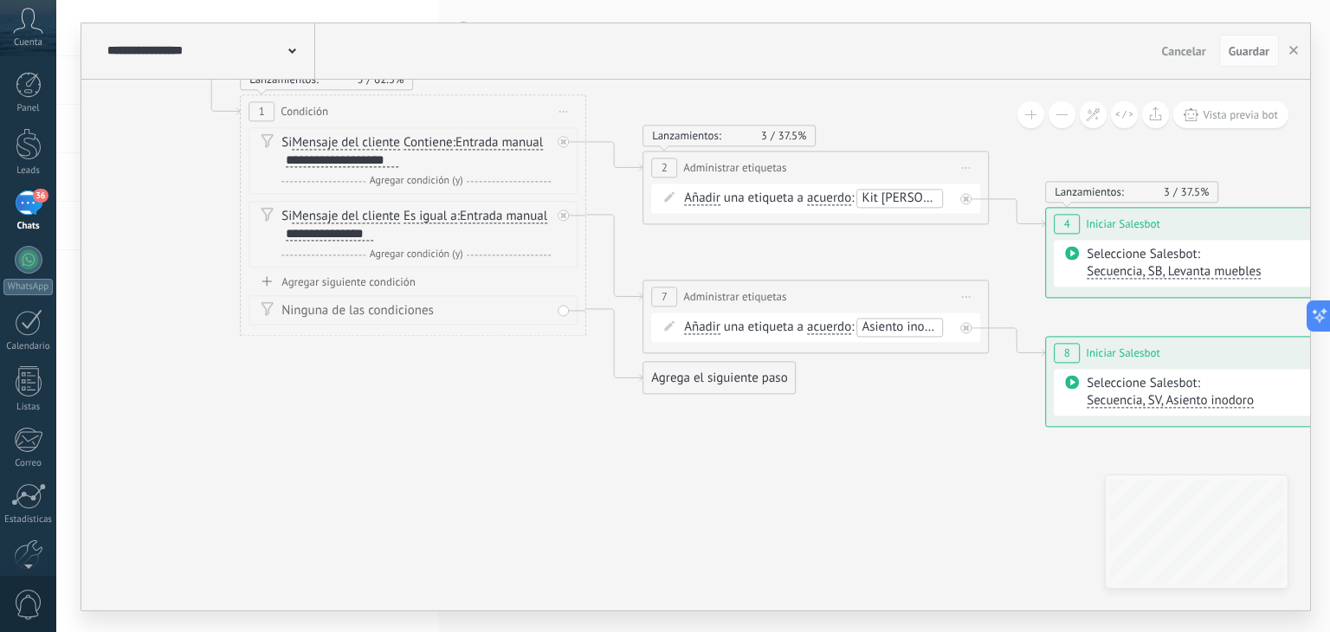
drag, startPoint x: 910, startPoint y: 147, endPoint x: 719, endPoint y: 48, distance: 215.8
click at [719, 48] on div "**********" at bounding box center [695, 316] width 1229 height 587
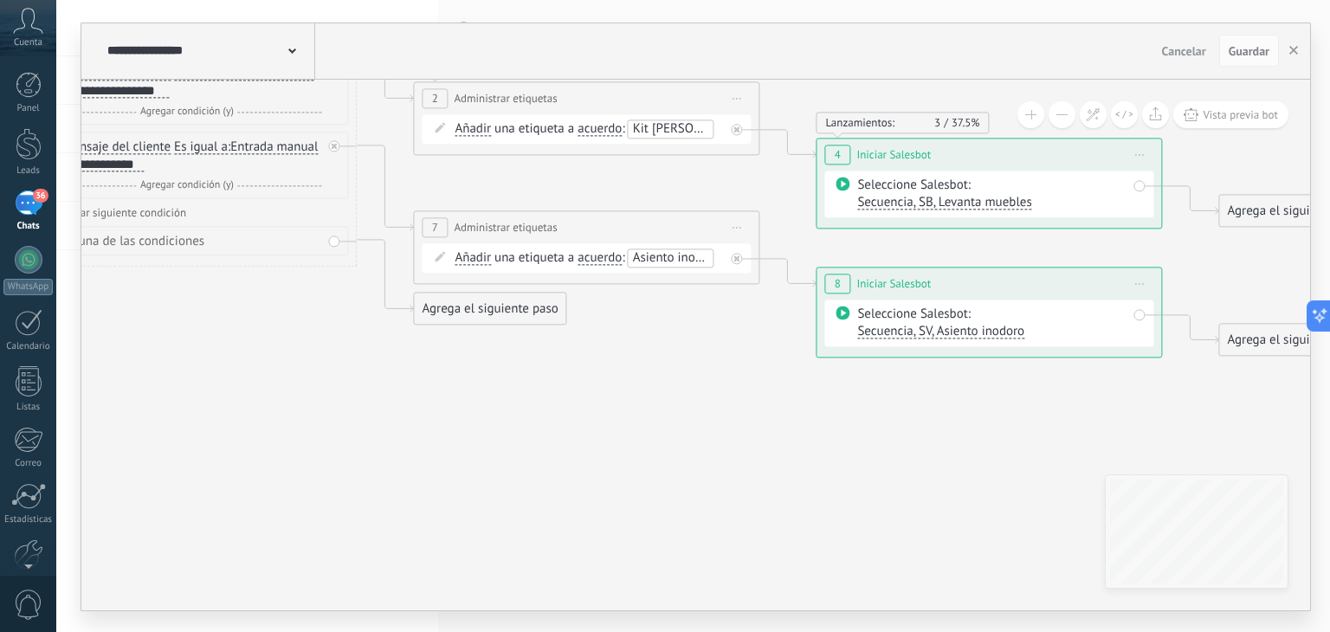
drag, startPoint x: 943, startPoint y: 450, endPoint x: 695, endPoint y: 372, distance: 259.7
click at [695, 372] on icon at bounding box center [560, 163] width 2372 height 1254
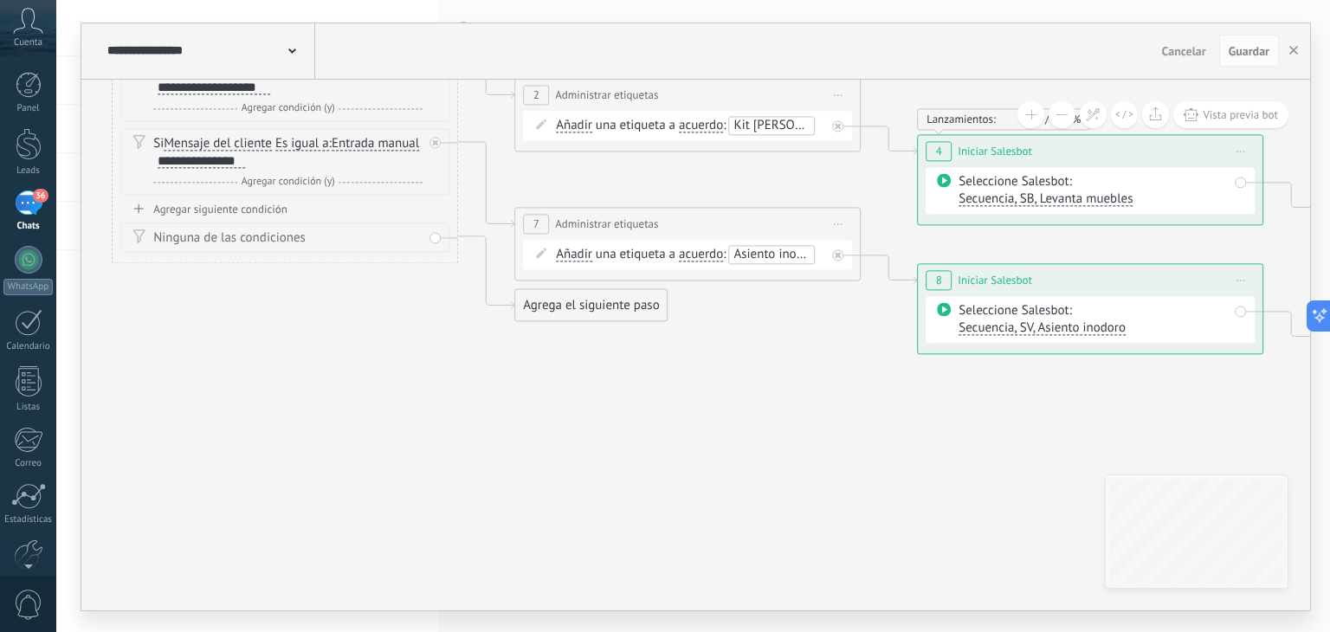
drag, startPoint x: 1208, startPoint y: 268, endPoint x: 1199, endPoint y: 291, distance: 25.2
click at [1329, 274] on div "**********" at bounding box center [693, 316] width 1274 height 632
click at [28, 203] on div "35" at bounding box center [29, 203] width 28 height 25
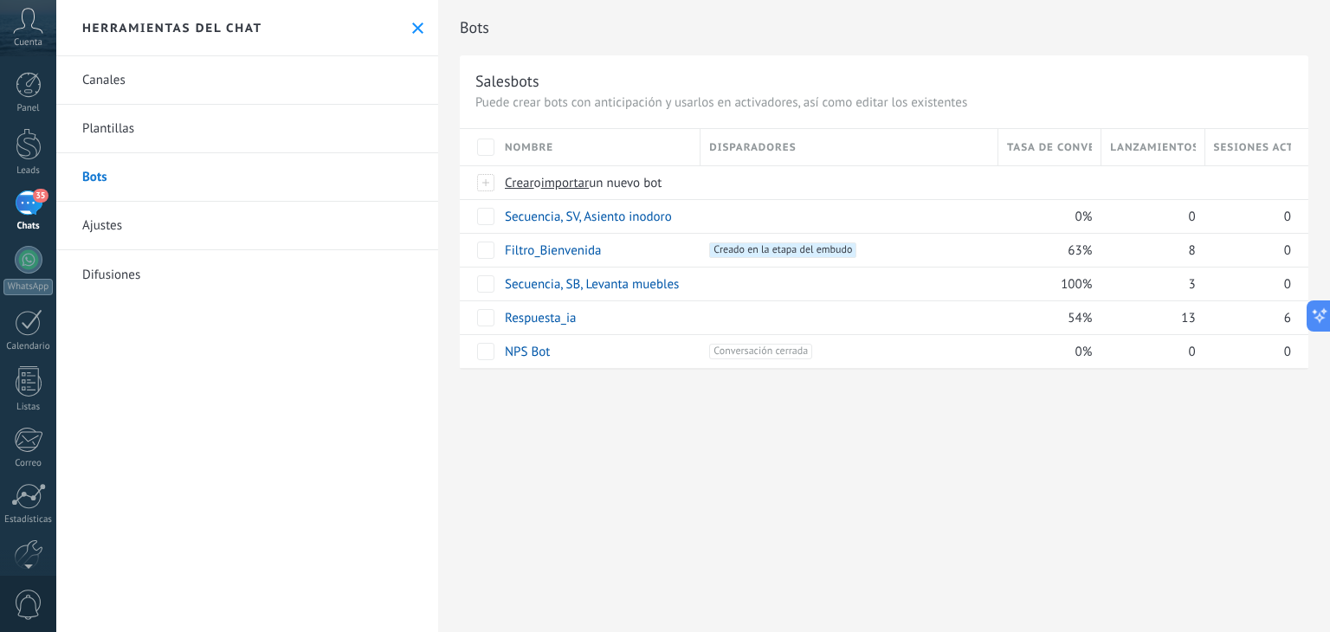
click at [23, 197] on div "35" at bounding box center [29, 203] width 28 height 25
click at [410, 35] on button at bounding box center [417, 28] width 15 height 15
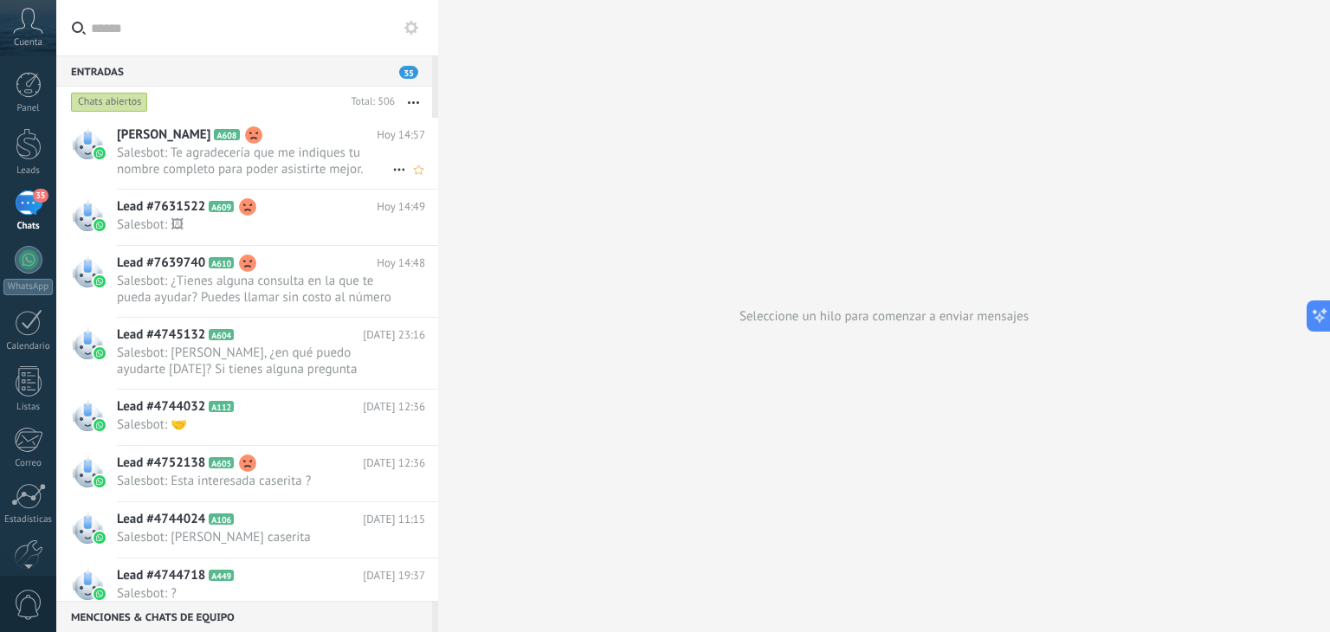
click at [243, 154] on span "Salesbot: Te agradecería que me indiques tu nombre completo para poder asistirt…" at bounding box center [254, 161] width 275 height 33
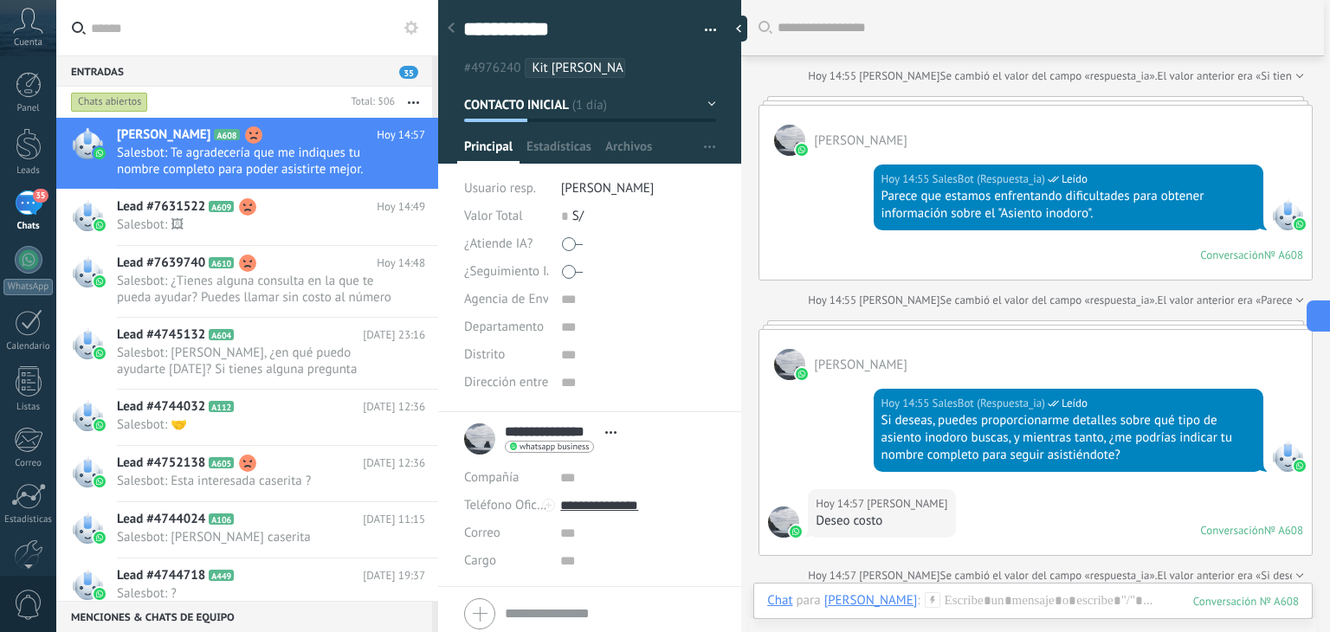
scroll to position [3865, 0]
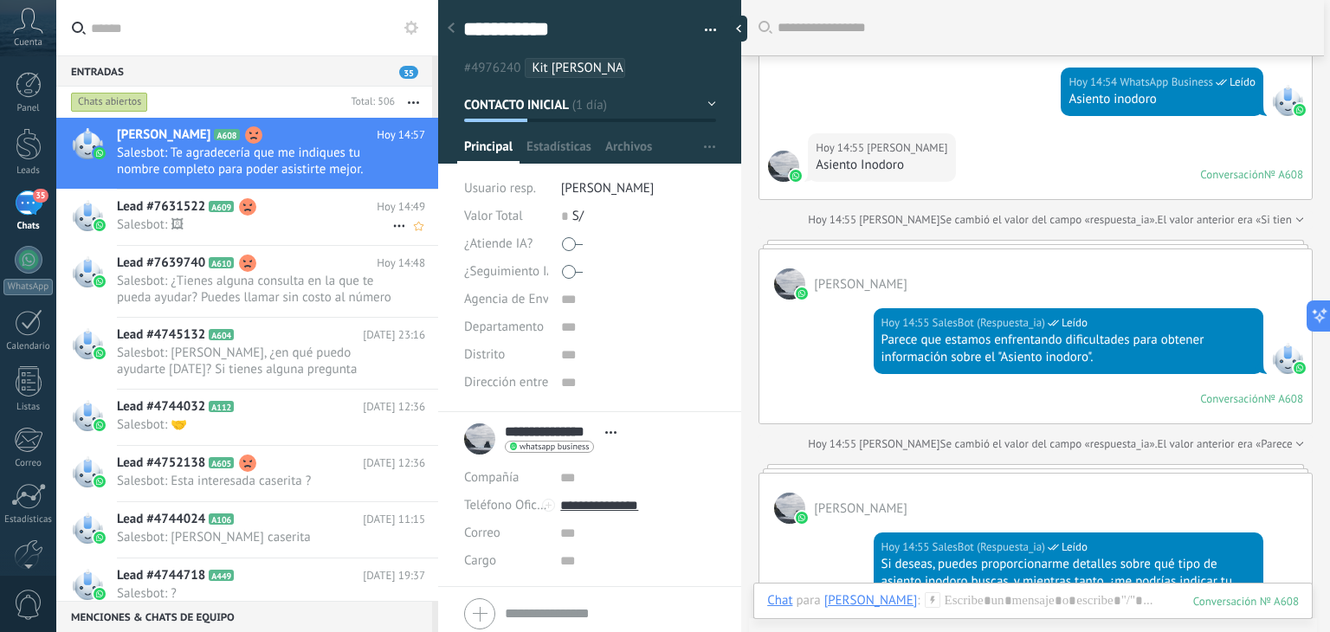
click at [229, 233] on div "Lead #7631522 A609 Hoy 14:49 Salesbot: 🖼" at bounding box center [277, 217] width 321 height 55
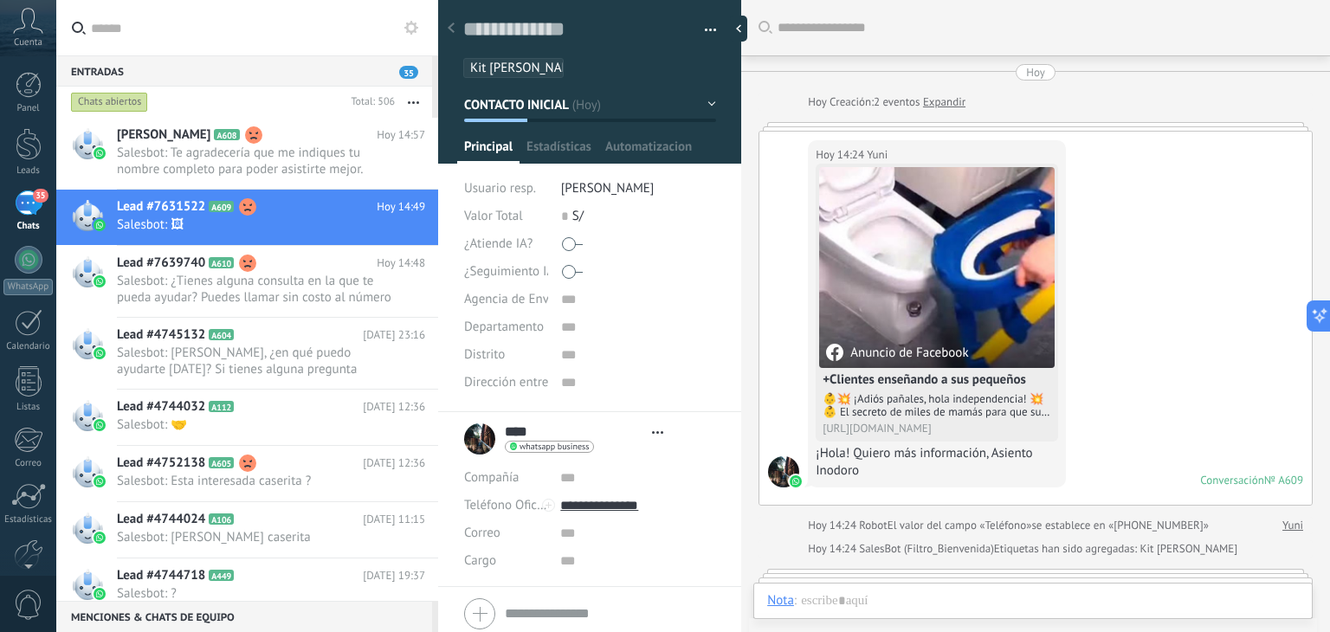
type textarea "**********"
click at [410, 29] on icon at bounding box center [411, 28] width 14 height 14
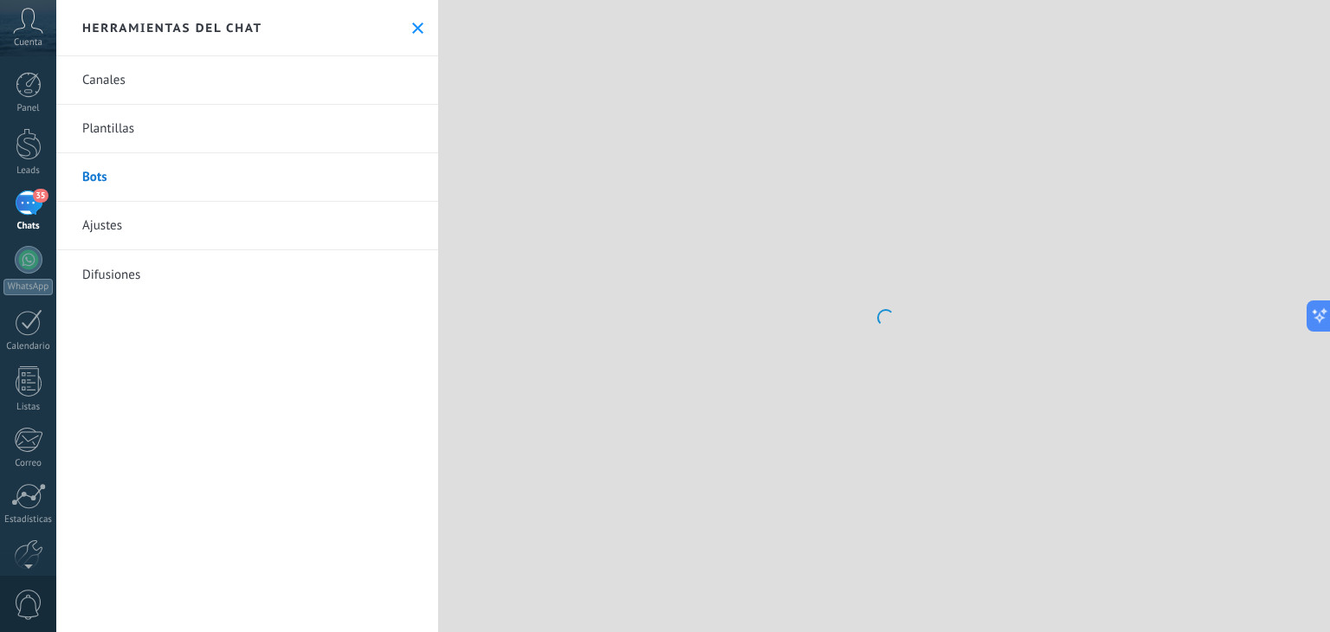
click at [412, 25] on icon at bounding box center [417, 28] width 11 height 11
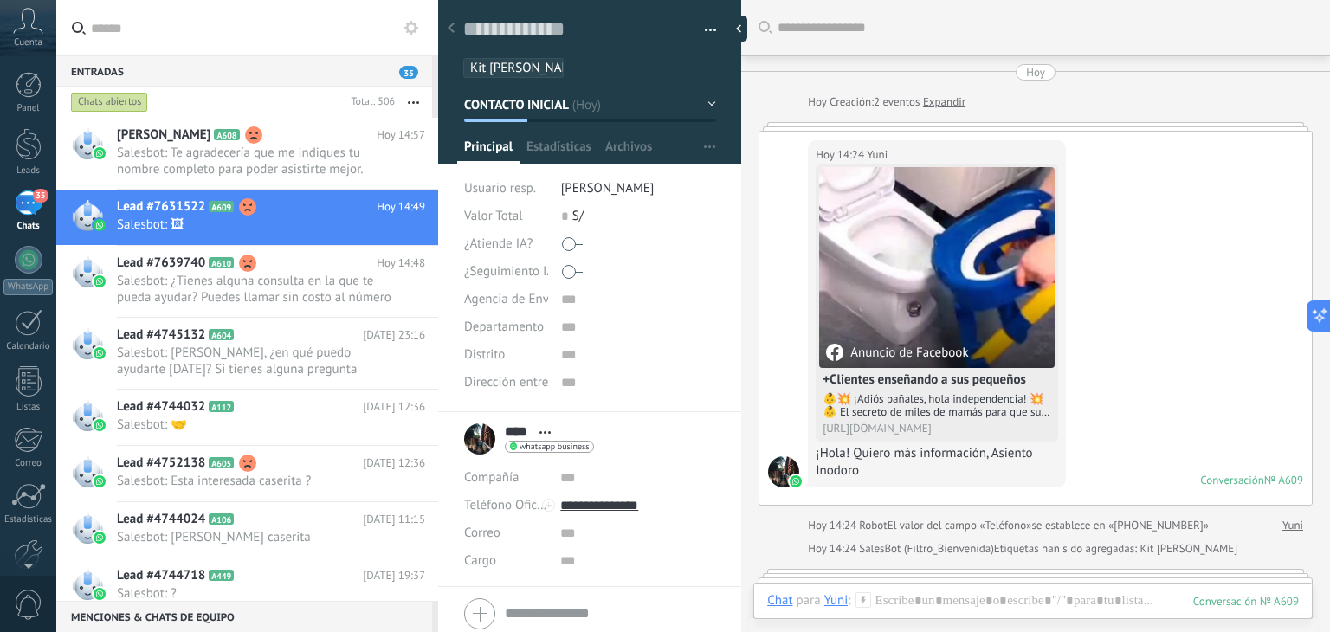
click at [412, 25] on icon at bounding box center [411, 28] width 14 height 14
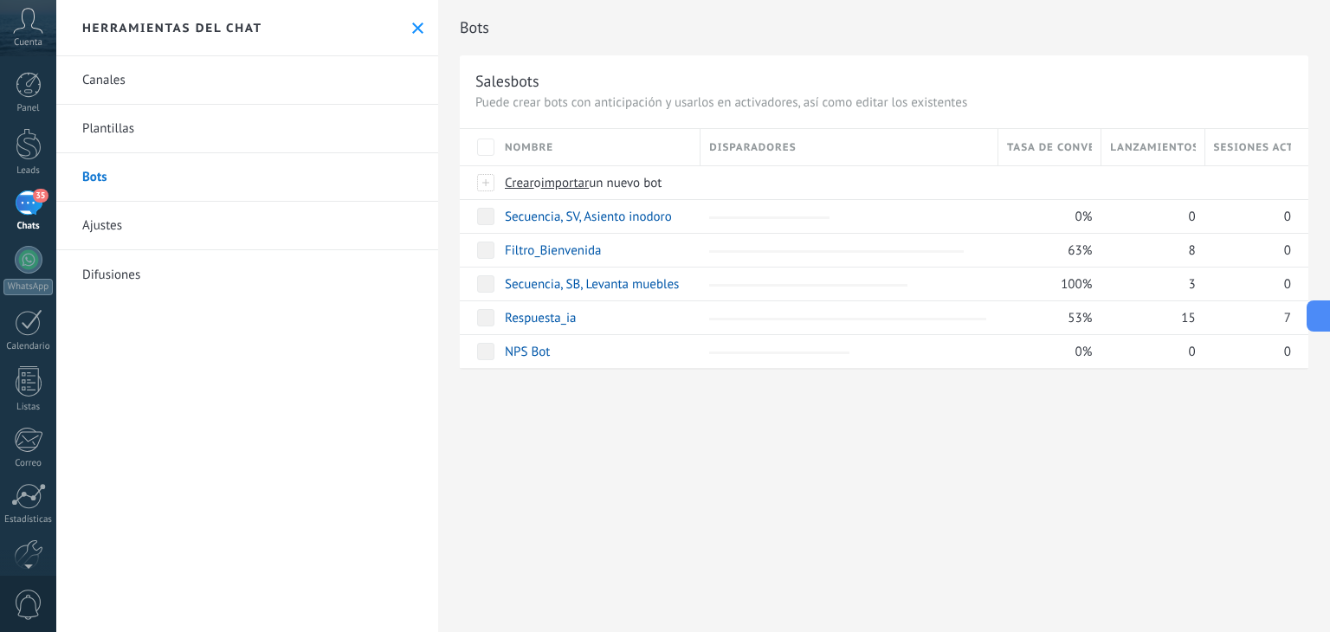
click at [142, 178] on link "Bots" at bounding box center [247, 177] width 382 height 48
click at [574, 254] on link "Filtro_Bienvenida" at bounding box center [553, 250] width 97 height 16
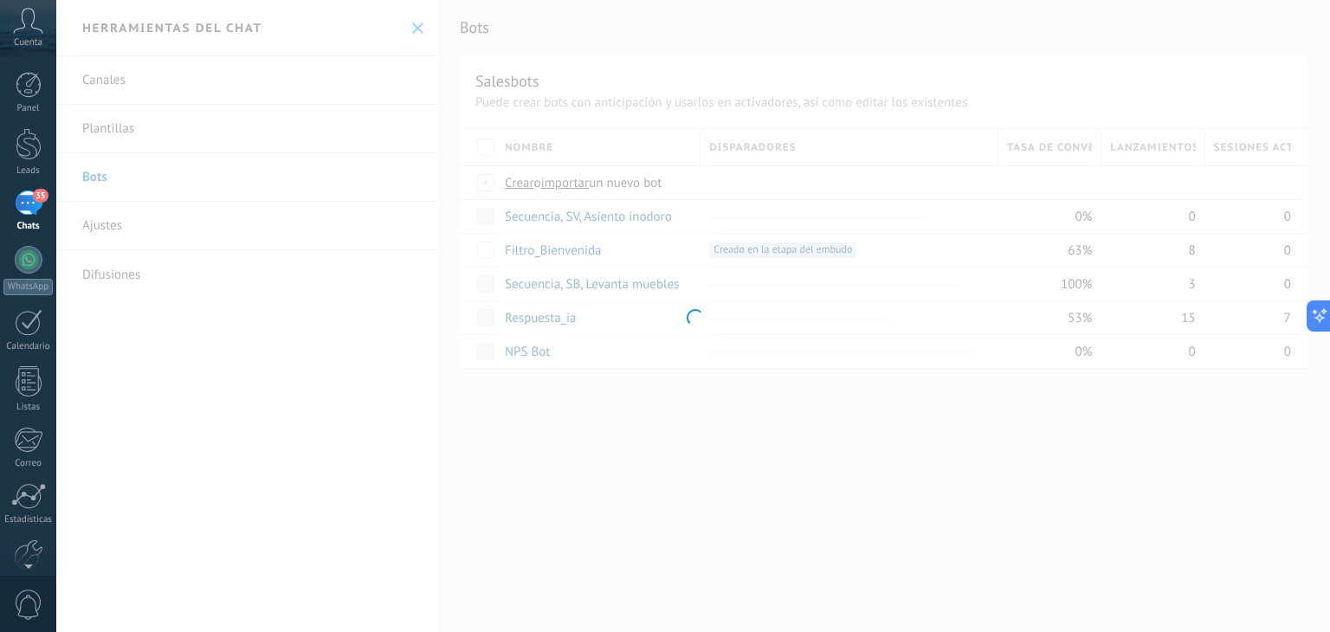
type input "**********"
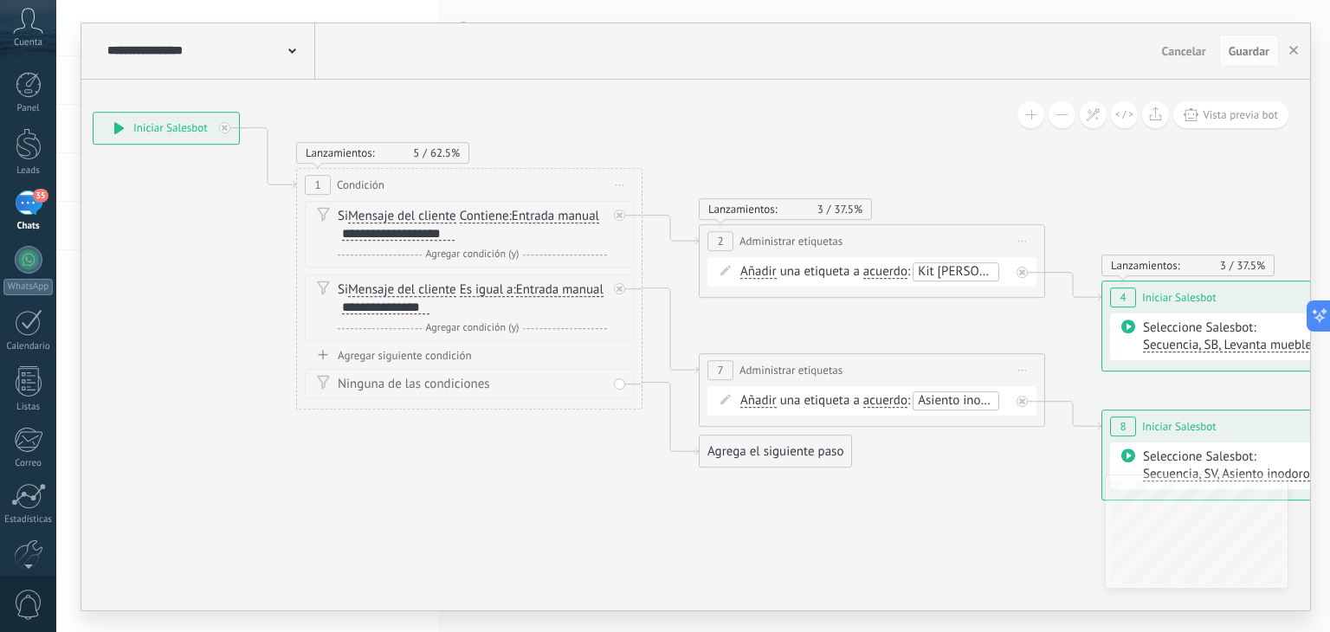
drag, startPoint x: 971, startPoint y: 198, endPoint x: 907, endPoint y: 191, distance: 64.5
click at [659, 104] on icon at bounding box center [846, 306] width 2372 height 1254
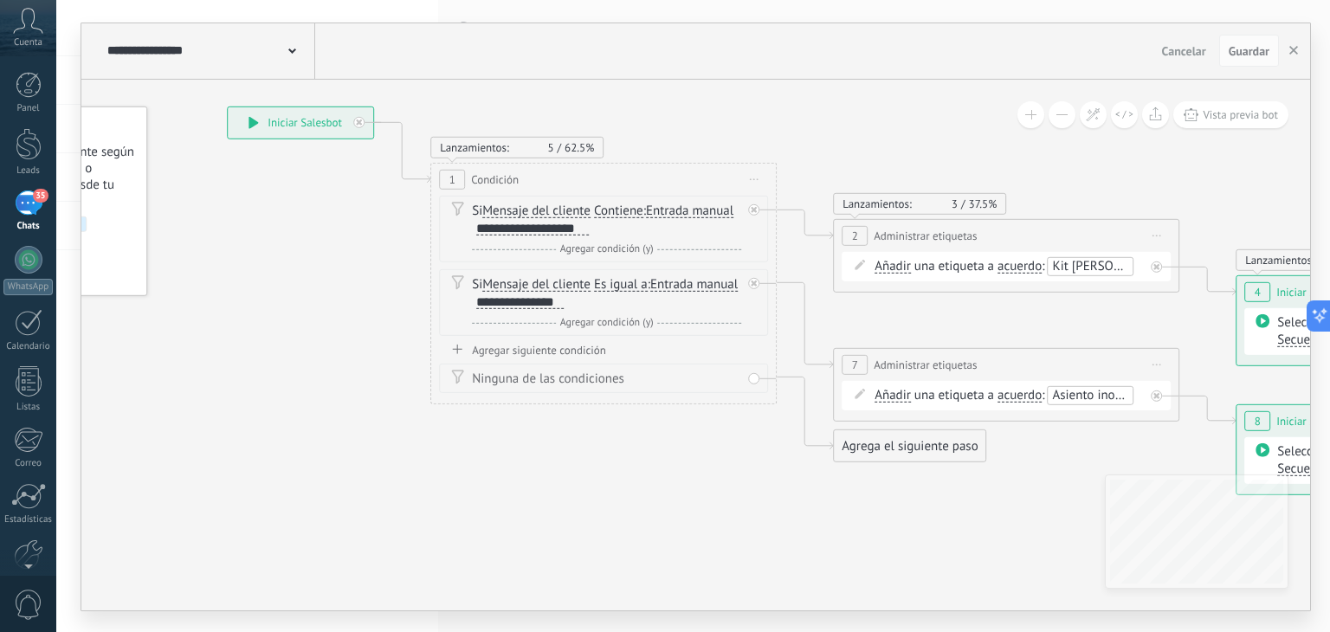
drag, startPoint x: 810, startPoint y: 126, endPoint x: 965, endPoint y: 138, distance: 155.4
click at [965, 138] on icon at bounding box center [980, 300] width 2372 height 1254
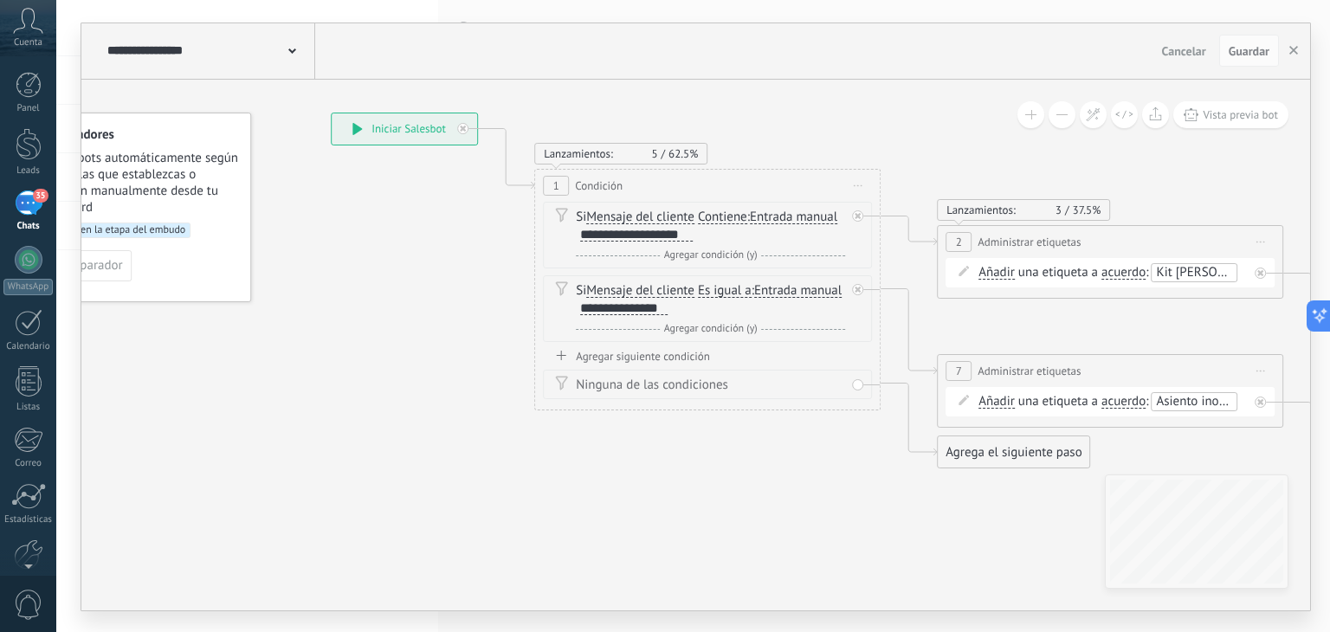
drag, startPoint x: 643, startPoint y: 94, endPoint x: 727, endPoint y: 93, distance: 84.9
click at [728, 93] on icon at bounding box center [1084, 307] width 2372 height 1254
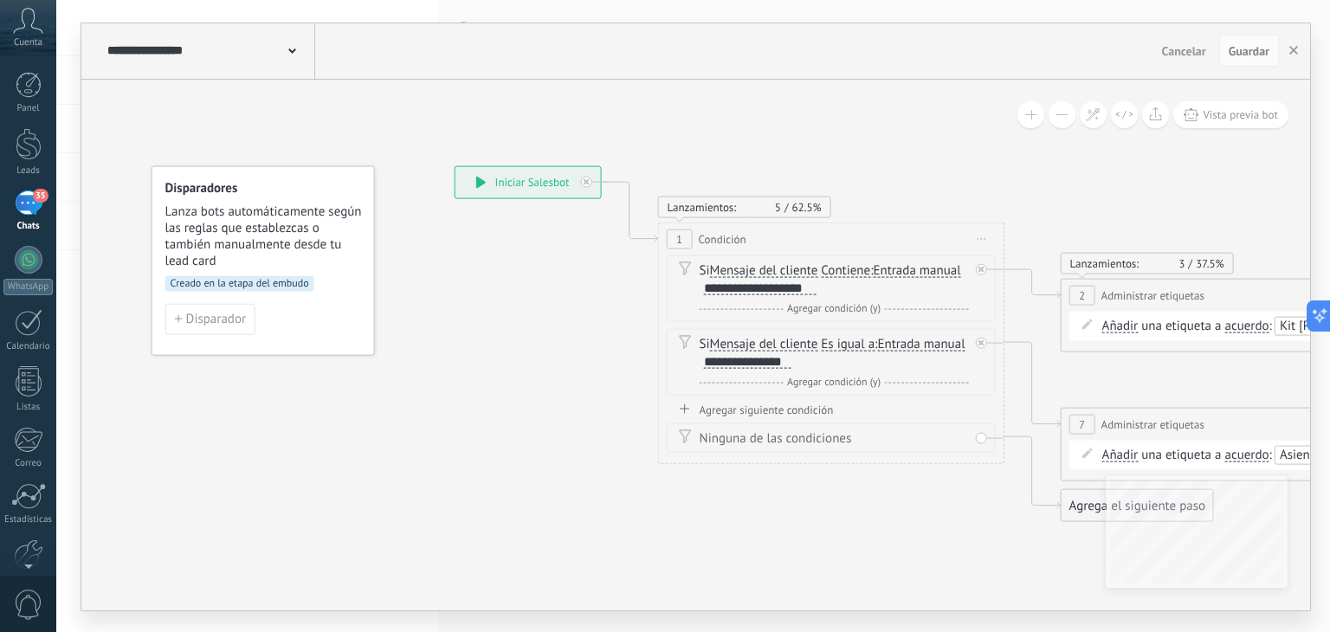
drag, startPoint x: 475, startPoint y: 264, endPoint x: 570, endPoint y: 288, distance: 98.1
click at [570, 301] on icon at bounding box center [1208, 359] width 2372 height 1254
click at [553, 182] on div "**********" at bounding box center [528, 178] width 145 height 31
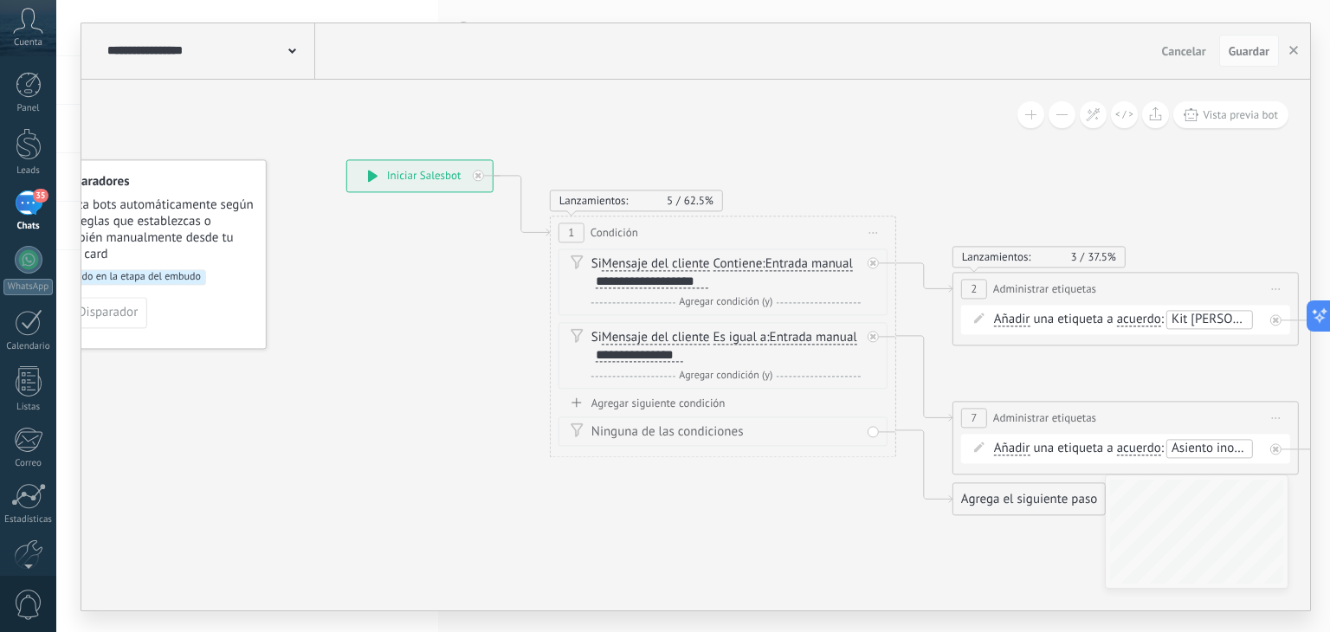
drag, startPoint x: 882, startPoint y: 139, endPoint x: 773, endPoint y: 137, distance: 109.2
click at [773, 137] on icon at bounding box center [1099, 353] width 2372 height 1254
click at [41, 195] on span "36" at bounding box center [40, 196] width 15 height 14
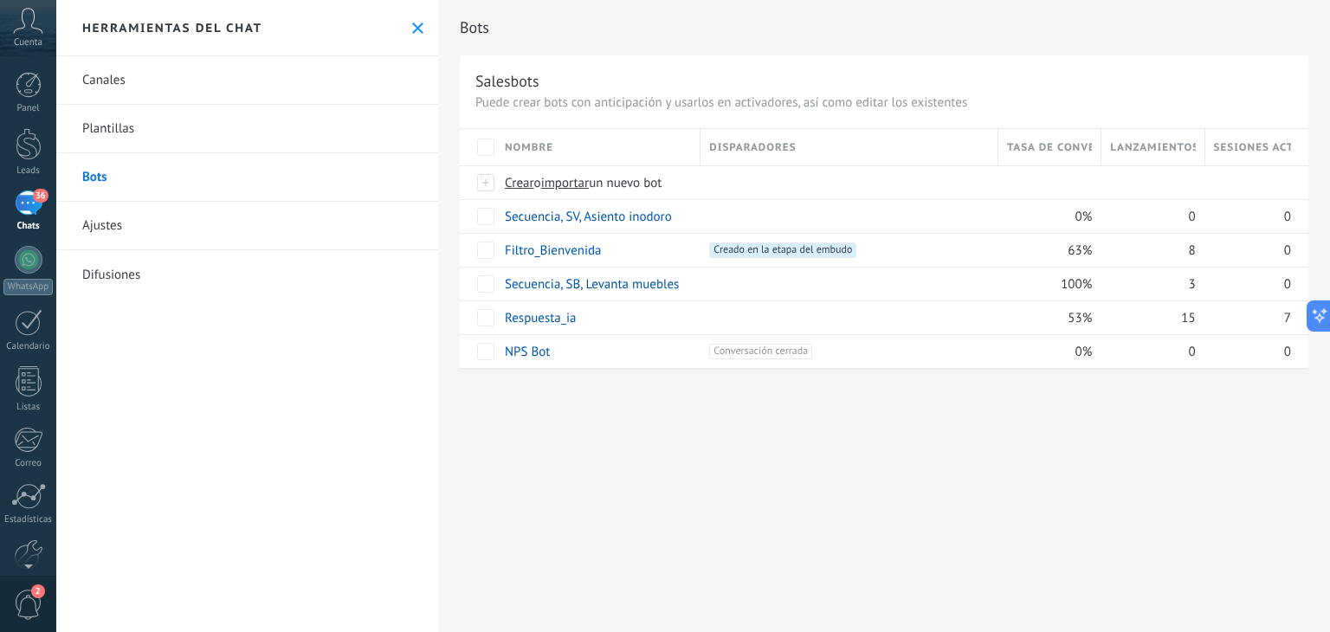
click at [412, 25] on use at bounding box center [417, 28] width 11 height 11
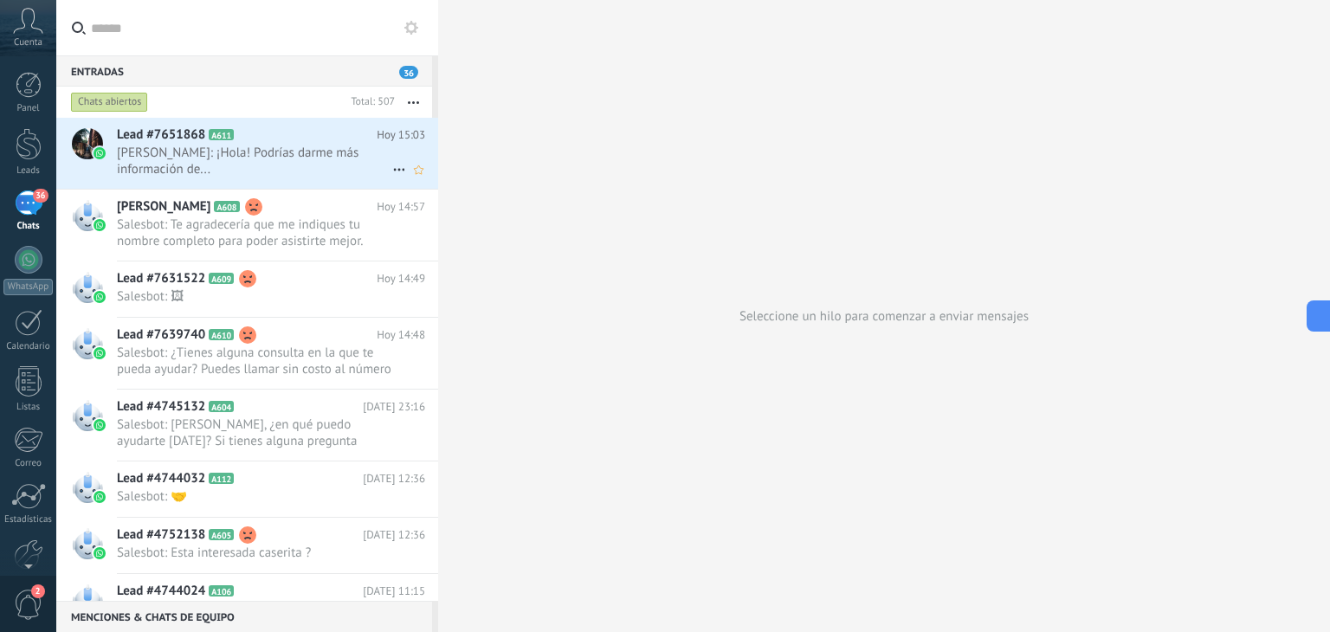
click at [281, 147] on span "Sendy: ¡Hola! Podrías darme más información de..." at bounding box center [254, 161] width 275 height 33
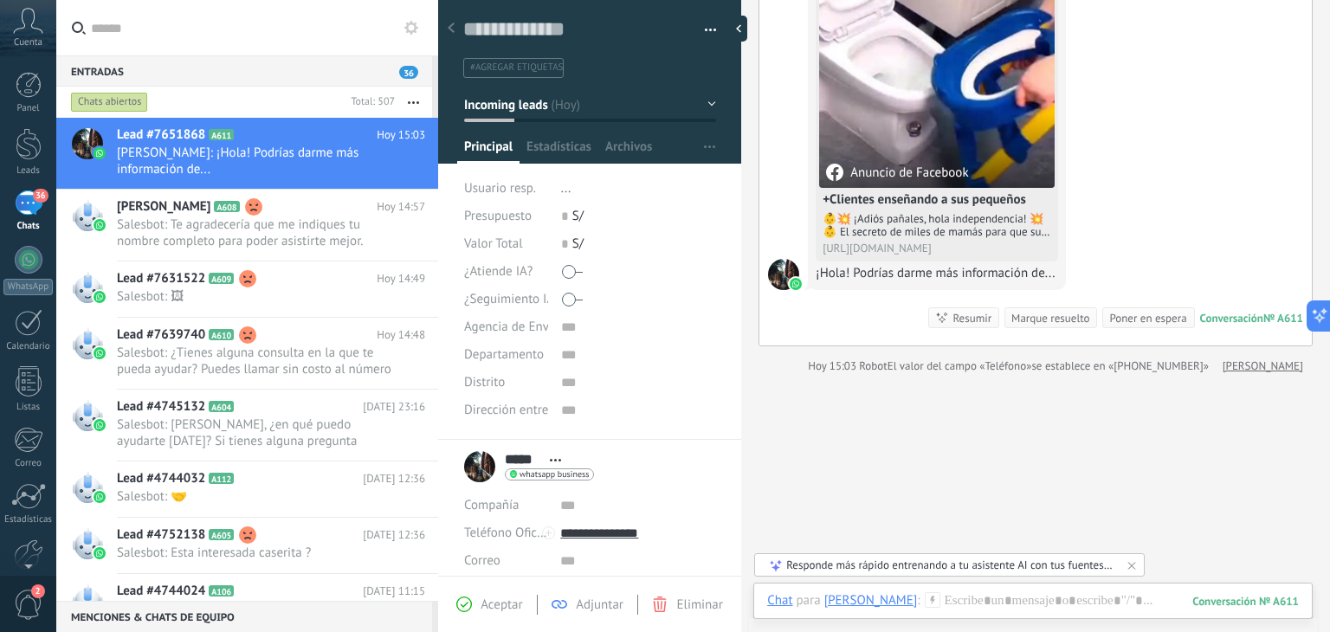
scroll to position [180, 0]
click at [270, 160] on span "Sendy: ¡Hola! Podrías darme más información de..." at bounding box center [254, 161] width 275 height 33
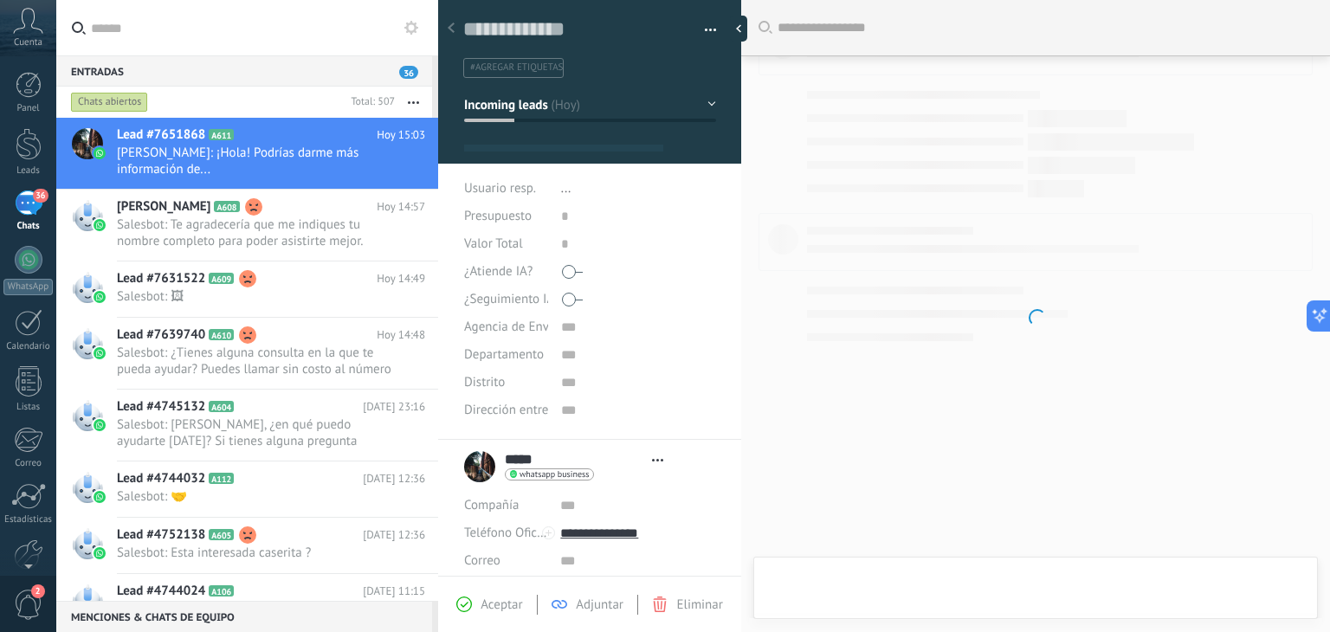
type textarea "**********"
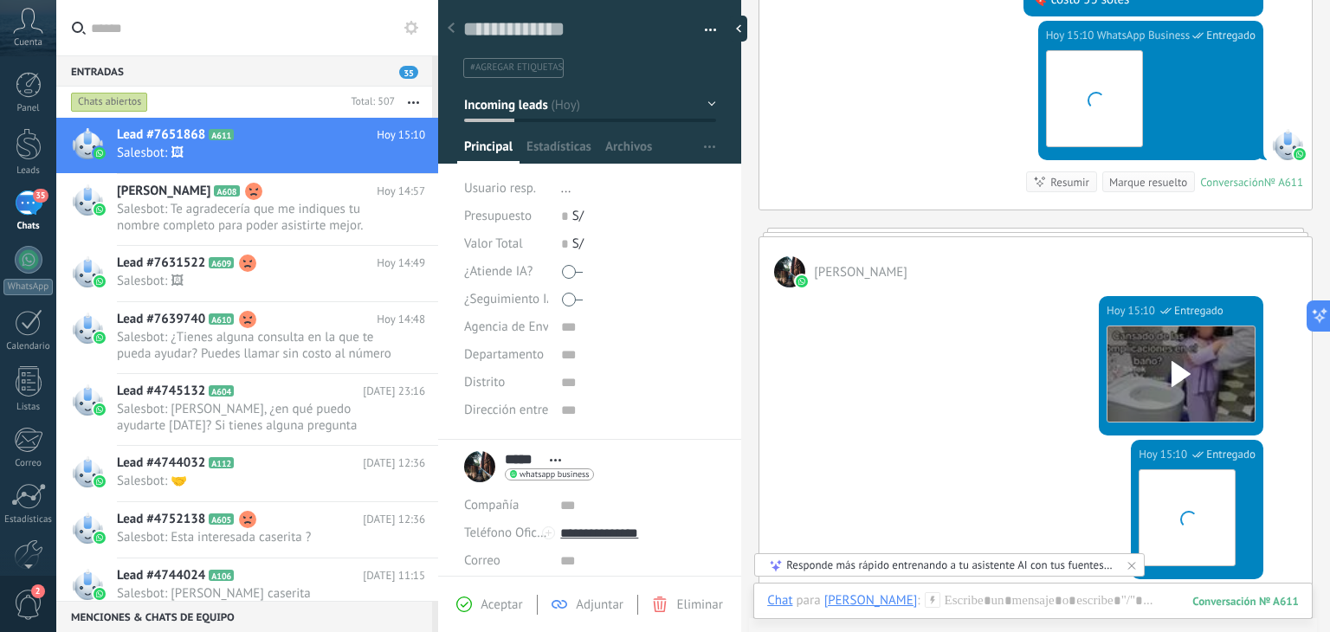
scroll to position [876, 0]
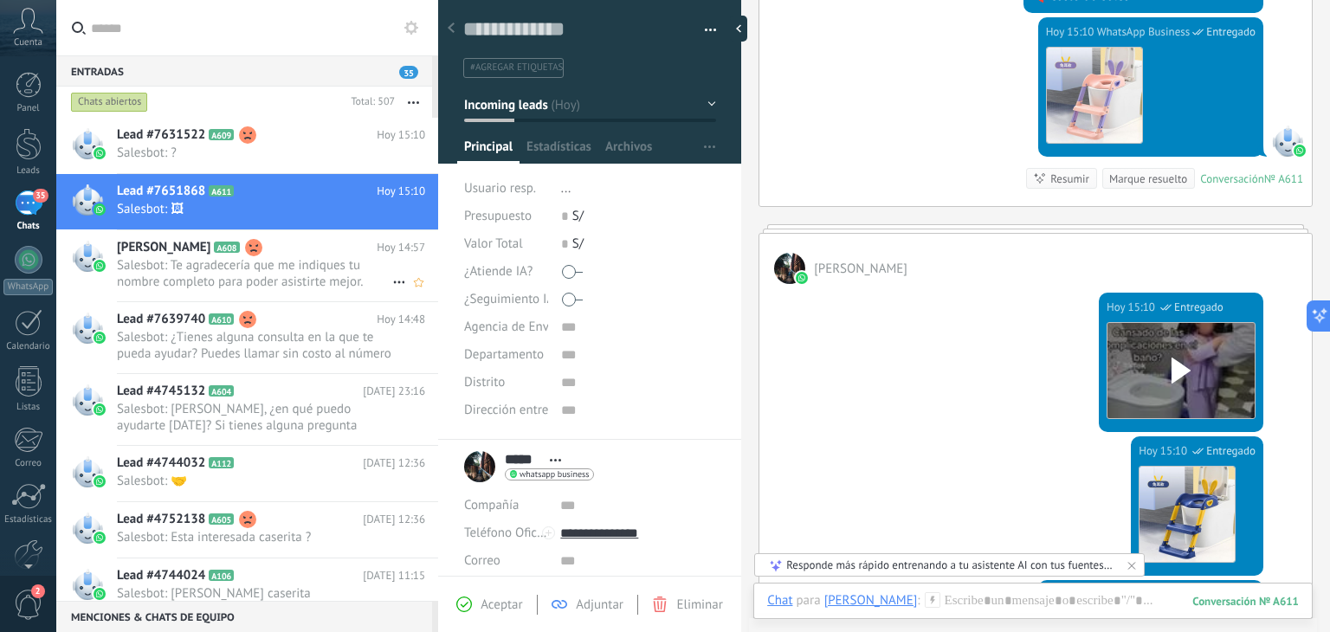
click at [245, 247] on h2 "Julio cesar A608" at bounding box center [247, 247] width 260 height 17
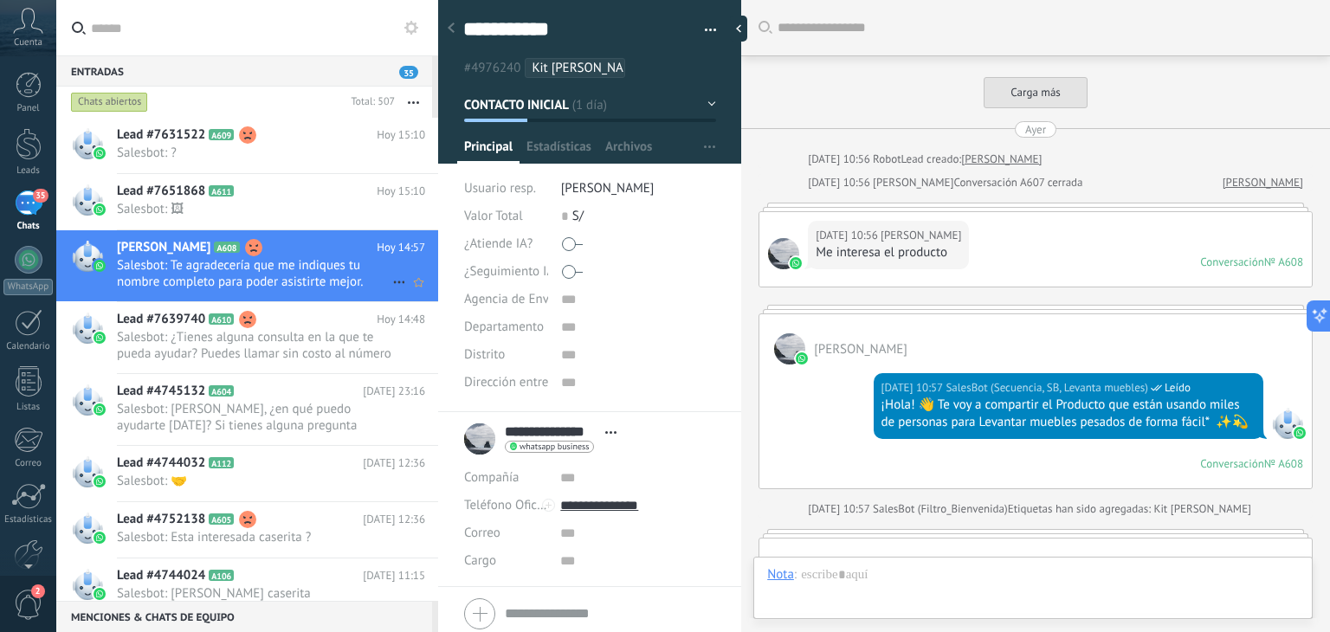
scroll to position [4635, 0]
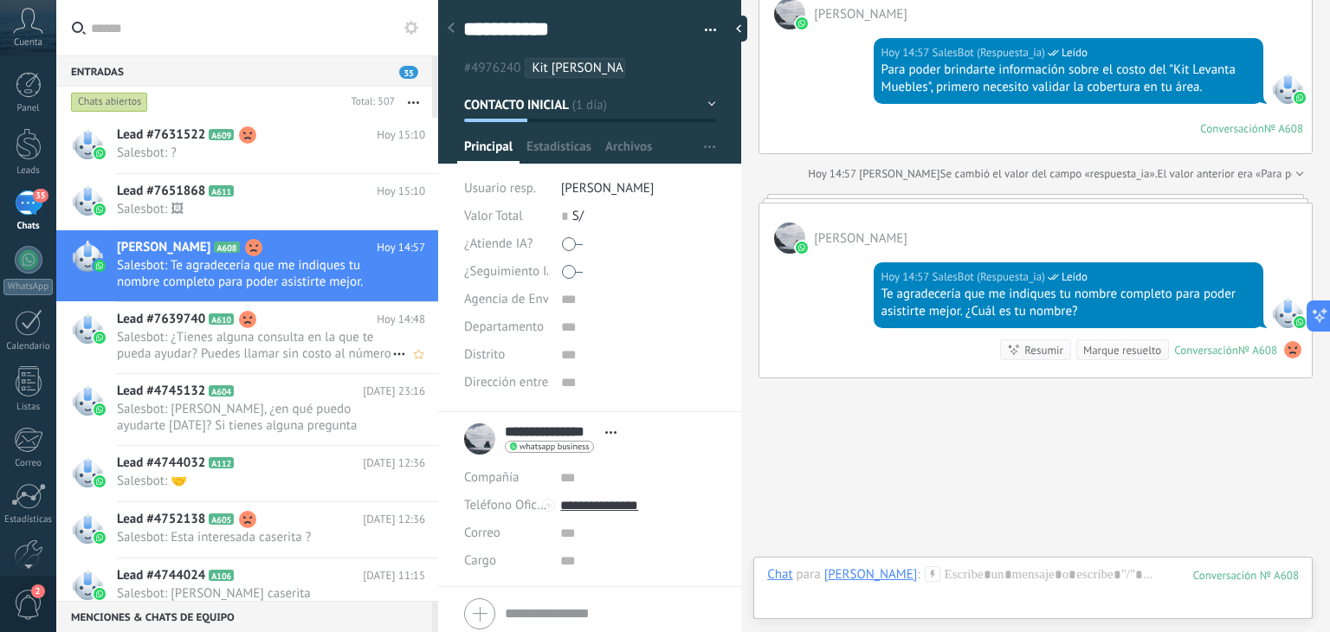
click at [268, 351] on span "Salesbot: ¿Tienes alguna consulta en la que te pueda ayudar? Puedes llamar sin …" at bounding box center [254, 345] width 275 height 33
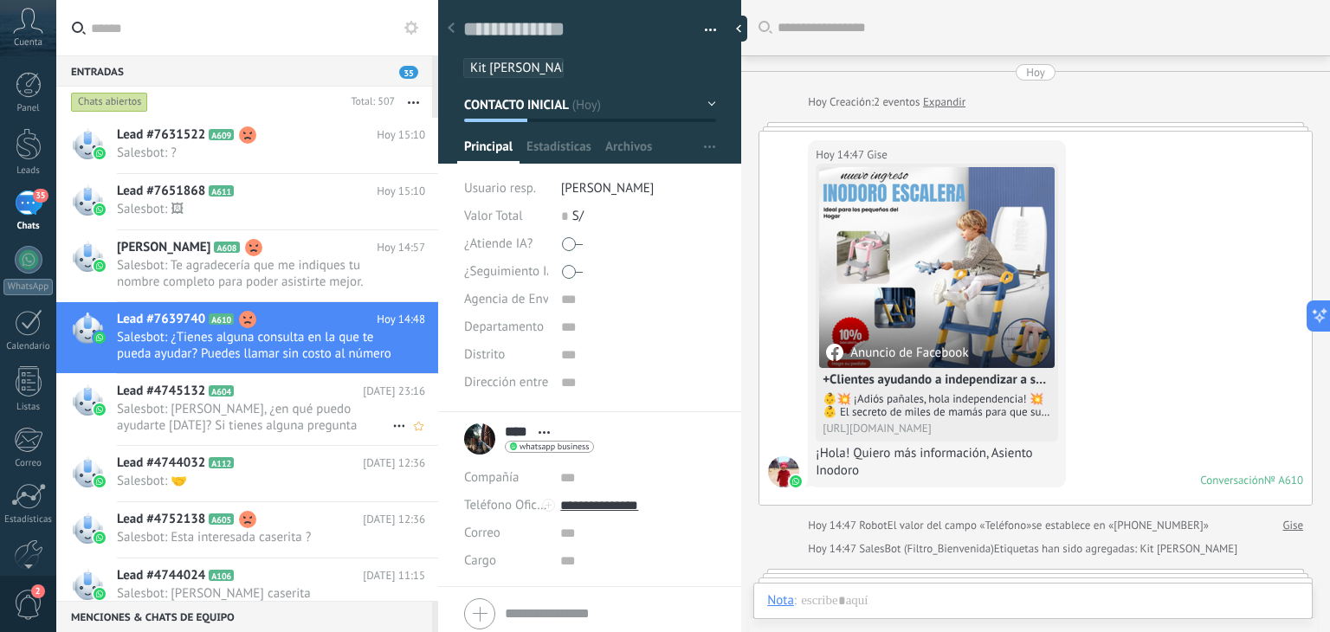
scroll to position [900, 0]
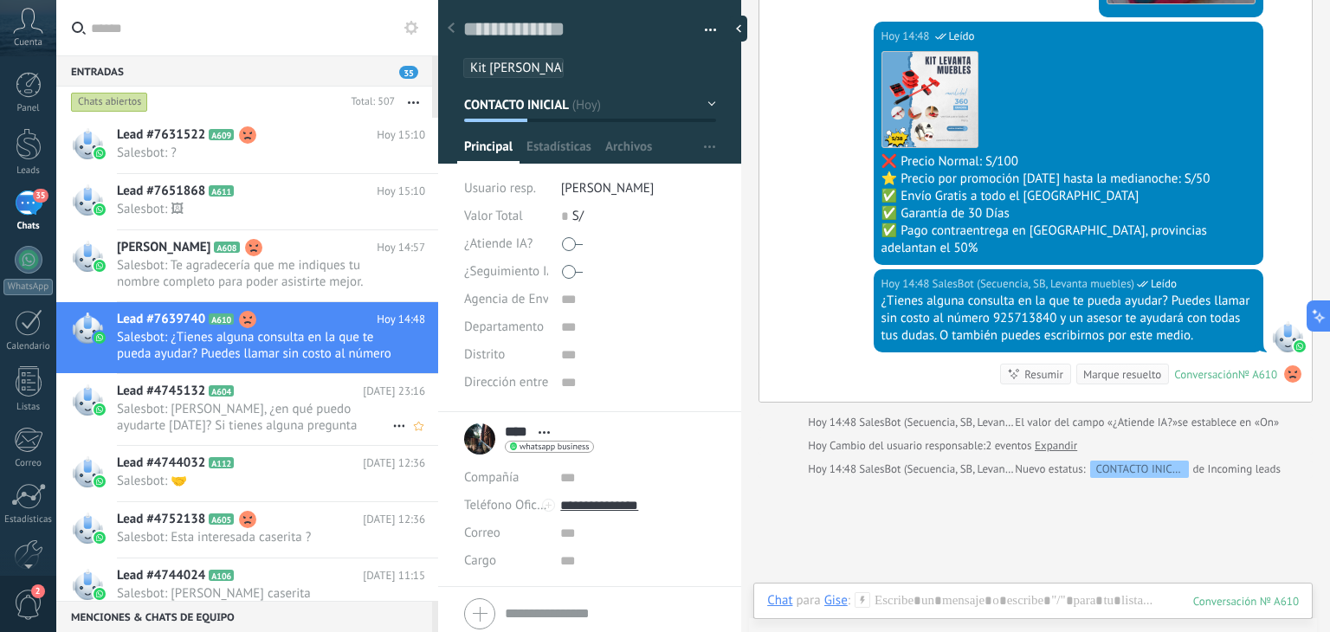
click at [256, 398] on h2 "Lead #4745132 A604" at bounding box center [240, 391] width 246 height 17
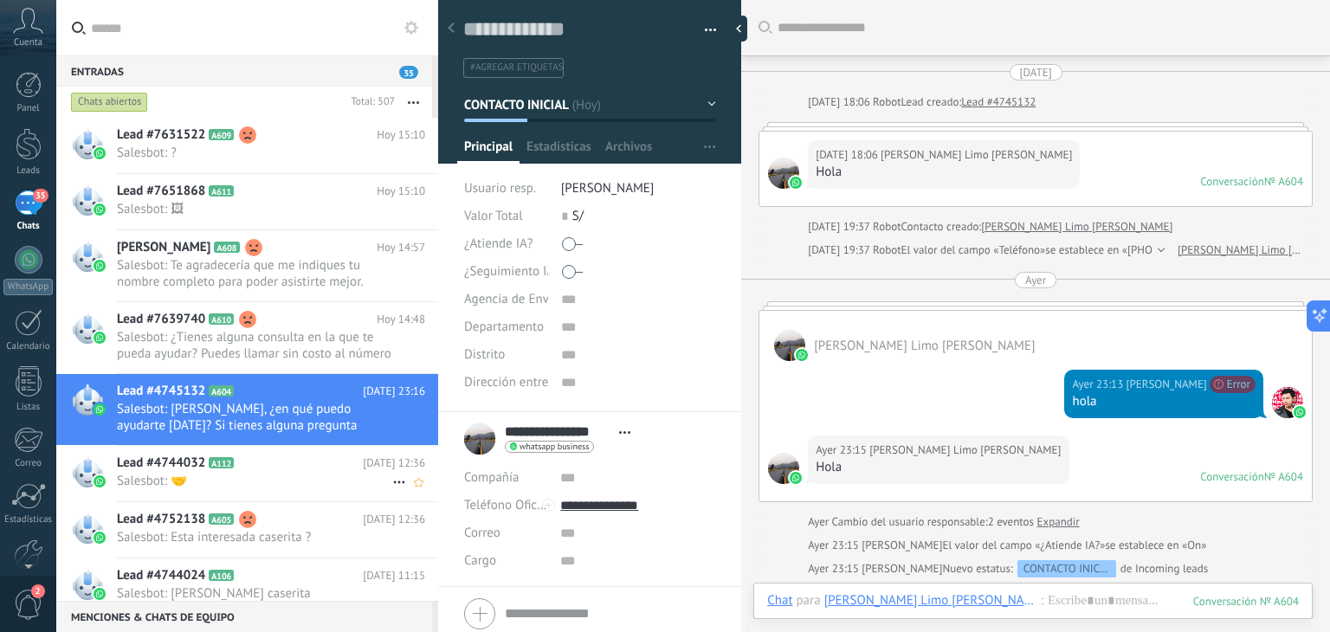
scroll to position [487, 0]
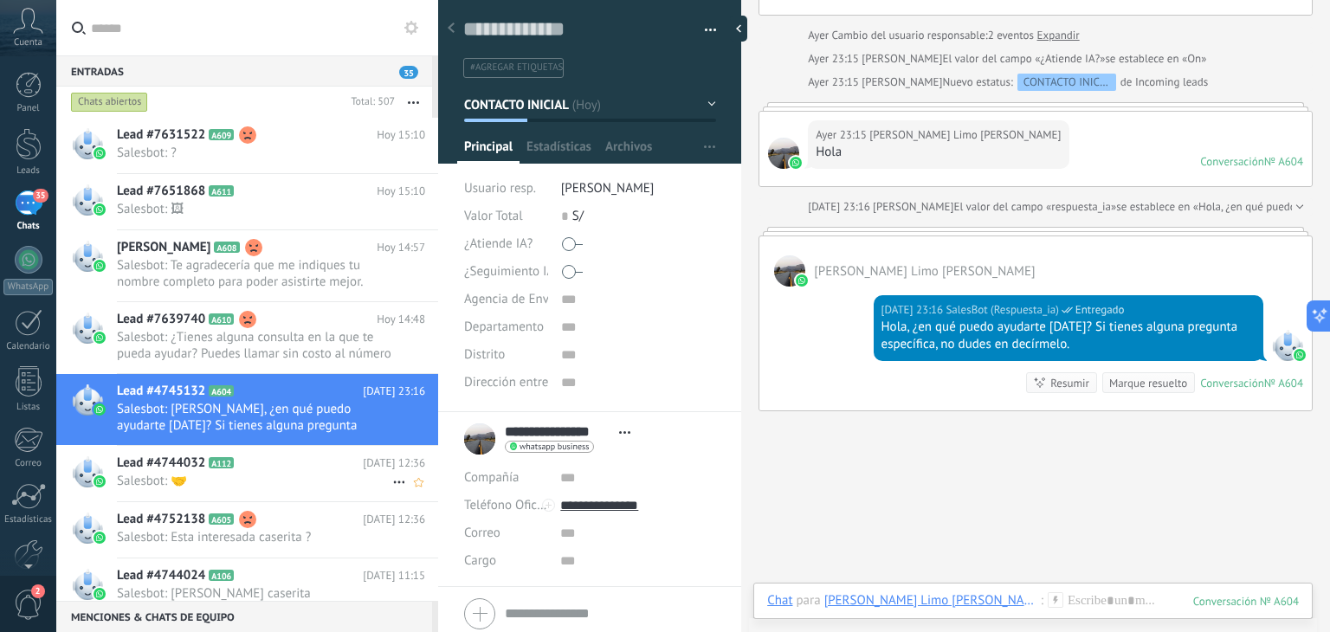
click at [253, 457] on icon at bounding box center [247, 463] width 17 height 17
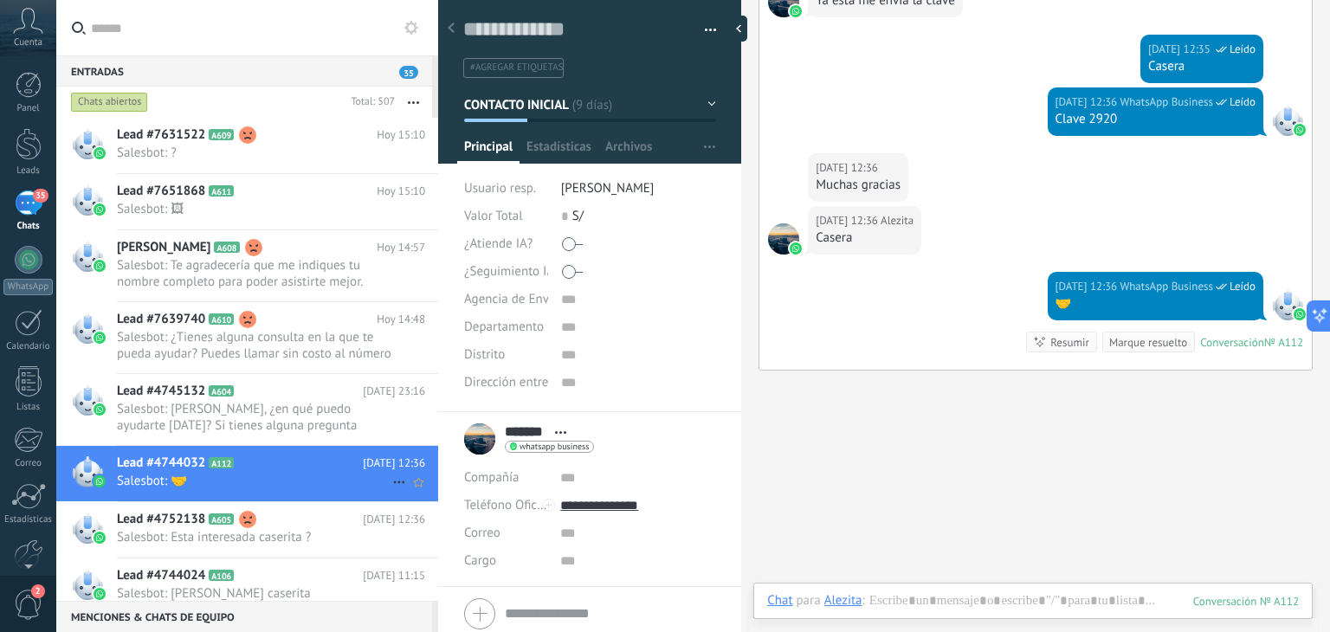
scroll to position [25, 0]
click at [247, 517] on use at bounding box center [247, 519] width 17 height 17
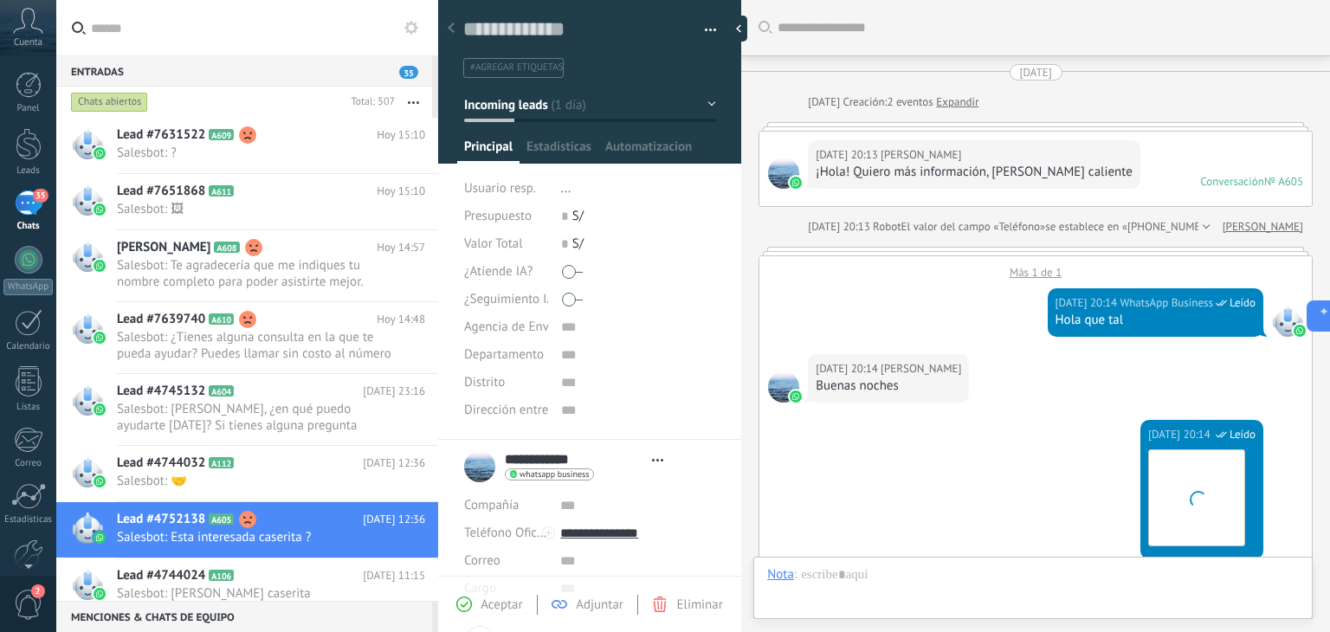
type textarea "**********"
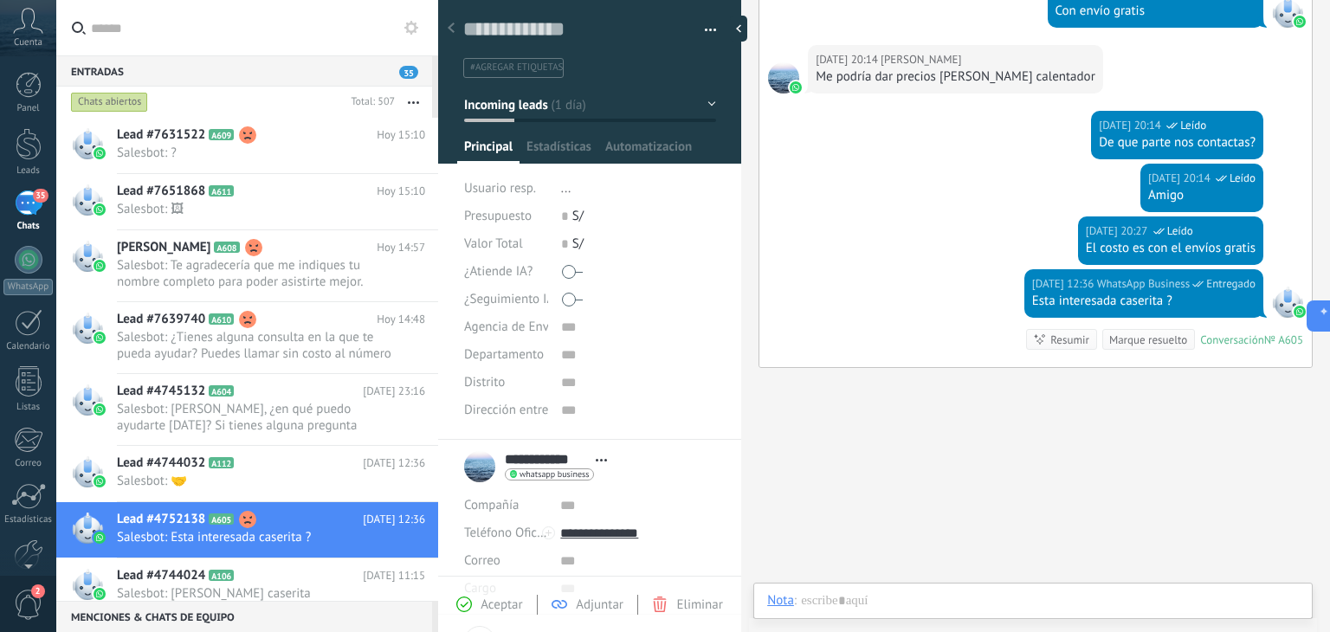
scroll to position [25, 0]
click at [409, 32] on use at bounding box center [411, 28] width 14 height 14
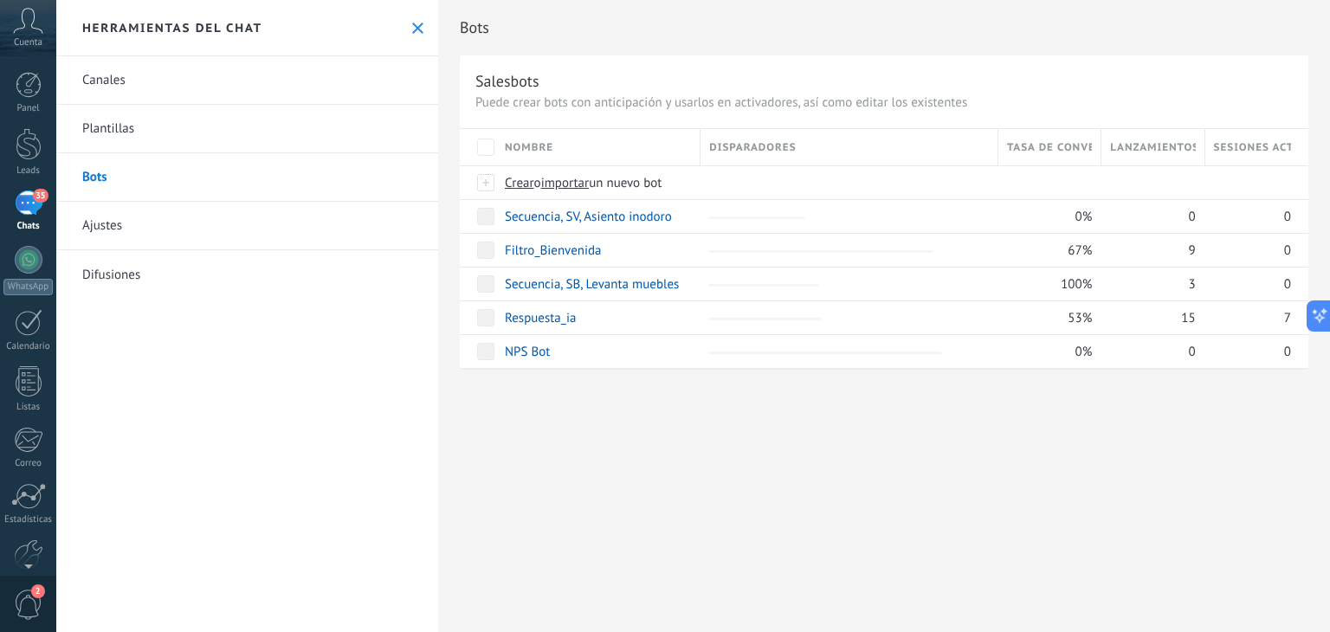
click at [204, 187] on link "Bots" at bounding box center [247, 177] width 382 height 48
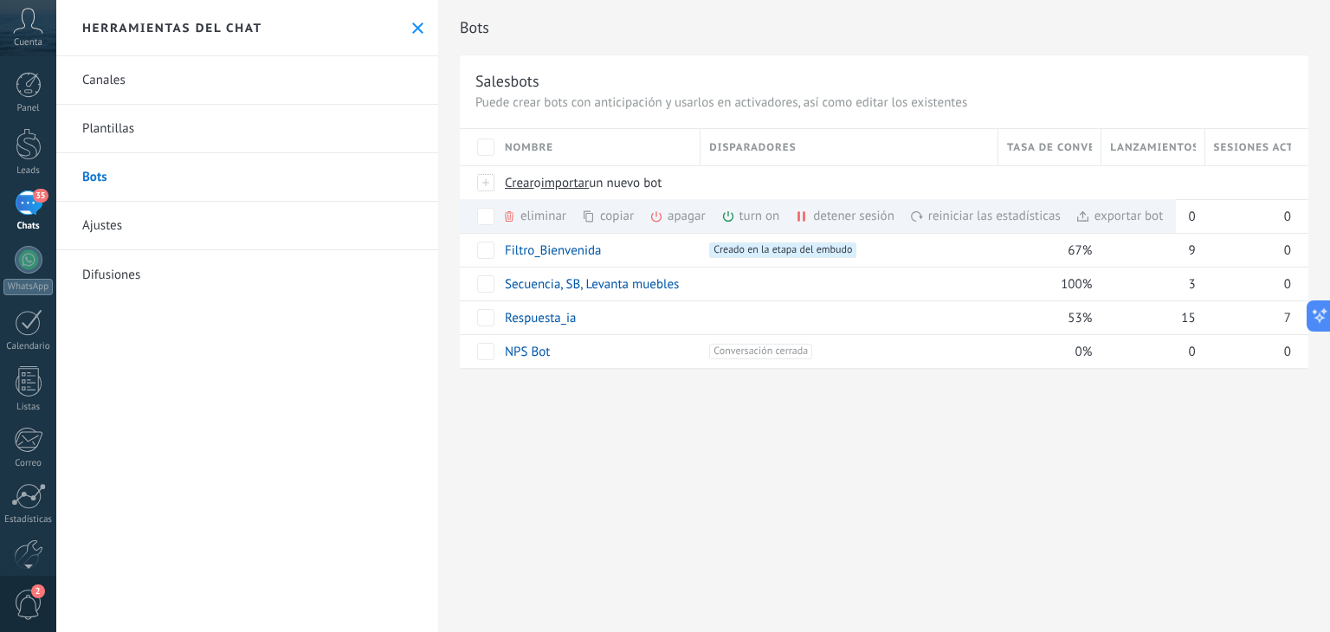
click at [656, 392] on div "Bots Salesbots Puede crear bots con anticipación y usarlos en activadores, así …" at bounding box center [884, 202] width 892 height 405
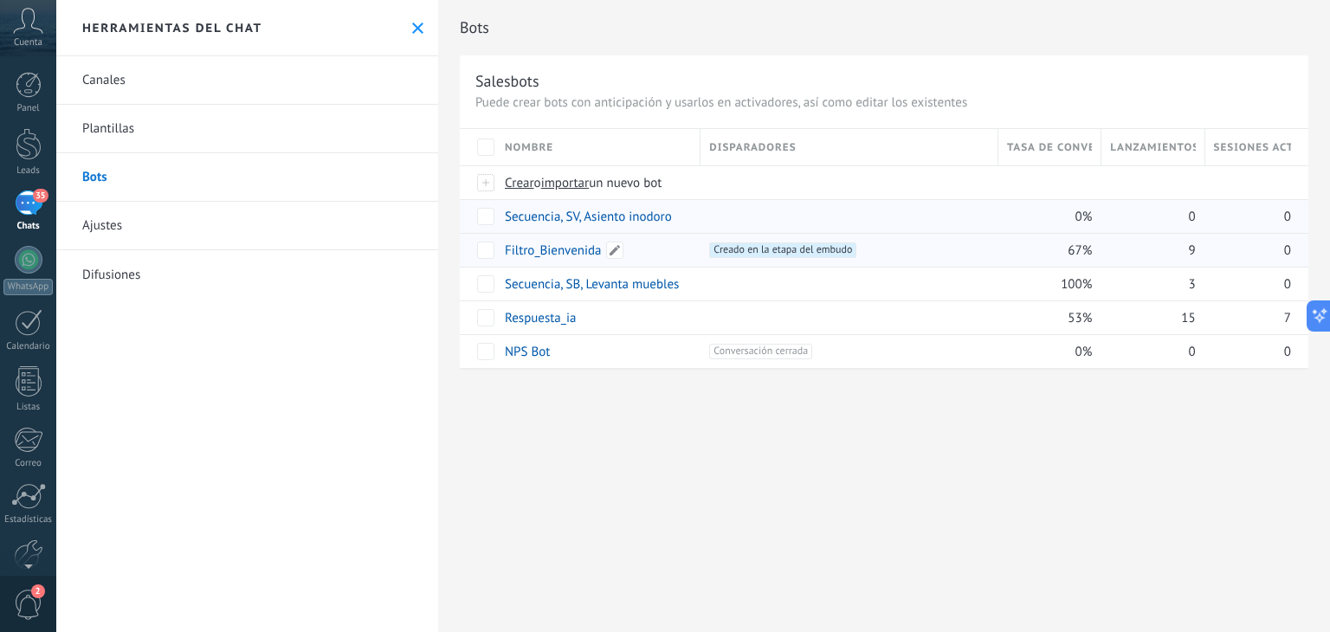
click at [559, 243] on link "Filtro_Bienvenida" at bounding box center [553, 250] width 97 height 16
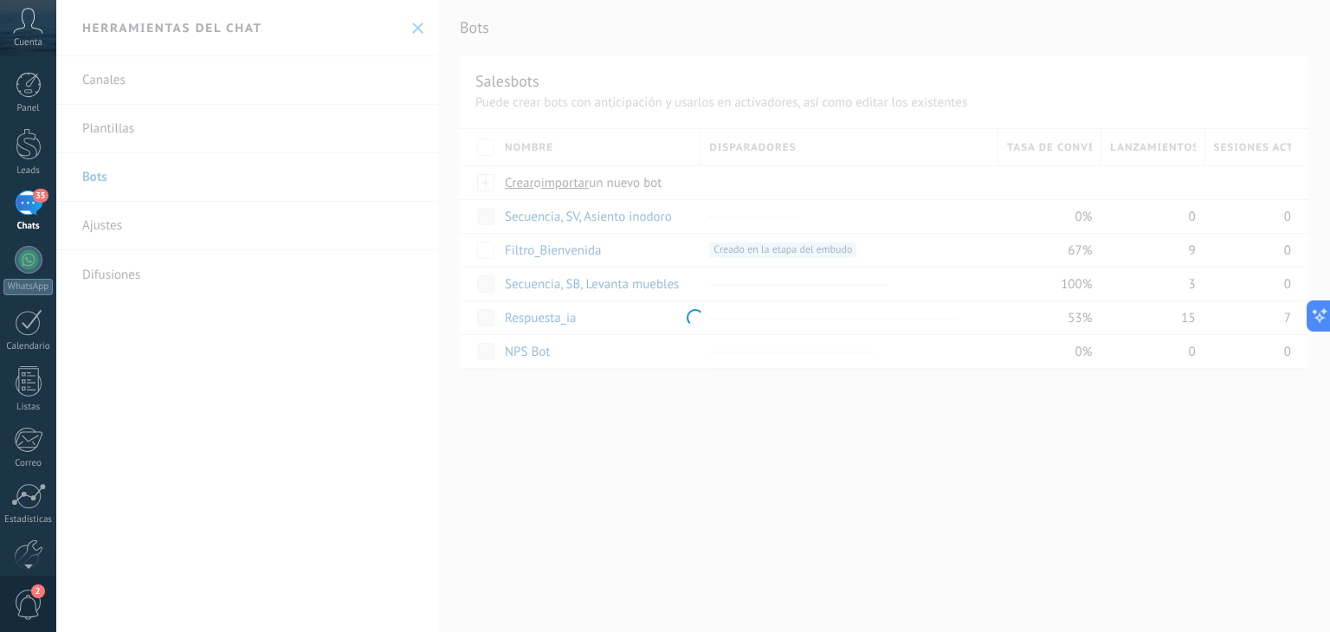
type input "**********"
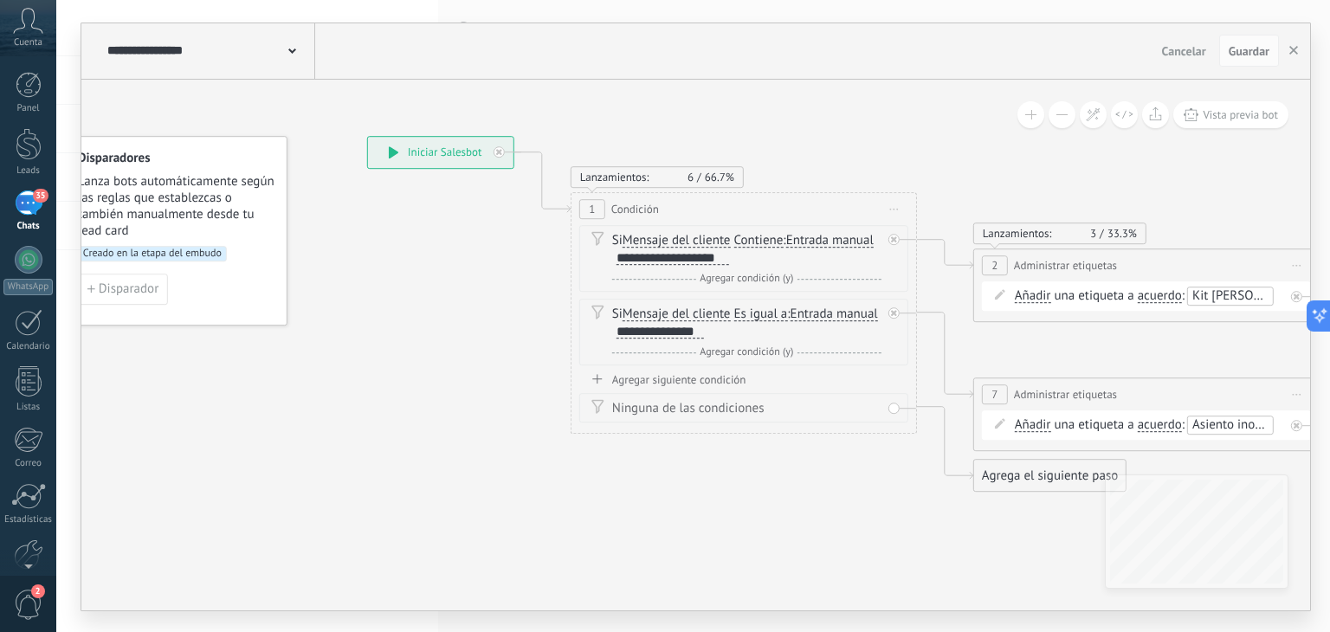
drag, startPoint x: 835, startPoint y: 157, endPoint x: 763, endPoint y: 94, distance: 95.2
click at [762, 94] on icon at bounding box center [1120, 330] width 2372 height 1254
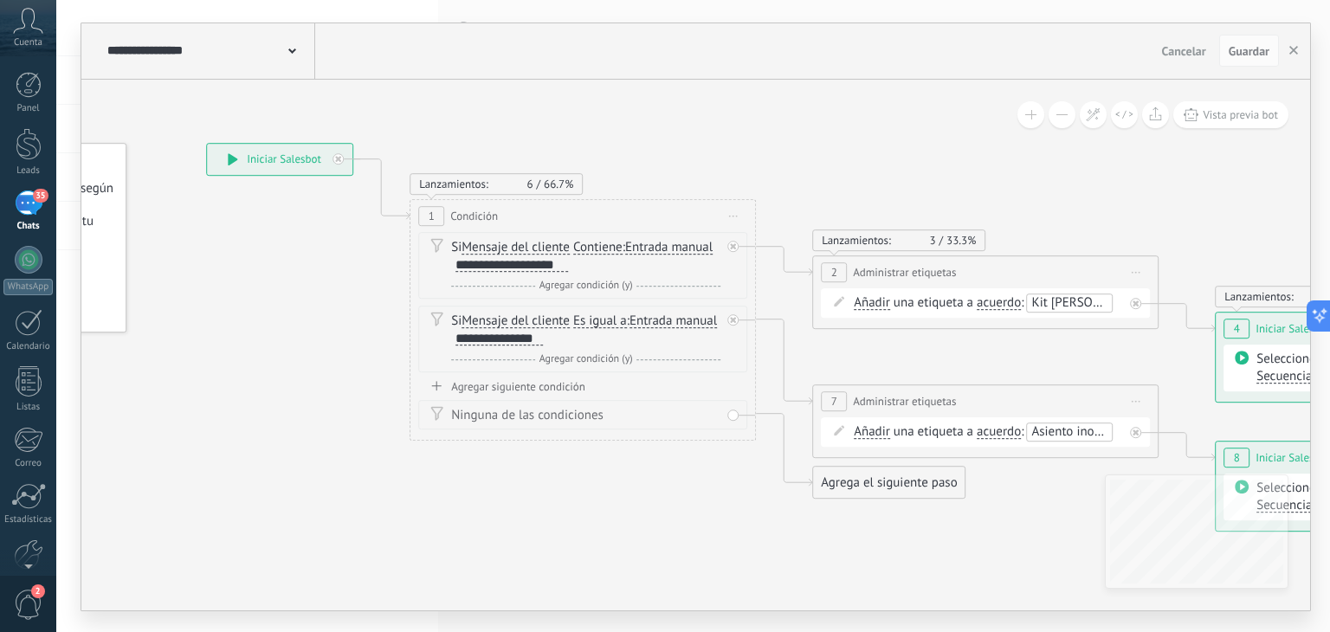
drag, startPoint x: 864, startPoint y: 139, endPoint x: 693, endPoint y: 137, distance: 171.5
click at [693, 137] on icon at bounding box center [959, 337] width 2372 height 1254
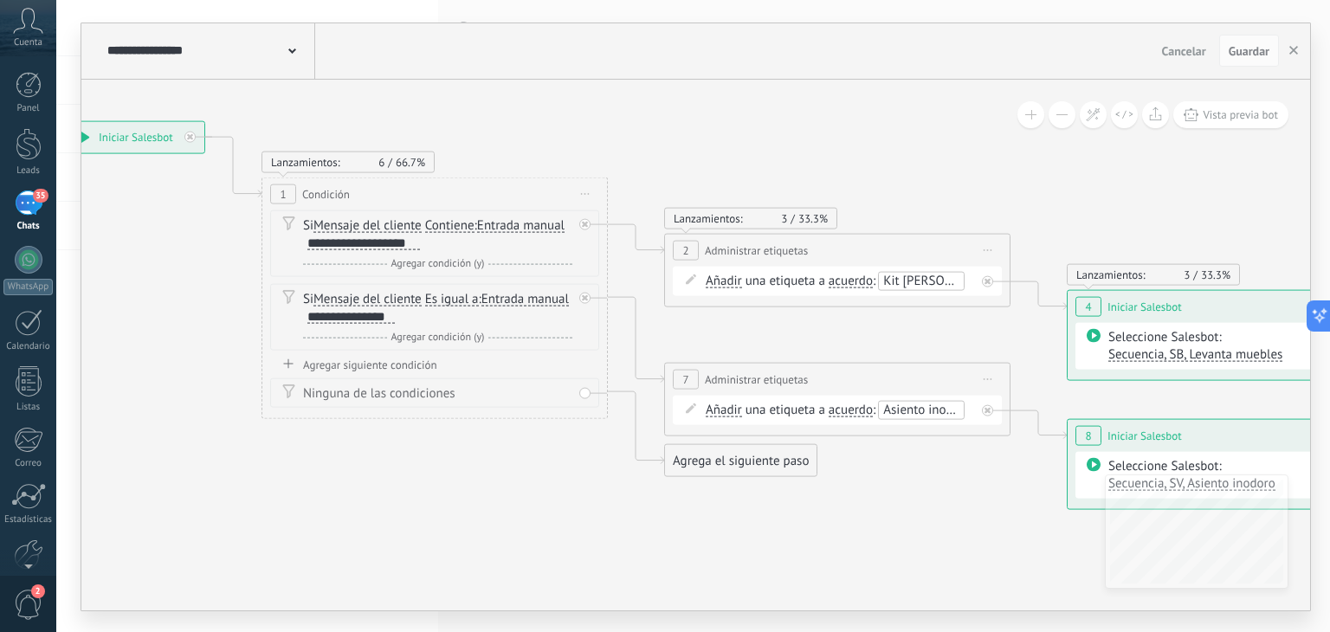
drag, startPoint x: 1034, startPoint y: 171, endPoint x: 837, endPoint y: 133, distance: 200.2
click at [846, 139] on icon at bounding box center [811, 314] width 2372 height 1254
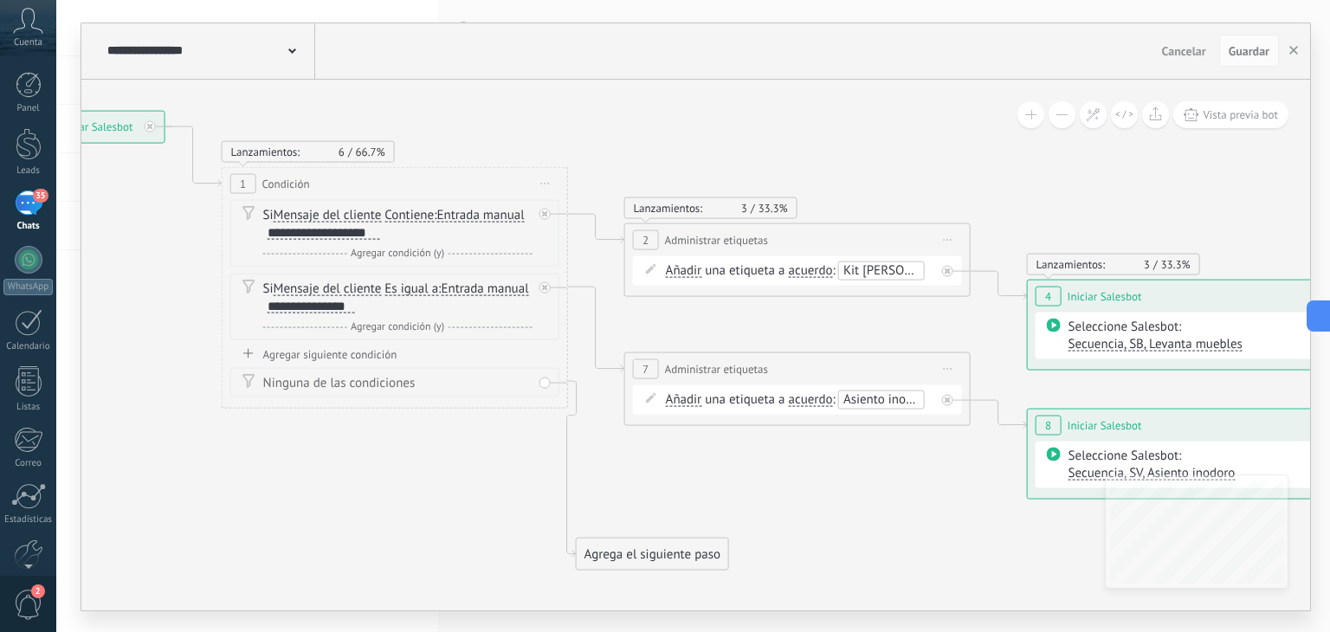
drag, startPoint x: 647, startPoint y: 455, endPoint x: 598, endPoint y: 559, distance: 115.5
click at [598, 559] on div "Agrega el siguiente paso" at bounding box center [653, 554] width 152 height 29
drag, startPoint x: 643, startPoint y: 545, endPoint x: 679, endPoint y: 509, distance: 50.2
click at [679, 509] on div "Agrega el siguiente paso" at bounding box center [687, 518] width 152 height 29
click at [817, 460] on icon at bounding box center [771, 322] width 2372 height 1290
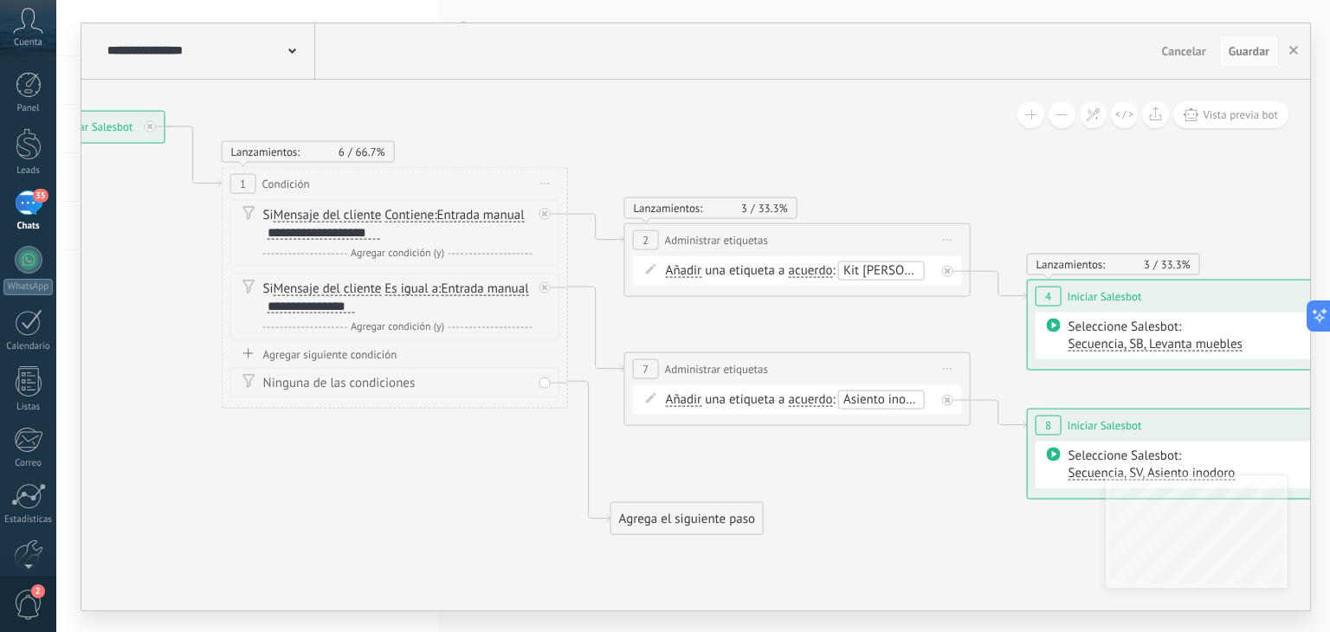
click at [648, 395] on icon at bounding box center [651, 397] width 10 height 10
click at [783, 456] on icon at bounding box center [771, 322] width 2372 height 1290
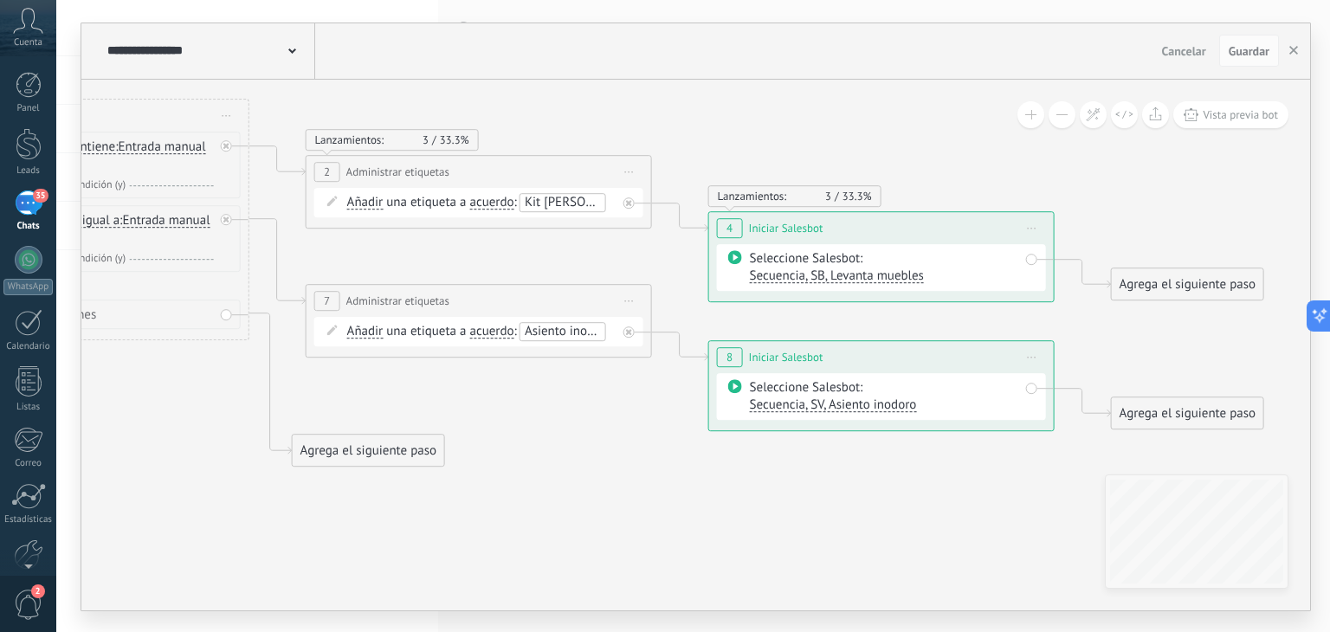
drag, startPoint x: 1013, startPoint y: 376, endPoint x: 627, endPoint y: 288, distance: 396.0
click at [627, 288] on icon at bounding box center [452, 254] width 2372 height 1290
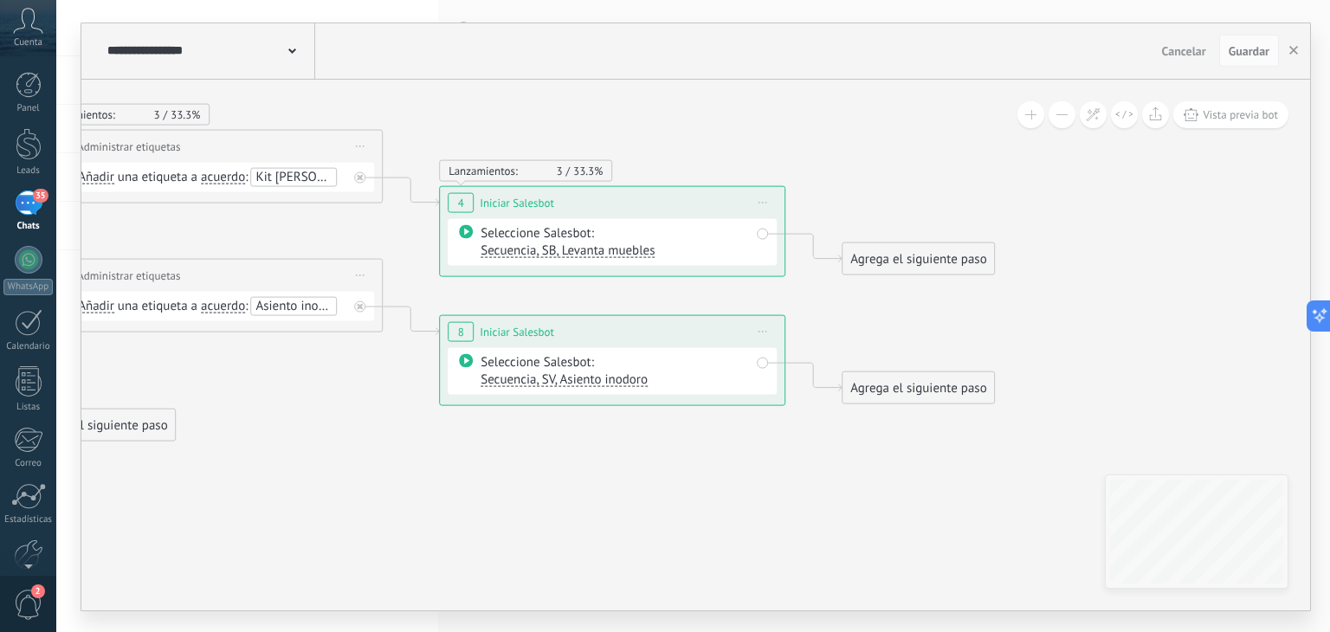
drag, startPoint x: 996, startPoint y: 306, endPoint x: 794, endPoint y: 300, distance: 201.9
click at [794, 300] on icon at bounding box center [183, 228] width 2372 height 1290
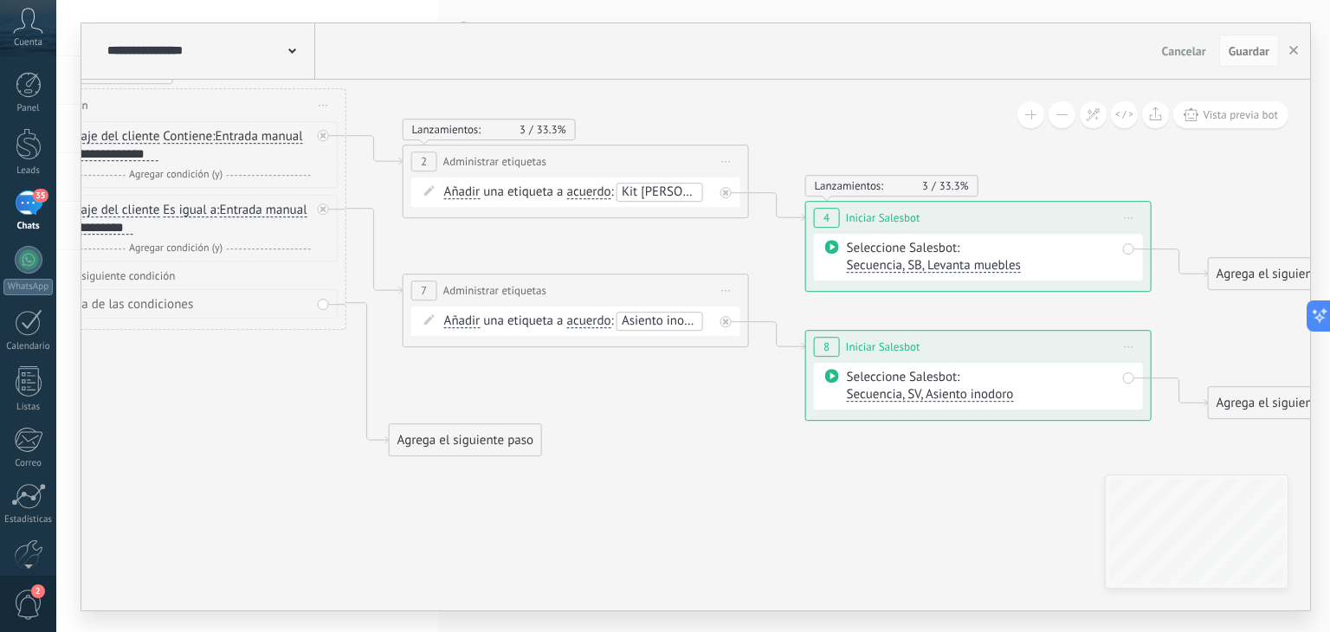
drag, startPoint x: 498, startPoint y: 101, endPoint x: 901, endPoint y: 117, distance: 403.0
click at [901, 117] on icon at bounding box center [549, 244] width 2372 height 1290
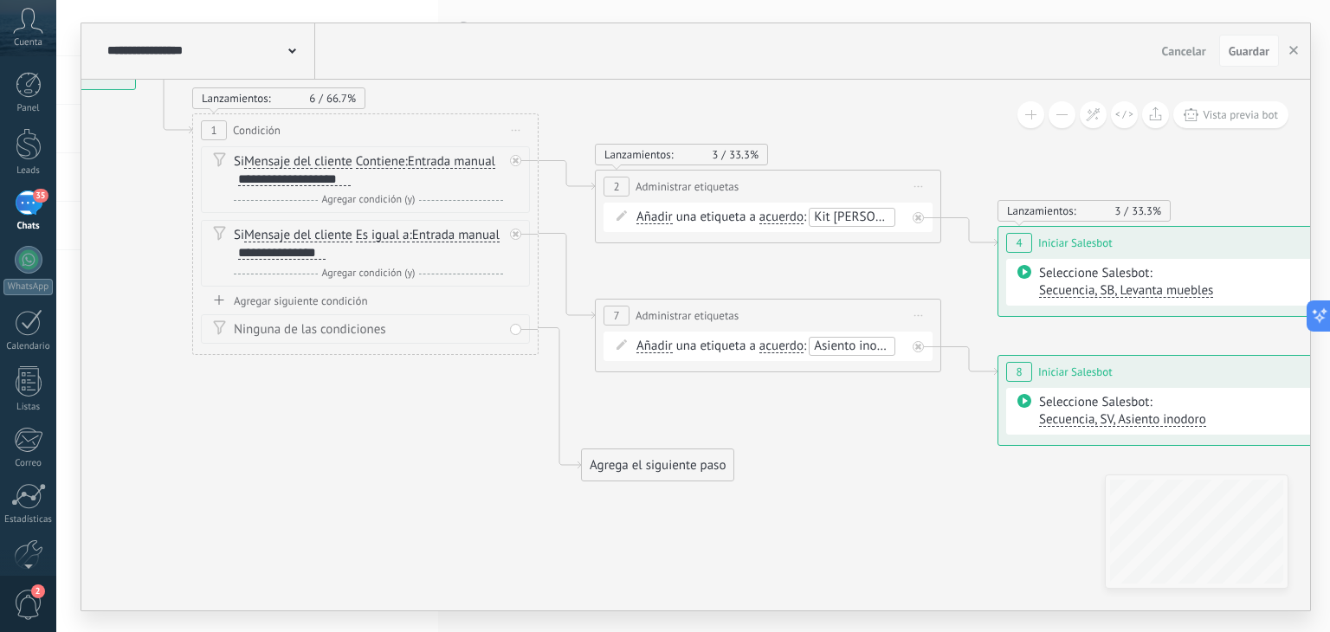
drag, startPoint x: 533, startPoint y: 380, endPoint x: 684, endPoint y: 412, distance: 154.1
click at [682, 412] on icon at bounding box center [742, 269] width 2372 height 1290
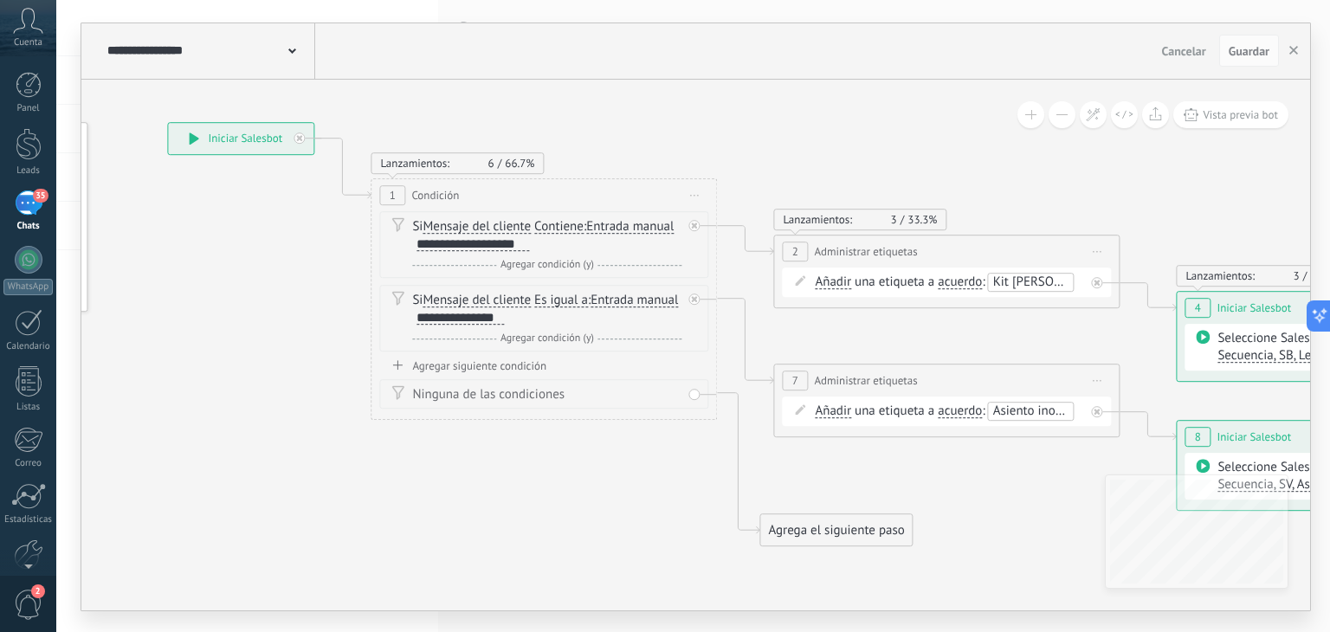
drag, startPoint x: 454, startPoint y: 427, endPoint x: 652, endPoint y: 488, distance: 207.6
click at [652, 488] on icon at bounding box center [920, 334] width 2372 height 1290
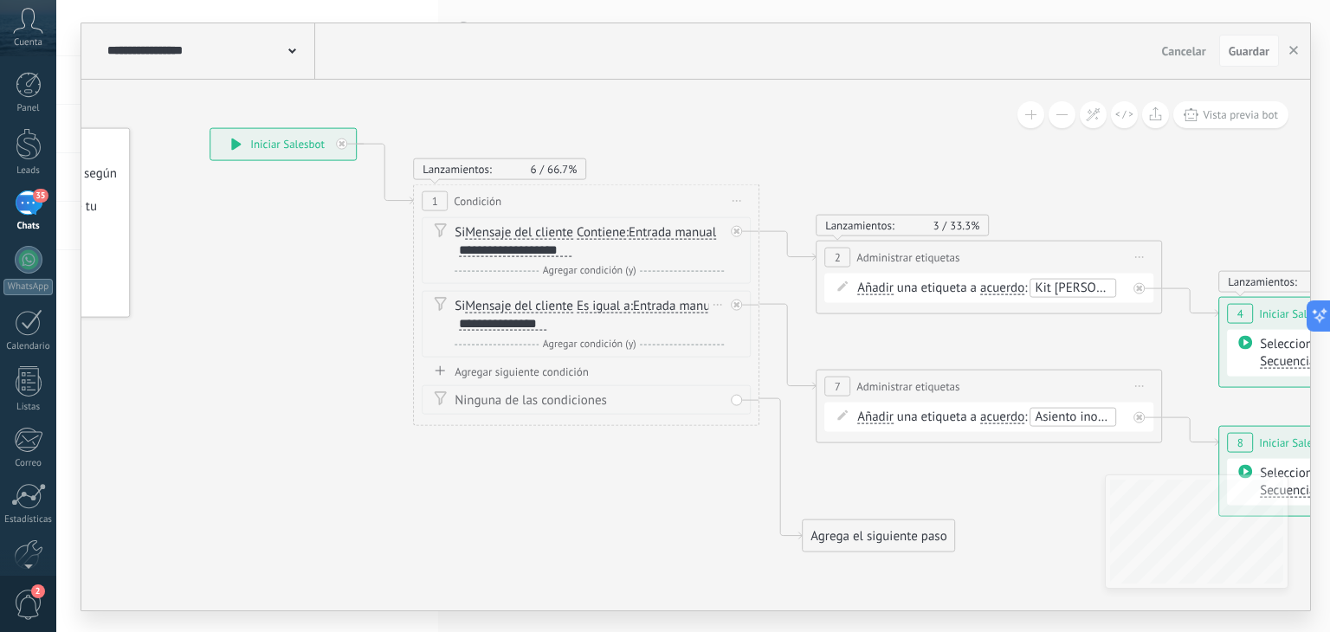
click at [617, 306] on span "Es igual a" at bounding box center [604, 306] width 54 height 14
click at [617, 306] on button "Es igual a" at bounding box center [676, 305] width 217 height 31
click at [614, 361] on span "Contiene" at bounding box center [663, 367] width 210 height 17
click at [1233, 56] on span "Guardar" at bounding box center [1249, 51] width 41 height 12
click at [1290, 55] on button "button" at bounding box center [1294, 51] width 26 height 33
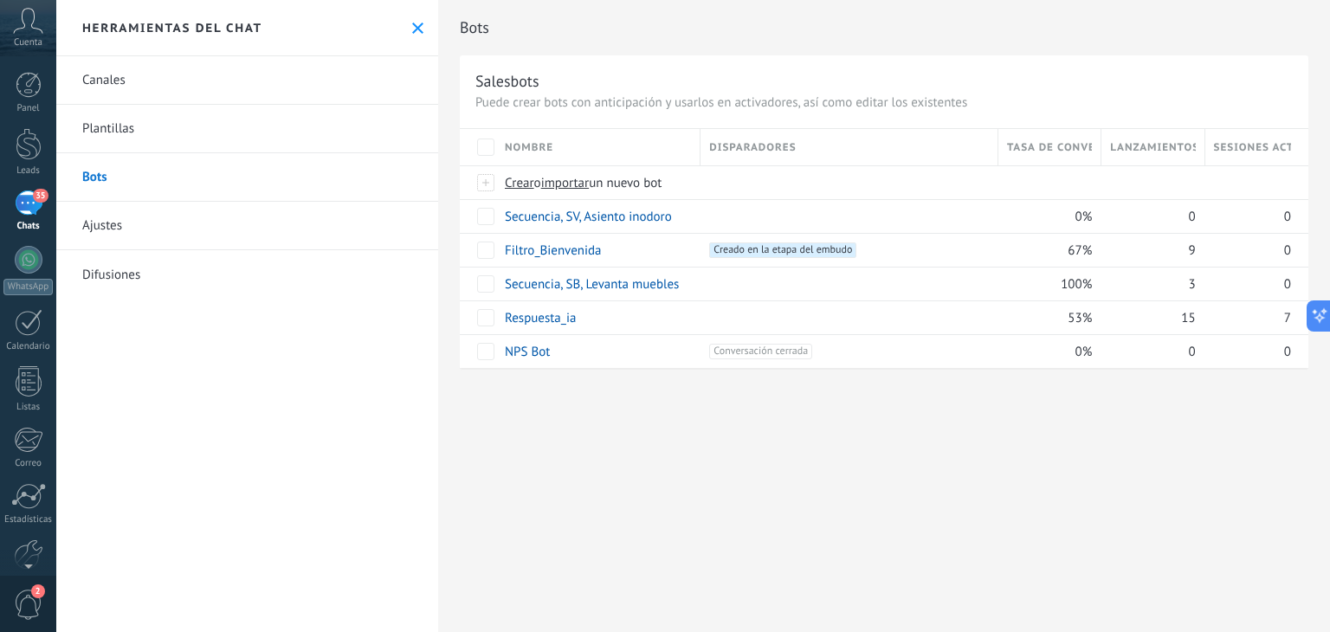
click at [30, 193] on div "35" at bounding box center [29, 203] width 28 height 25
click at [412, 29] on icon at bounding box center [417, 28] width 11 height 11
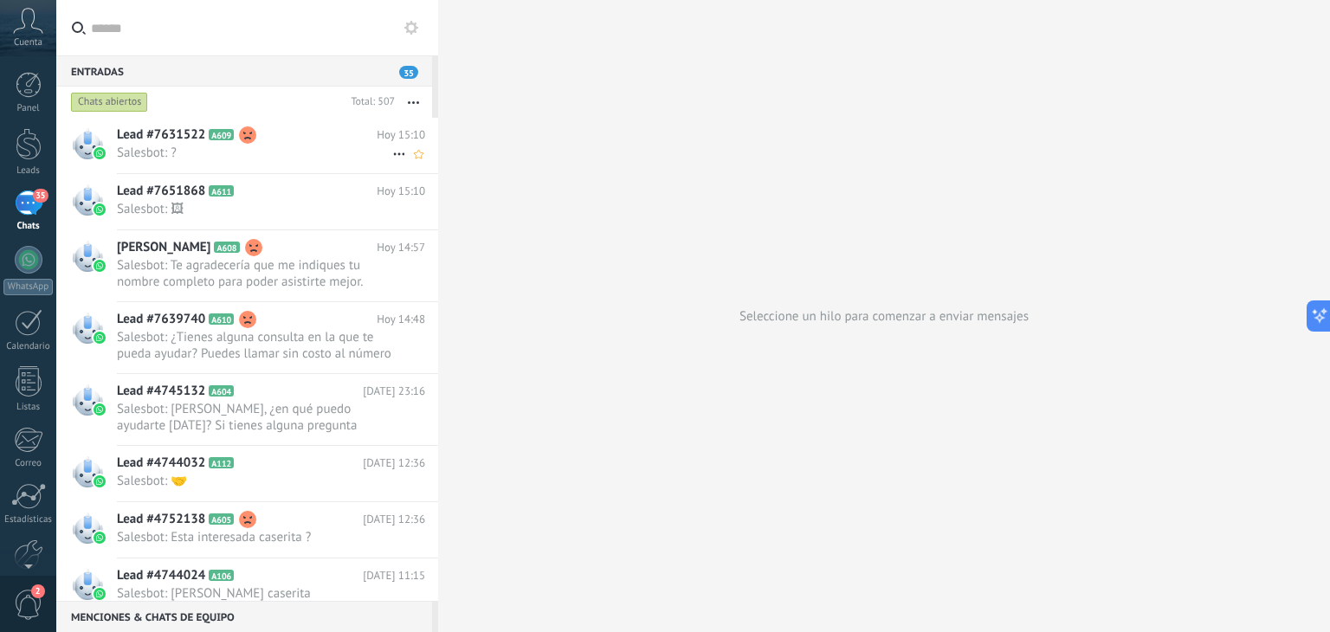
click at [200, 158] on span "Salesbot: ?" at bounding box center [254, 153] width 275 height 16
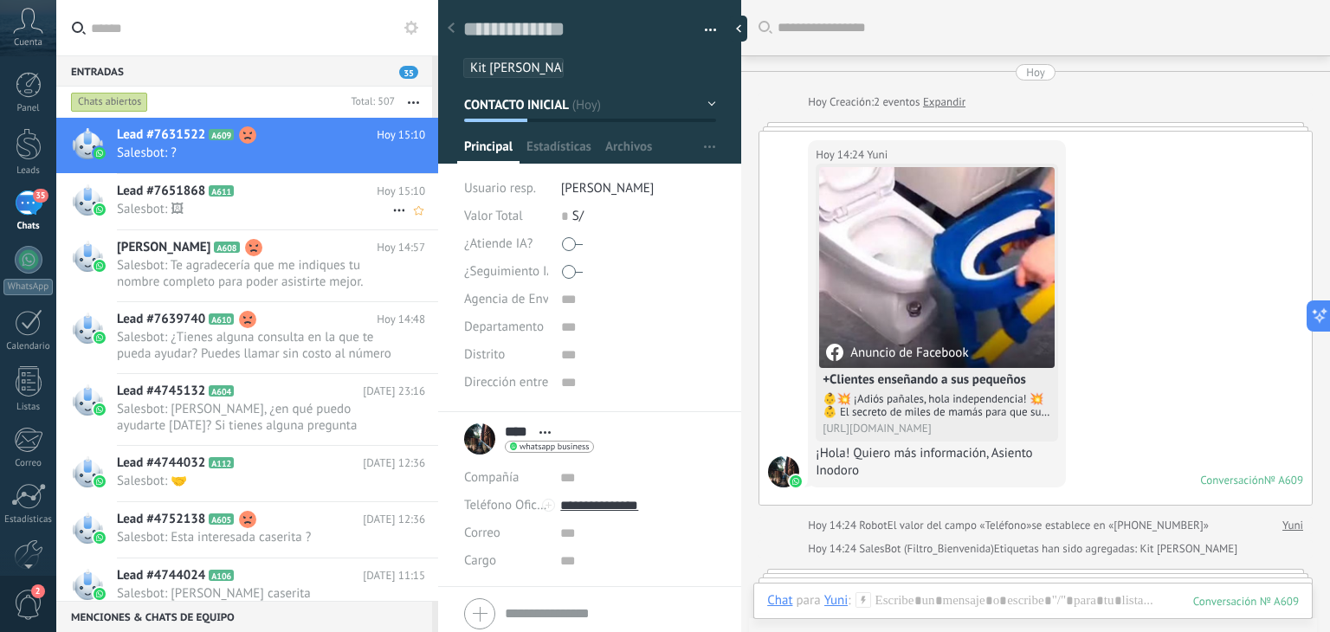
scroll to position [2733, 0]
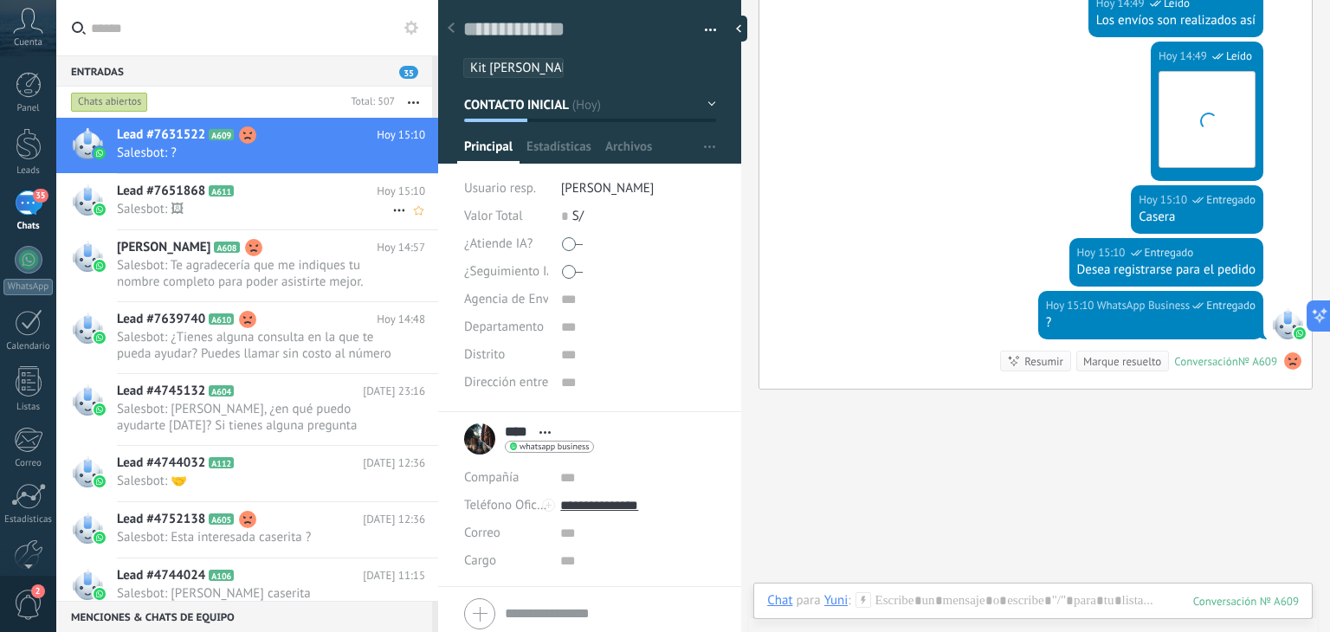
click at [244, 210] on span "Salesbot: 🖼" at bounding box center [254, 209] width 275 height 16
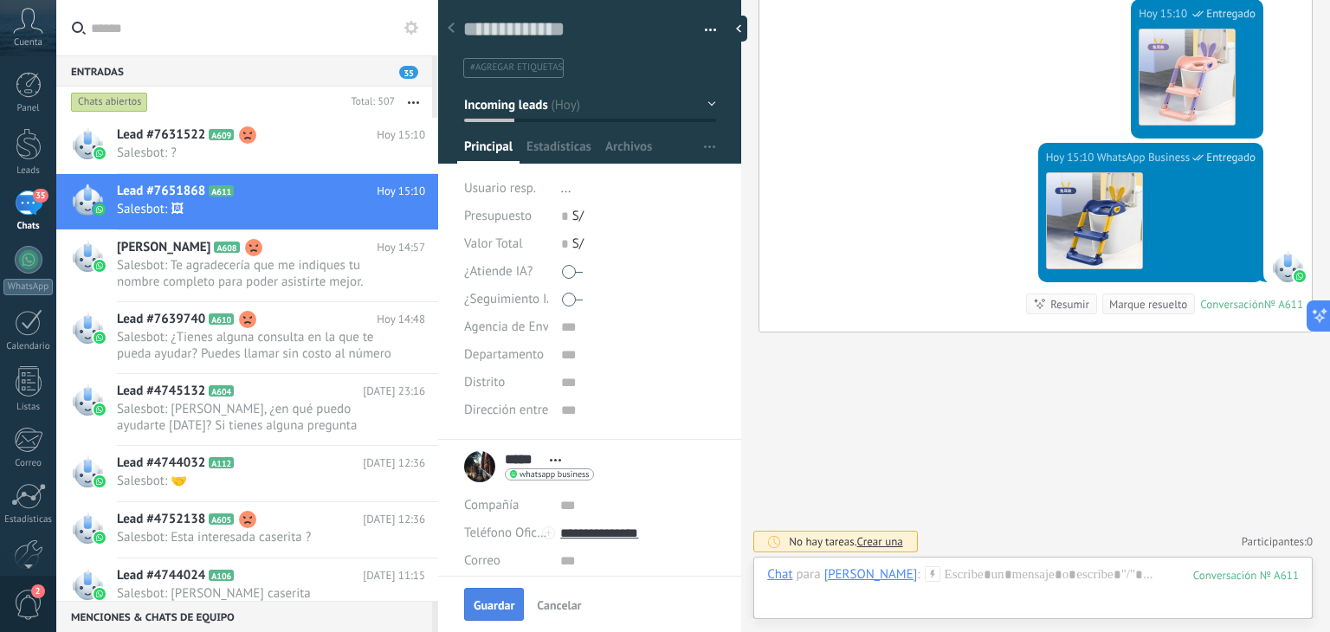
click at [485, 604] on span "Guardar" at bounding box center [494, 605] width 41 height 12
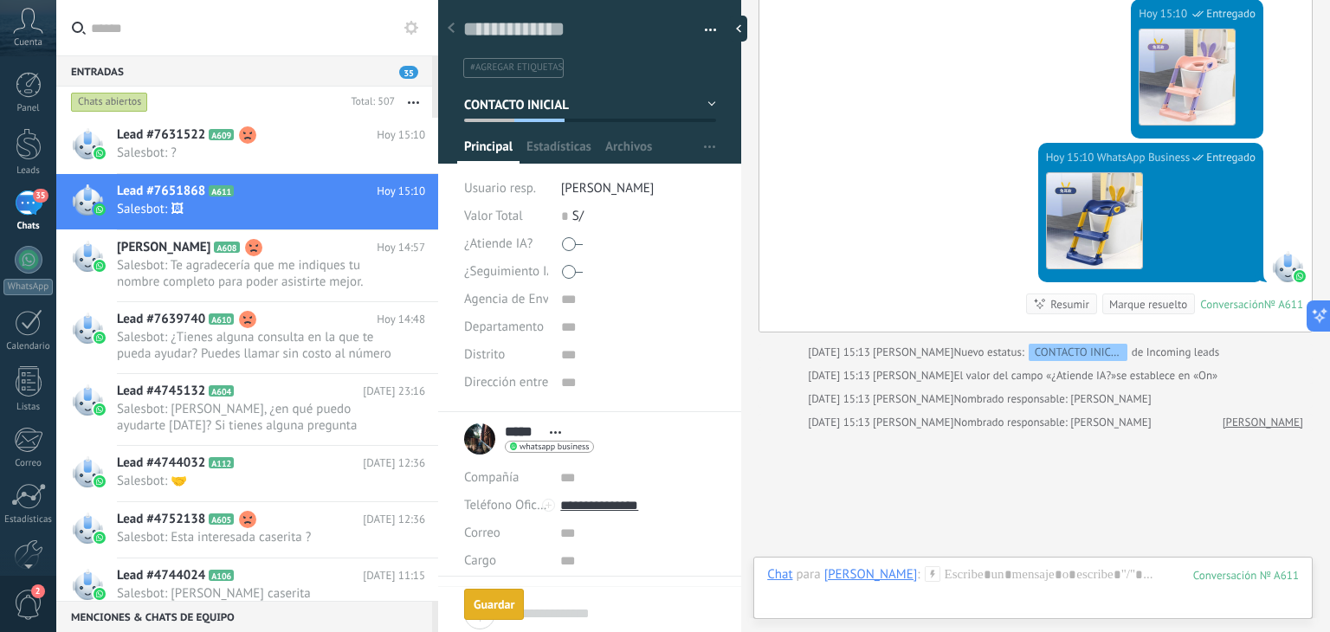
scroll to position [1137, 0]
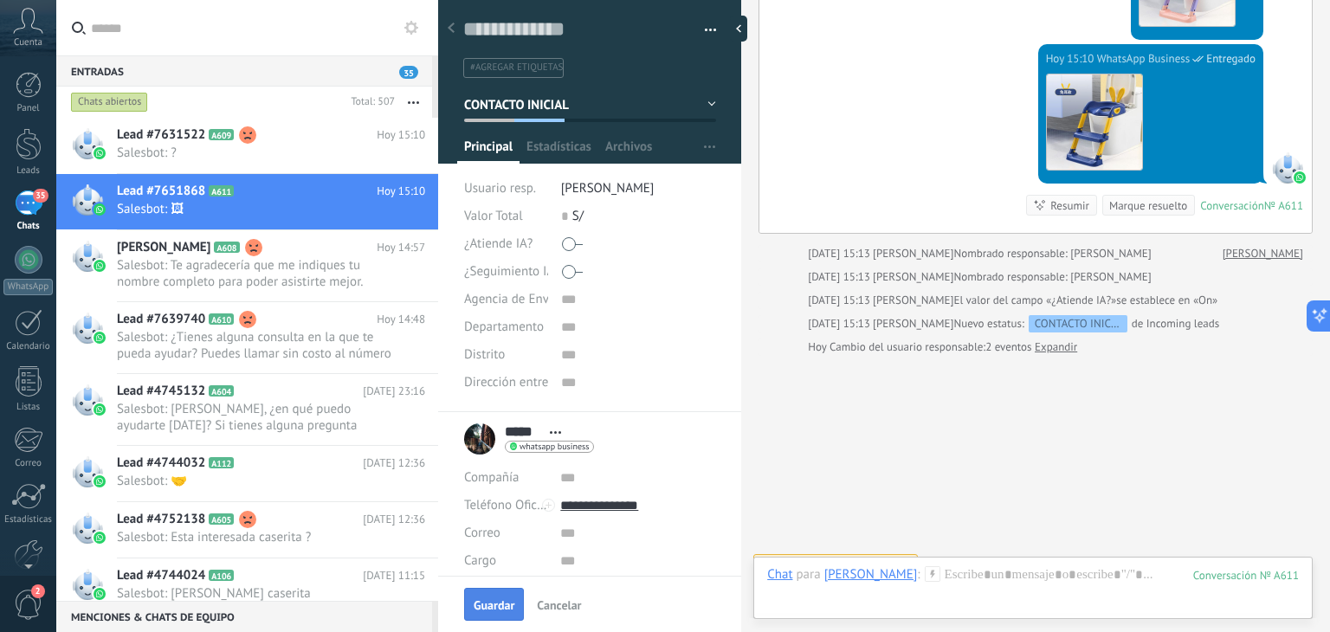
click at [483, 614] on button "Guardar" at bounding box center [494, 604] width 60 height 33
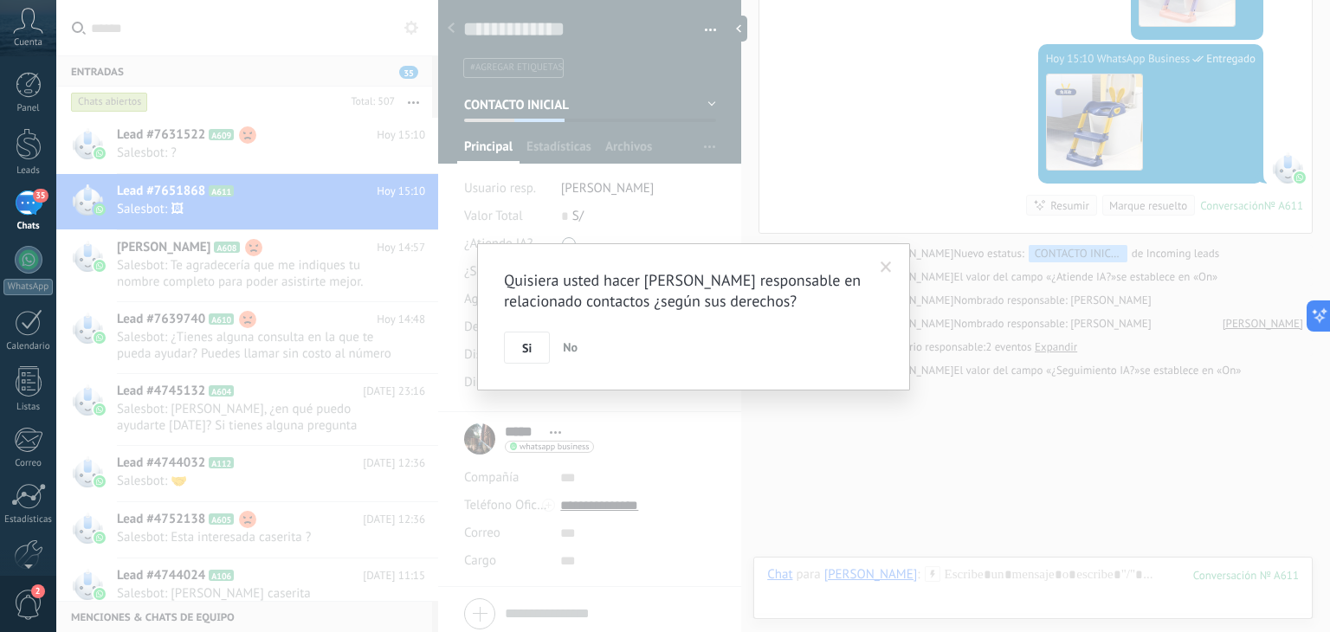
scroll to position [1160, 0]
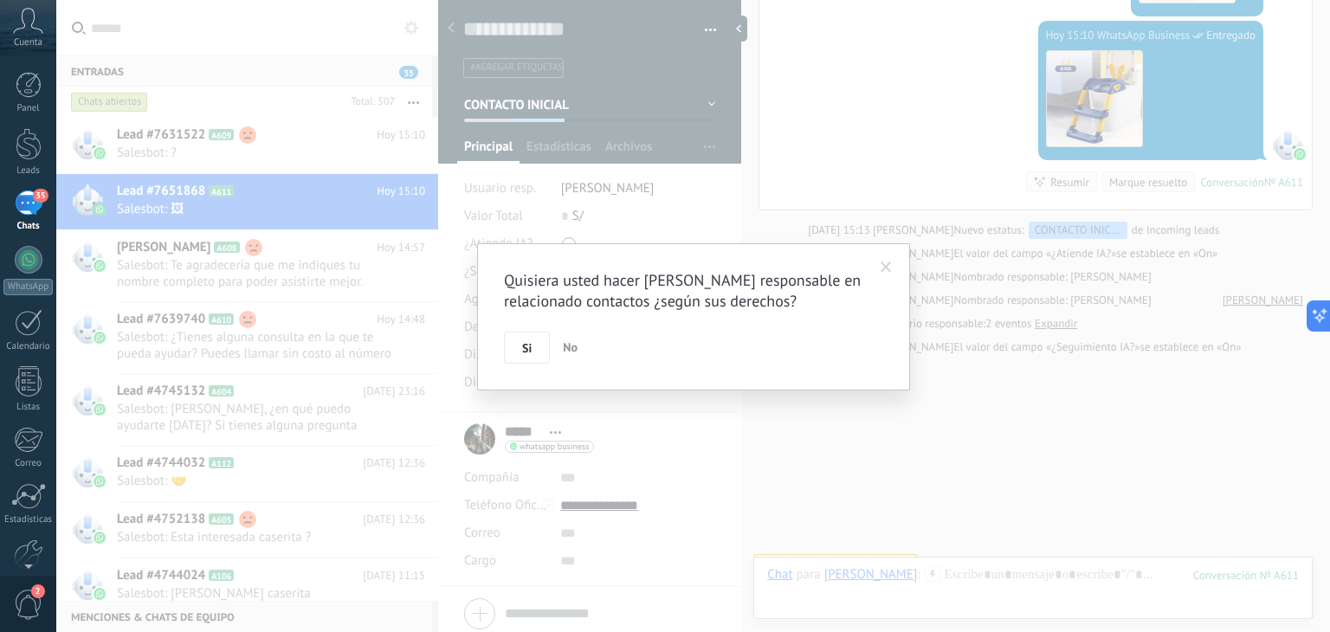
click at [888, 265] on span at bounding box center [886, 268] width 11 height 12
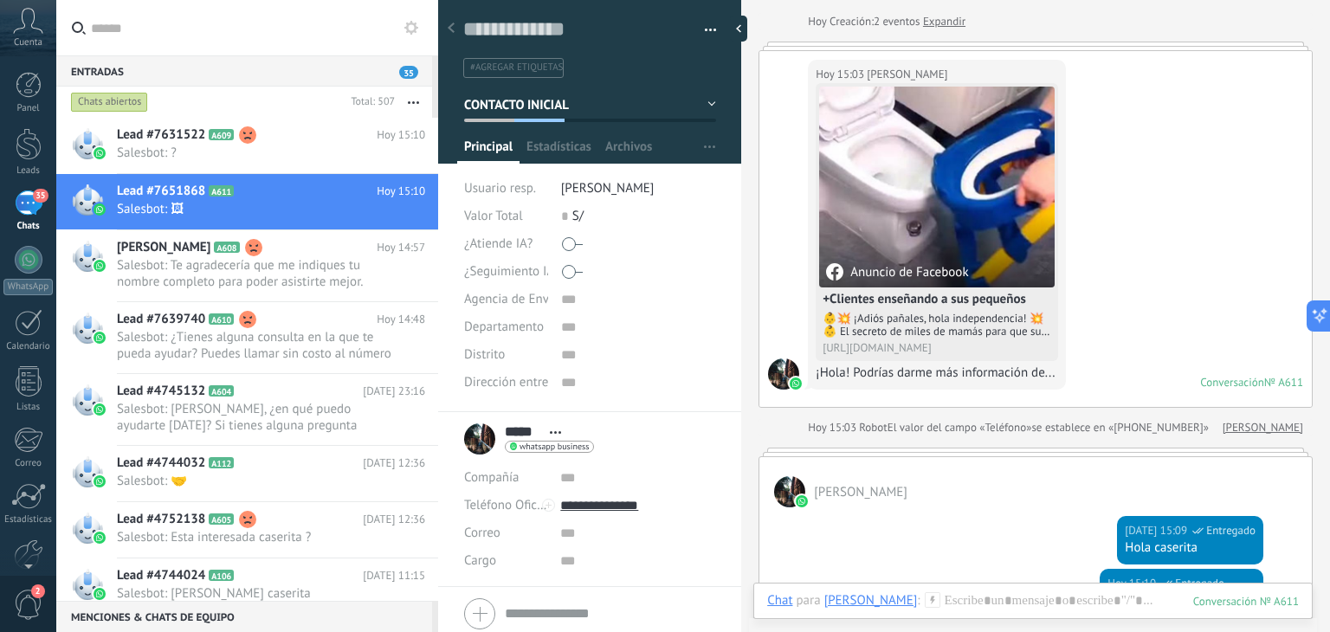
scroll to position [0, 0]
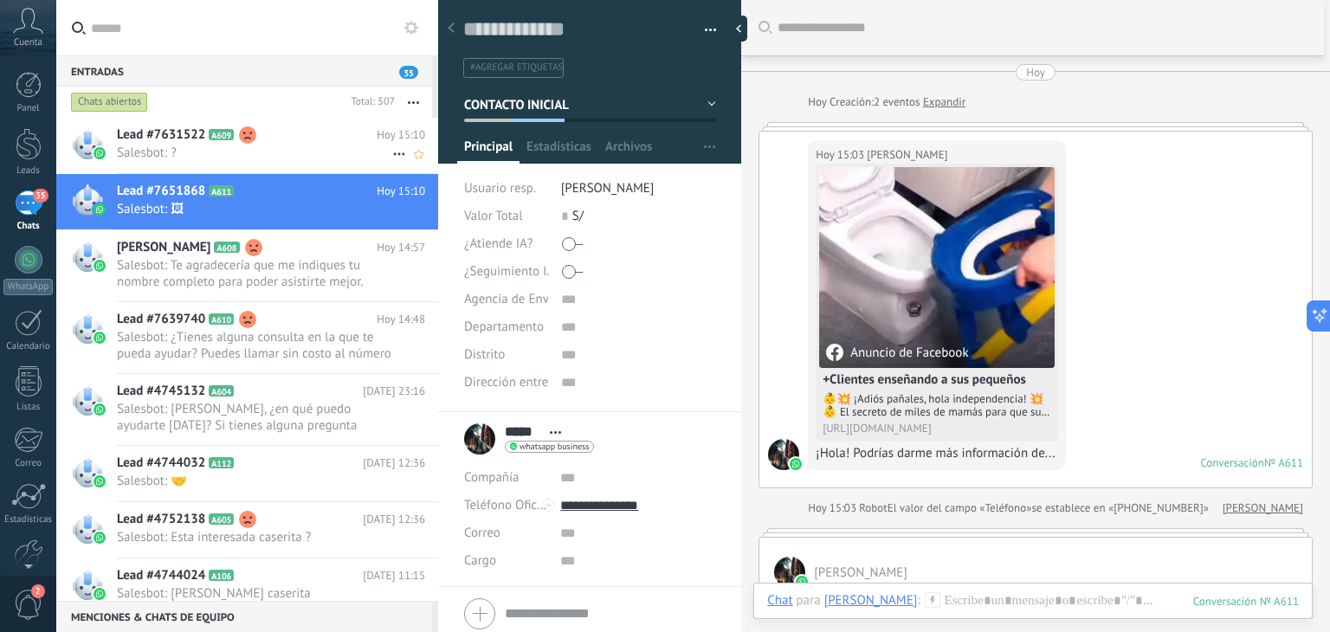
click at [226, 150] on span "Salesbot: ?" at bounding box center [254, 153] width 275 height 16
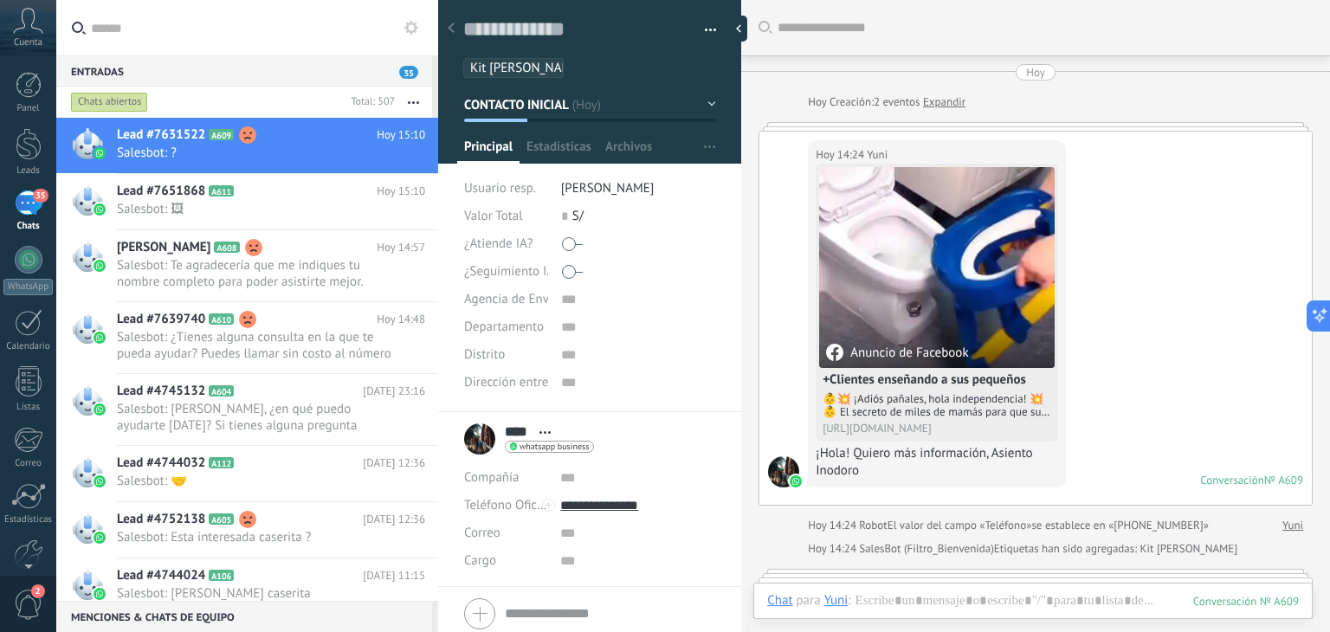
scroll to position [2733, 0]
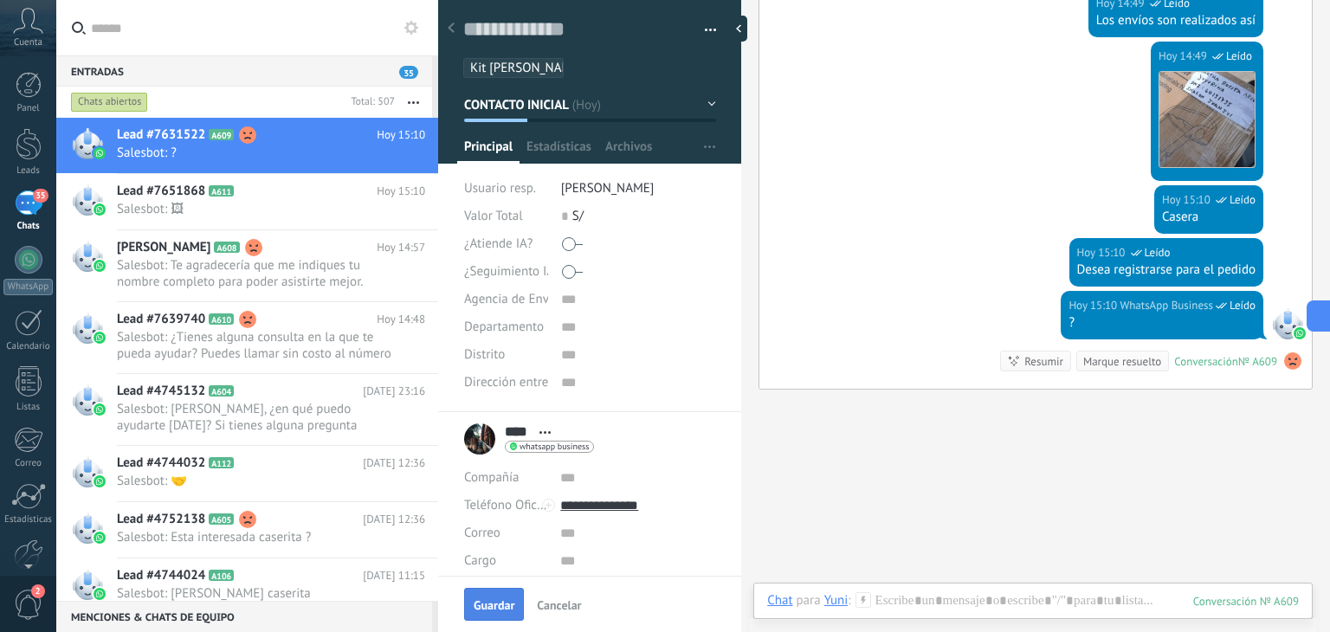
click at [485, 604] on span "Guardar" at bounding box center [494, 605] width 41 height 12
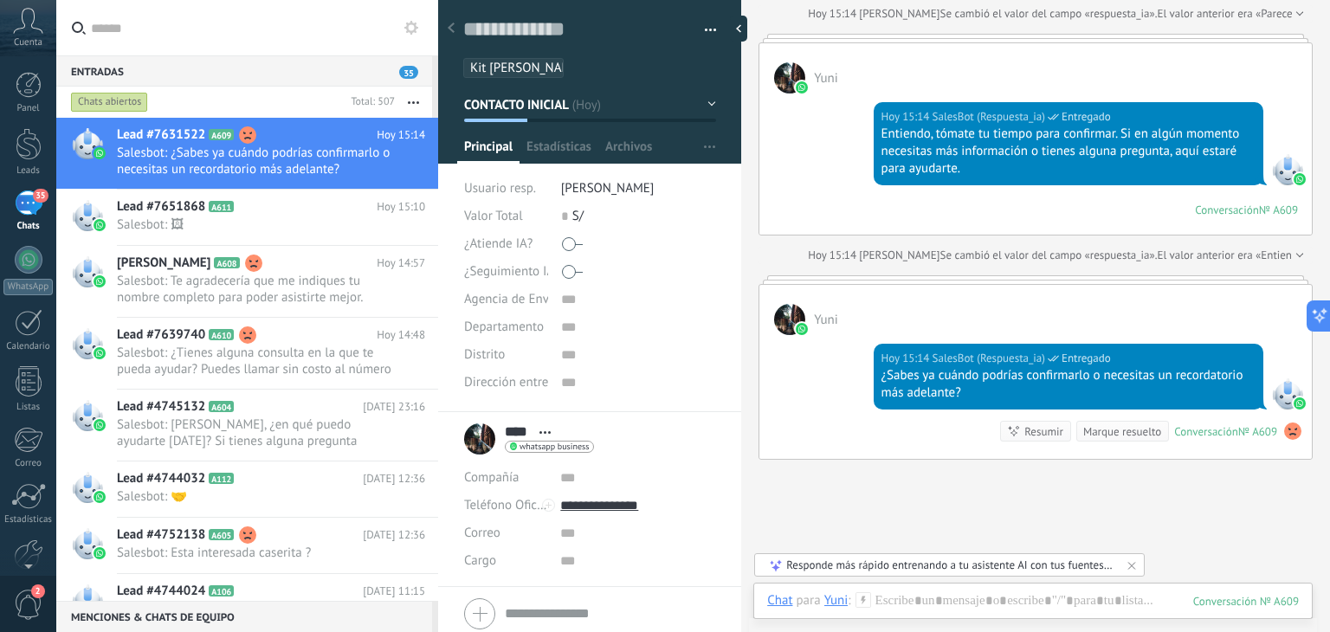
scroll to position [3348, 0]
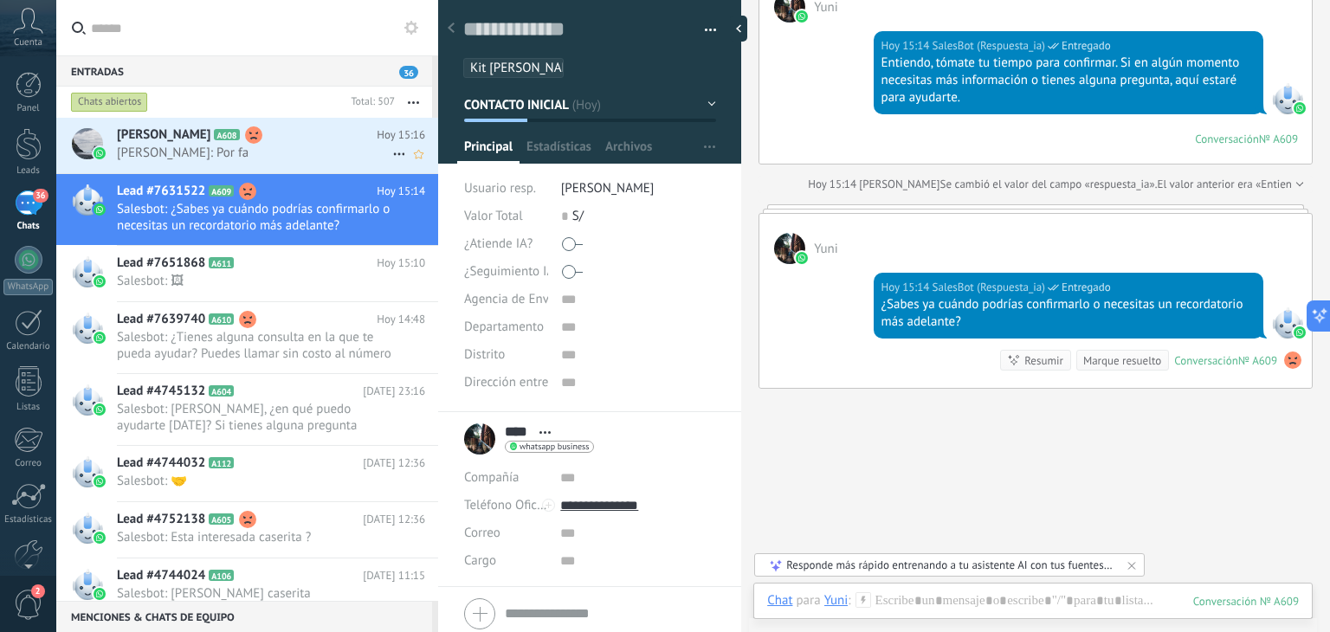
click at [298, 152] on span "Julian Arohuata: Por fa" at bounding box center [254, 153] width 275 height 16
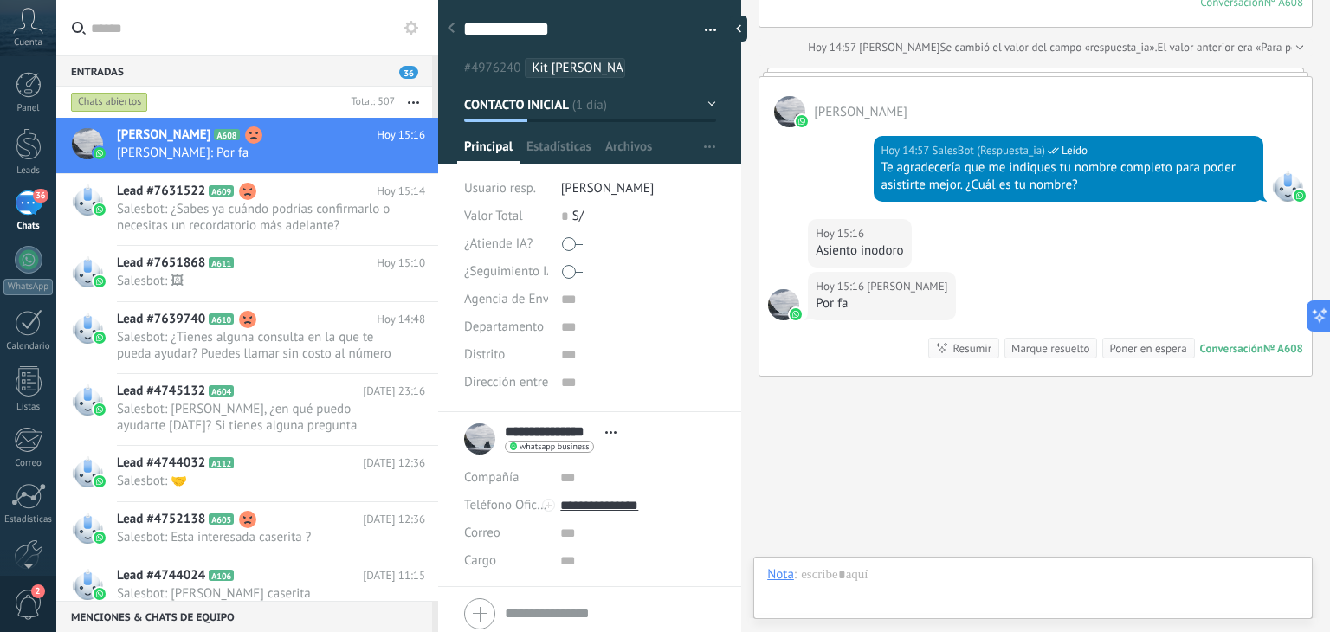
scroll to position [25, 0]
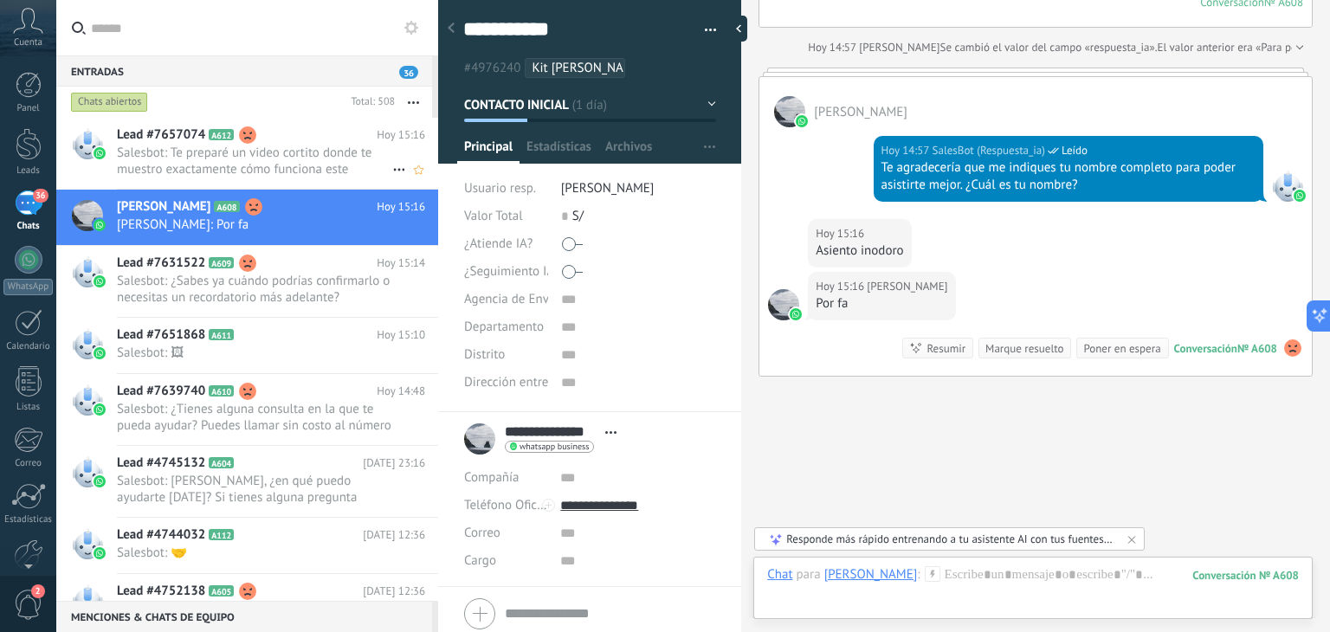
click at [228, 165] on span "Salesbot: Te preparé un video cortito donde te muestro exactamente cómo funcion…" at bounding box center [254, 161] width 275 height 33
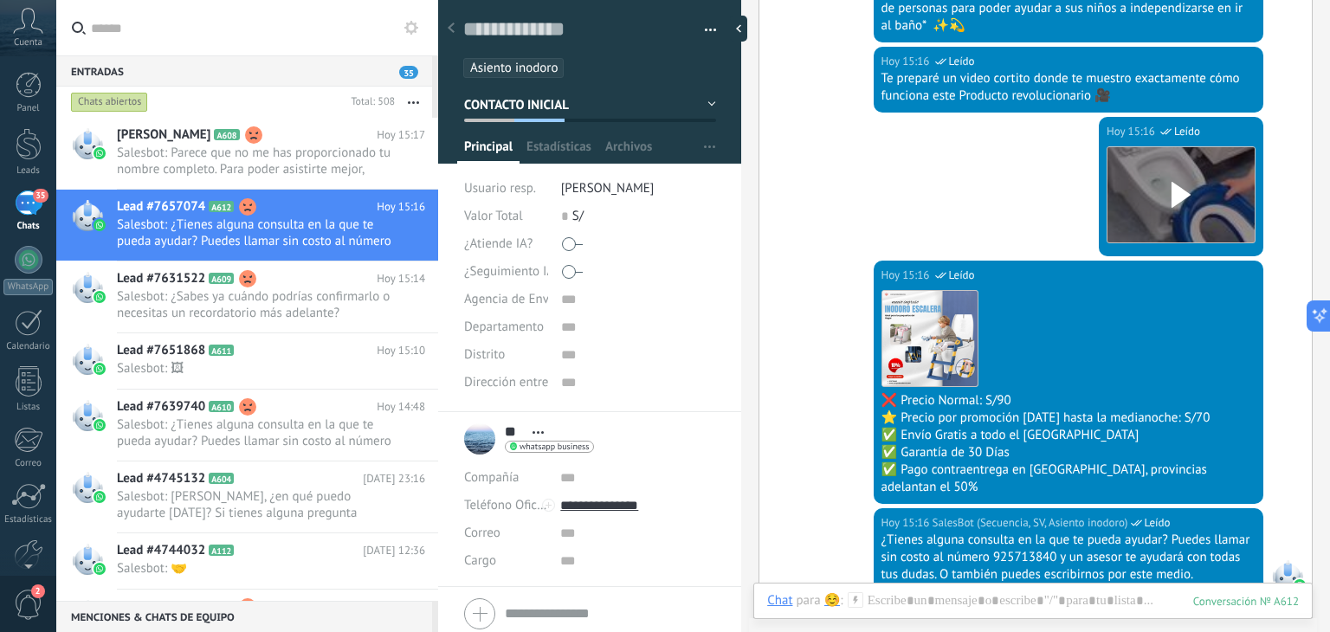
scroll to position [1159, 0]
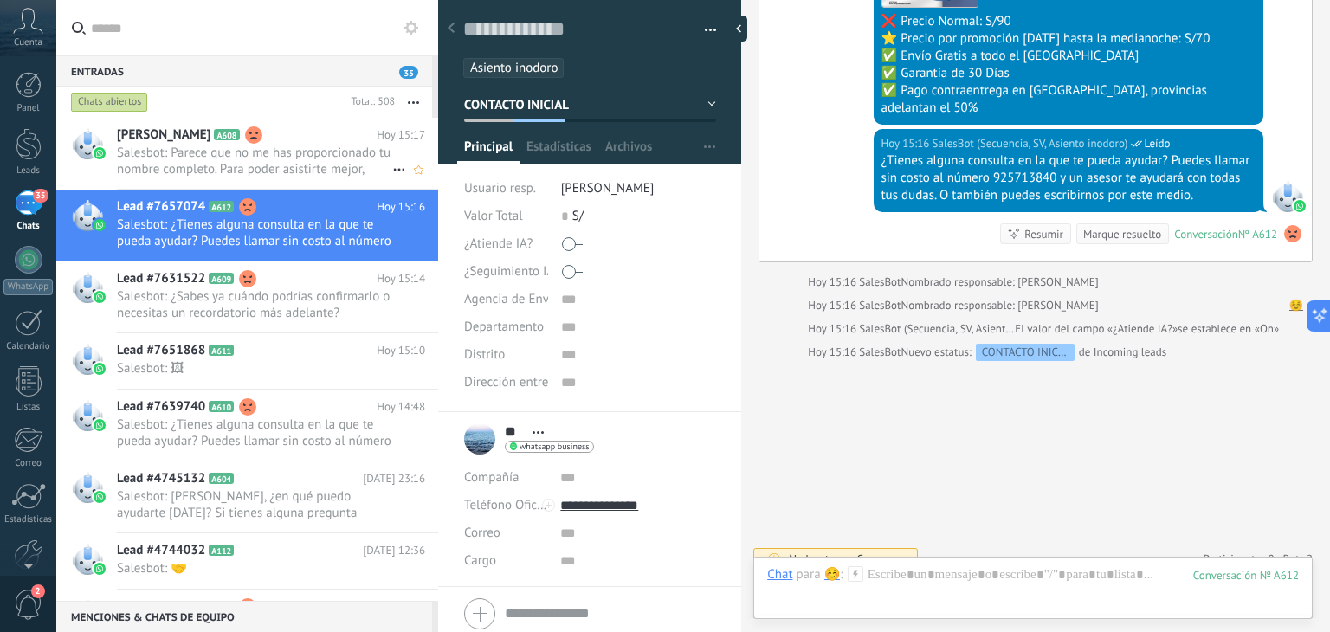
click at [242, 170] on span "Salesbot: Parece que no me has proporcionado tu nombre completo. Para poder asi…" at bounding box center [254, 161] width 275 height 33
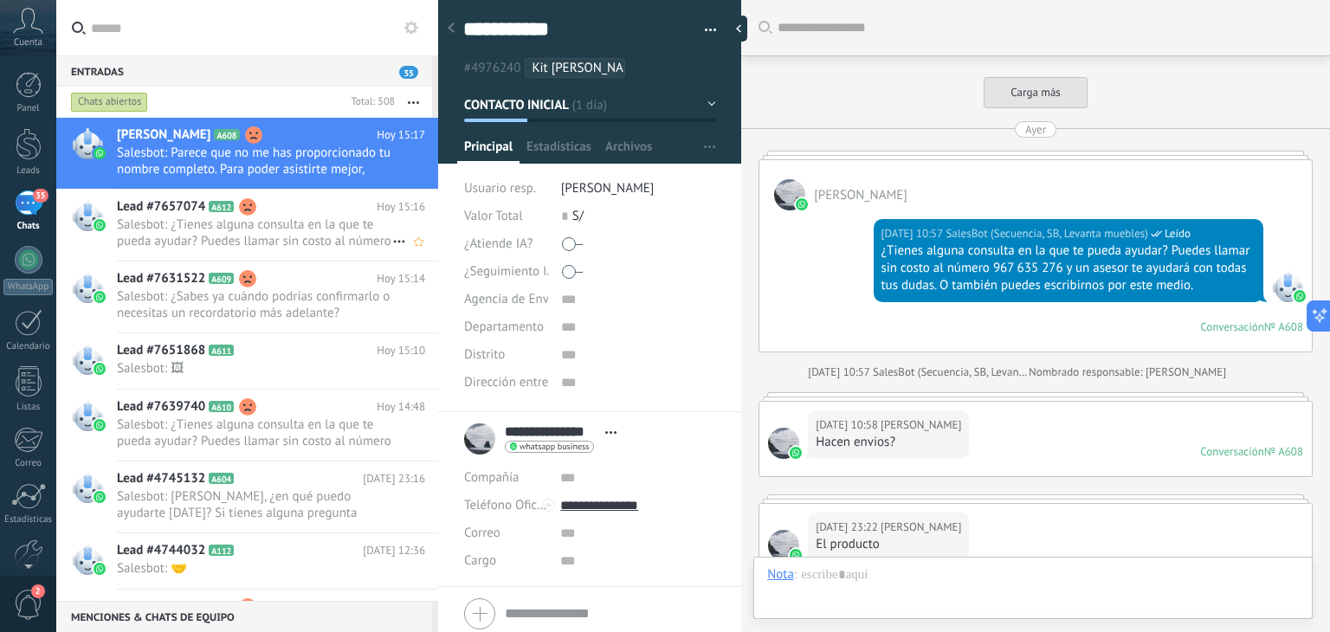
scroll to position [4482, 0]
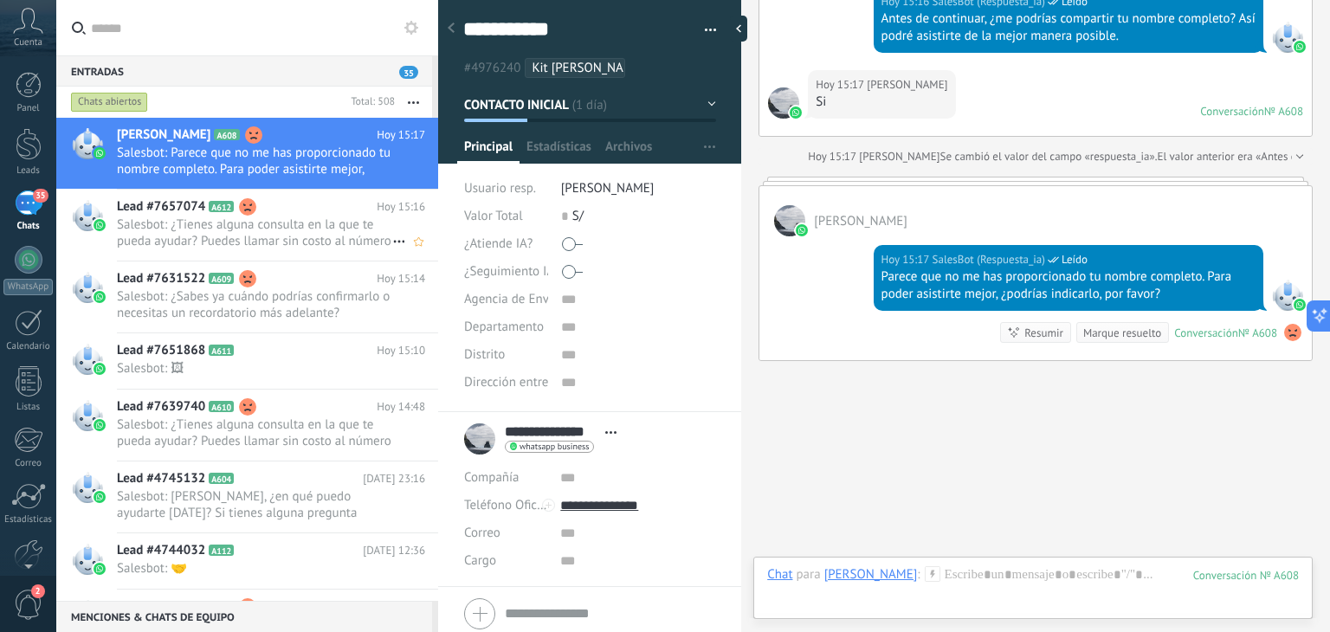
click at [242, 199] on icon at bounding box center [247, 206] width 17 height 17
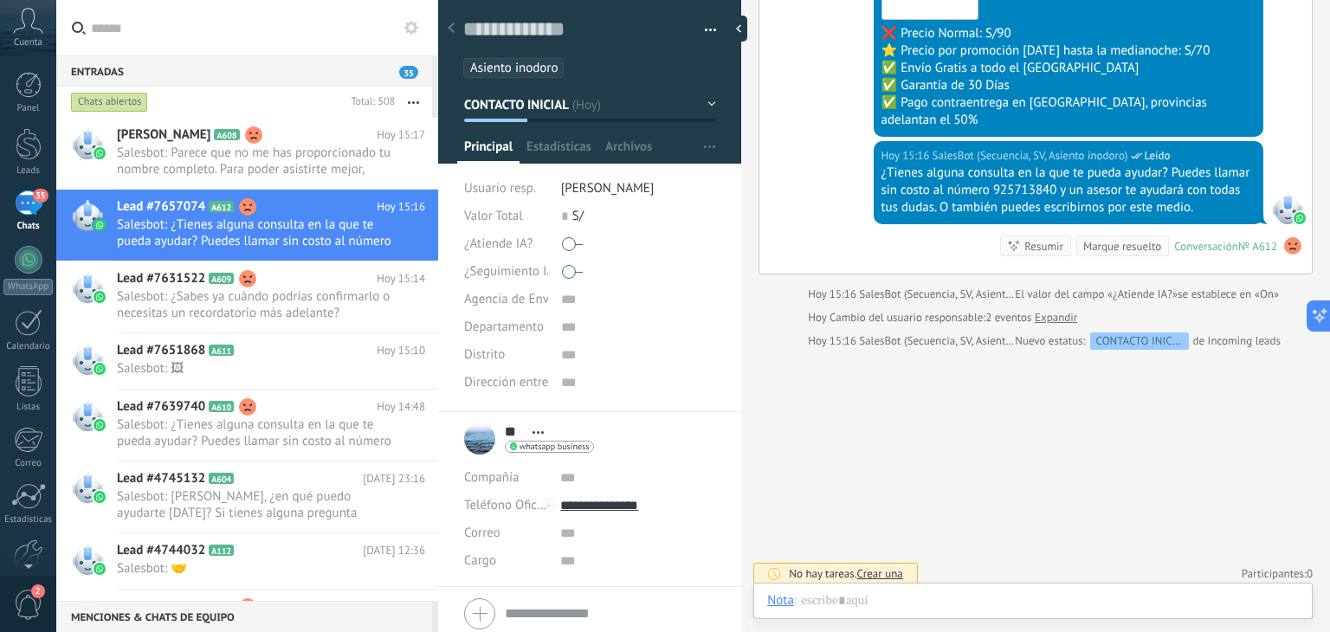
scroll to position [1135, 0]
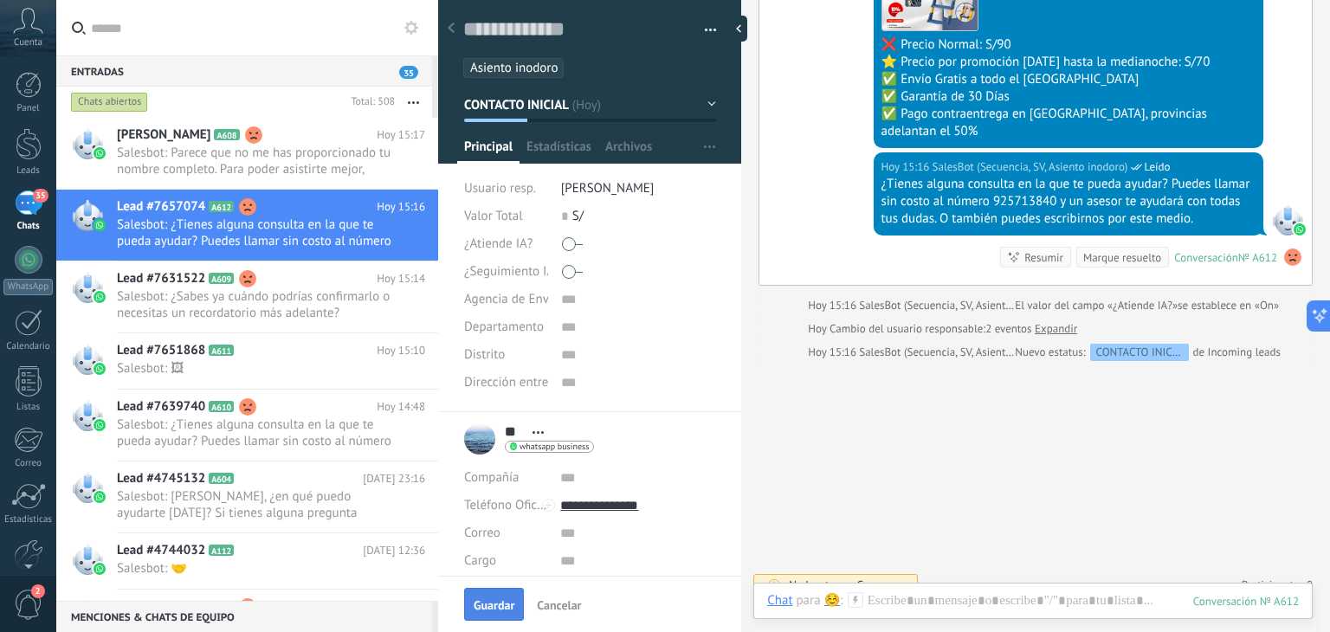
click at [489, 600] on span "Guardar" at bounding box center [494, 605] width 41 height 12
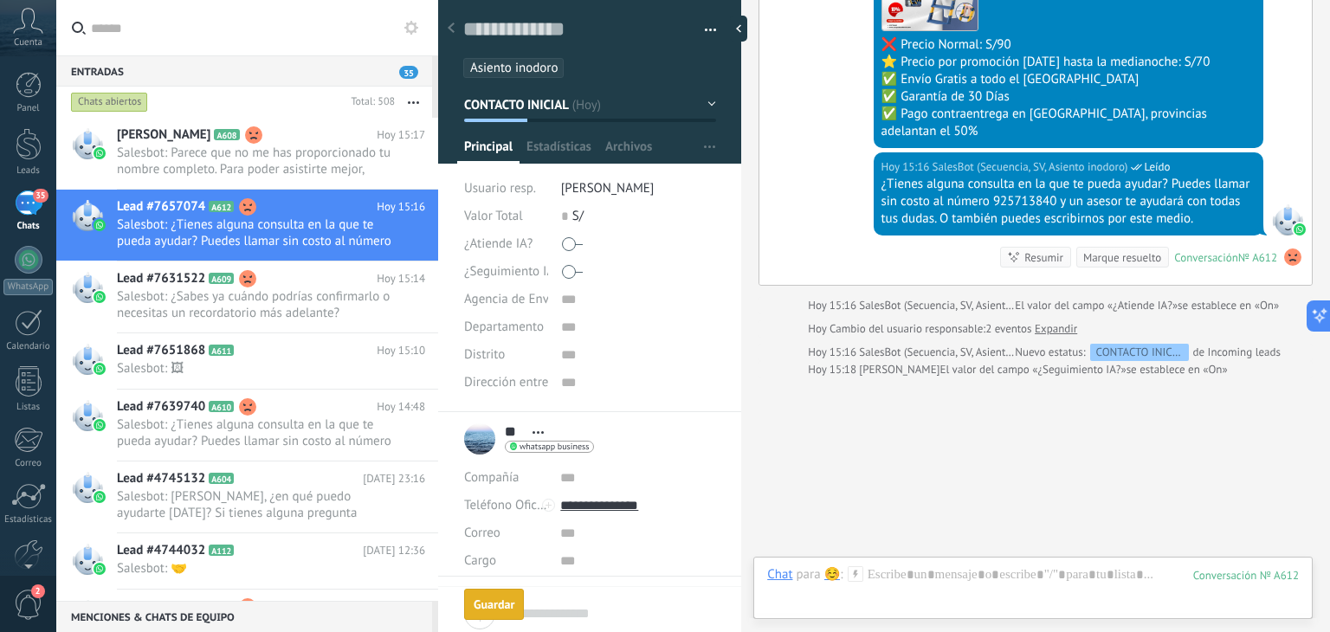
scroll to position [1164, 0]
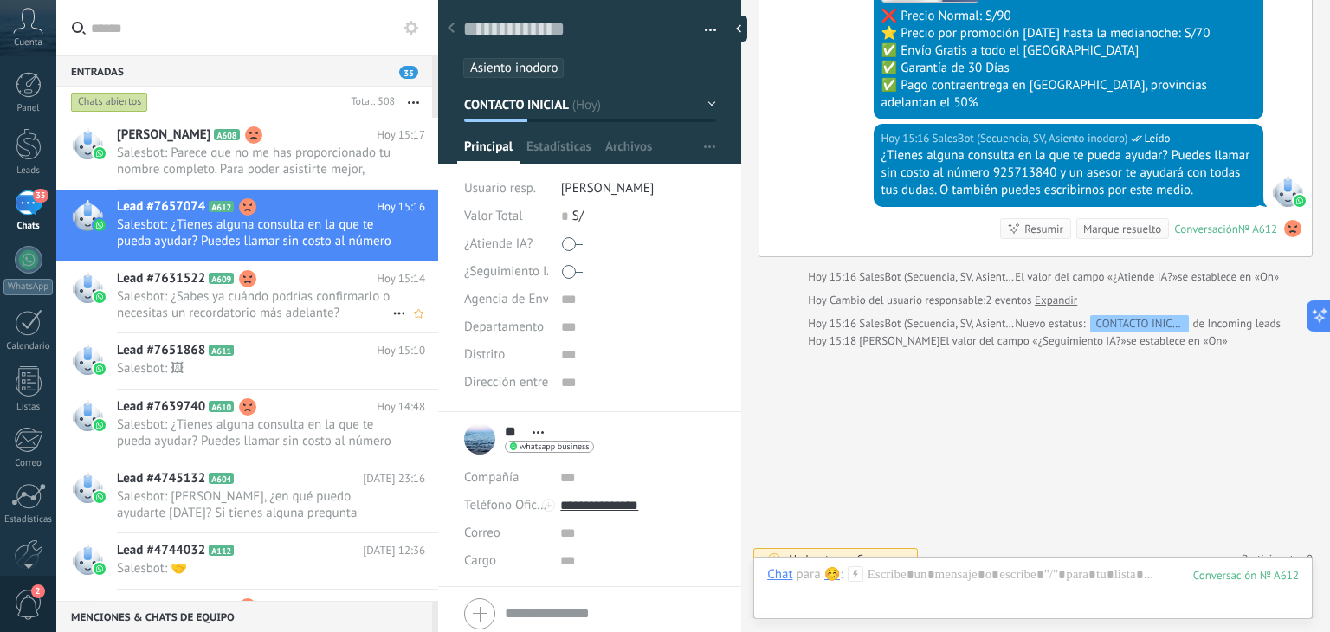
click at [228, 285] on h2 "Lead #7631522 A609" at bounding box center [247, 278] width 260 height 17
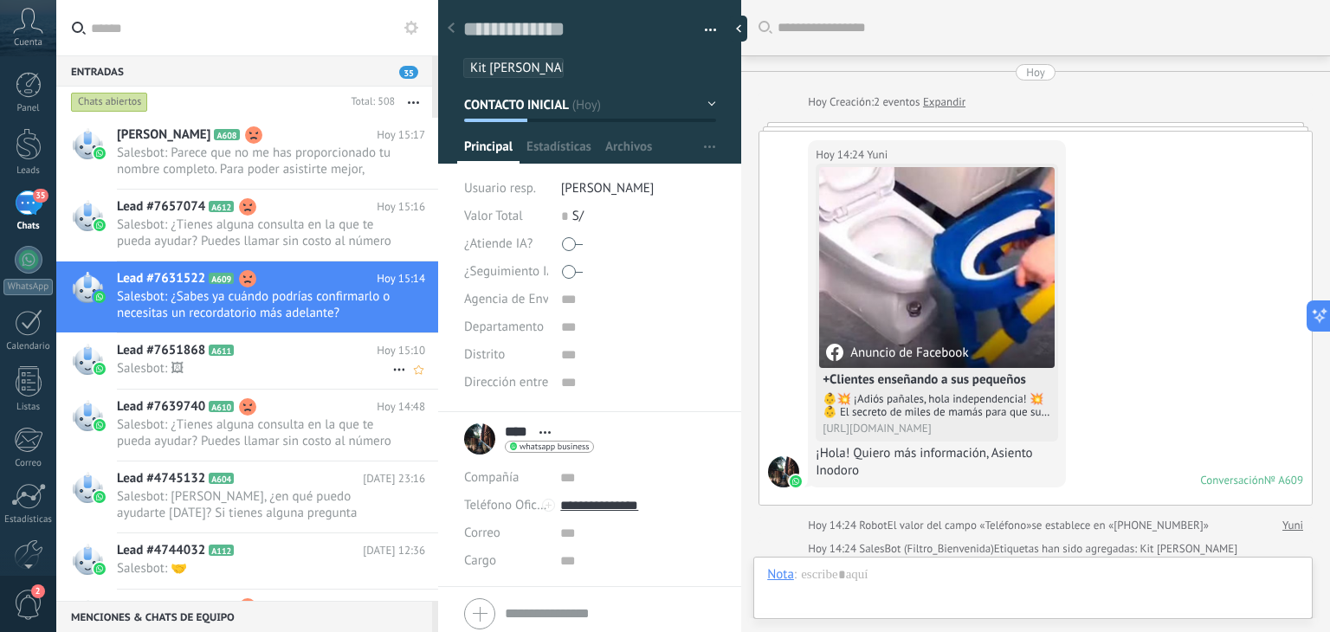
scroll to position [3371, 0]
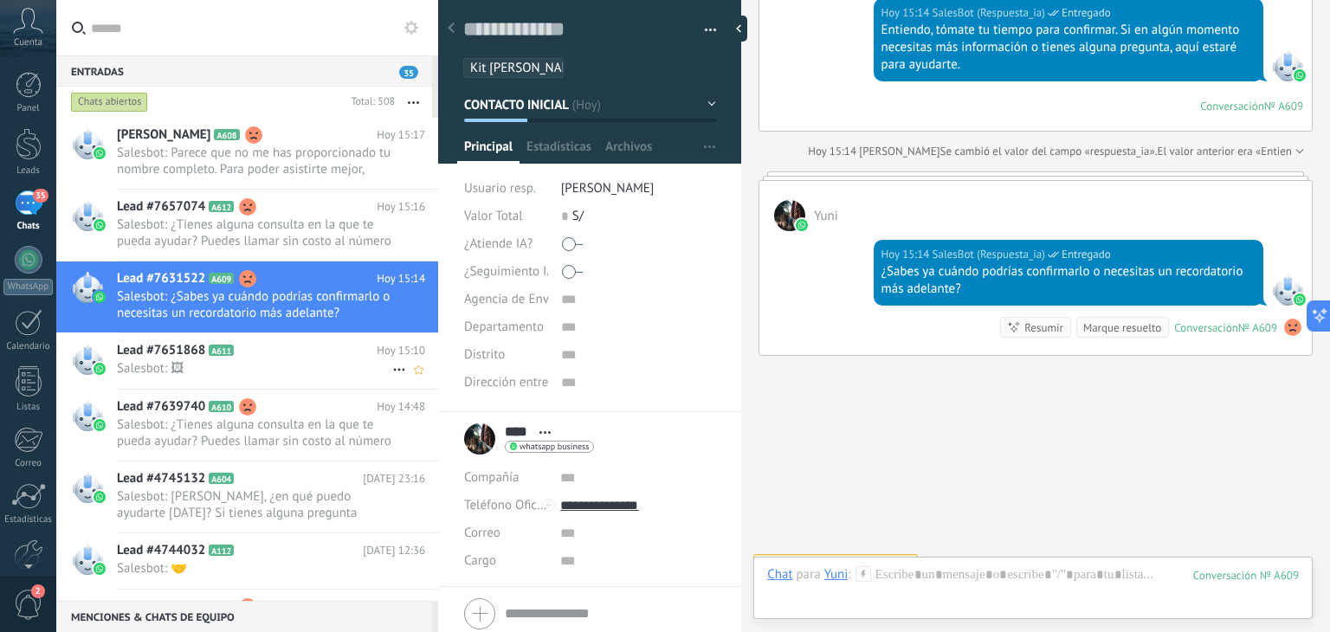
click at [215, 378] on div "Lead #7651868 A611 Hoy 15:10 Salesbot: 🖼" at bounding box center [277, 360] width 321 height 55
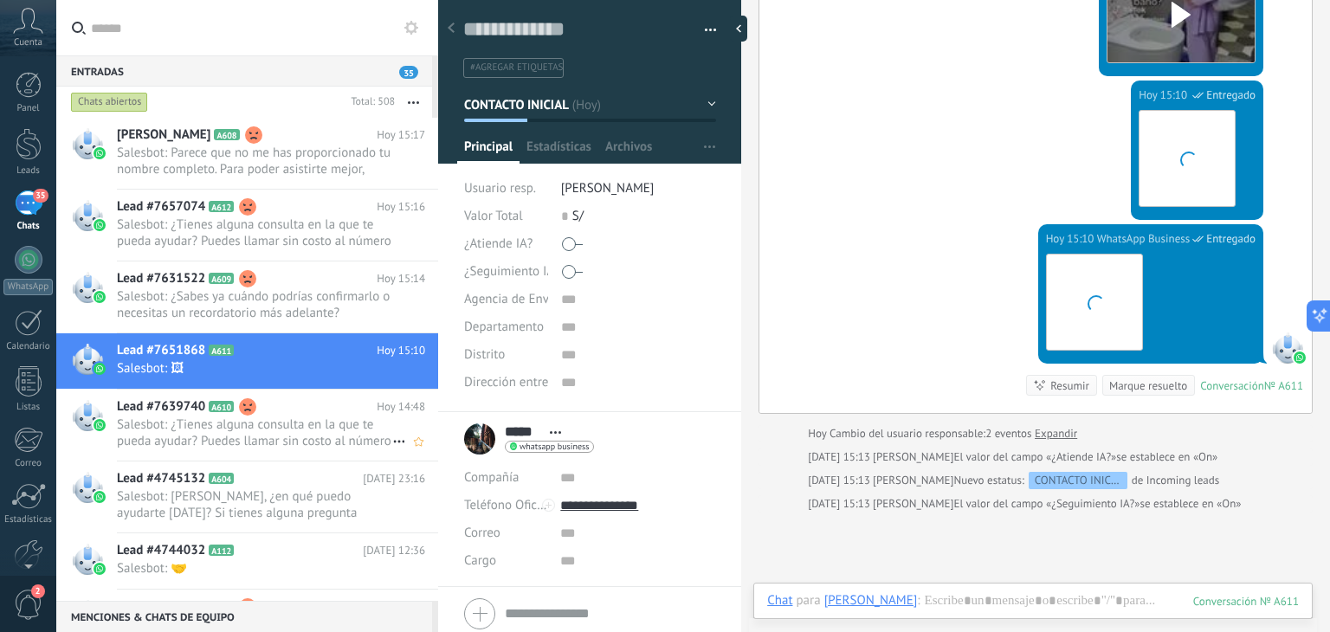
scroll to position [25, 0]
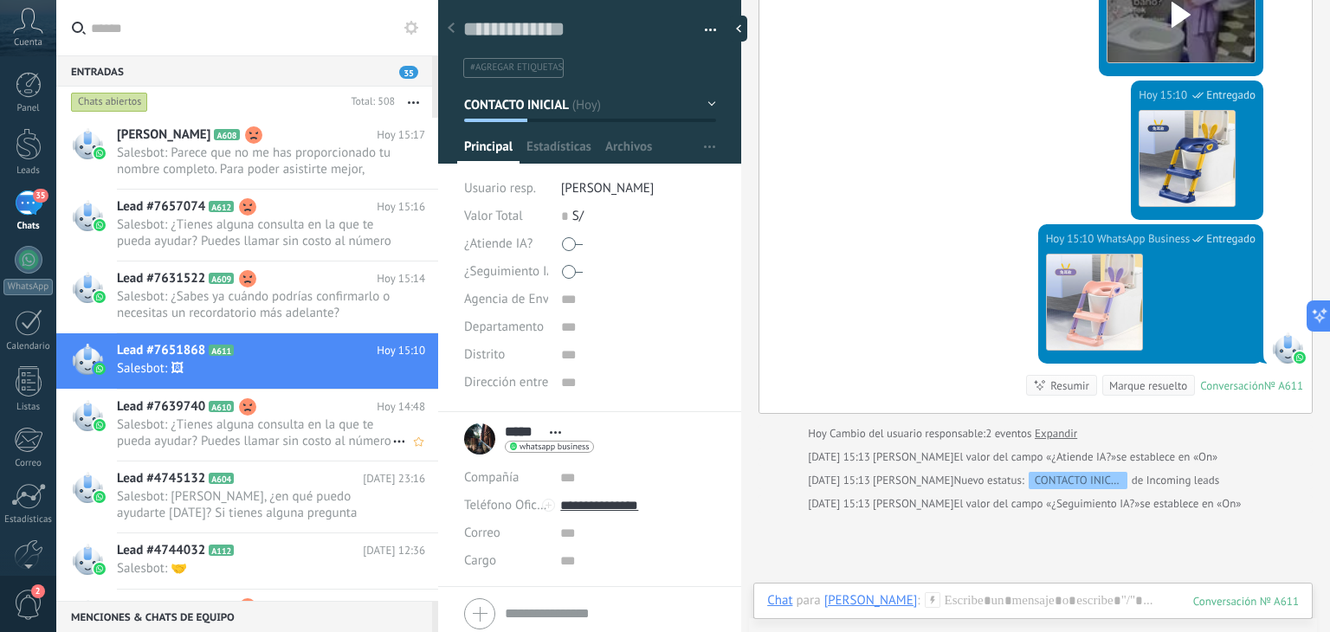
click at [227, 414] on h2 "Lead #7639740 A610" at bounding box center [247, 406] width 260 height 17
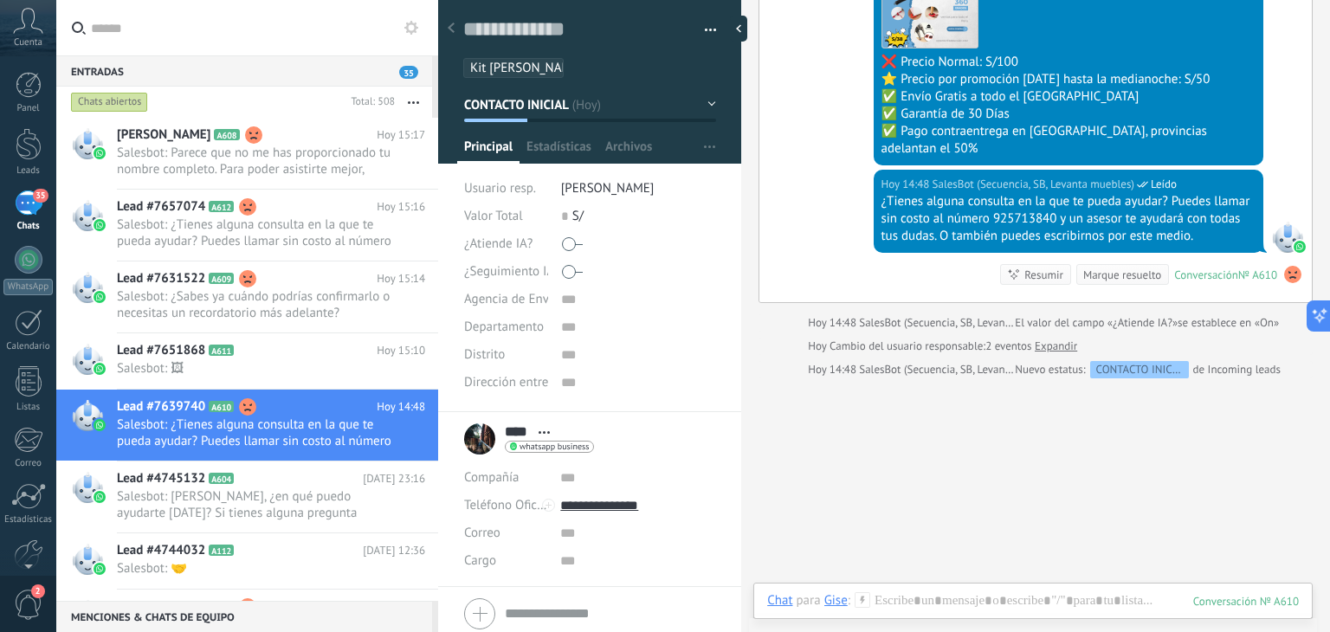
scroll to position [1018, 0]
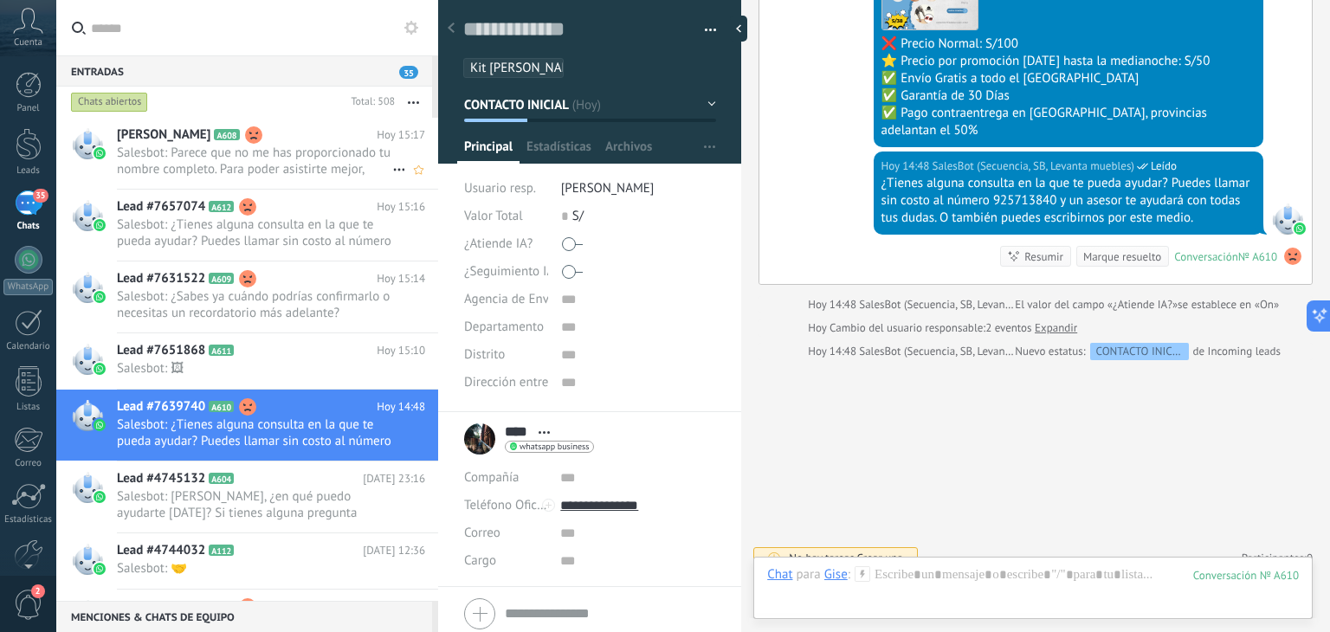
click at [247, 164] on span "Salesbot: Parece que no me has proporcionado tu nombre completo. Para poder asi…" at bounding box center [254, 161] width 275 height 33
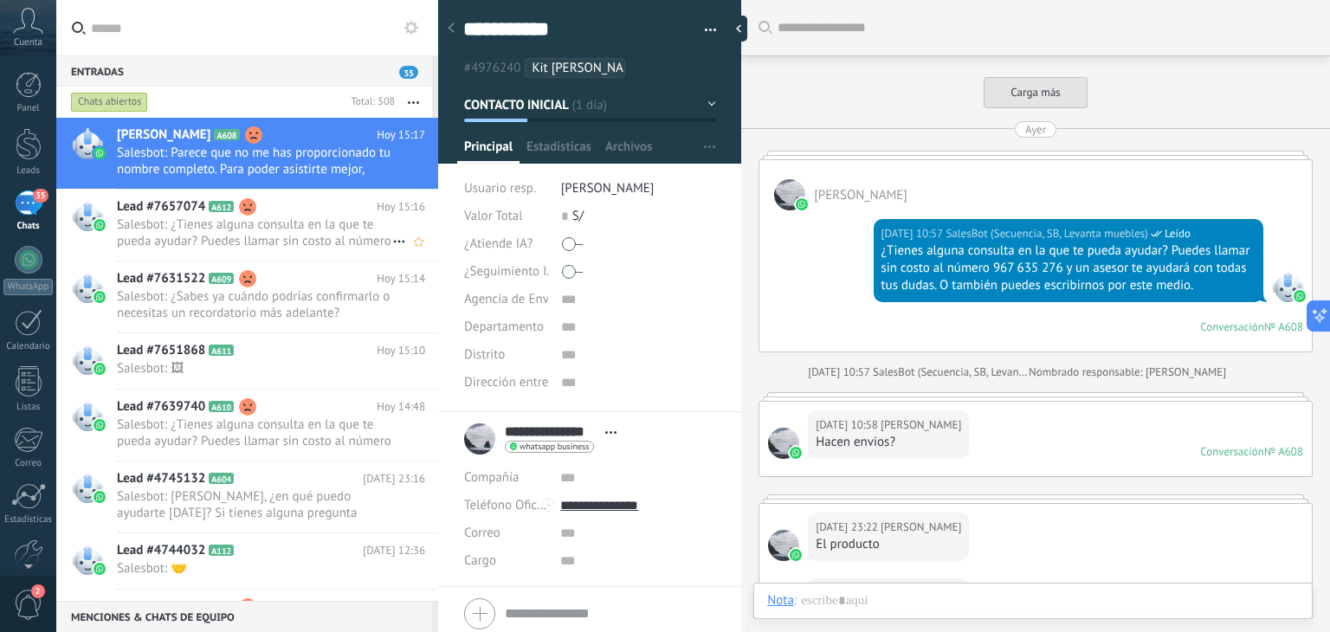
scroll to position [4404, 0]
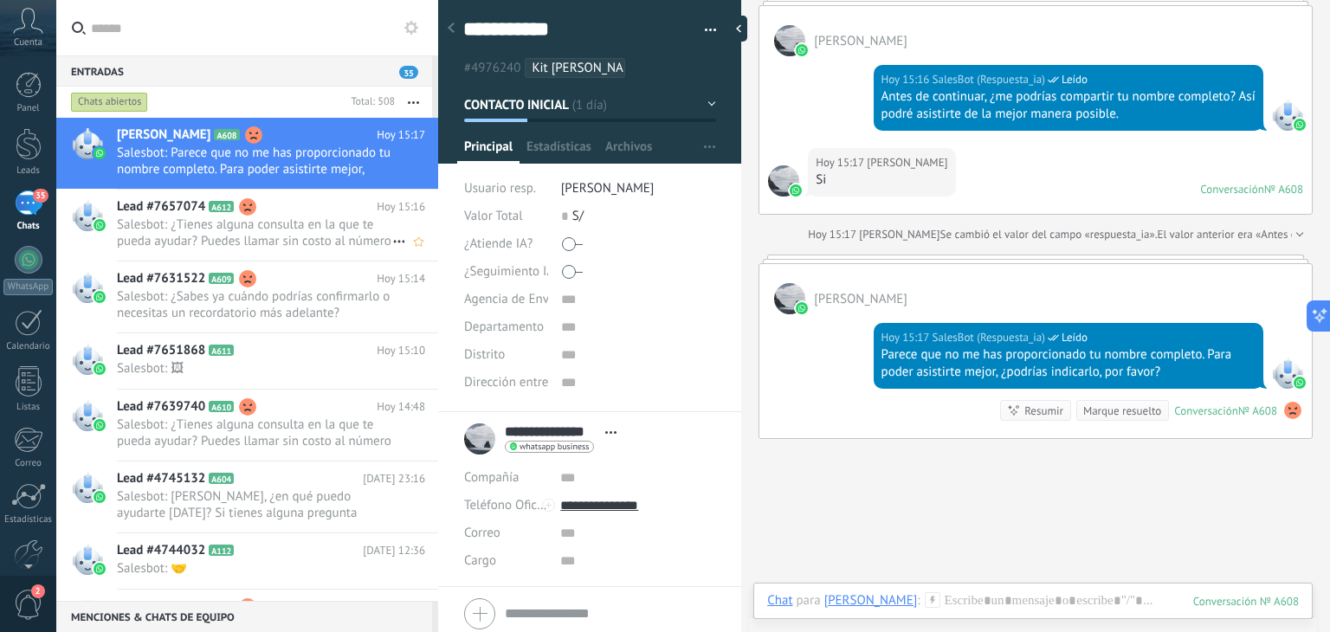
click at [276, 235] on span "Salesbot: ¿Tienes alguna consulta en la que te pueda ayudar? Puedes llamar sin …" at bounding box center [254, 233] width 275 height 33
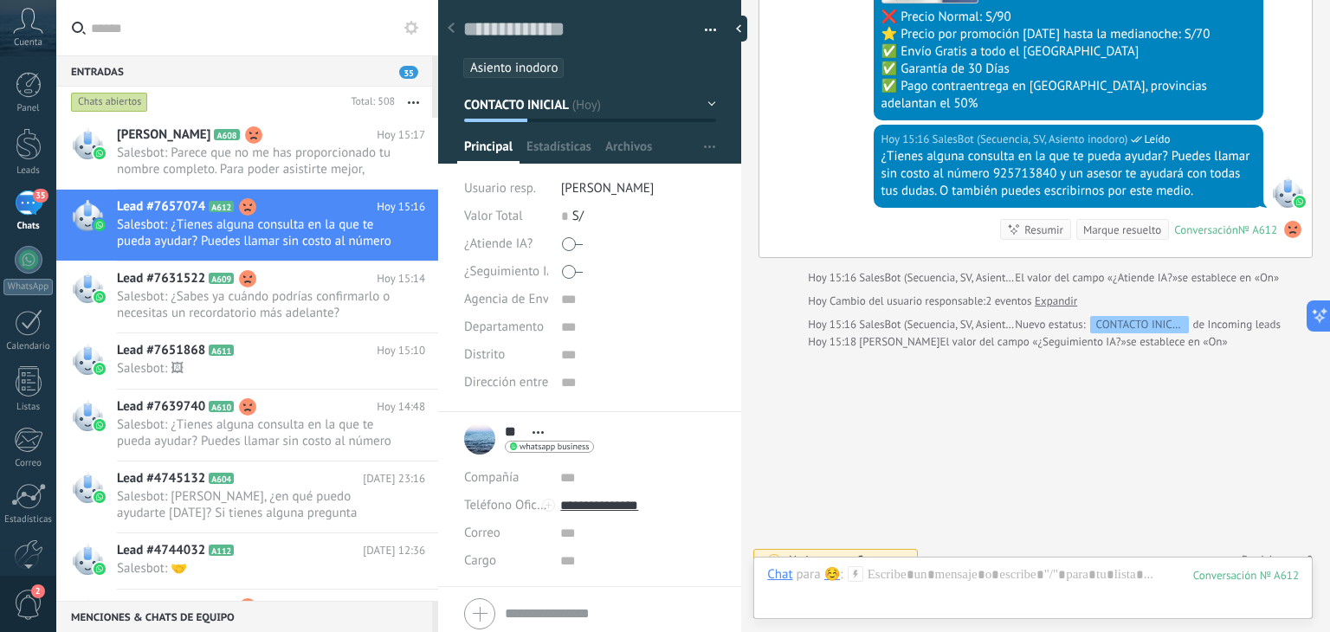
scroll to position [1164, 0]
click at [215, 370] on span "Salesbot: 🖼" at bounding box center [254, 368] width 275 height 16
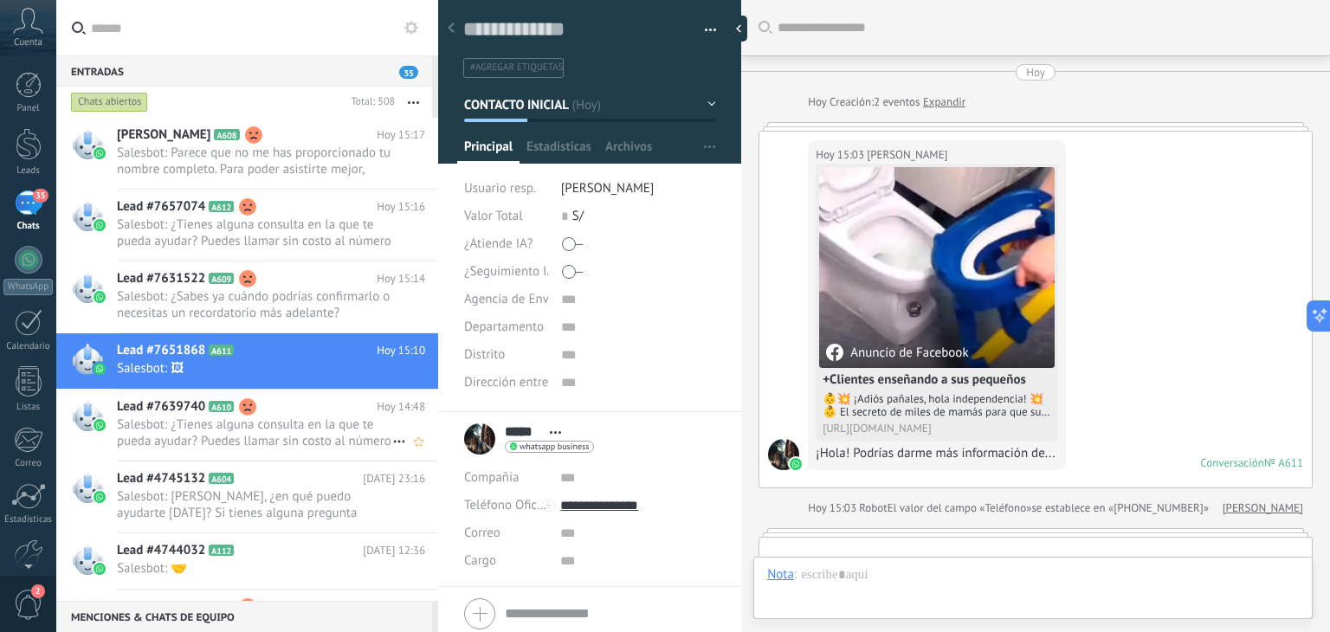
scroll to position [1136, 0]
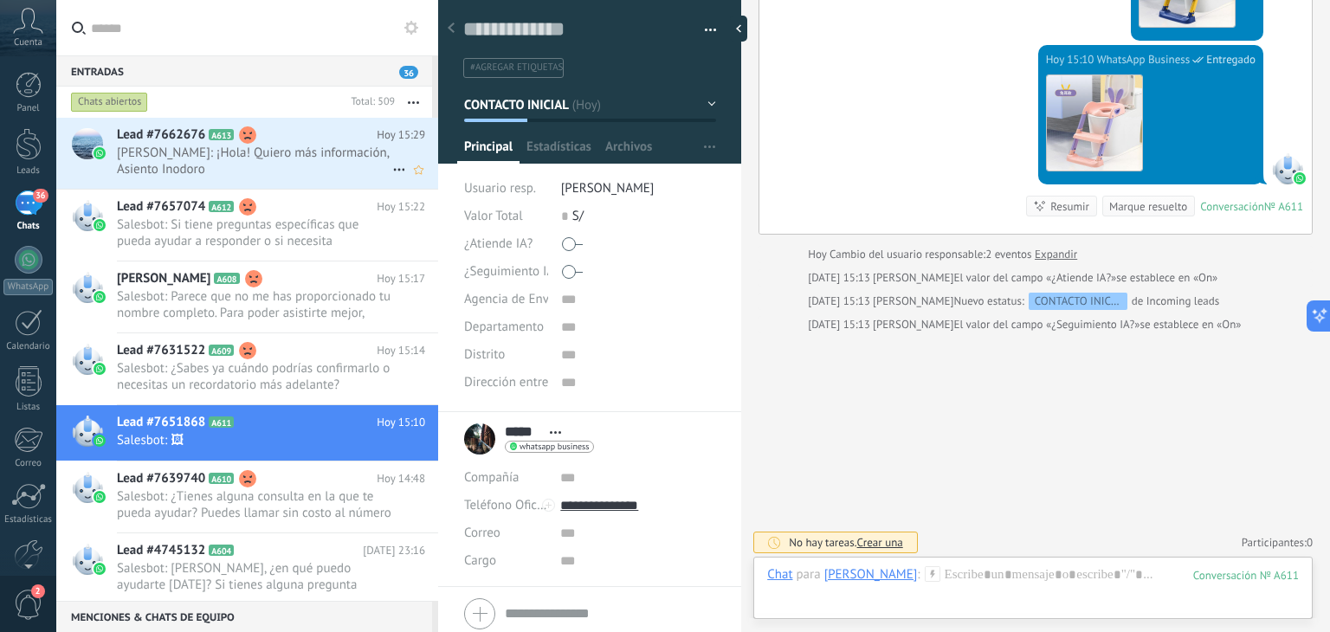
click at [272, 167] on span "Mery: ¡Hola! Quiero más información, Asiento Inodoro" at bounding box center [254, 161] width 275 height 33
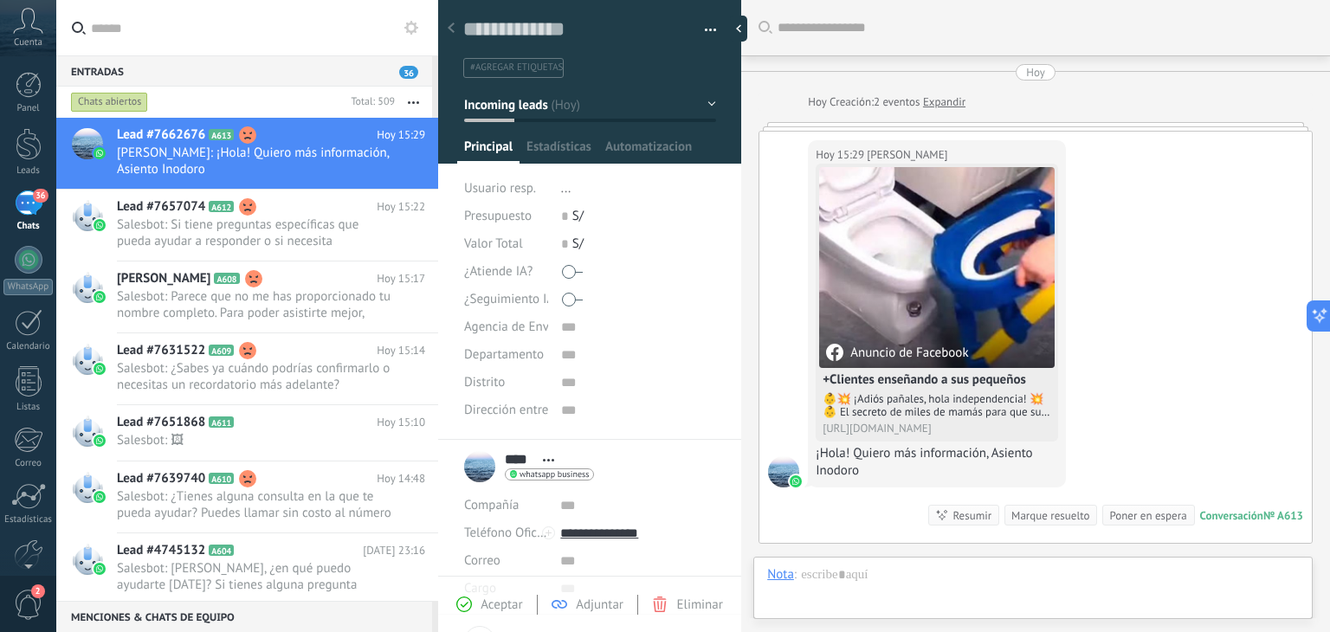
scroll to position [16, 0]
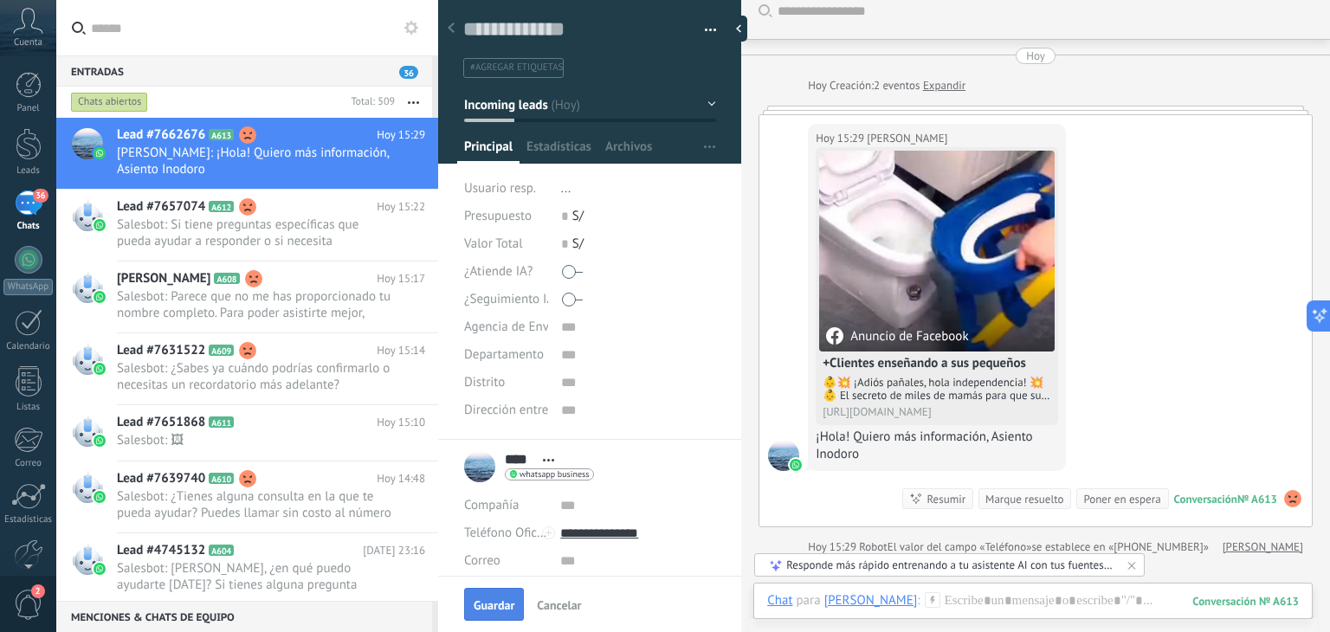
click at [499, 604] on span "Guardar" at bounding box center [494, 605] width 41 height 12
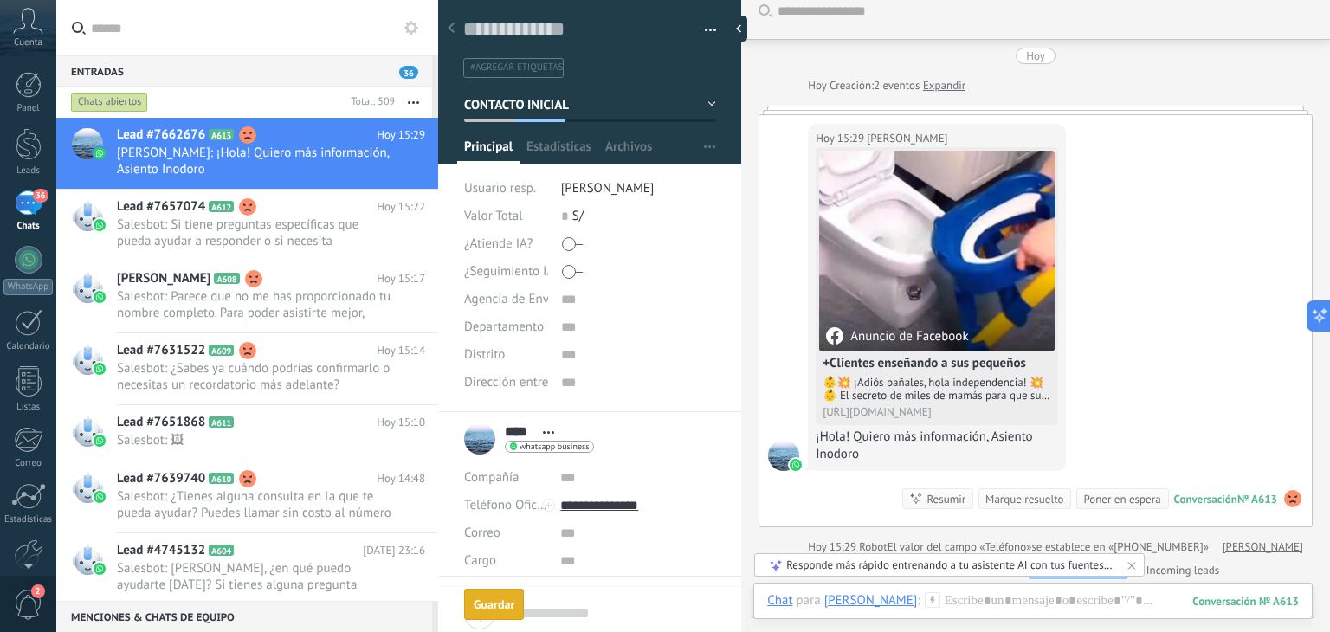
scroll to position [138, 0]
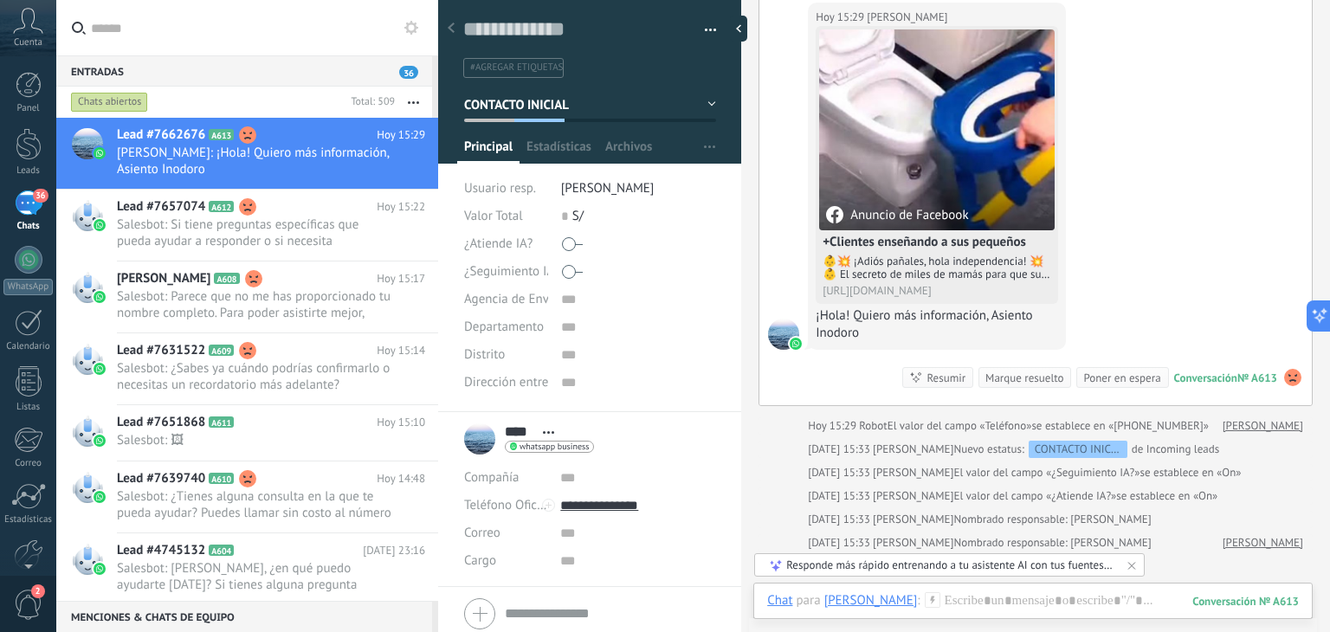
click at [417, 28] on use at bounding box center [411, 28] width 14 height 14
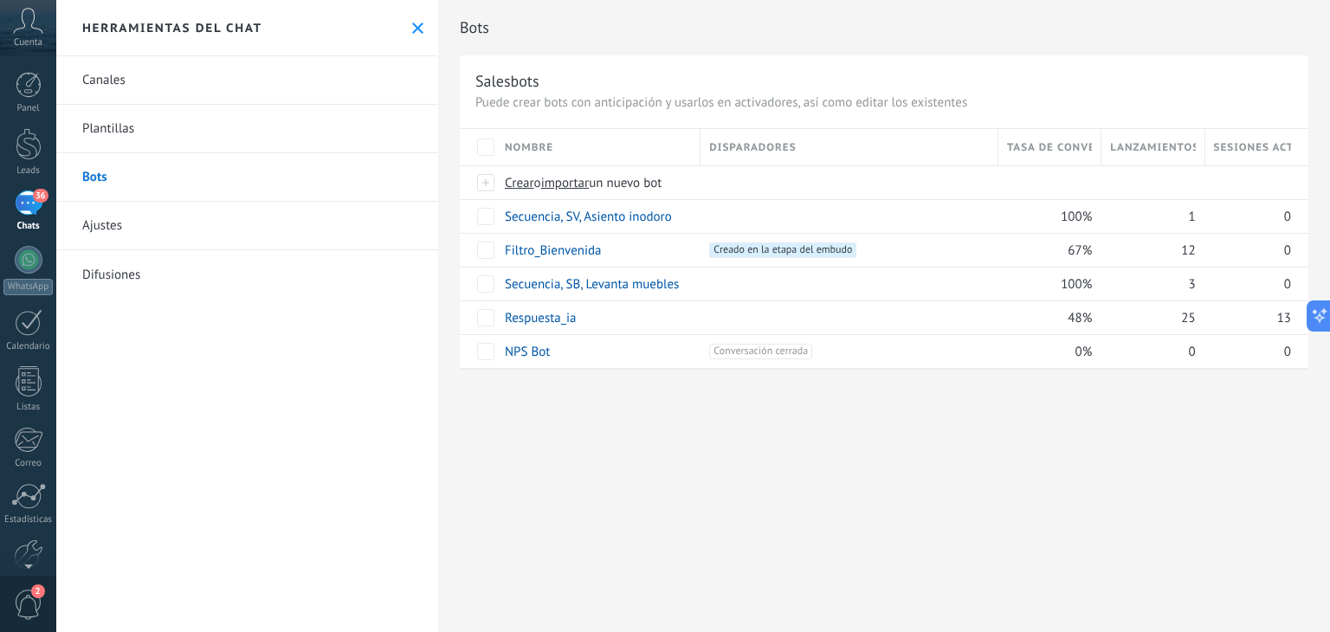
click at [415, 30] on use at bounding box center [417, 28] width 11 height 11
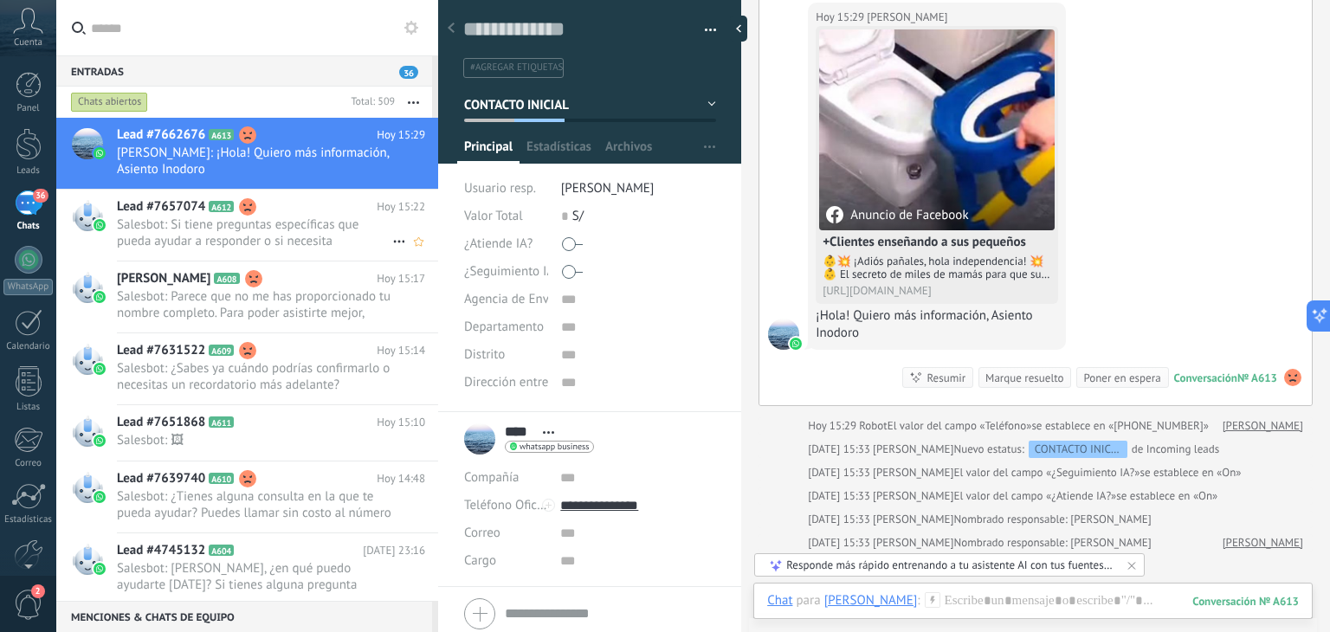
click at [307, 233] on span "Salesbot: Si tiene preguntas específicas que pueda ayudar a responder o si nece…" at bounding box center [254, 233] width 275 height 33
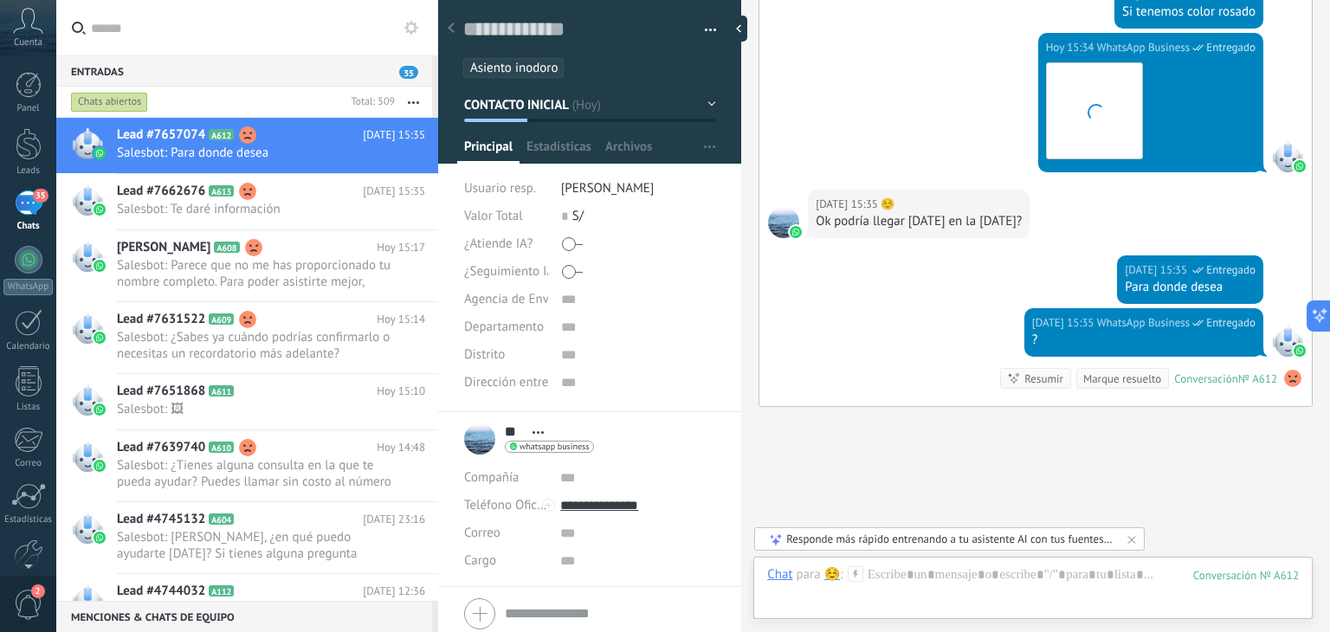
scroll to position [2910, 0]
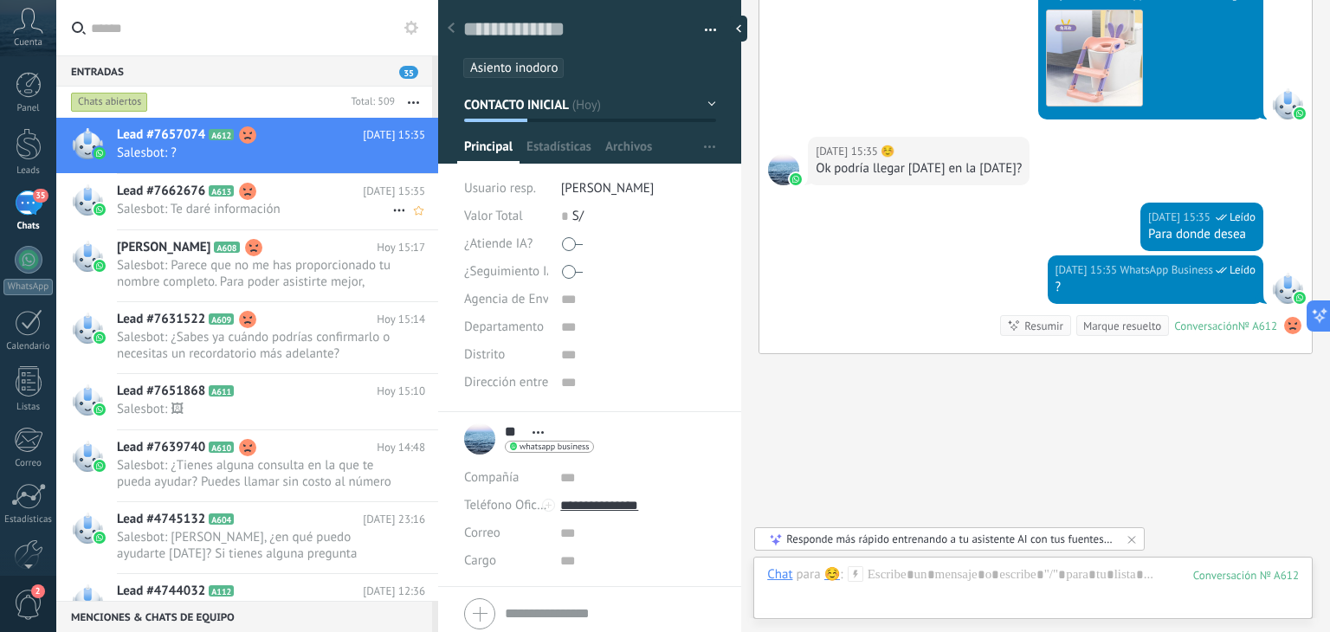
click at [223, 196] on span "A613" at bounding box center [221, 190] width 25 height 11
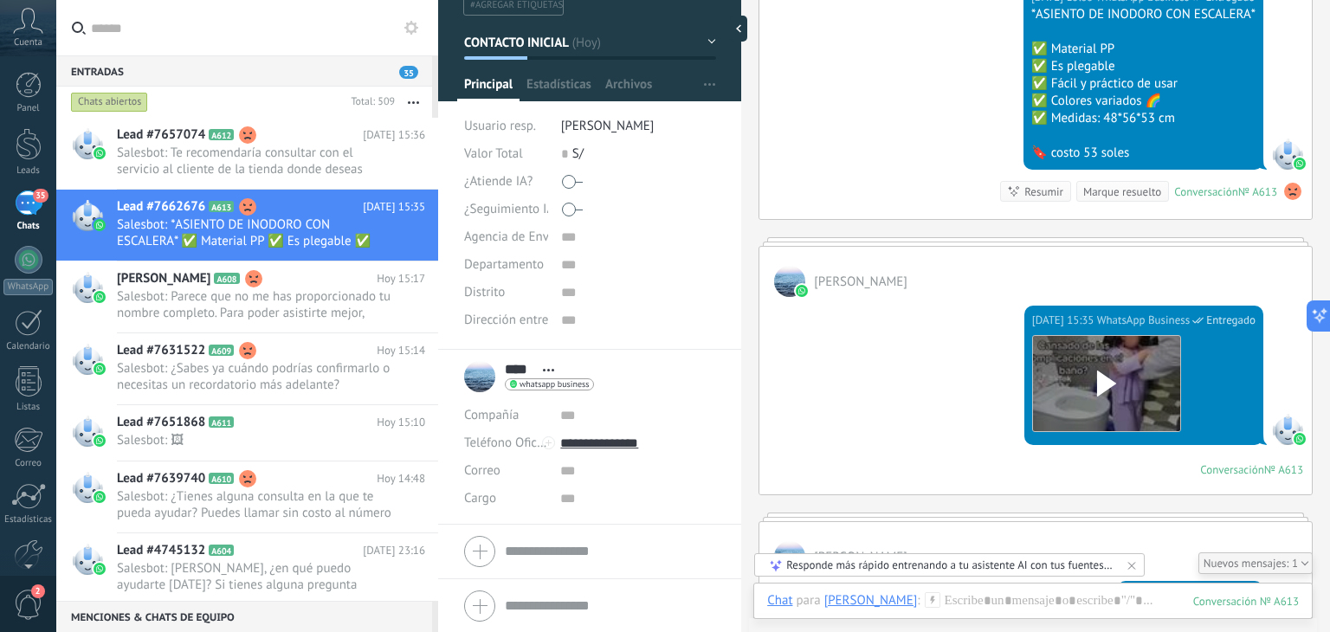
scroll to position [1012, 0]
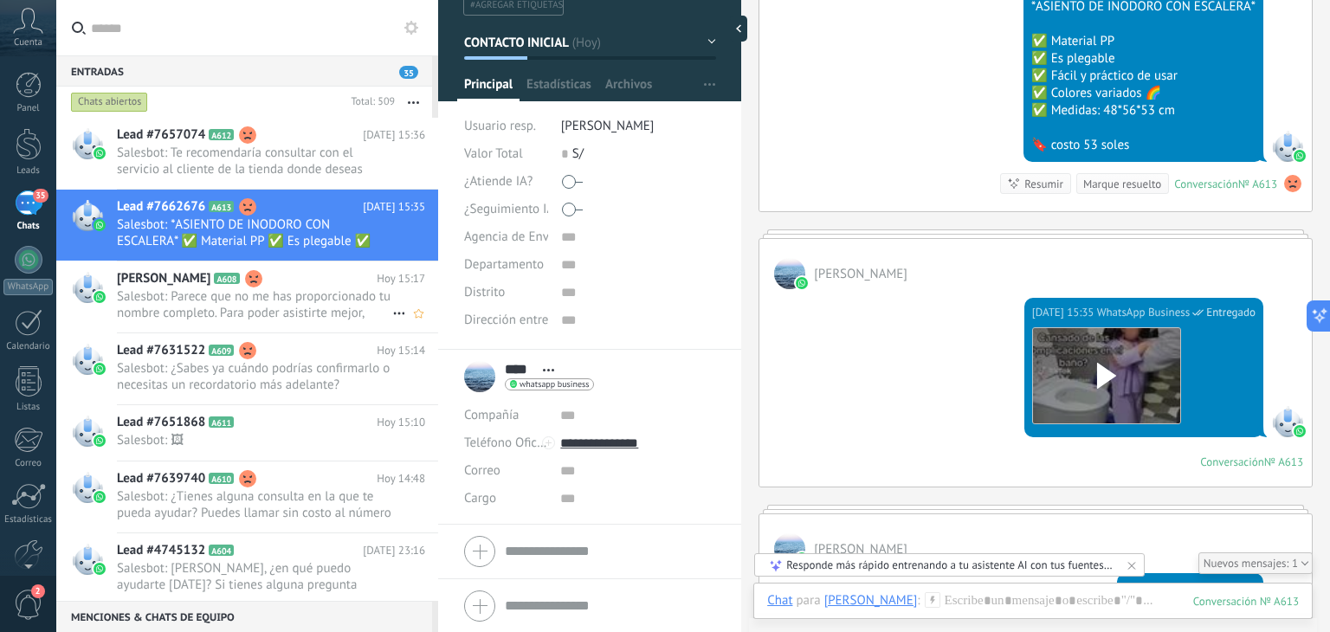
click at [209, 295] on span "Salesbot: Parece que no me has proporcionado tu nombre completo. Para poder asi…" at bounding box center [254, 304] width 275 height 33
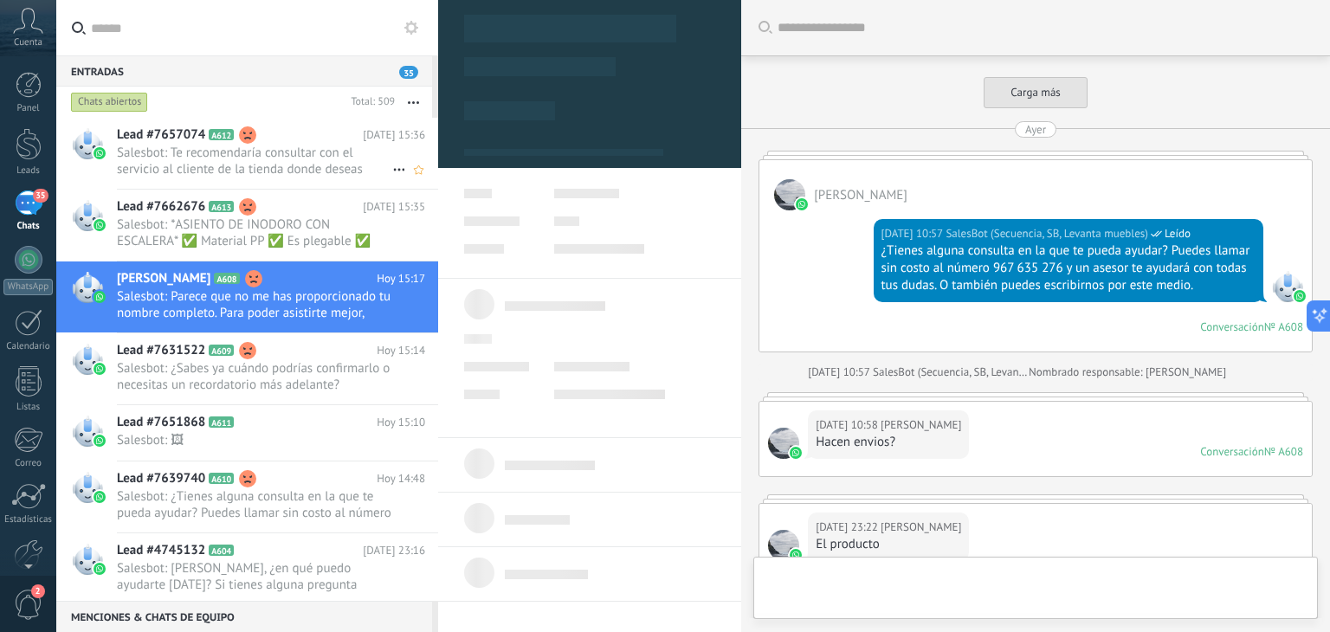
click at [254, 177] on span "Salesbot: Te recomendaría consultar con el servicio al cliente de la tienda don…" at bounding box center [254, 161] width 275 height 33
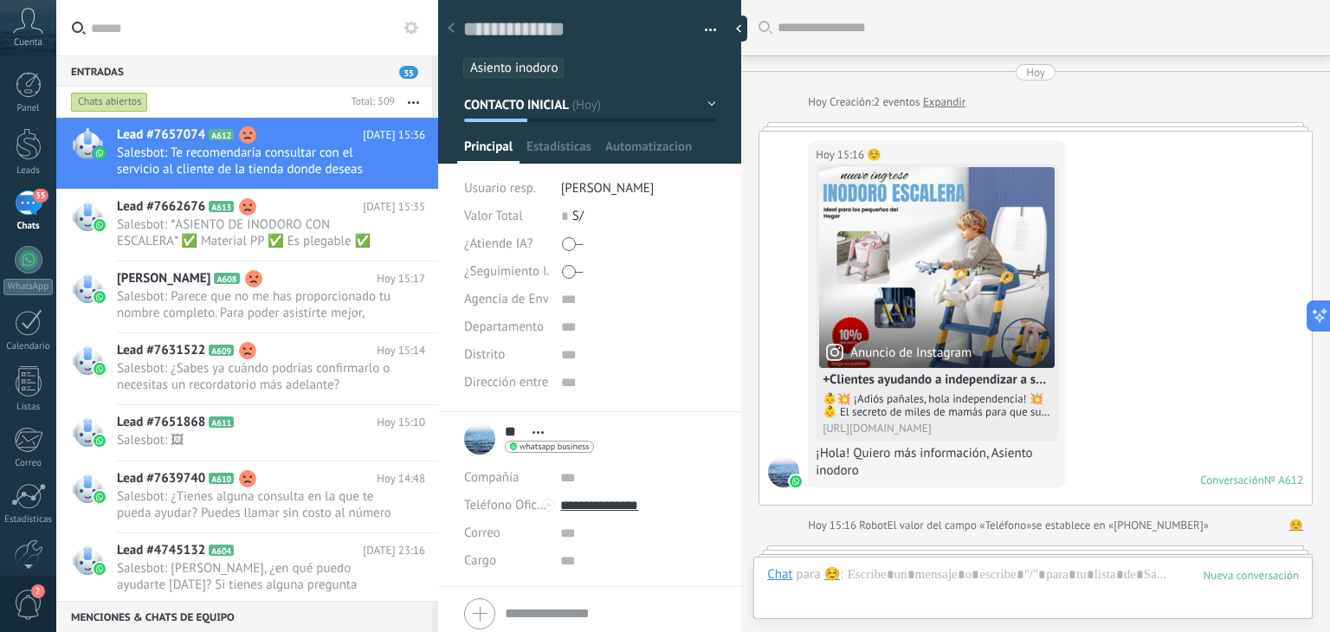
scroll to position [3457, 0]
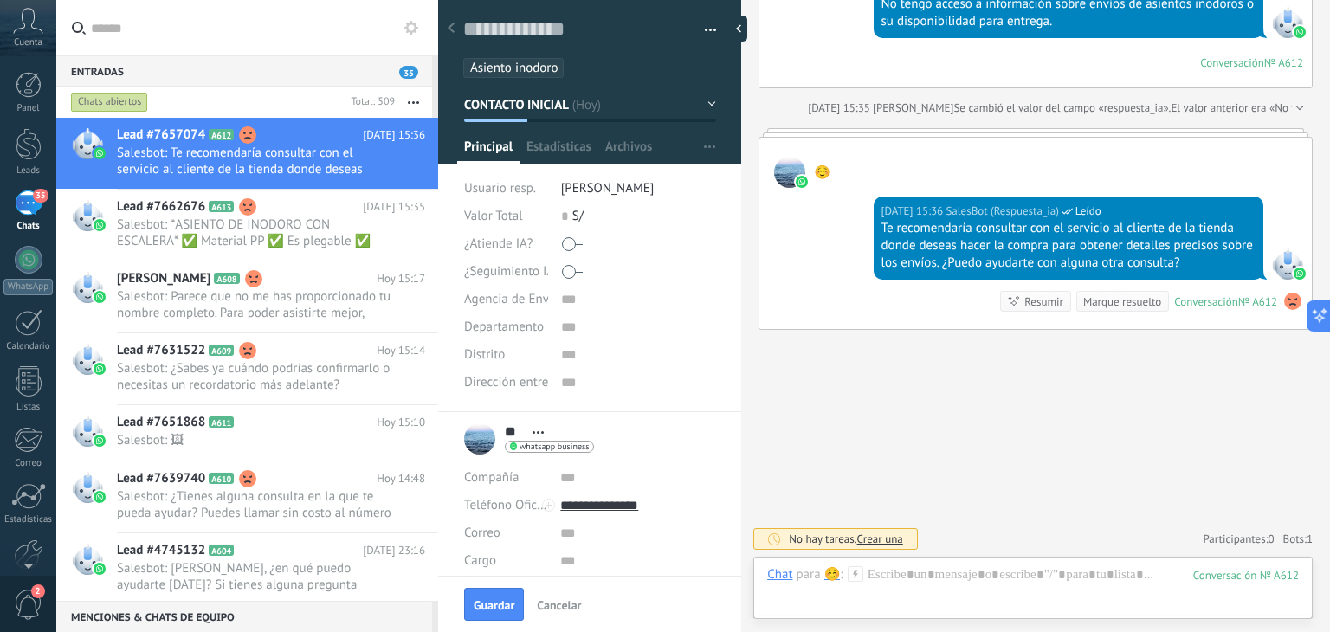
drag, startPoint x: 488, startPoint y: 609, endPoint x: 746, endPoint y: 479, distance: 288.2
click at [491, 607] on span "Guardar" at bounding box center [494, 605] width 41 height 12
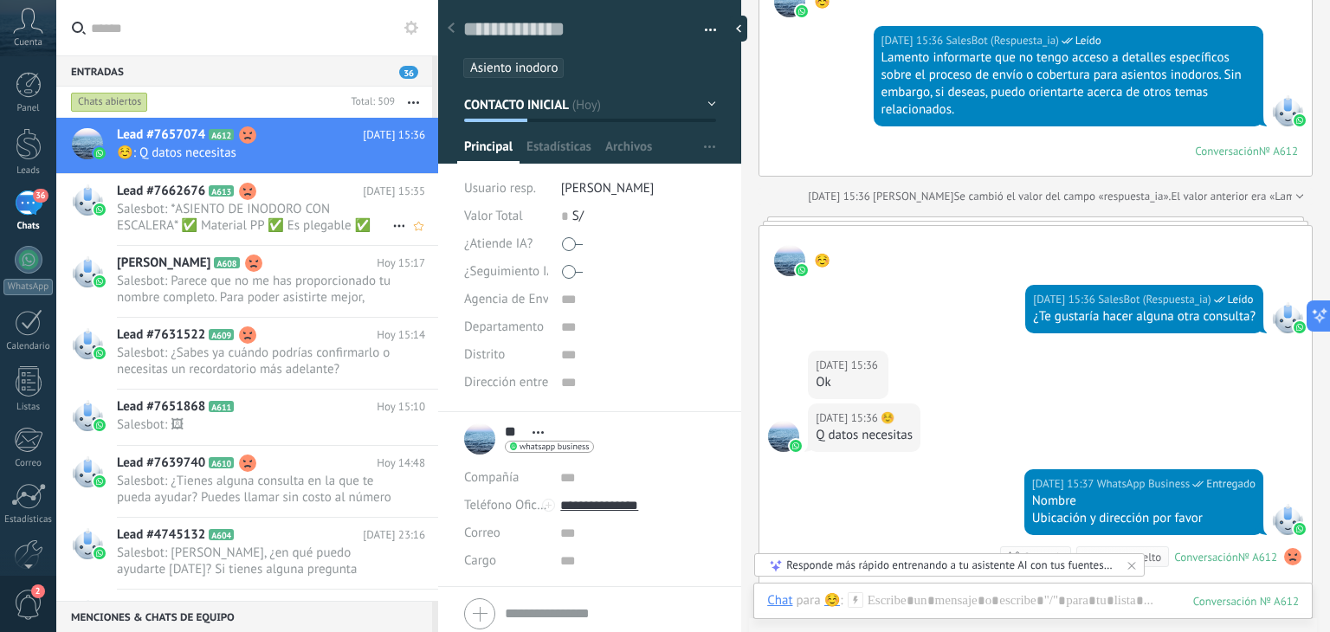
scroll to position [4266, 0]
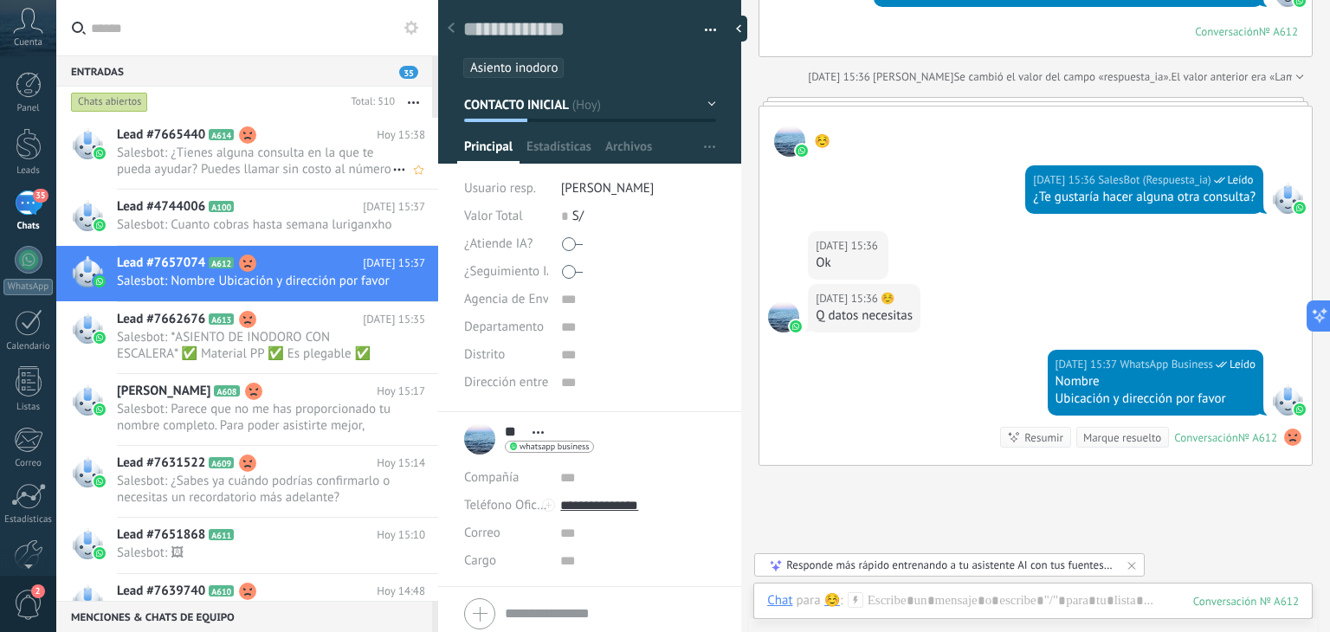
click at [255, 162] on span "Salesbot: ¿Tienes alguna consulta en la que te pueda ayudar? Puedes llamar sin …" at bounding box center [254, 161] width 275 height 33
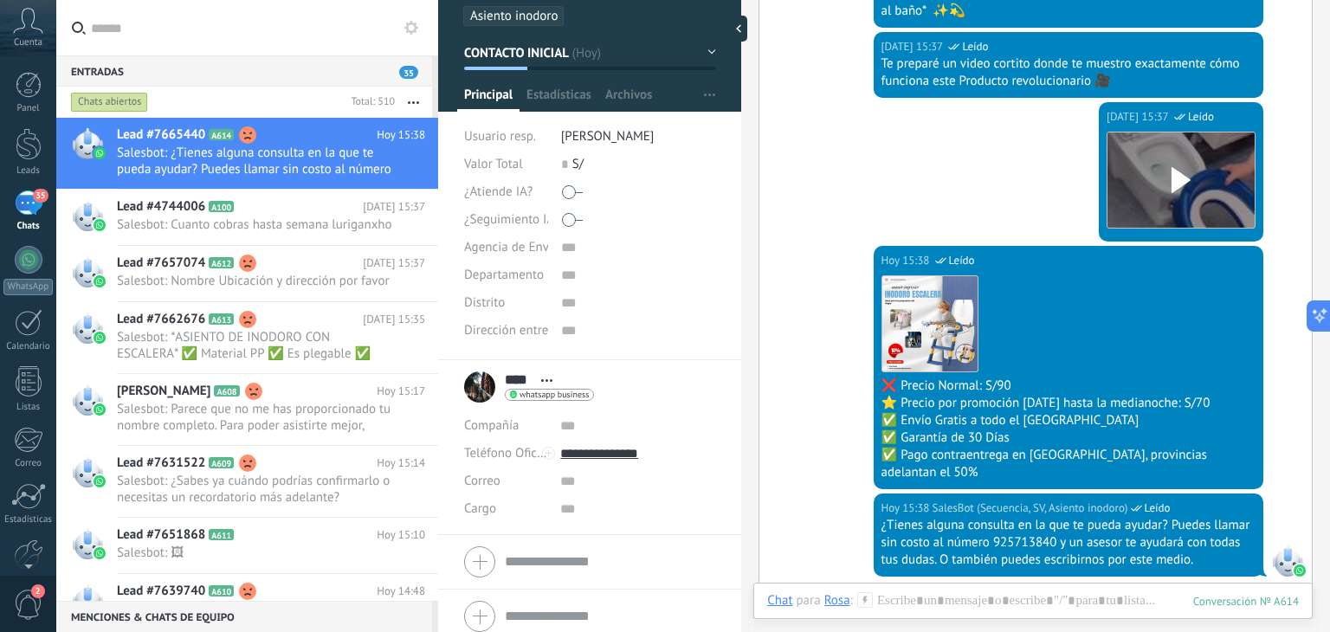
scroll to position [62, 0]
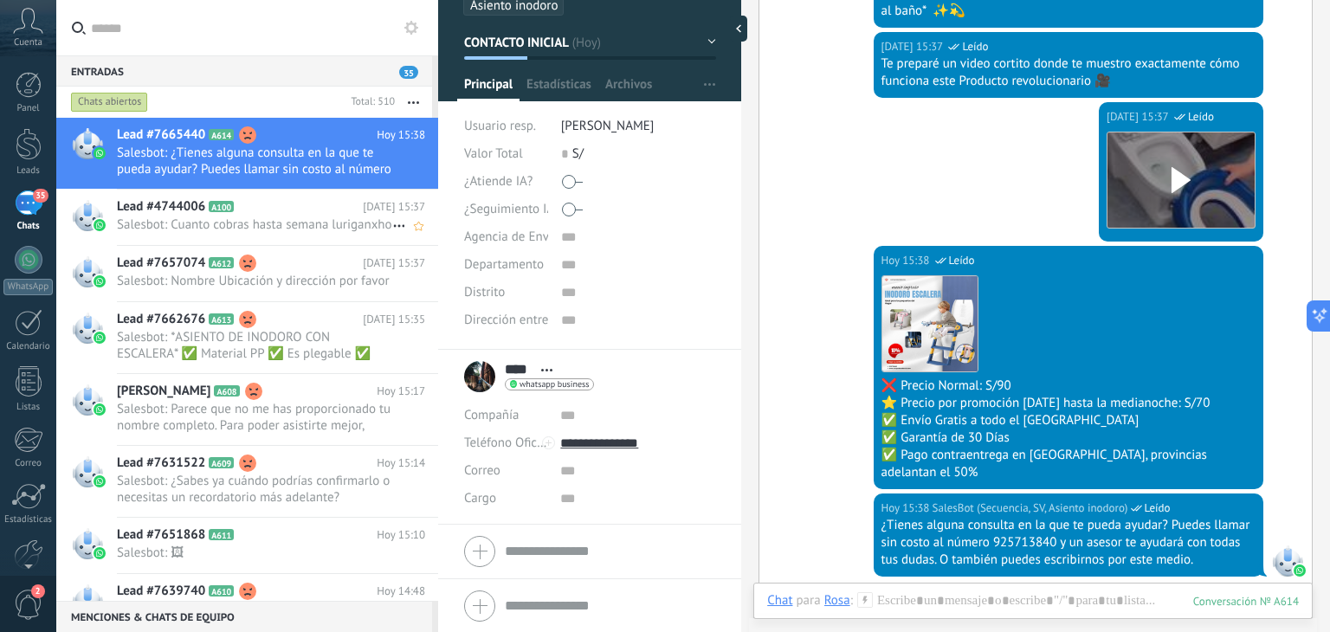
click at [217, 233] on span "Salesbot: Cuanto cobras hasta semana luriganxho" at bounding box center [254, 225] width 275 height 16
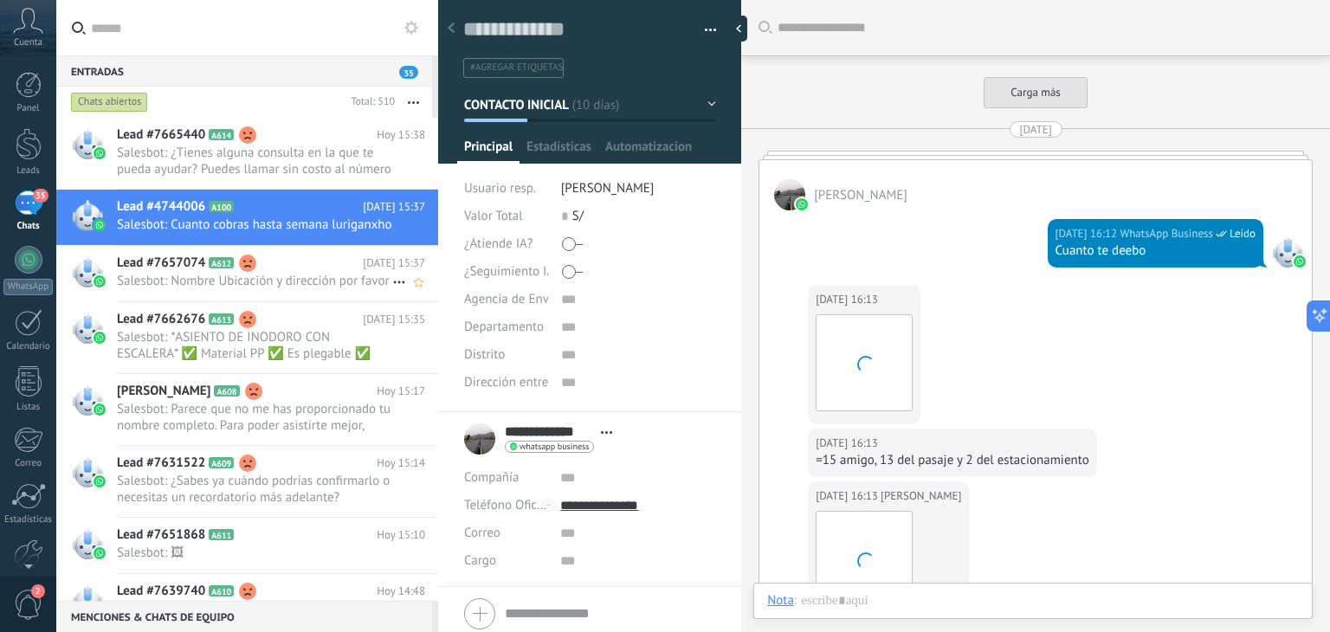
scroll to position [1624, 0]
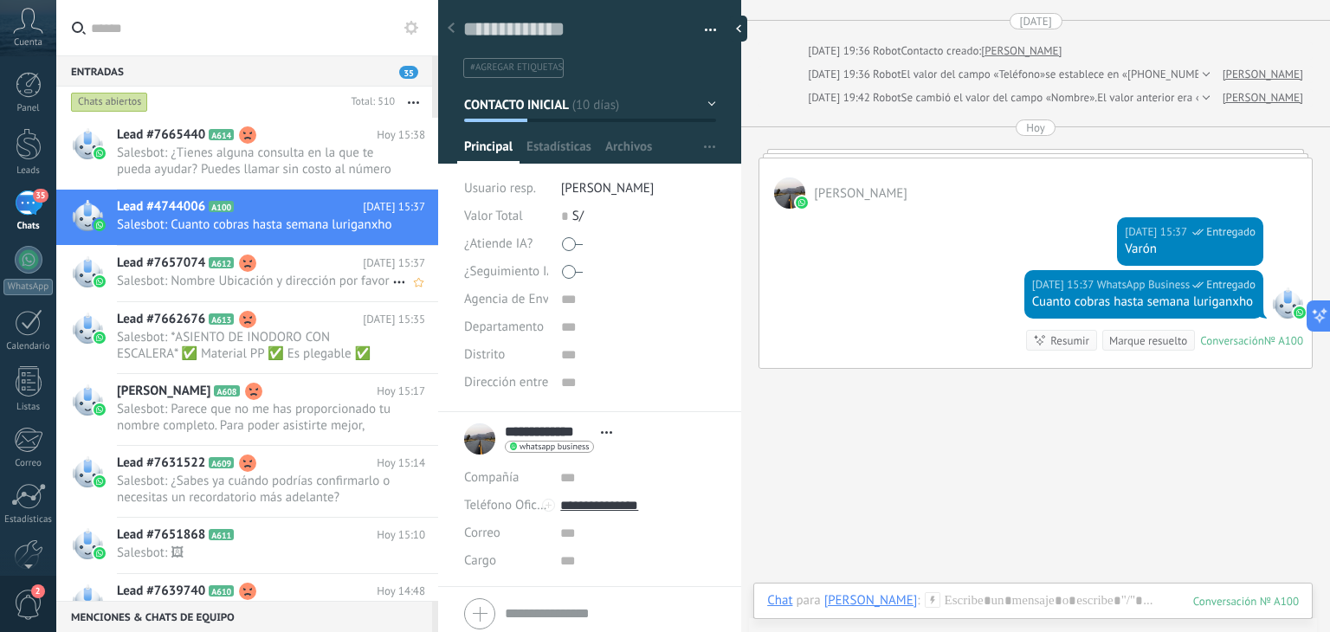
click at [298, 289] on span "Salesbot: Nombre Ubicación y dirección por favor" at bounding box center [254, 281] width 275 height 16
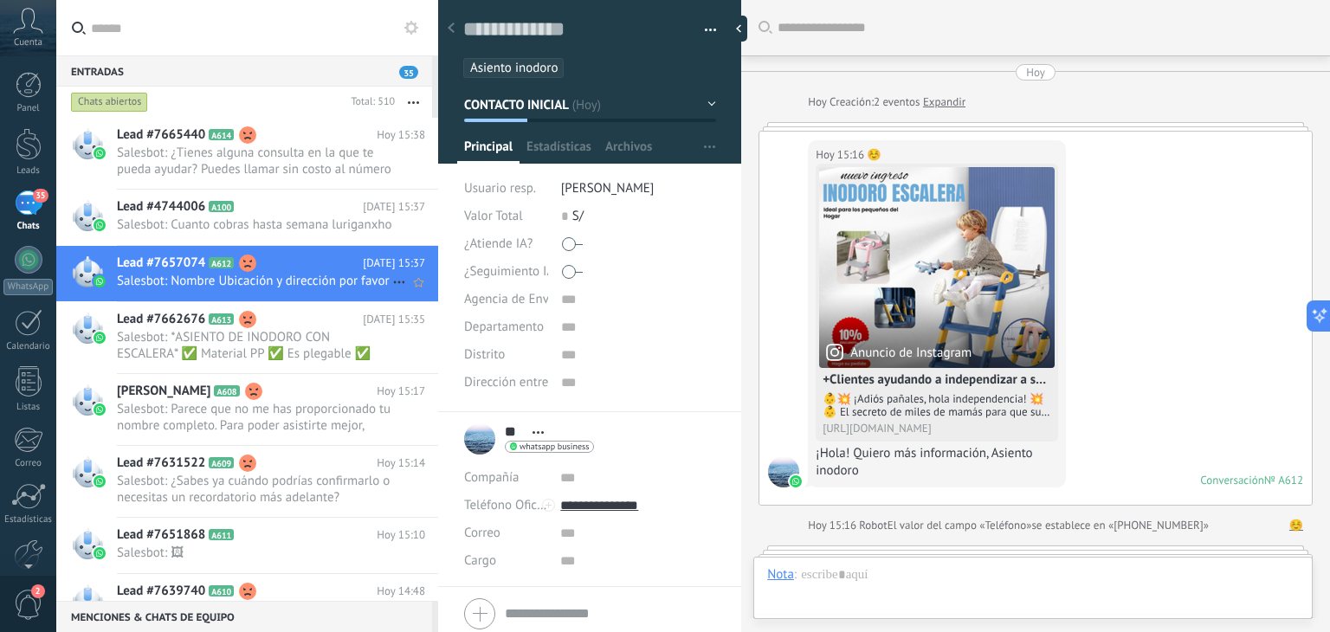
scroll to position [4395, 0]
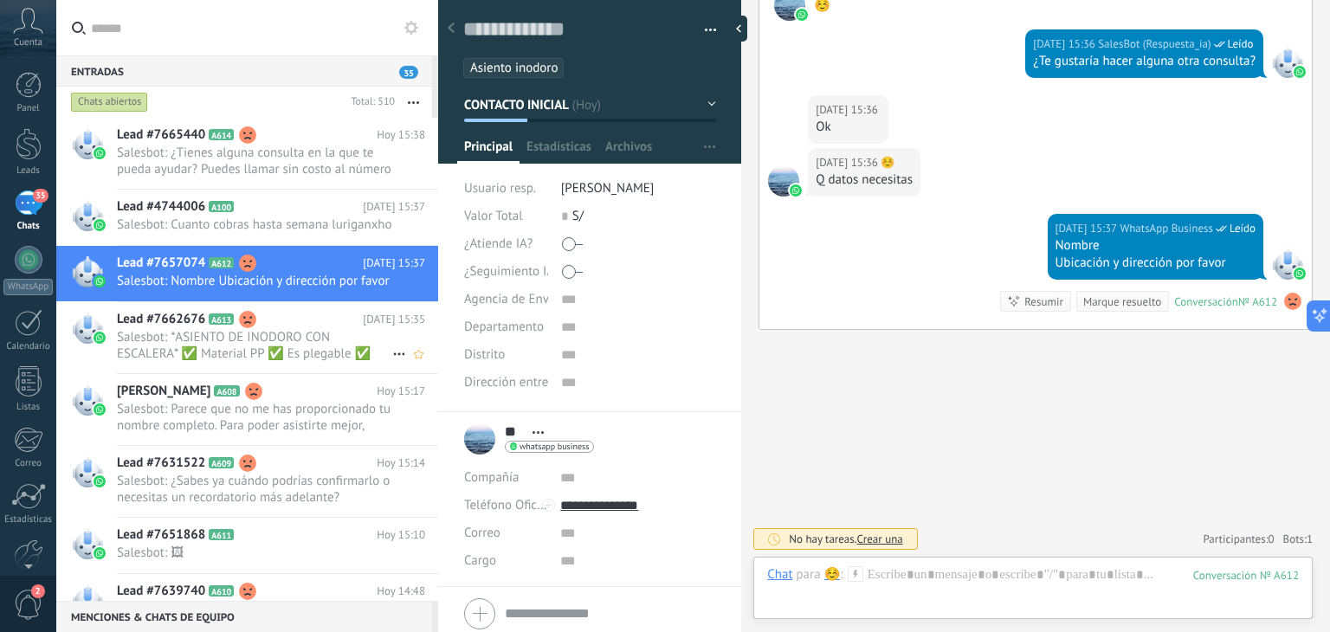
click at [240, 328] on icon at bounding box center [247, 319] width 17 height 17
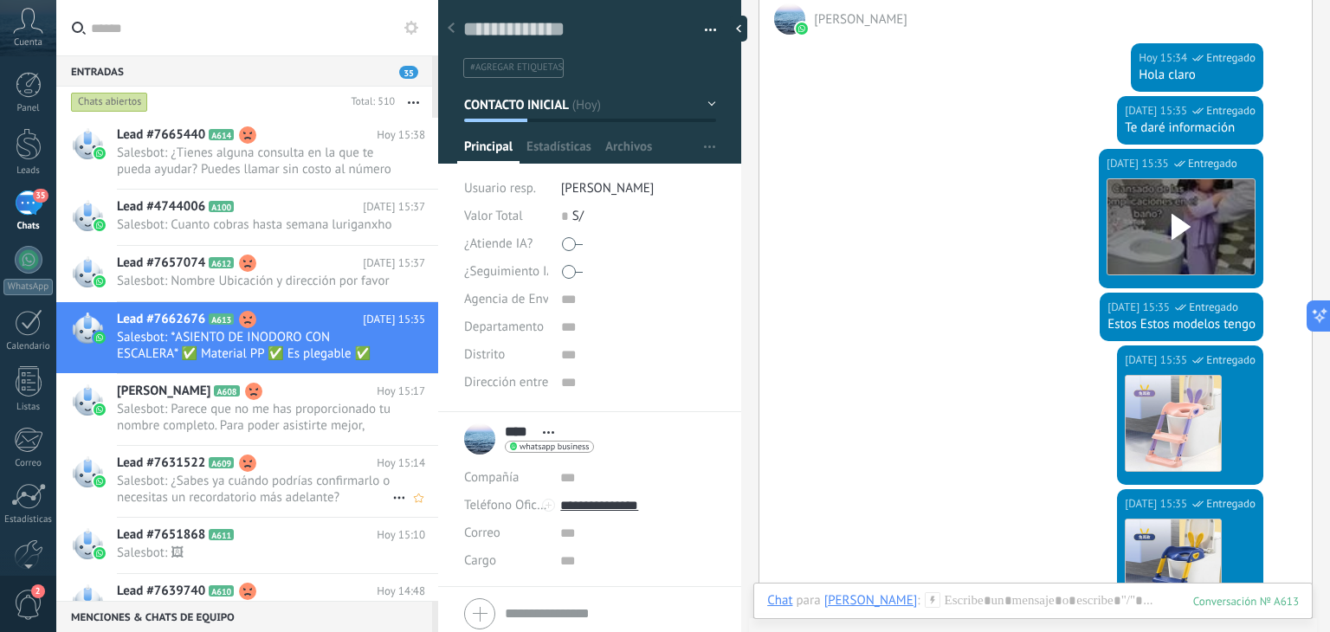
scroll to position [901, 0]
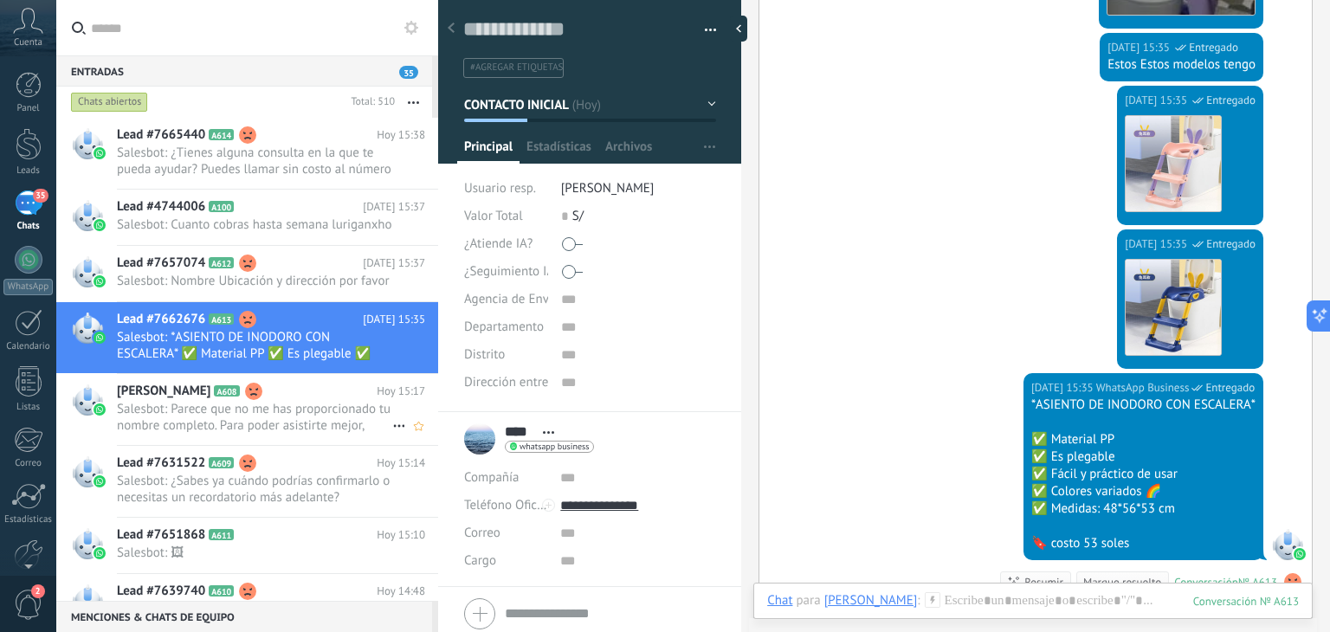
click at [239, 434] on span "Salesbot: Parece que no me has proporcionado tu nombre completo. Para poder asi…" at bounding box center [254, 417] width 275 height 33
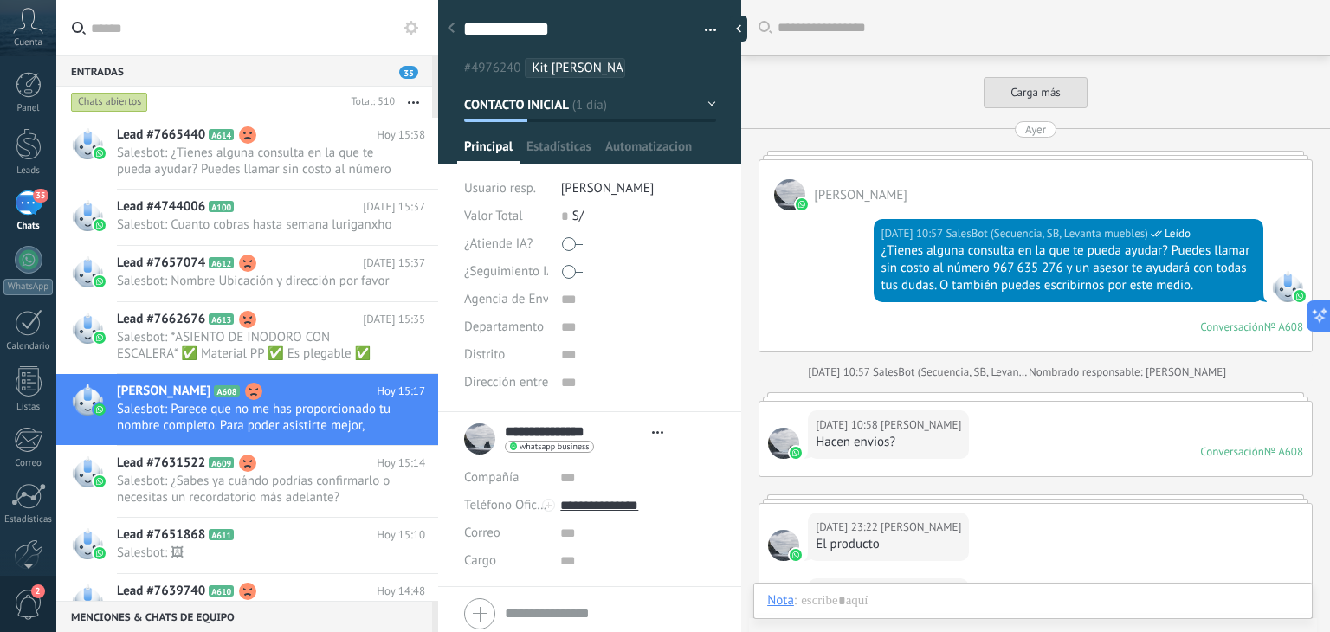
type textarea "**********"
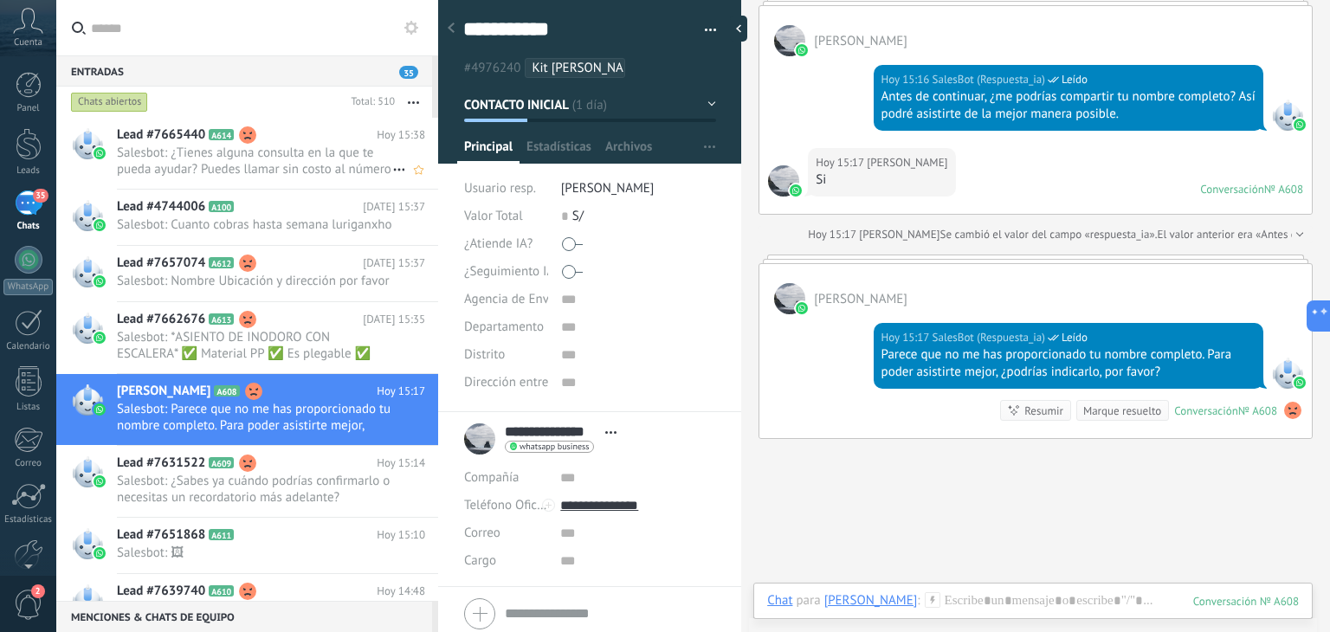
click at [281, 174] on span "Salesbot: ¿Tienes alguna consulta en la que te pueda ayudar? Puedes llamar sin …" at bounding box center [254, 161] width 275 height 33
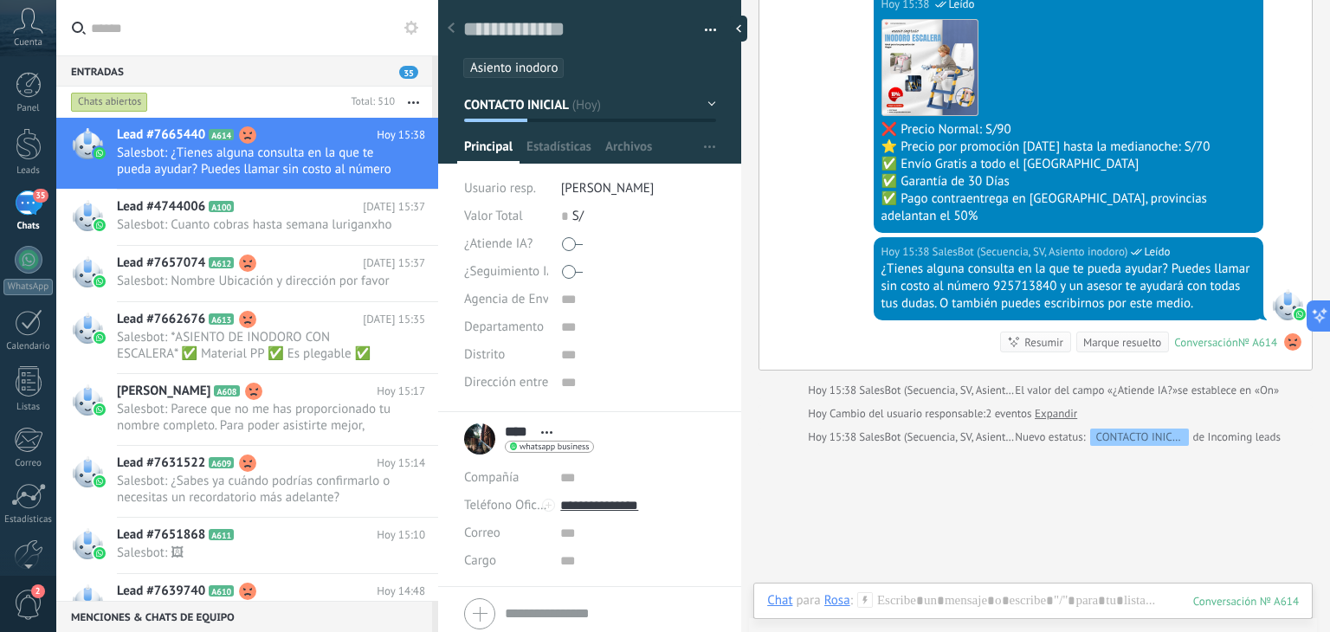
scroll to position [862, 0]
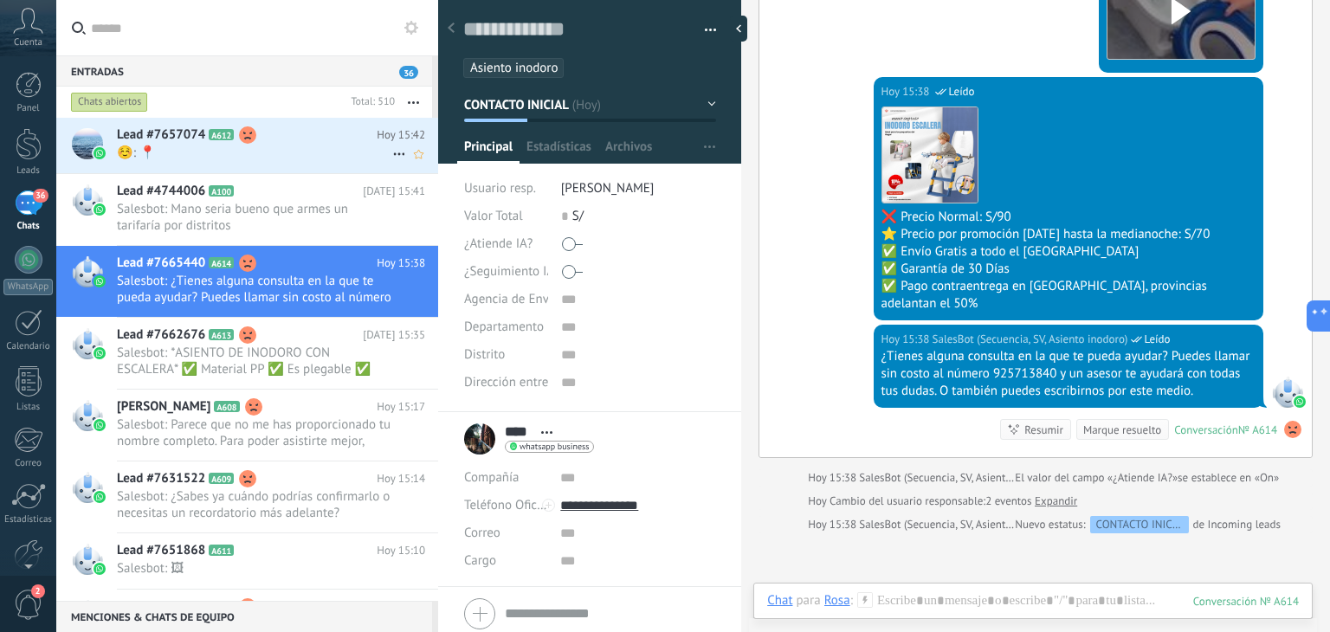
click at [236, 161] on div "Lead #7657074 A612 Hoy 15:42 ☺️: 📍" at bounding box center [277, 145] width 321 height 55
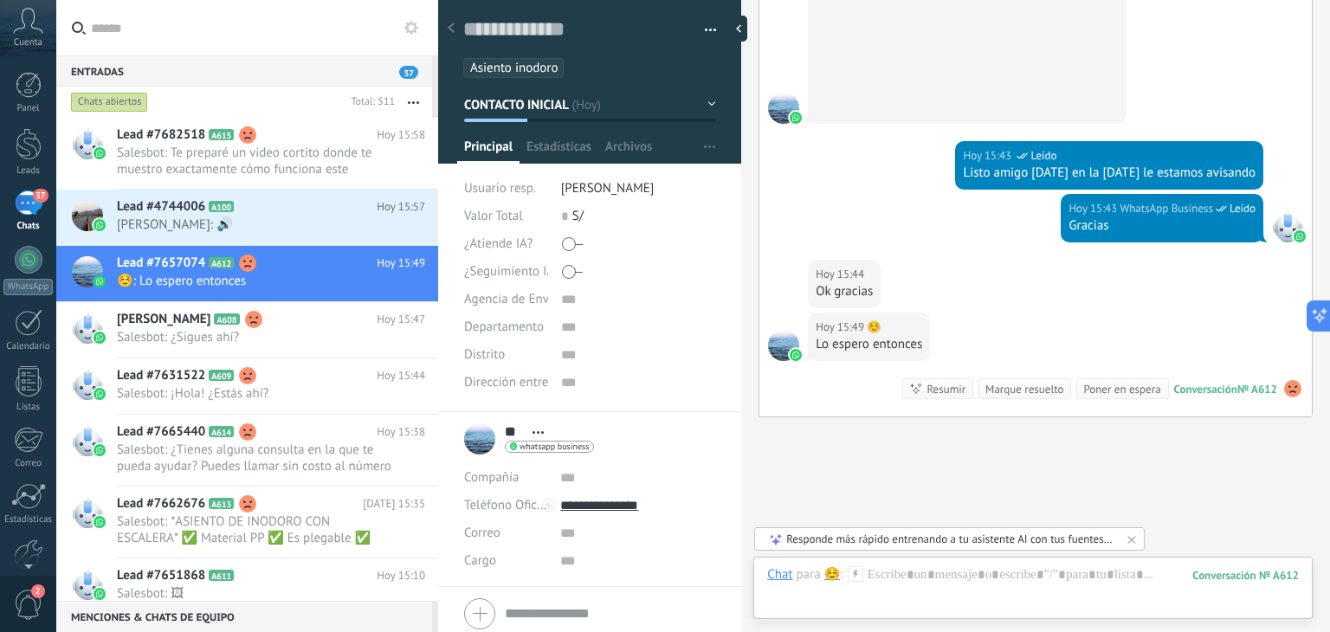
scroll to position [4561, 0]
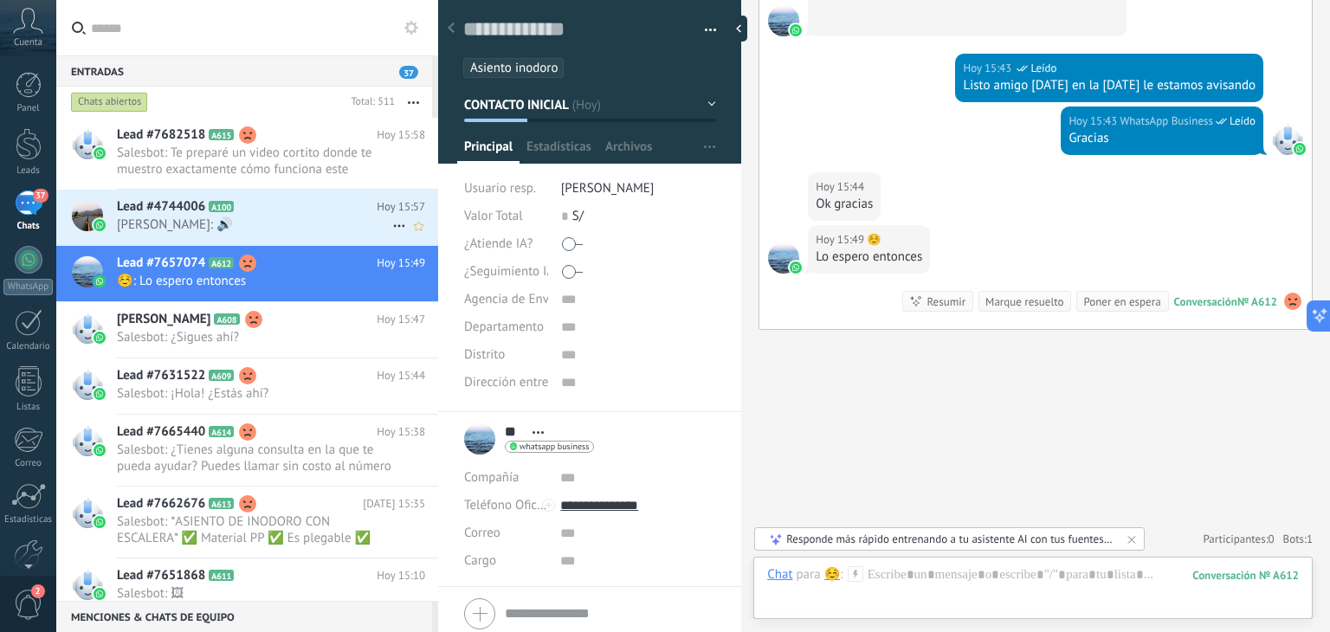
click at [210, 225] on span "Elmer Brandon: 🔊" at bounding box center [254, 225] width 275 height 16
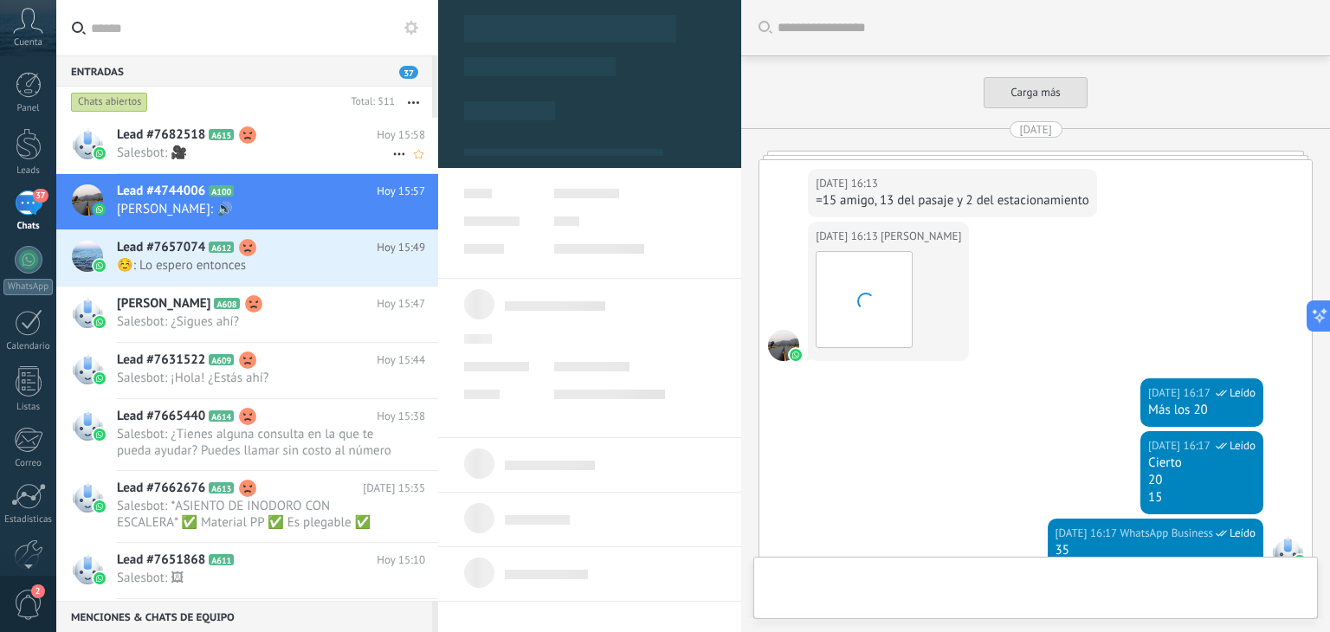
click at [273, 167] on div "Lead #7682518 A615 Hoy 15:58 Salesbot: 🎥" at bounding box center [277, 145] width 321 height 55
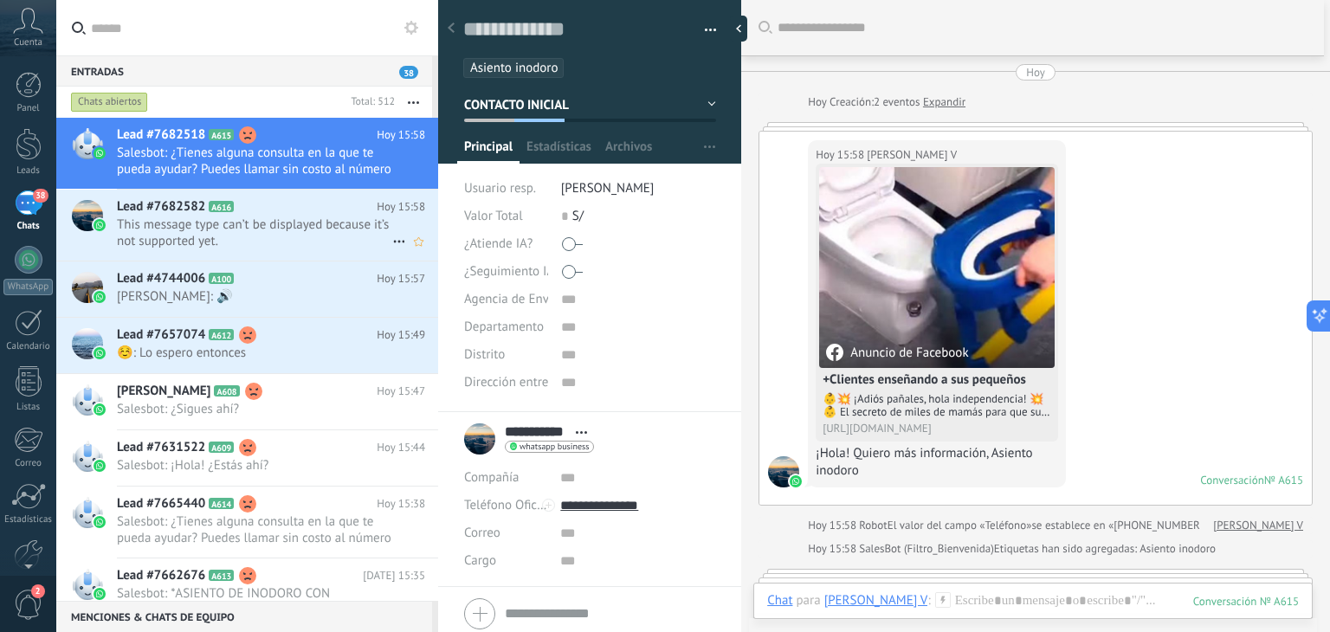
click at [228, 222] on span "This message type can’t be displayed because it’s not supported yet." at bounding box center [254, 233] width 275 height 33
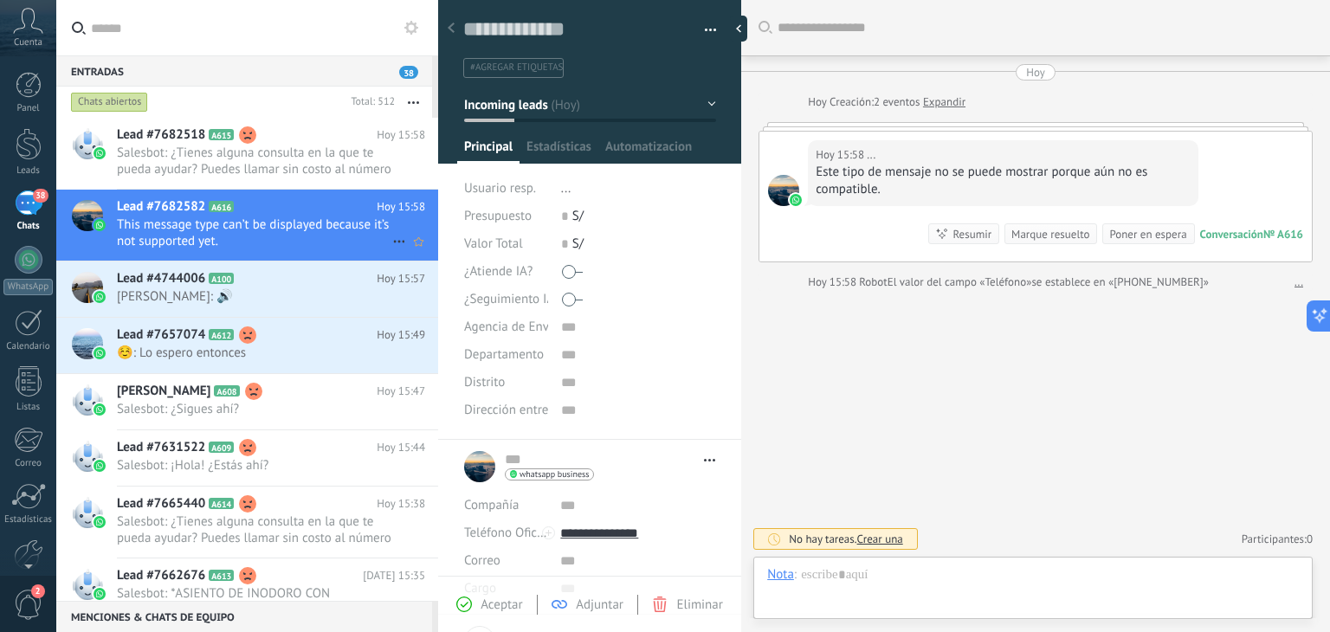
scroll to position [25, 0]
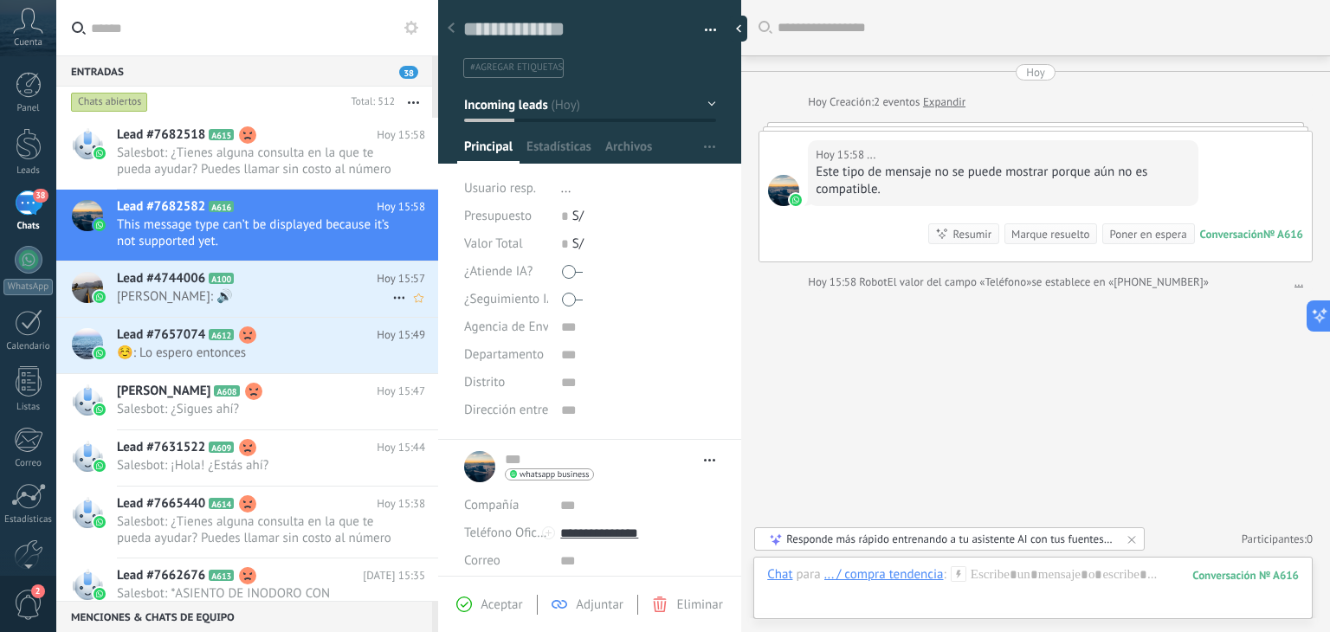
click at [241, 286] on icon at bounding box center [247, 278] width 17 height 17
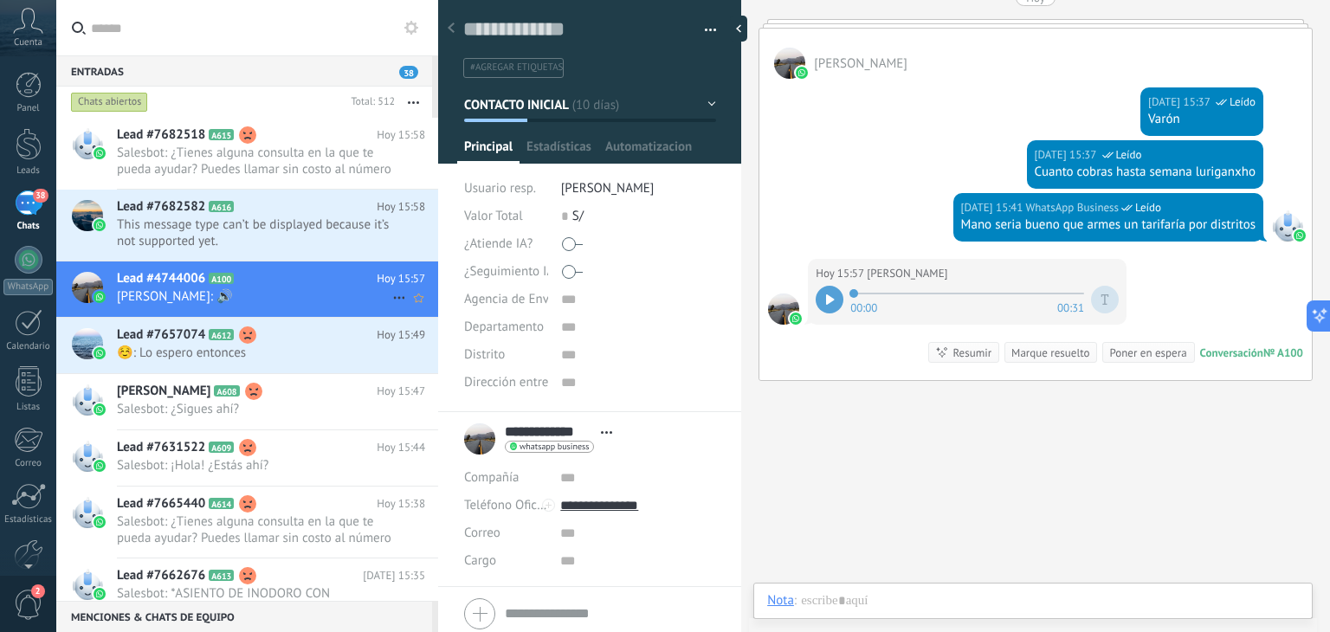
scroll to position [25, 0]
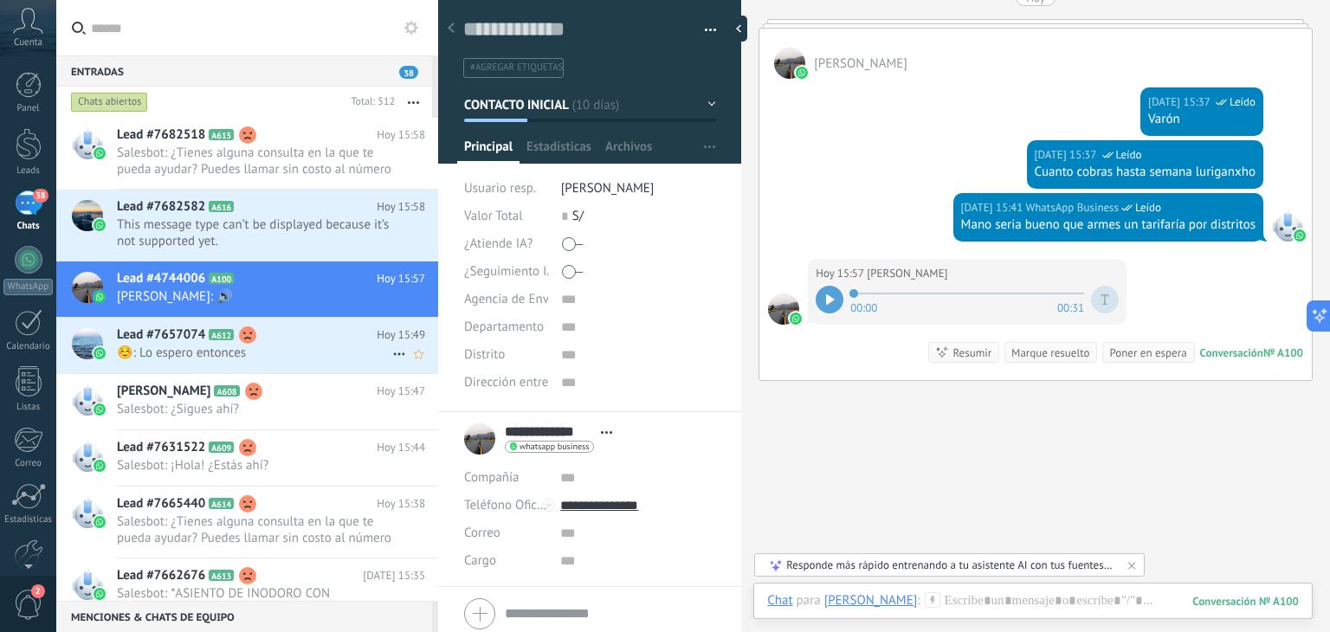
click at [253, 349] on span "☺️: Lo espero entonces" at bounding box center [254, 353] width 275 height 16
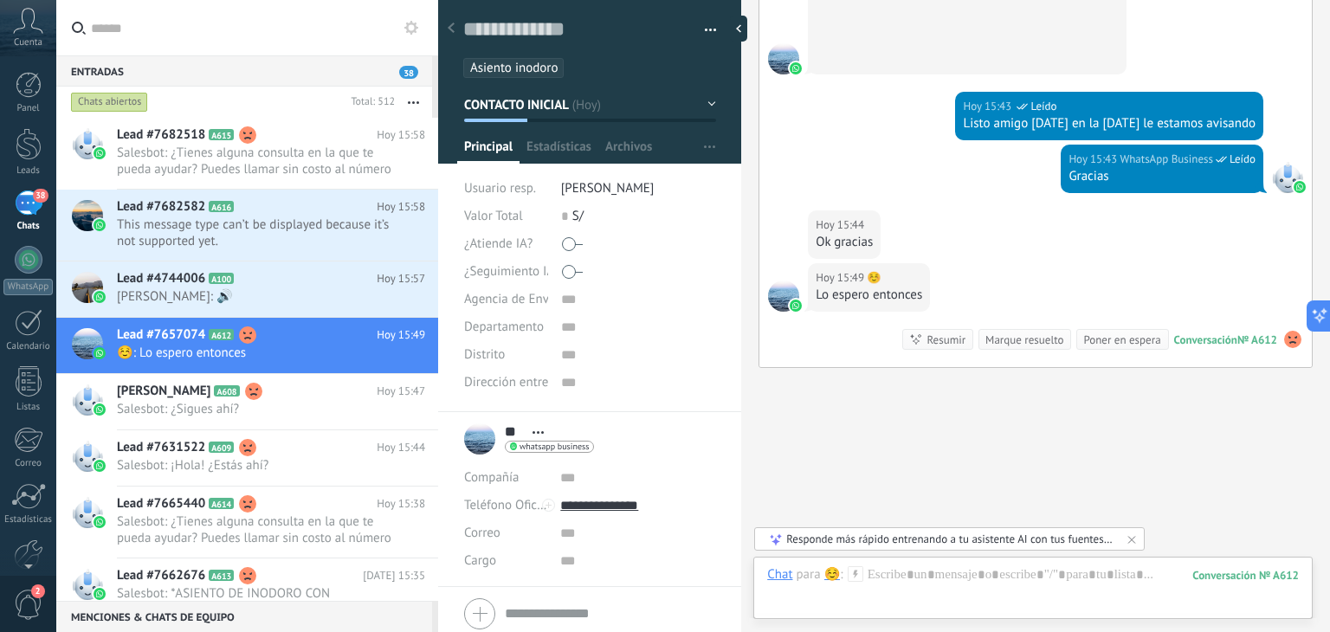
scroll to position [4413, 0]
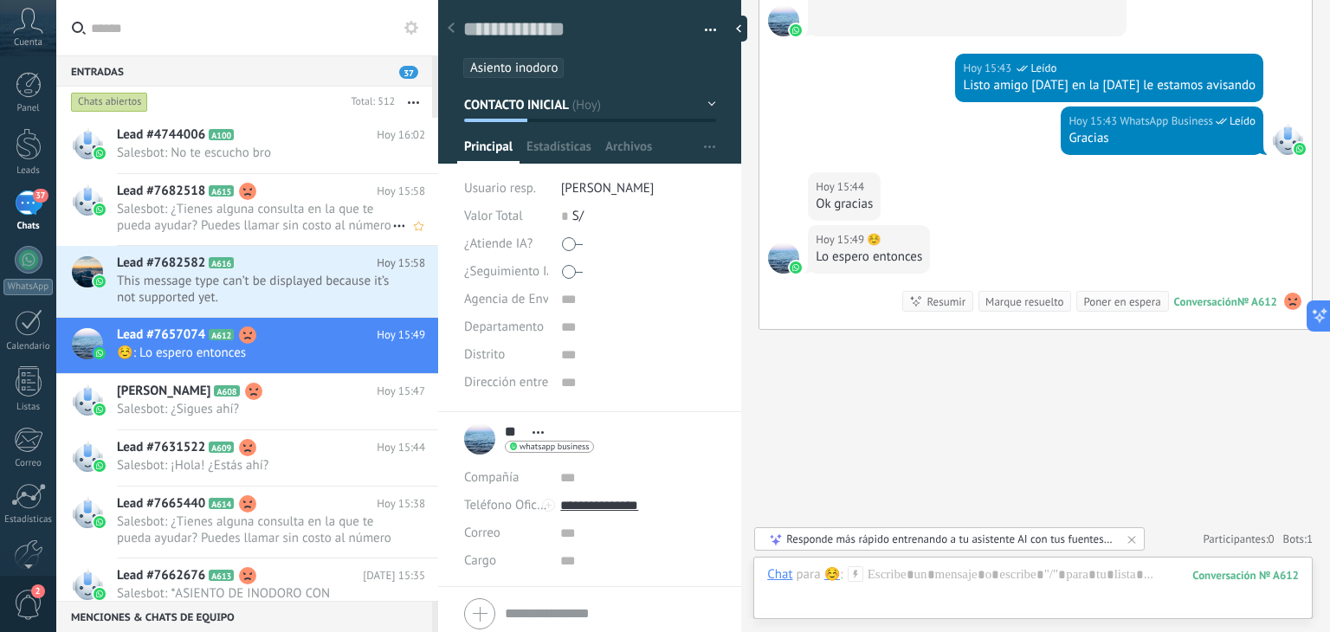
click at [228, 208] on span "Salesbot: ¿Tienes alguna consulta en la que te pueda ayudar? Puedes llamar sin …" at bounding box center [254, 217] width 275 height 33
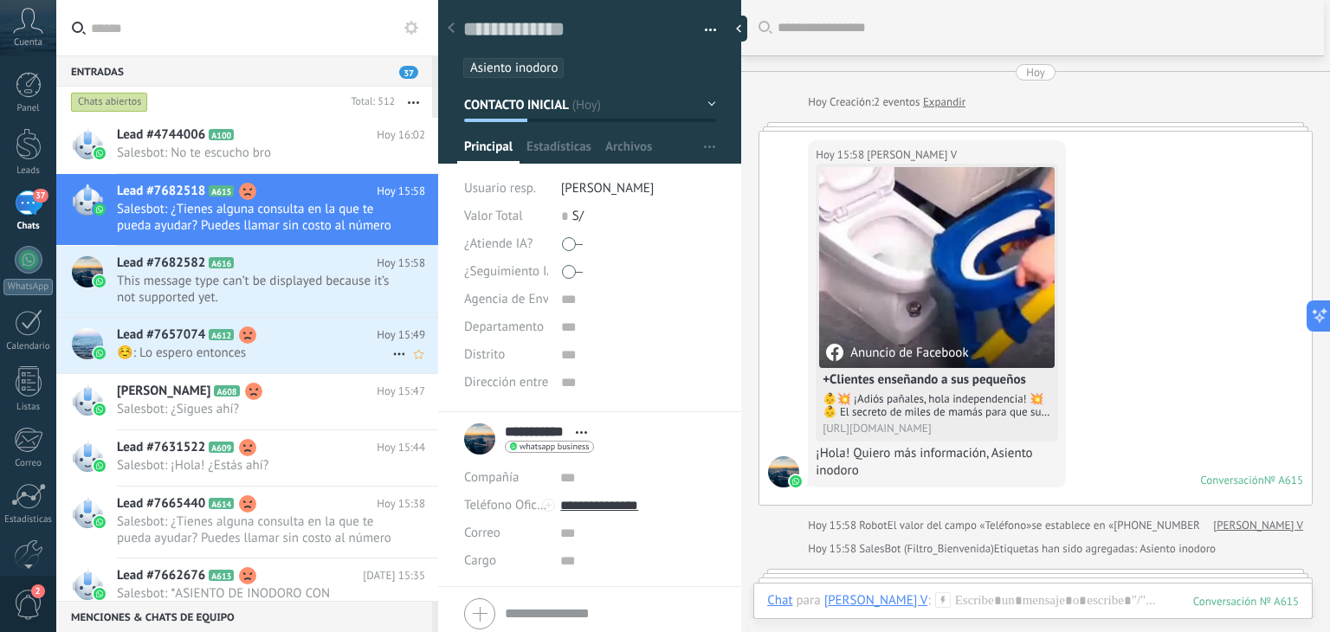
click at [204, 330] on span "Lead #7657074" at bounding box center [161, 334] width 88 height 17
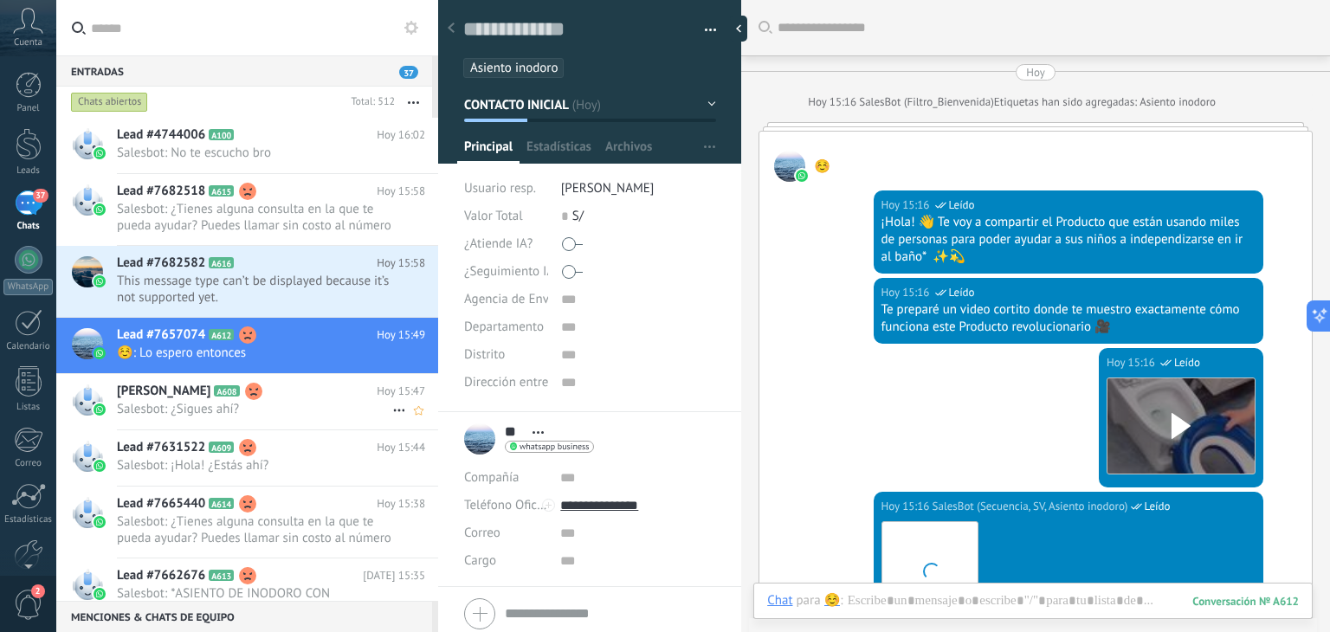
scroll to position [4374, 0]
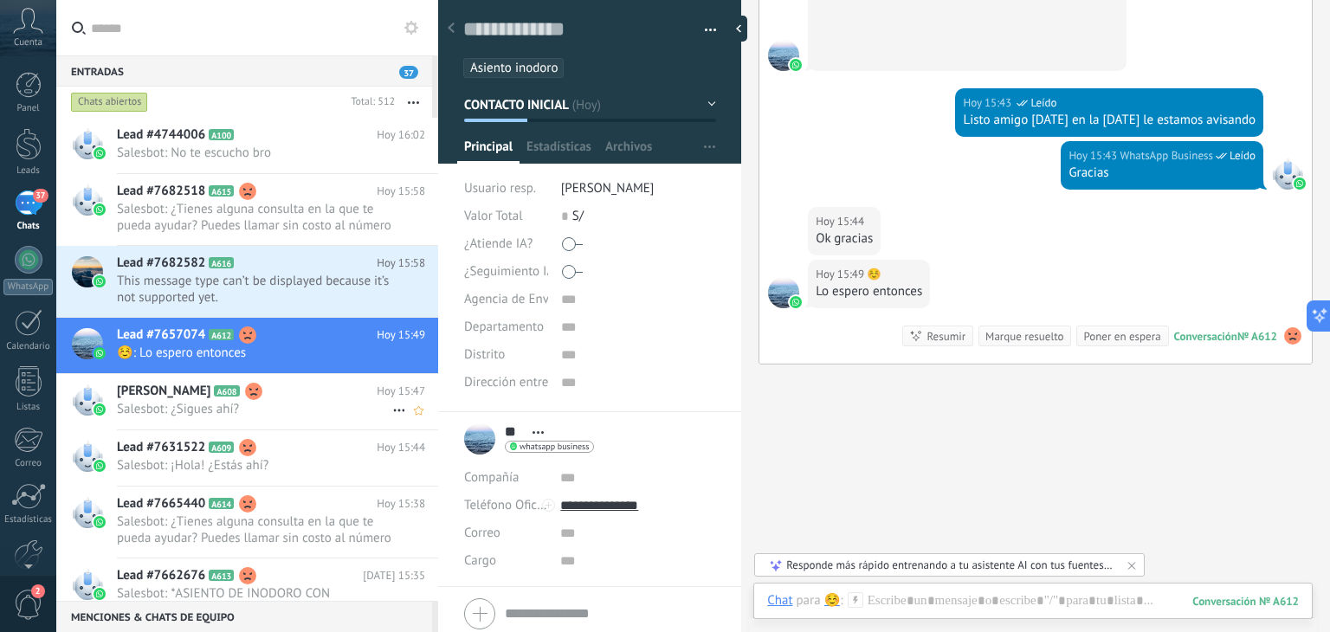
click at [250, 406] on span "Salesbot: ¿Sigues ahí?" at bounding box center [254, 409] width 275 height 16
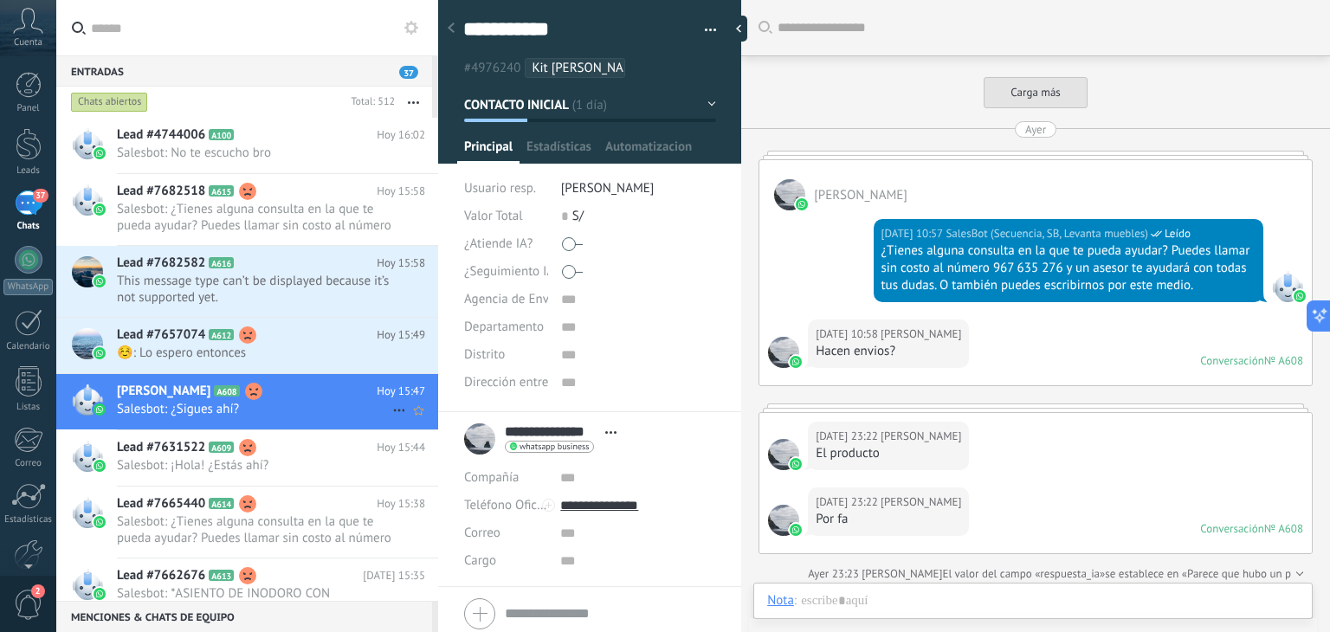
scroll to position [4409, 0]
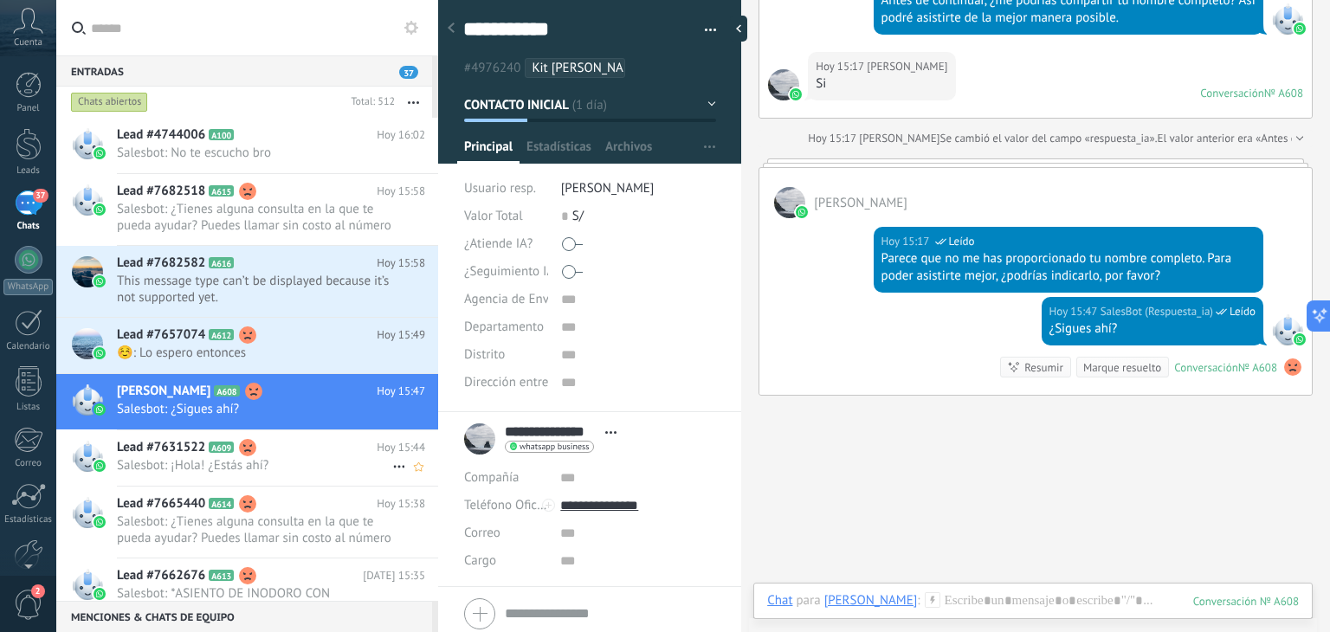
click at [246, 457] on span "Salesbot: ¡Hola! ¿Estás ahí?" at bounding box center [254, 465] width 275 height 16
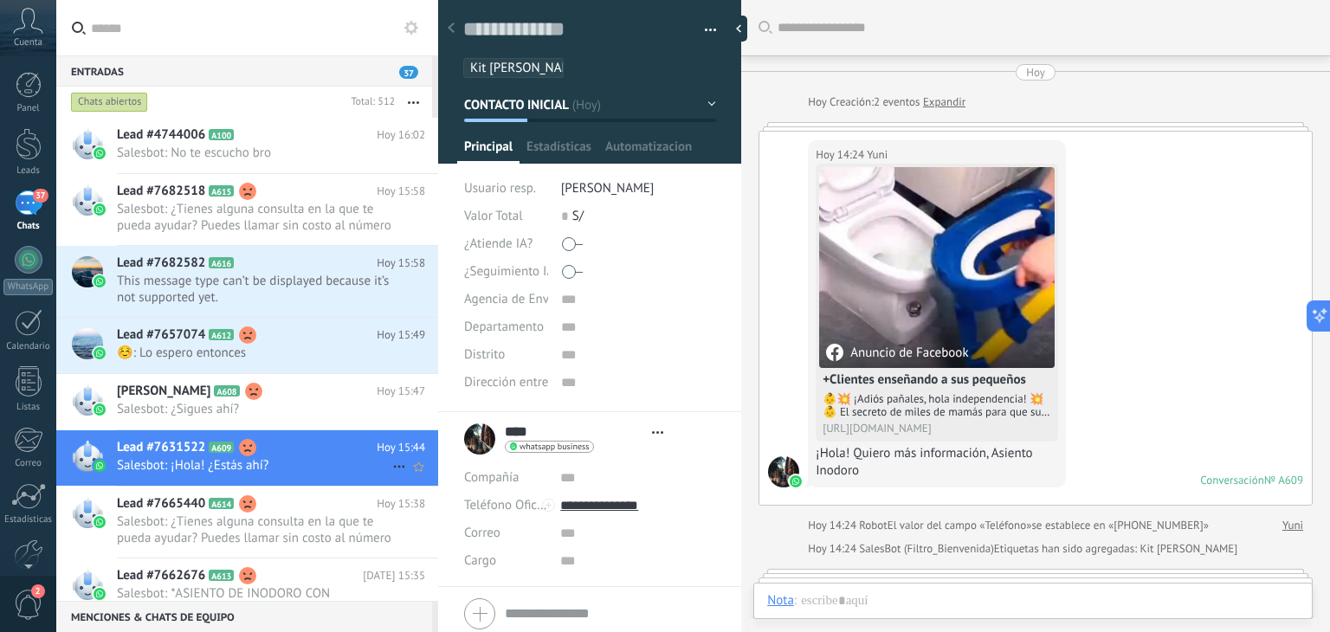
type textarea "**********"
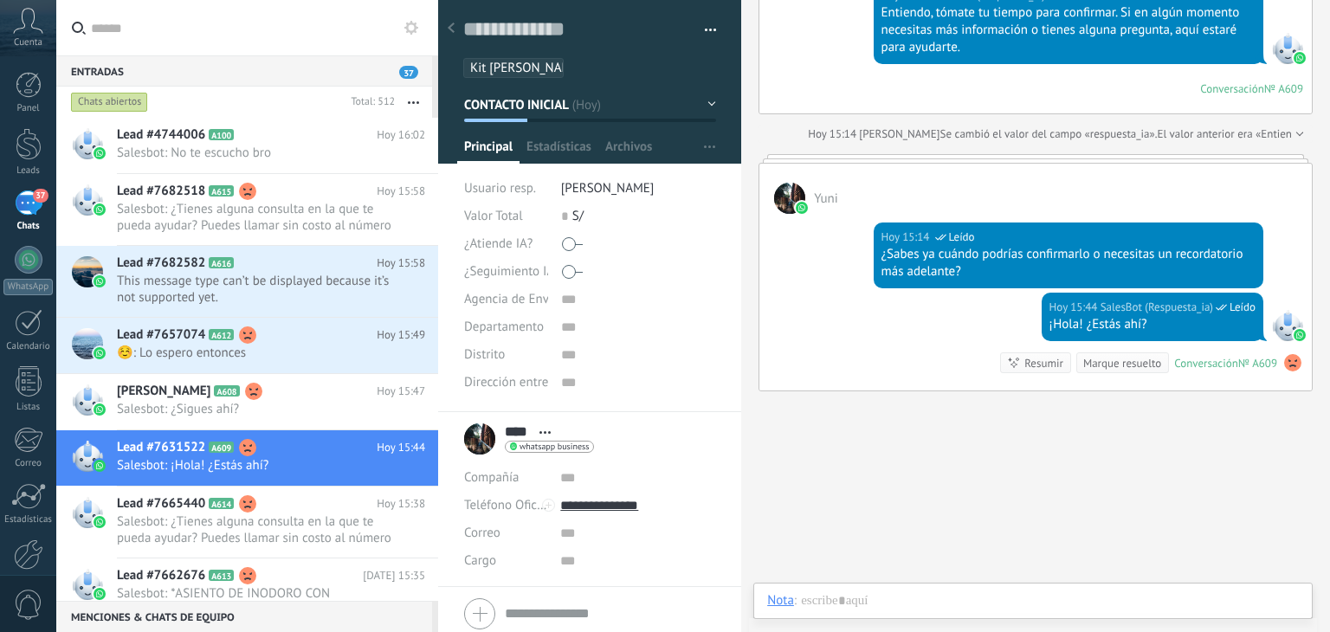
scroll to position [25, 0]
click at [229, 268] on h2 "Lead #7682582 A616" at bounding box center [247, 263] width 260 height 17
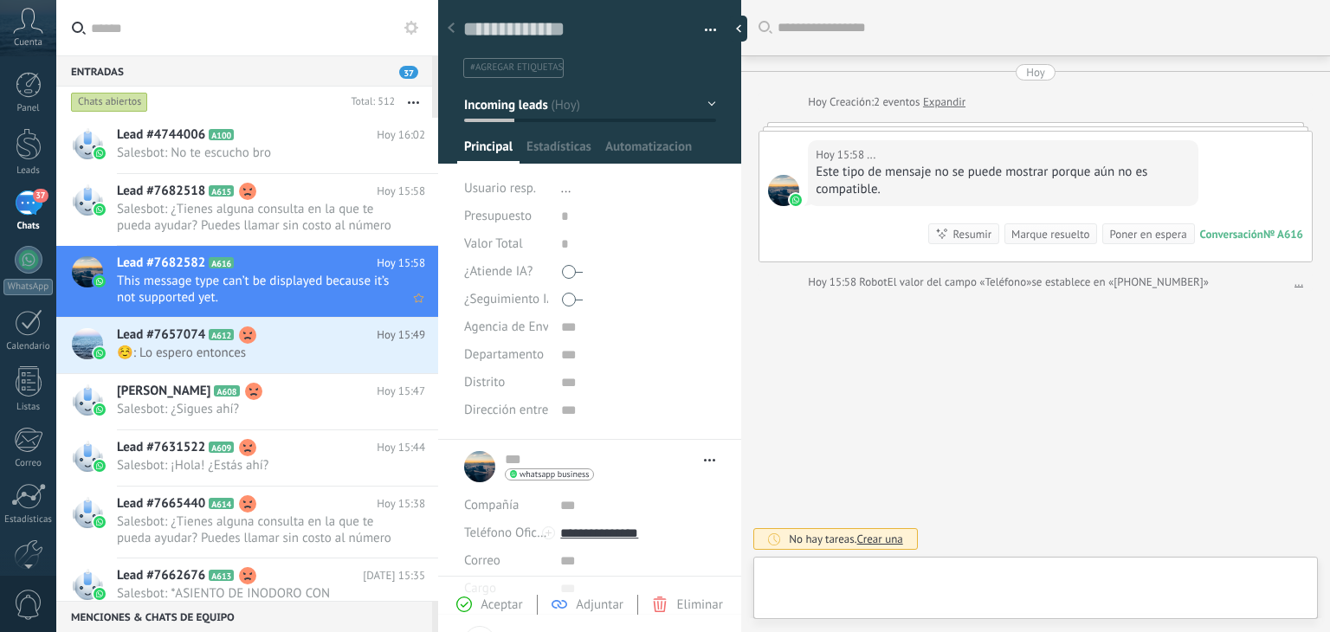
type textarea "**********"
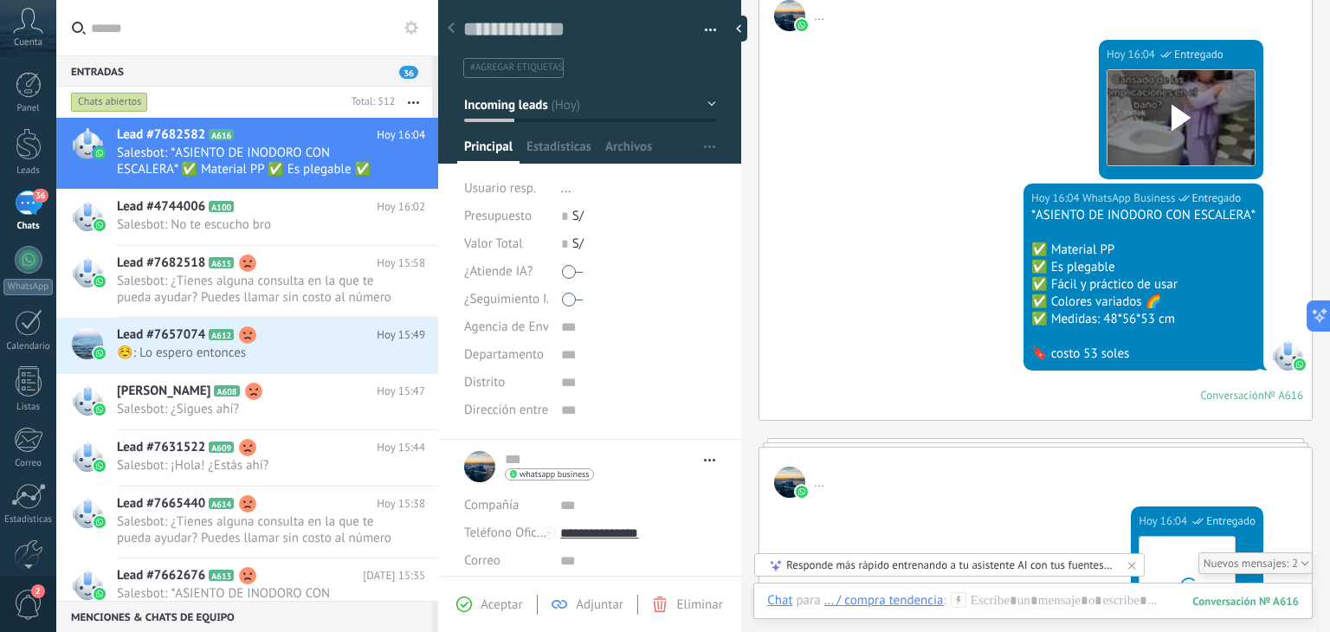
scroll to position [533, 0]
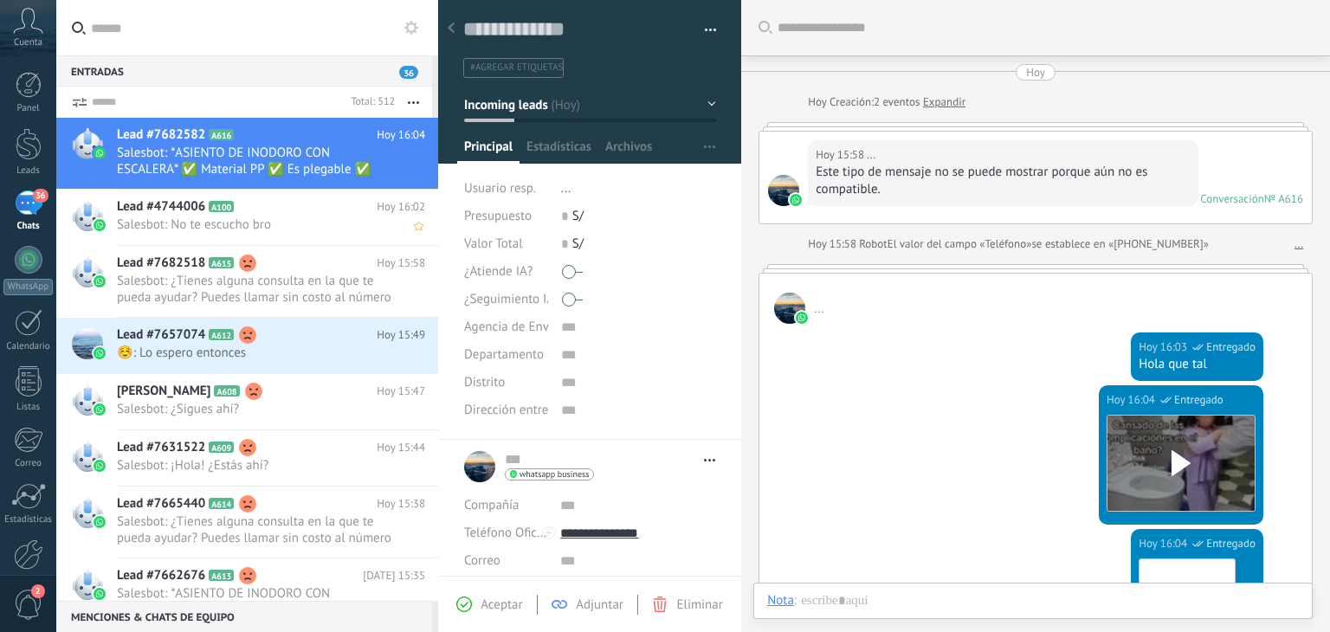
click at [255, 246] on div "Lead #7682518 A615 [DATE] 15:58 Salesbot: ¿Tienes alguna consulta en la que te …" at bounding box center [277, 281] width 321 height 71
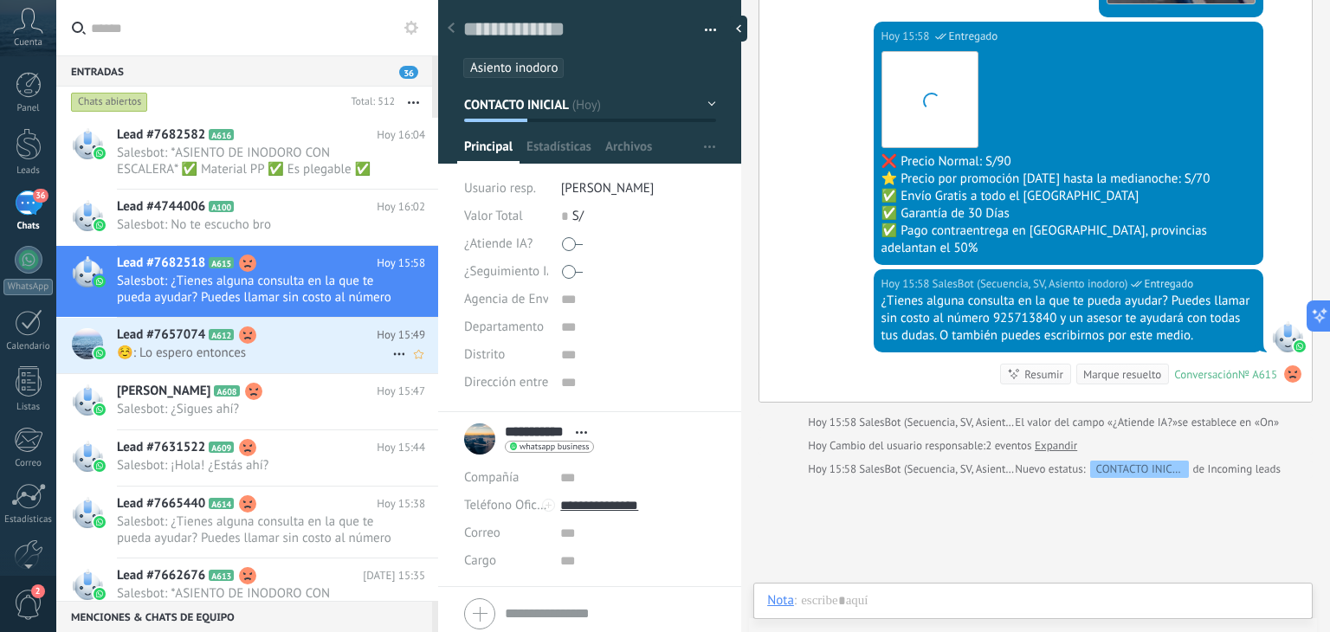
click at [229, 353] on span "☺️: Lo espero entonces" at bounding box center [254, 353] width 275 height 16
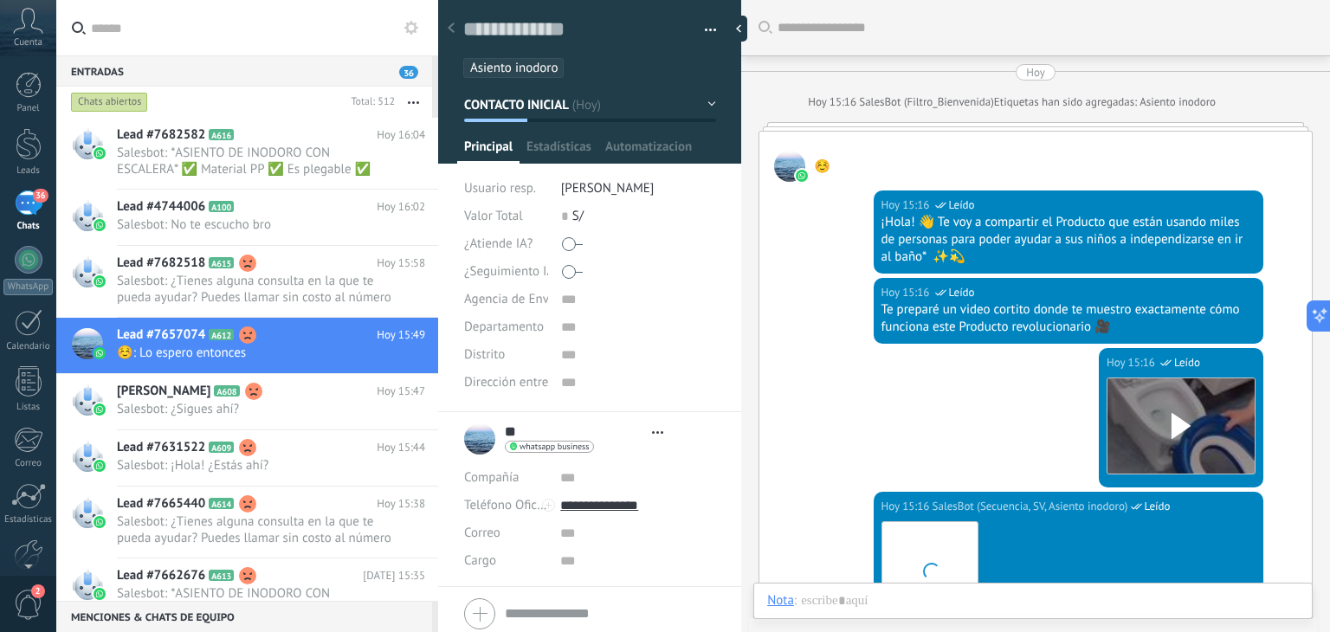
type textarea "**********"
